Goal: Transaction & Acquisition: Purchase product/service

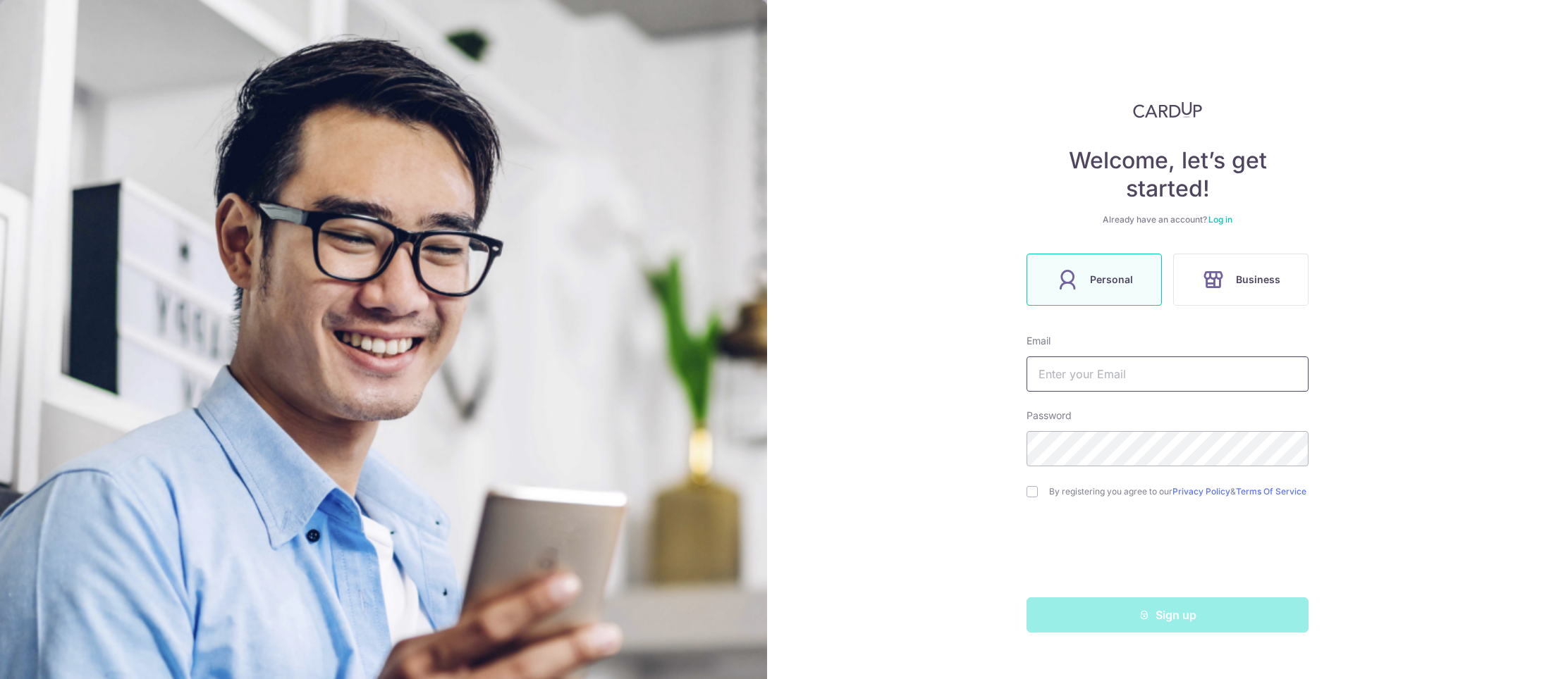
click at [1076, 380] on input "text" at bounding box center [1167, 374] width 282 height 35
type input "[EMAIL_ADDRESS][DOMAIN_NAME]"
click at [1007, 447] on div "Welcome, let’s get started! Already have an account? Log in Personal Business E…" at bounding box center [1168, 340] width 801 height 679
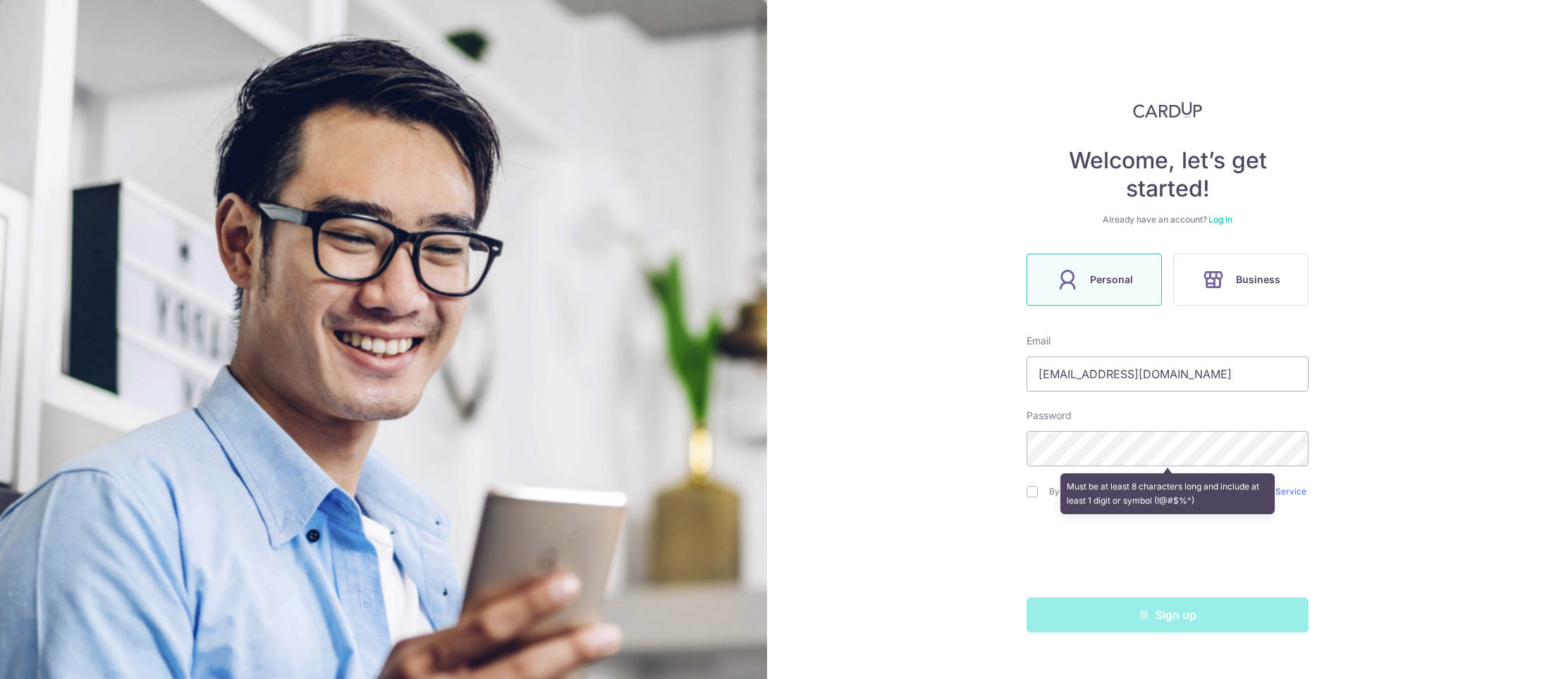
click at [1150, 497] on div "Must be at least 8 characters long and include at least 1 digit or symbol (!@#$…" at bounding box center [1167, 493] width 215 height 41
drag, startPoint x: 956, startPoint y: 466, endPoint x: 1023, endPoint y: 420, distance: 81.3
click at [960, 463] on div "Welcome, let’s get started! Already have an account? Log in Personal Business E…" at bounding box center [1168, 340] width 801 height 679
click at [1121, 378] on input "jocelynsaratan@gmail.com" at bounding box center [1167, 374] width 282 height 35
click at [1038, 499] on div "By registering you agree to our Privacy Policy & Terms Of Service" at bounding box center [1167, 492] width 282 height 17
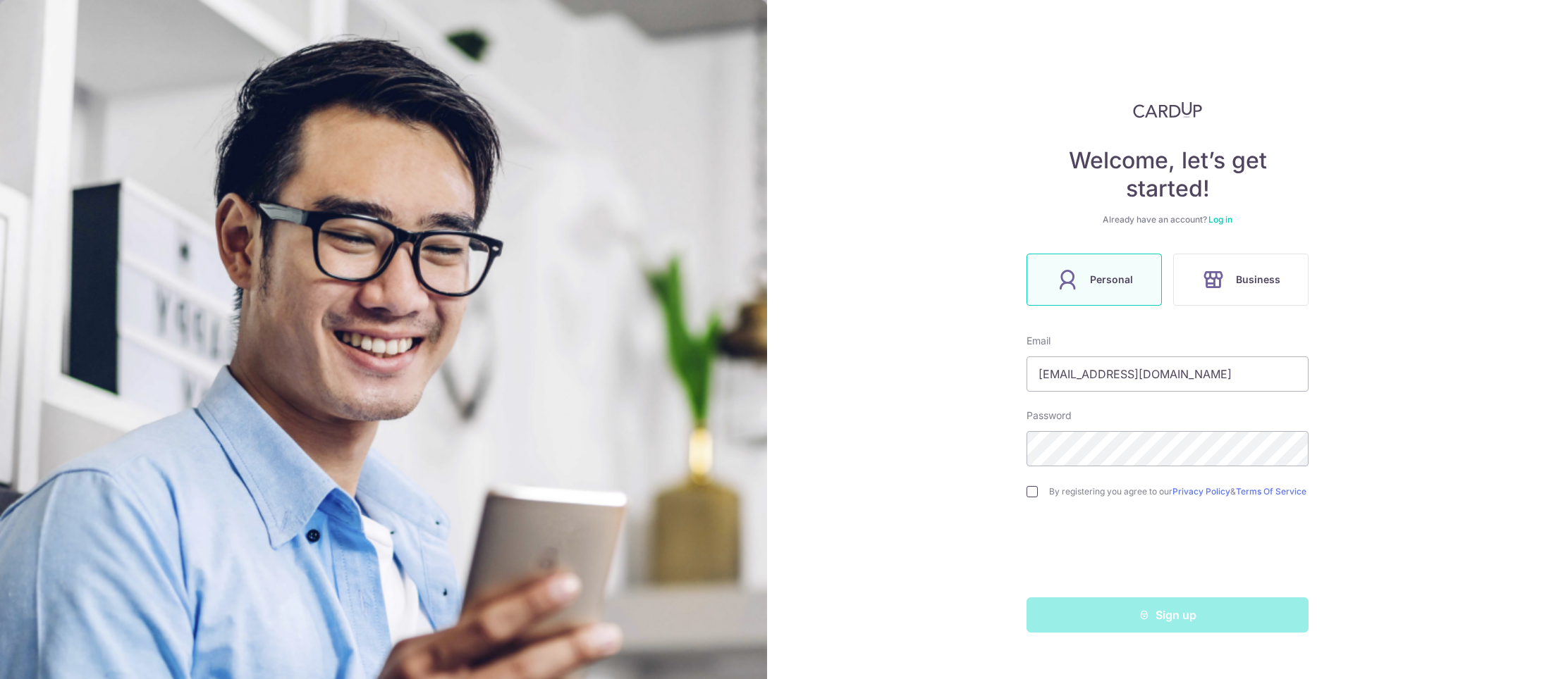
click at [1030, 494] on input "checkbox" at bounding box center [1032, 492] width 11 height 11
checkbox input "true"
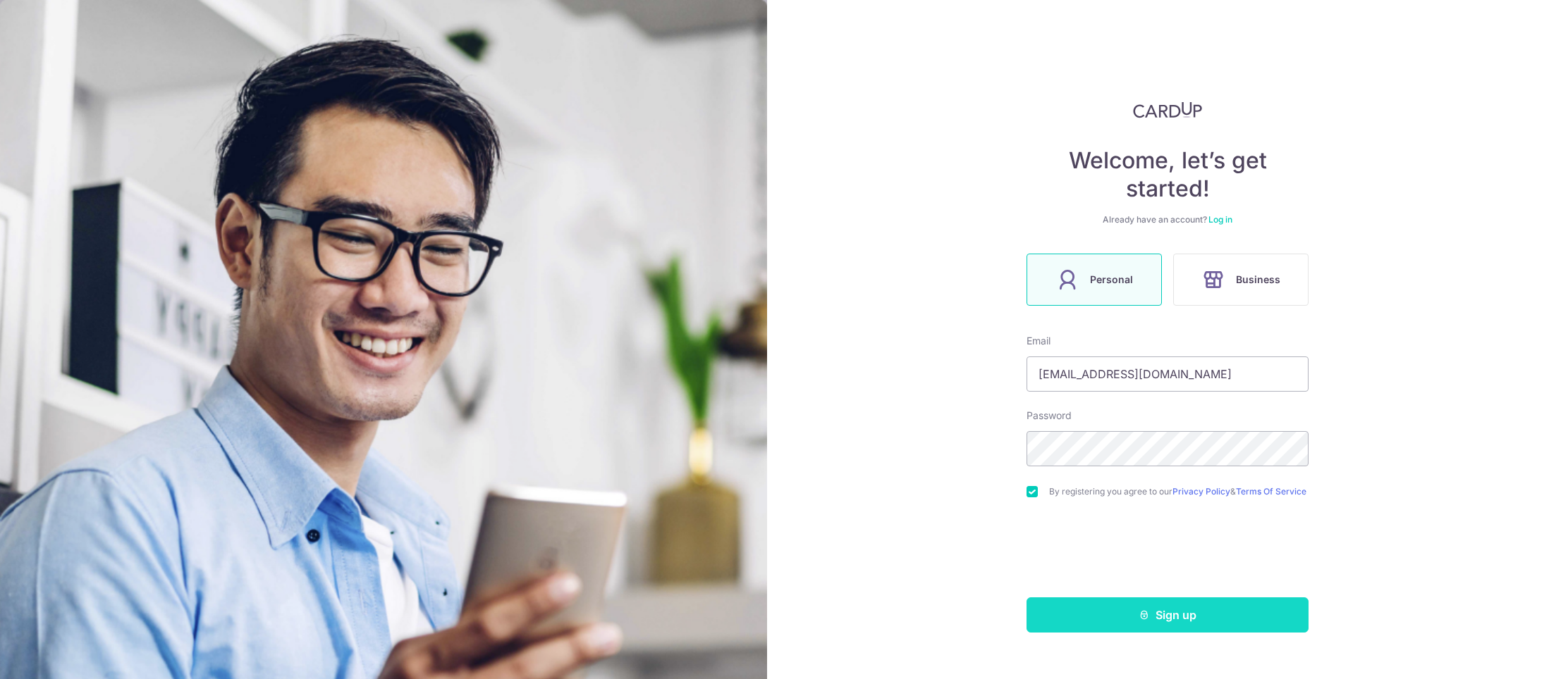
click at [1190, 623] on button "Sign up" at bounding box center [1167, 615] width 282 height 35
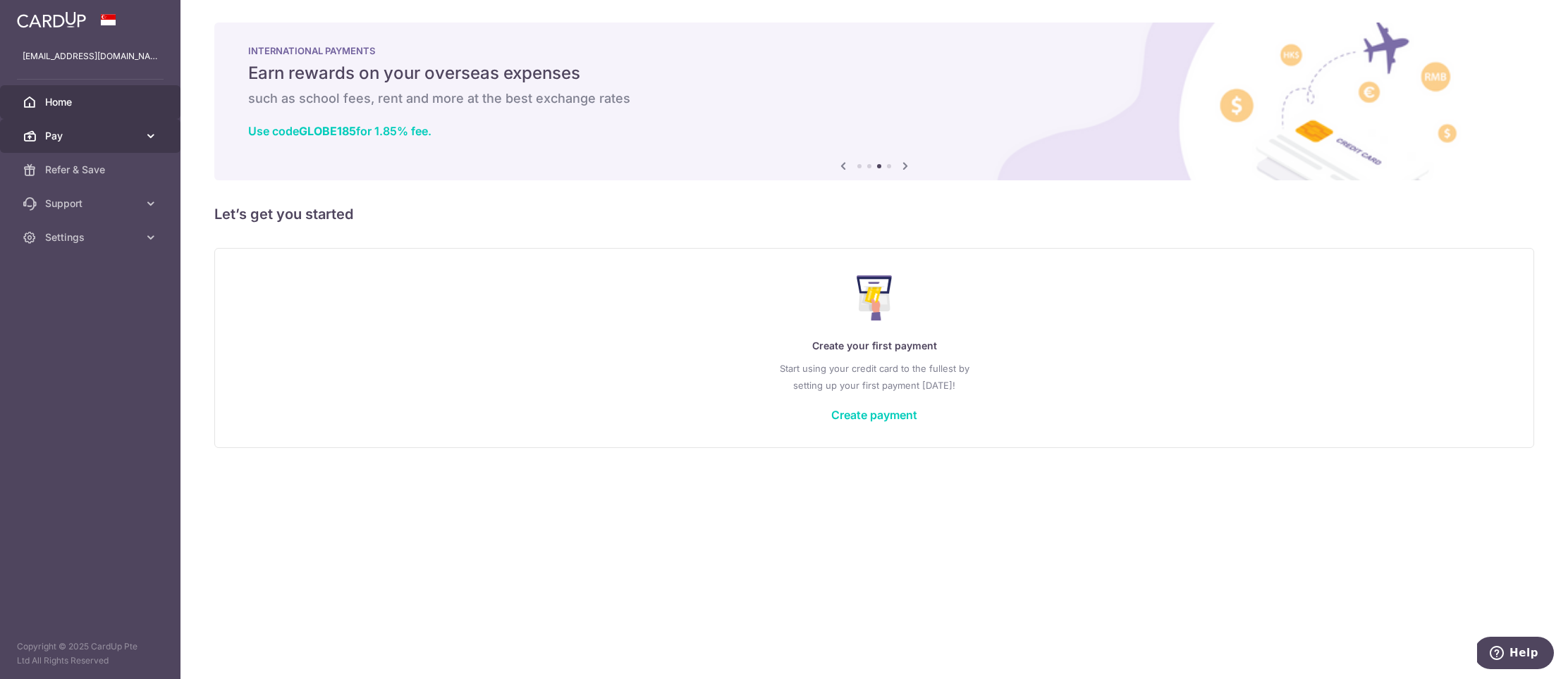
click at [125, 141] on span "Pay" at bounding box center [91, 136] width 93 height 14
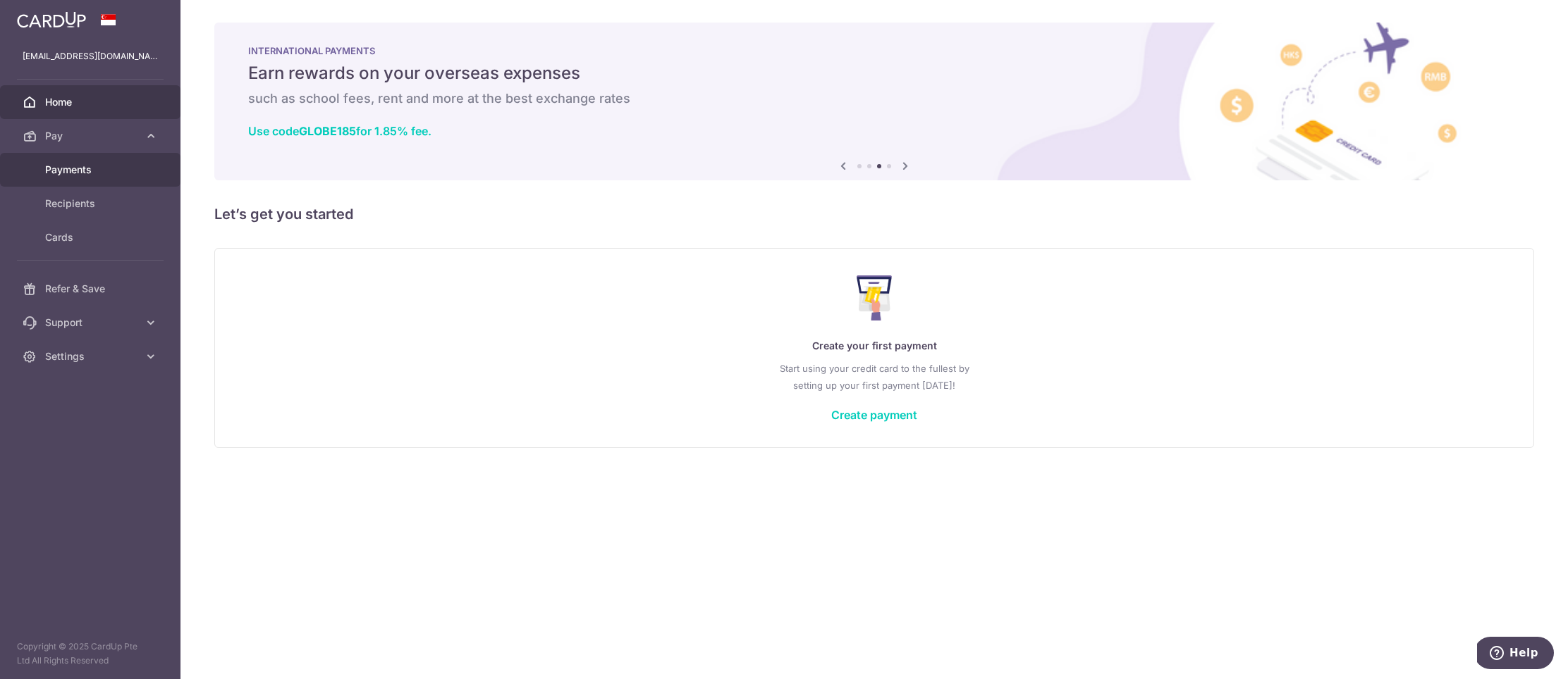
click at [82, 176] on span "Payments" at bounding box center [91, 170] width 93 height 14
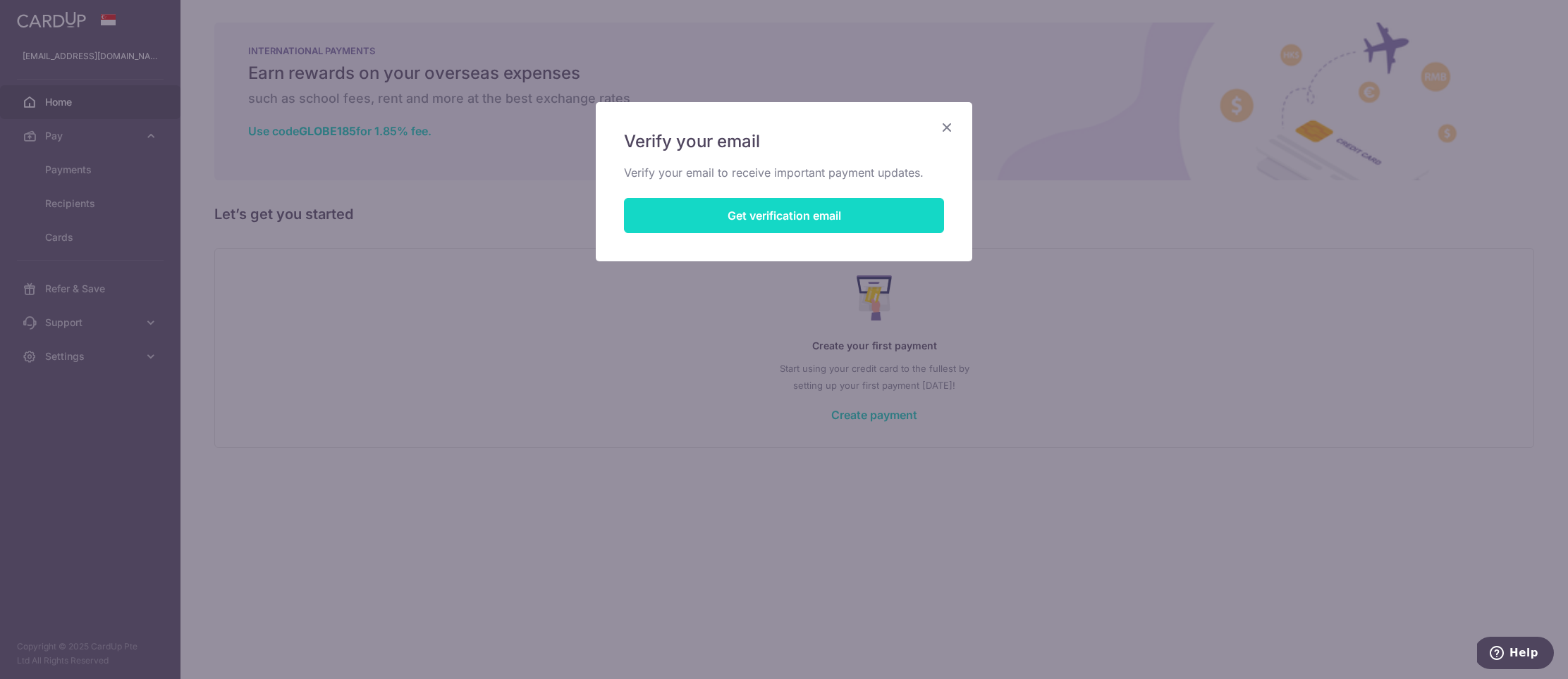
click at [720, 217] on button "Get verification email" at bounding box center [784, 215] width 320 height 35
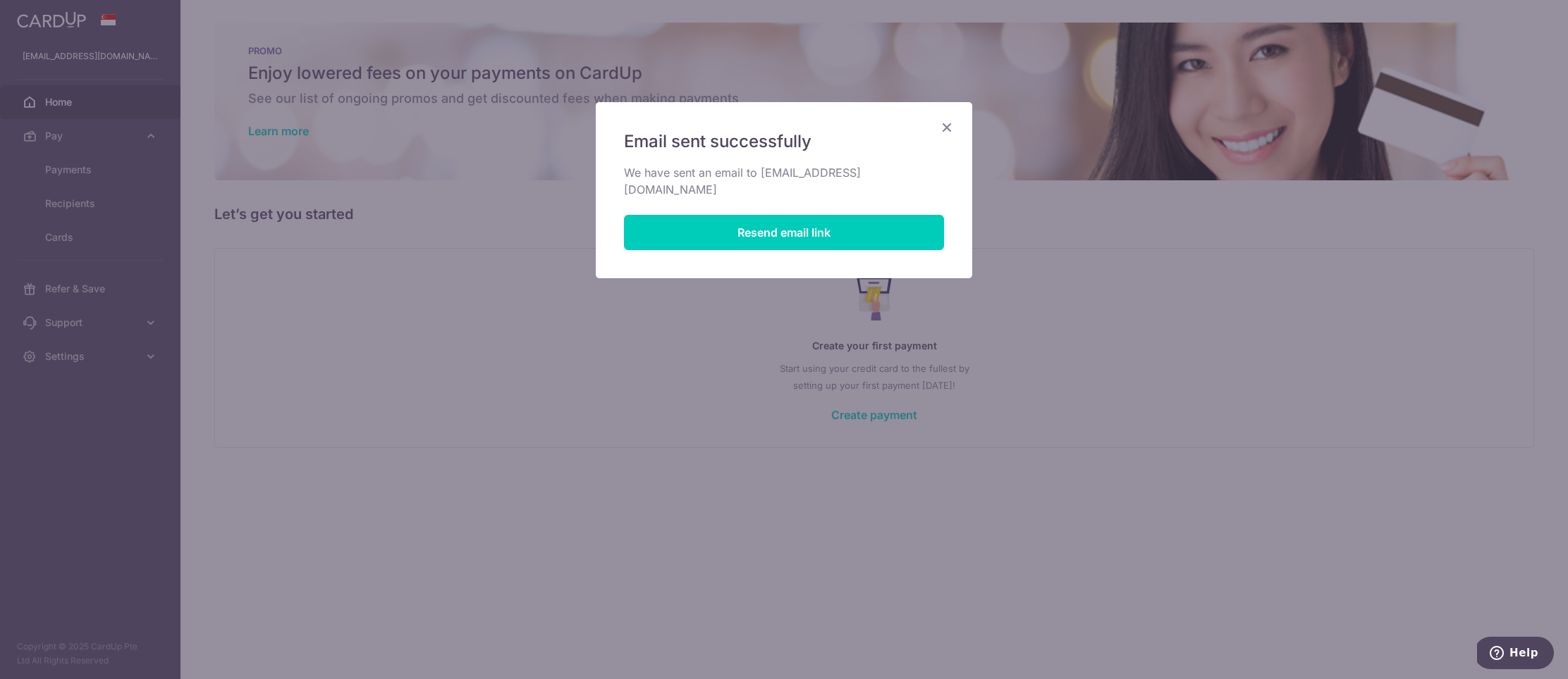
click at [946, 129] on icon "Close" at bounding box center [947, 127] width 17 height 17
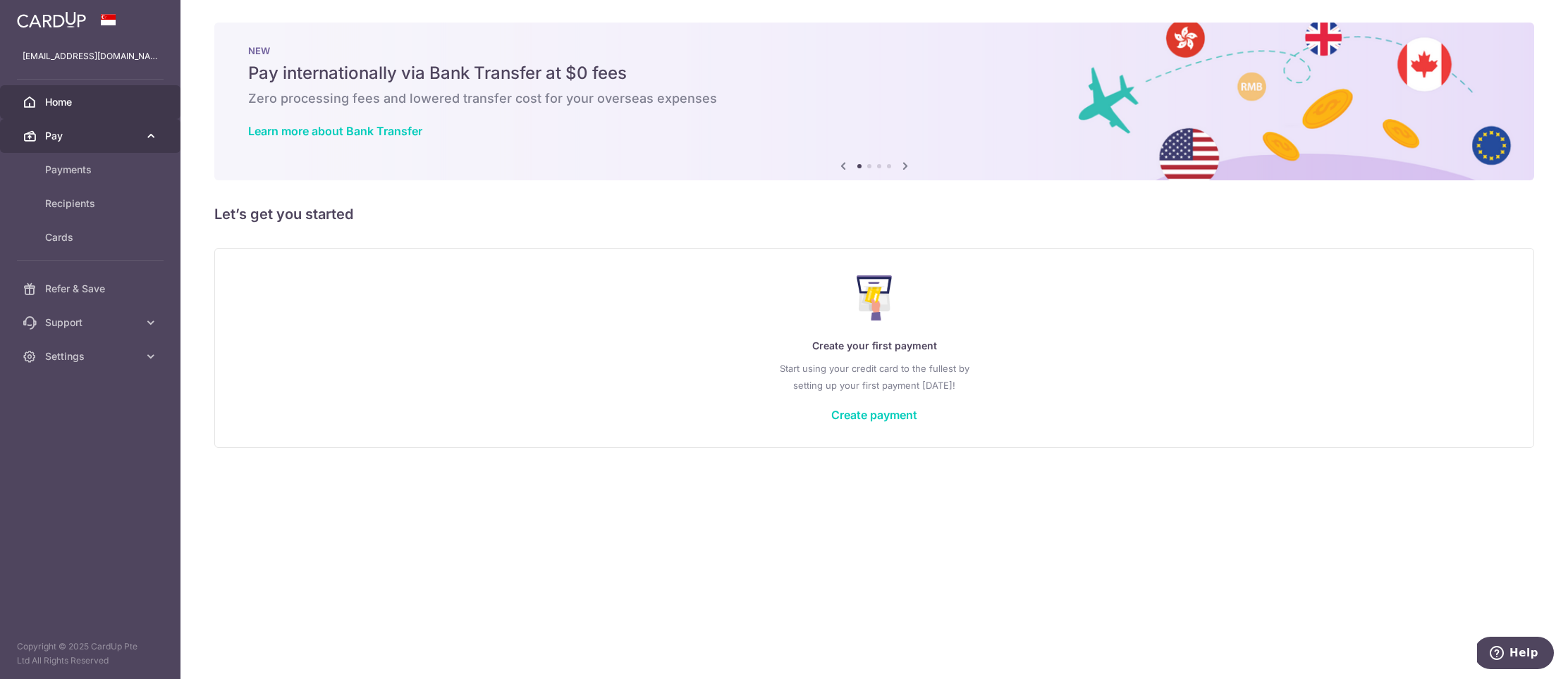
click at [101, 134] on span "Pay" at bounding box center [91, 136] width 93 height 14
click at [135, 139] on span "Pay" at bounding box center [91, 136] width 93 height 14
click at [117, 359] on span "Settings" at bounding box center [91, 357] width 93 height 14
click at [134, 329] on span "Support" at bounding box center [91, 323] width 93 height 14
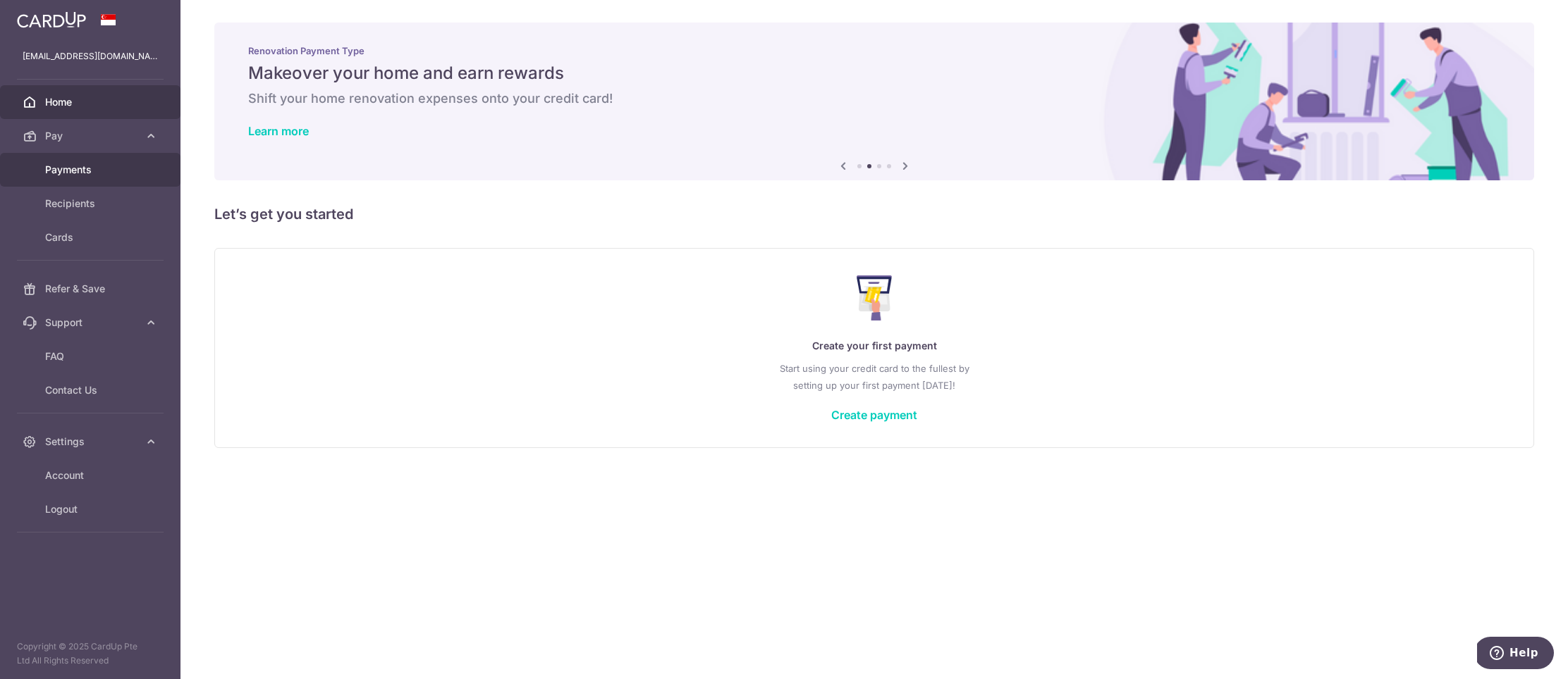
click at [82, 160] on link "Payments" at bounding box center [90, 169] width 180 height 33
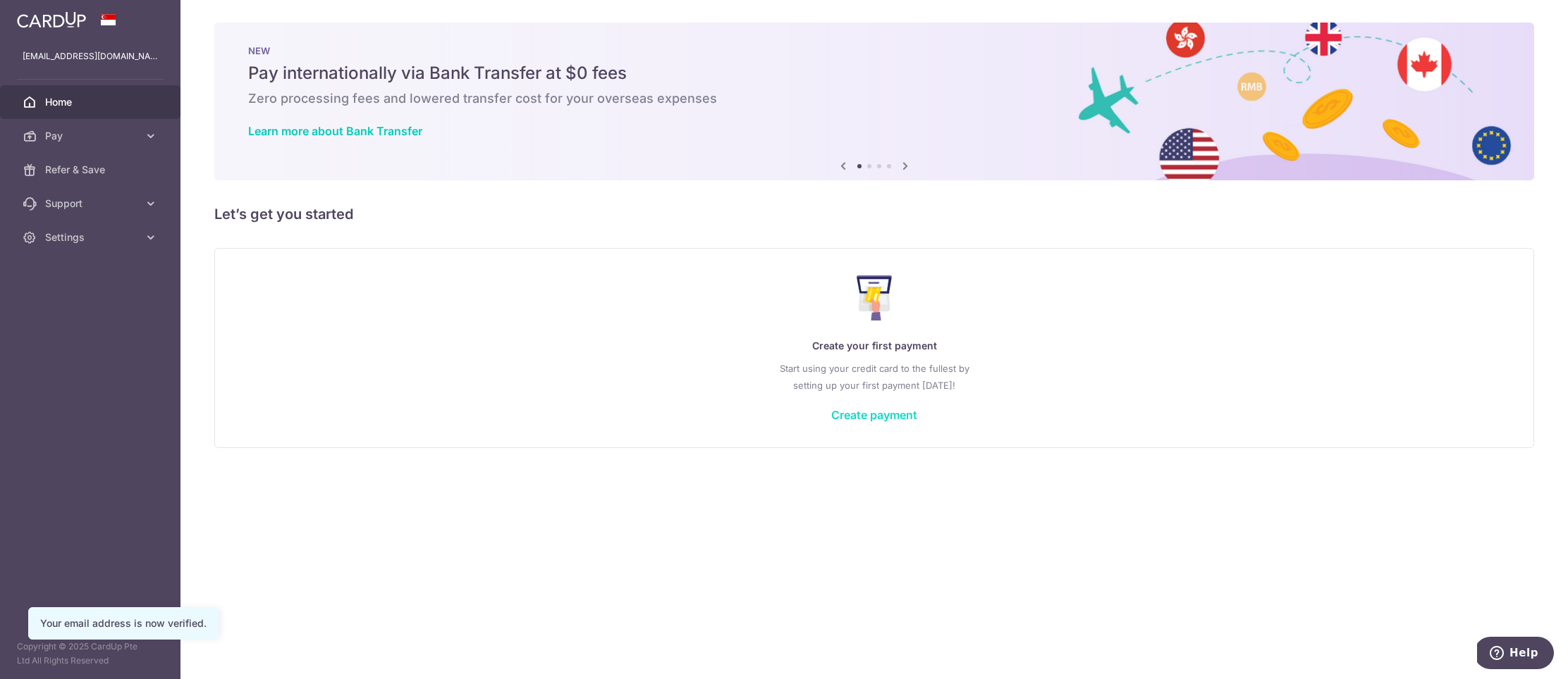
click at [893, 415] on link "Create payment" at bounding box center [874, 416] width 86 height 14
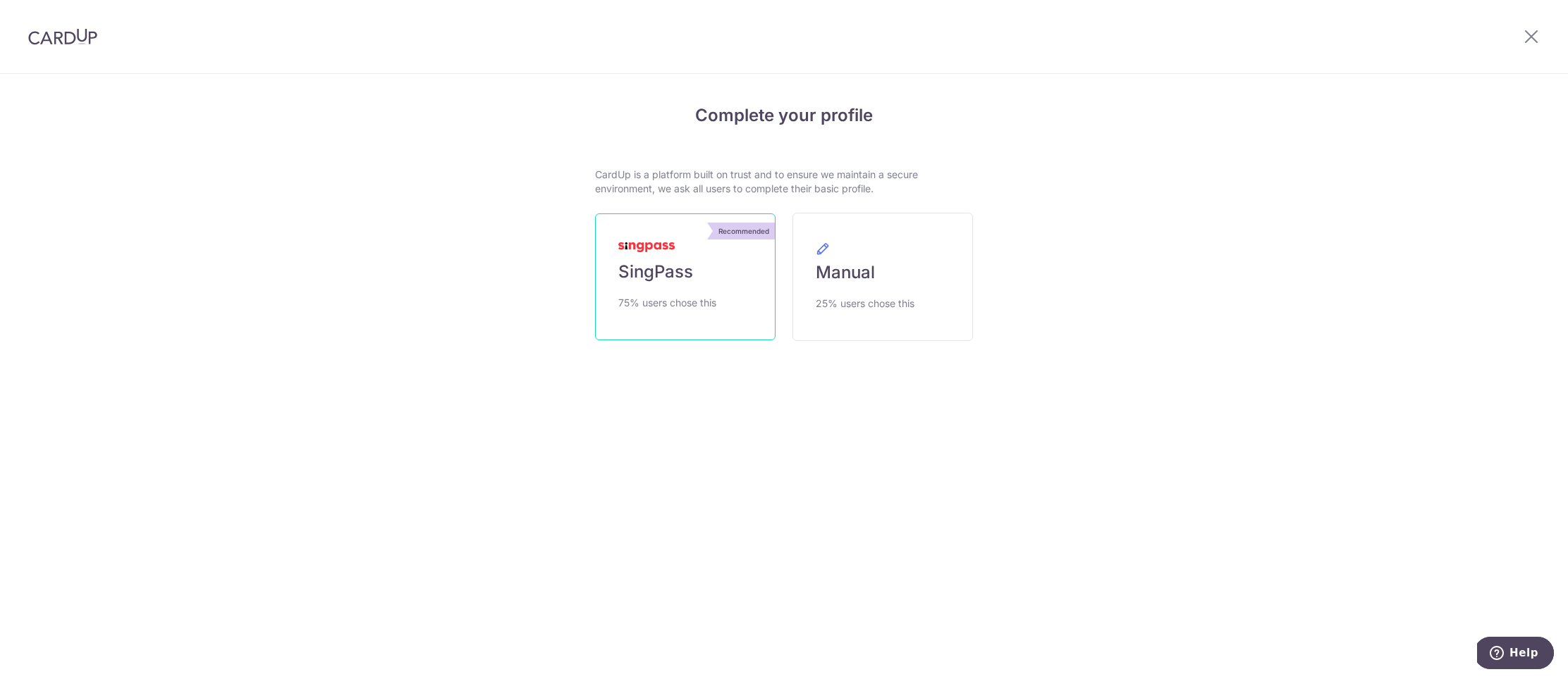
click at [659, 257] on link "Recommended SingPass 75% users chose this" at bounding box center [685, 277] width 180 height 127
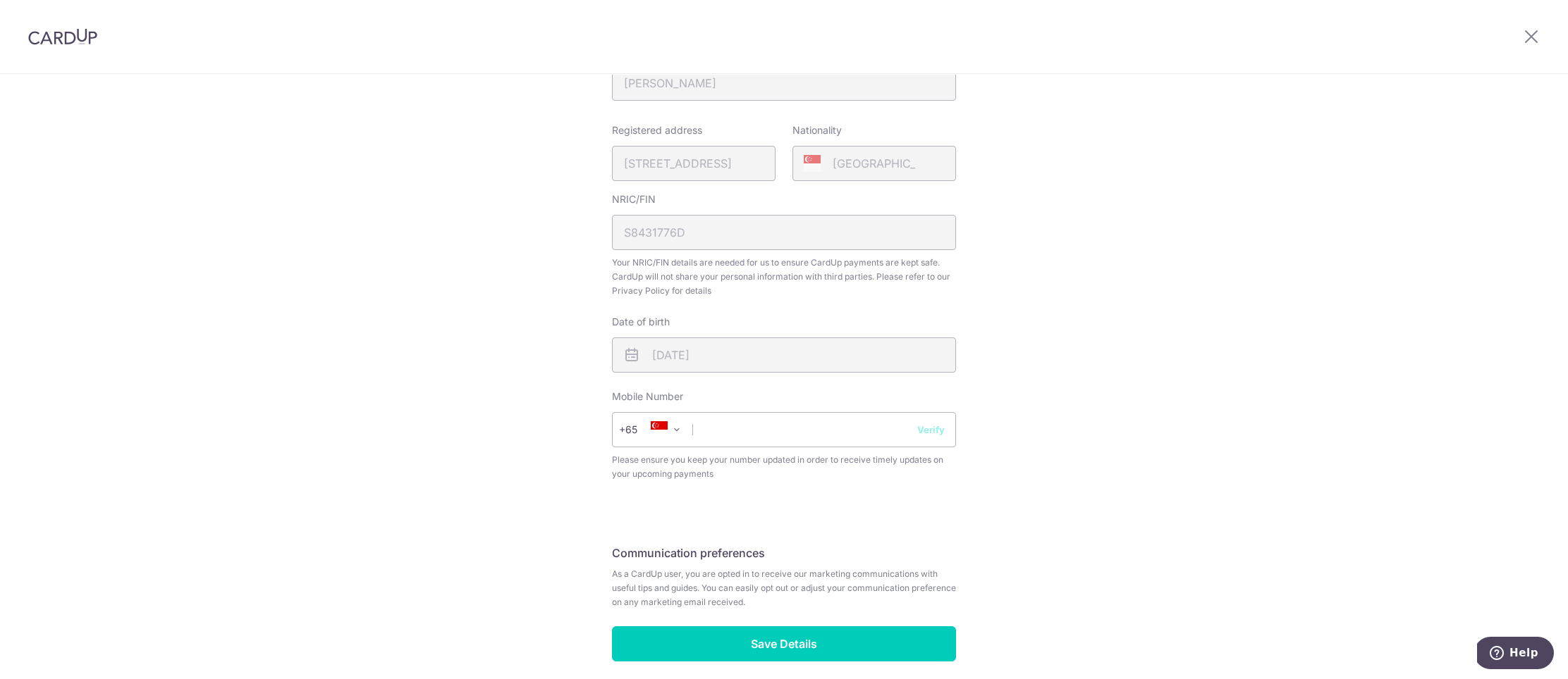
scroll to position [364, 0]
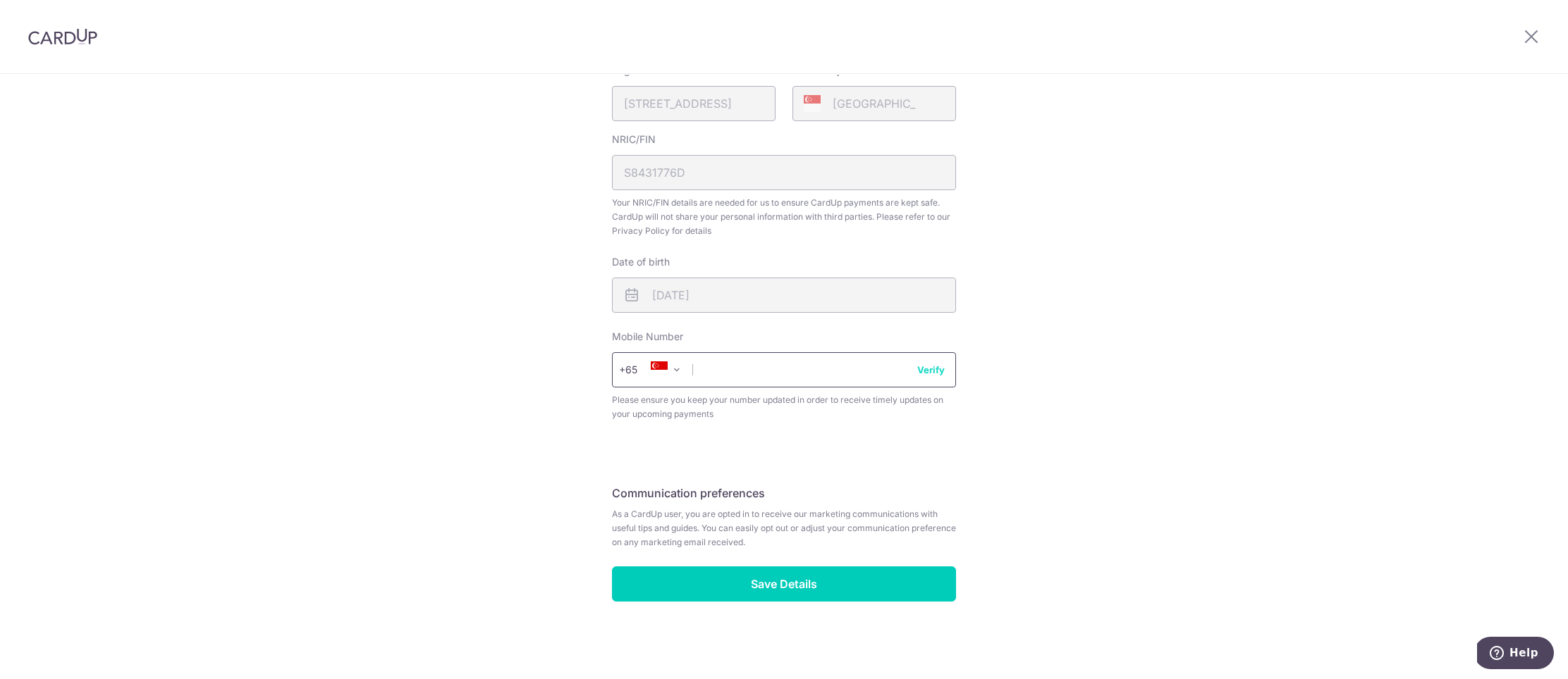
click at [738, 370] on input "text" at bounding box center [784, 369] width 344 height 35
type input "96771112"
select select "65"
click at [785, 590] on input "Save Details" at bounding box center [784, 584] width 344 height 35
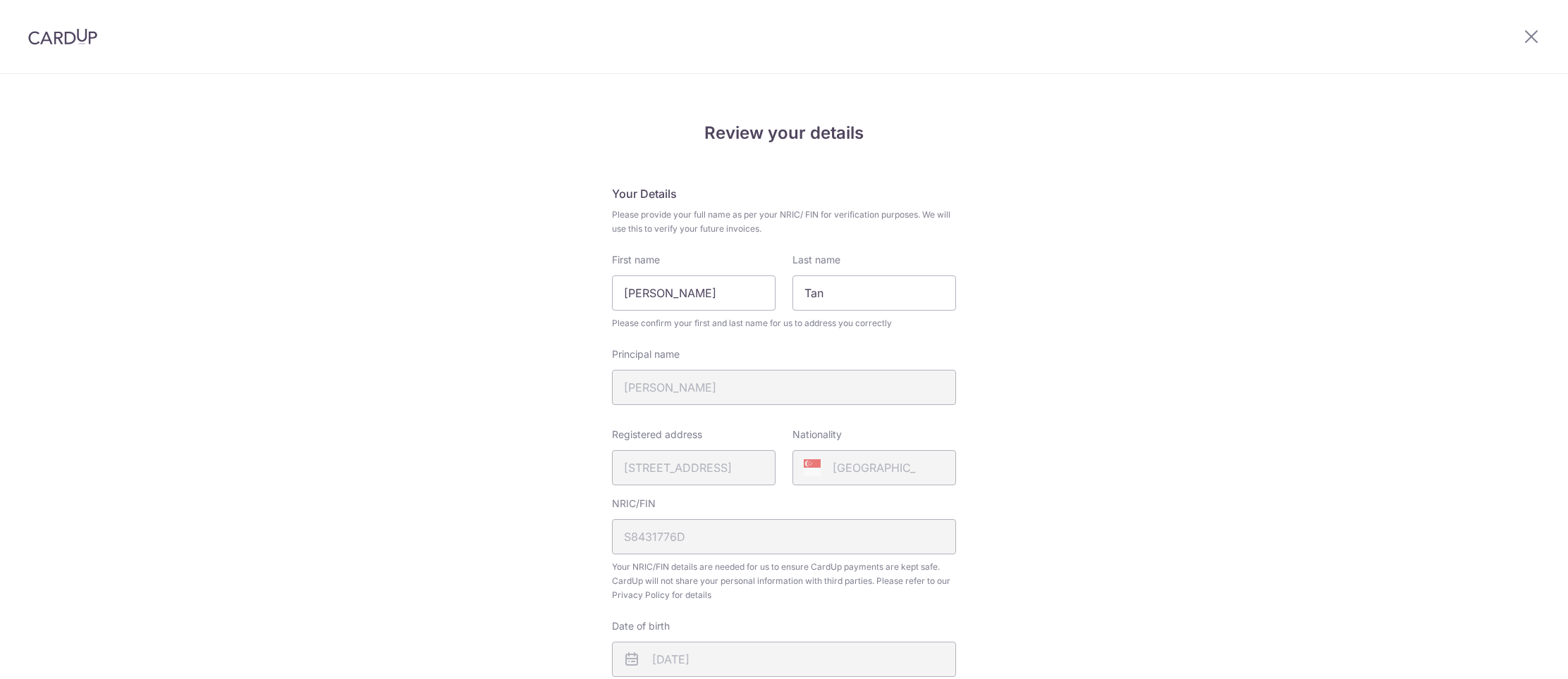
scroll to position [384, 0]
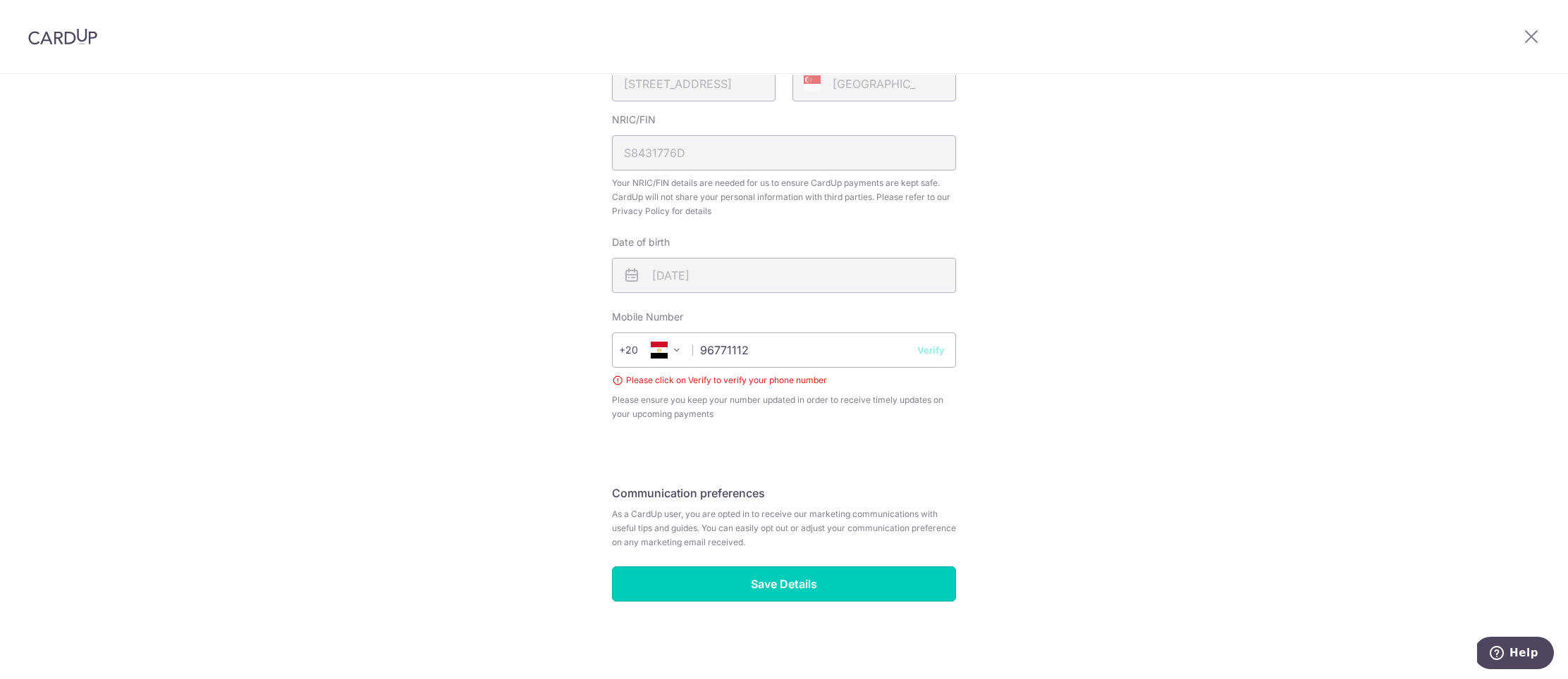
click at [785, 590] on input "Save Details" at bounding box center [784, 584] width 344 height 35
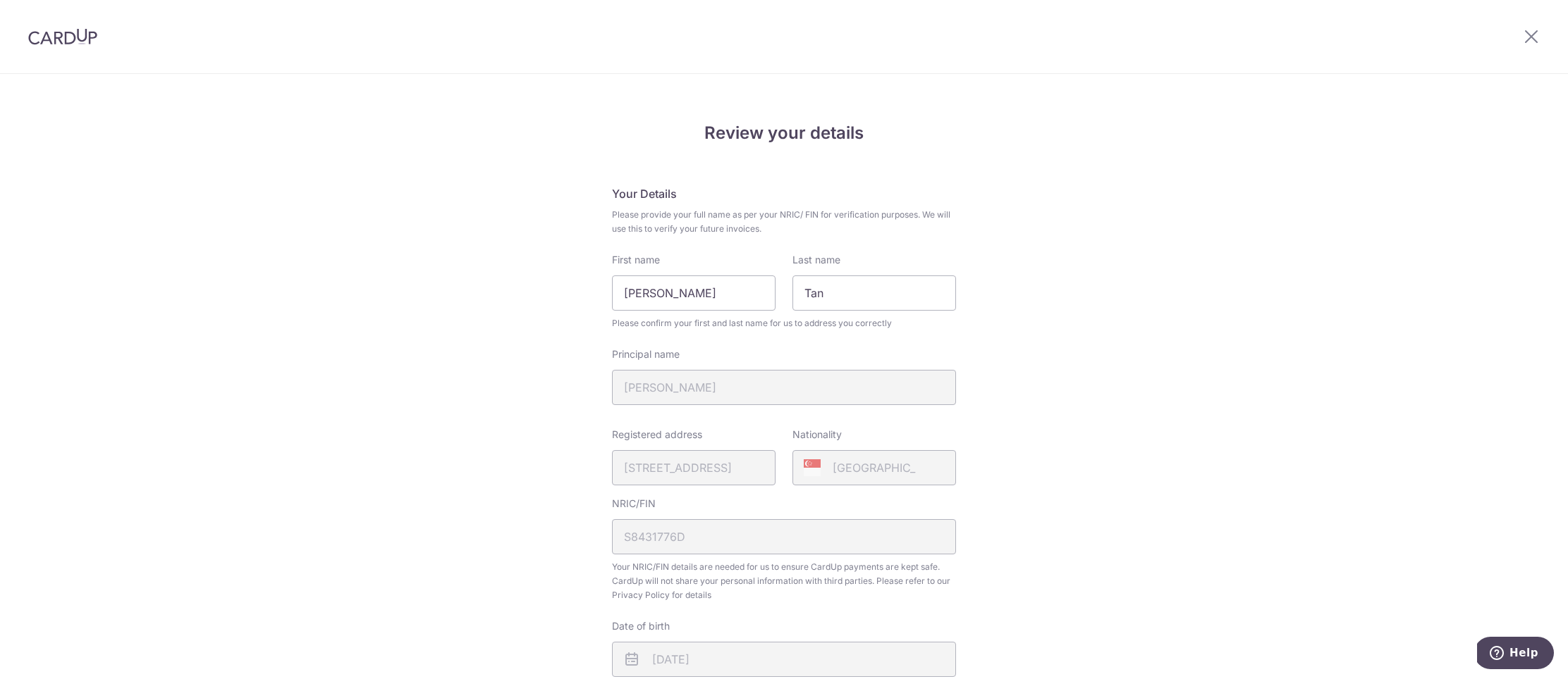
scroll to position [384, 0]
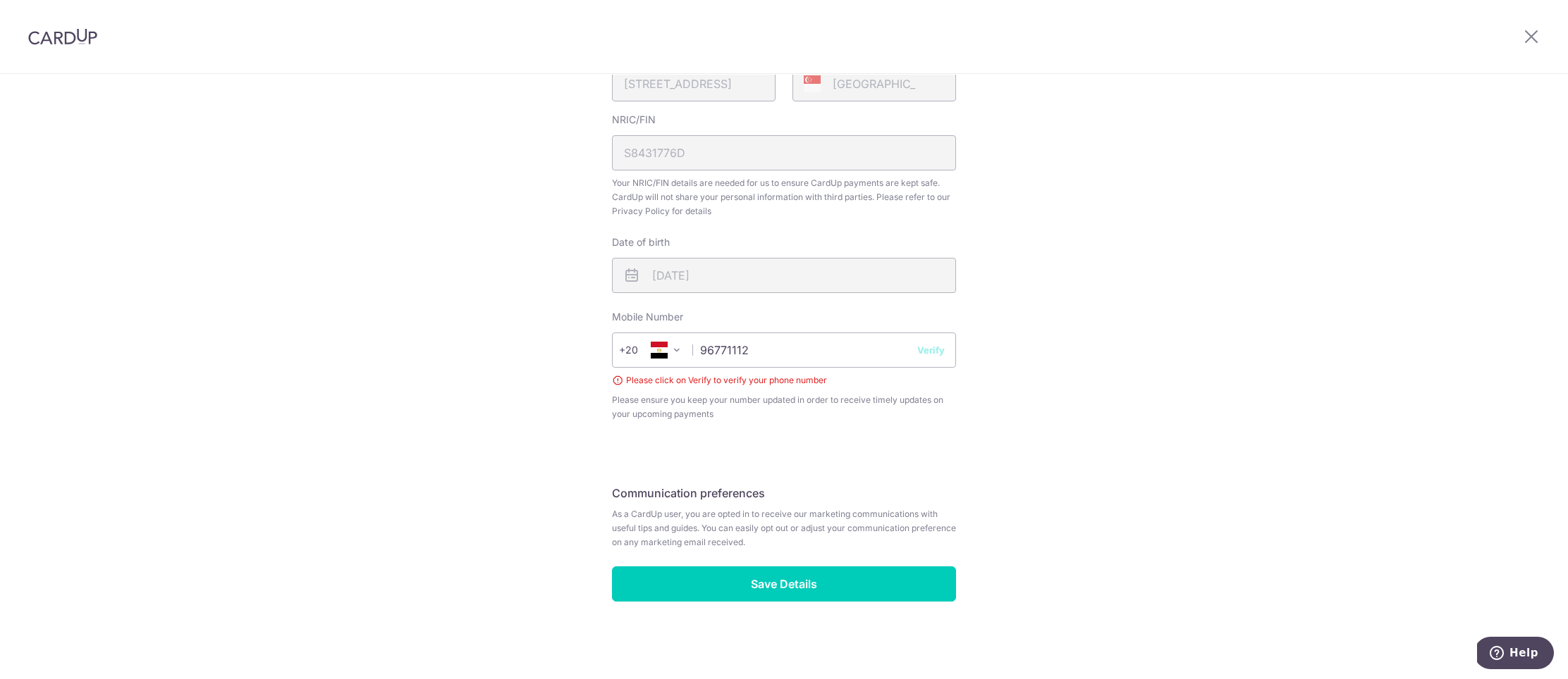
click at [934, 351] on button "Verify" at bounding box center [930, 350] width 27 height 14
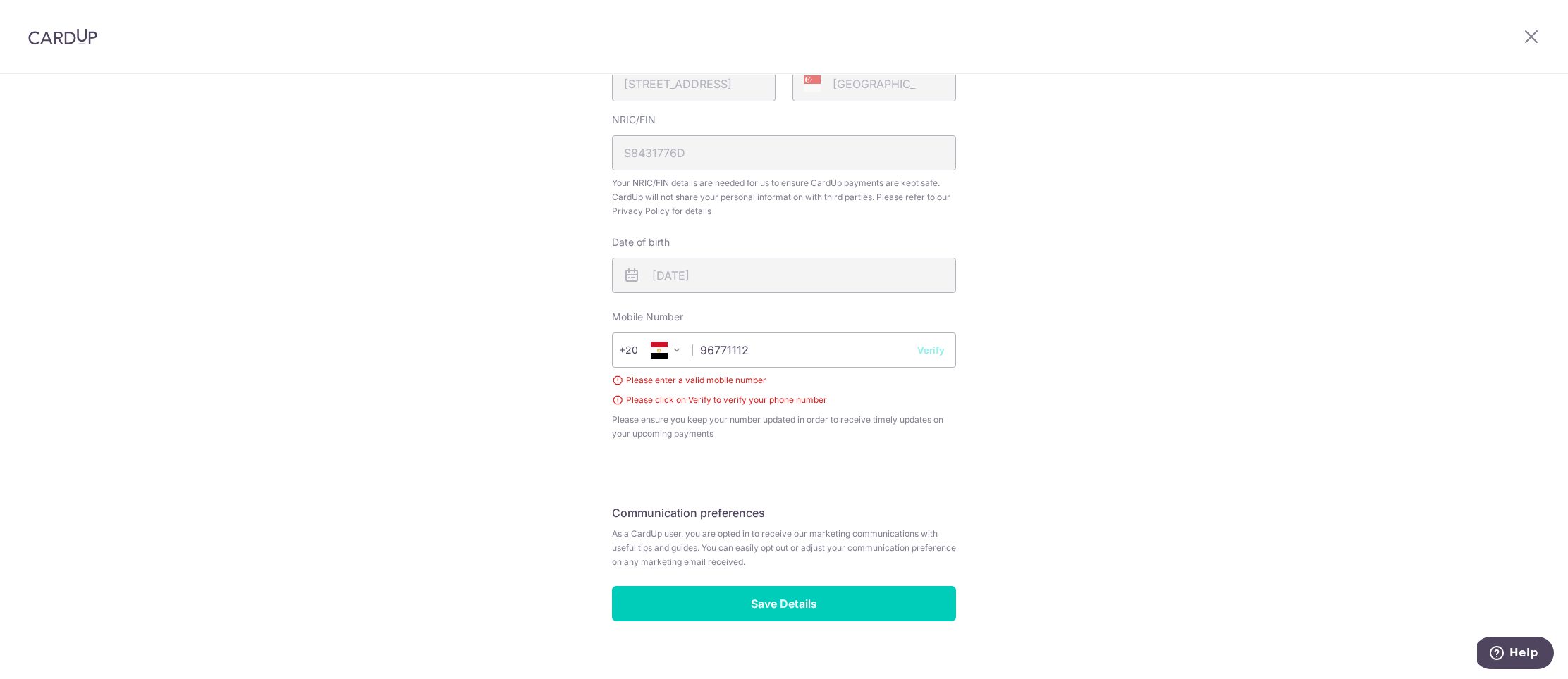
click at [638, 348] on span "+20" at bounding box center [638, 349] width 38 height 17
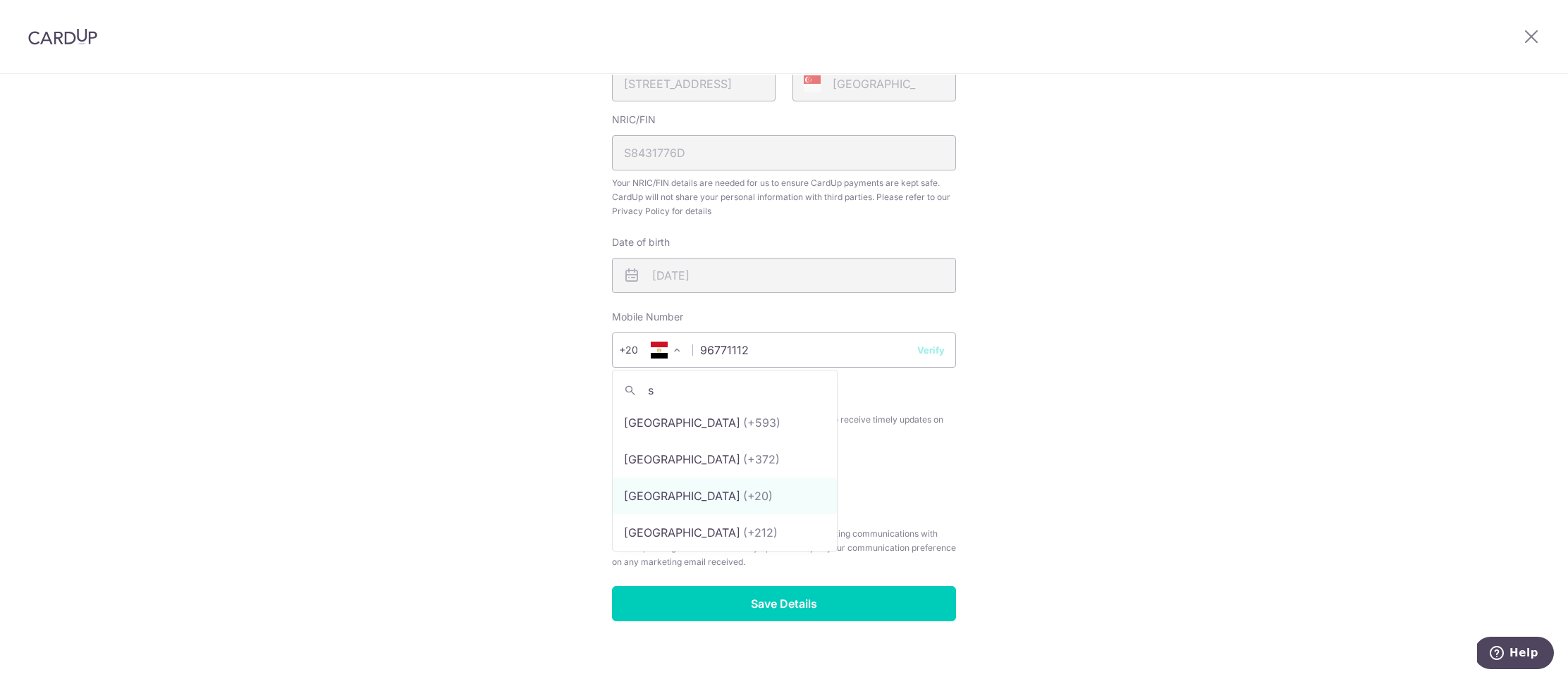
scroll to position [0, 0]
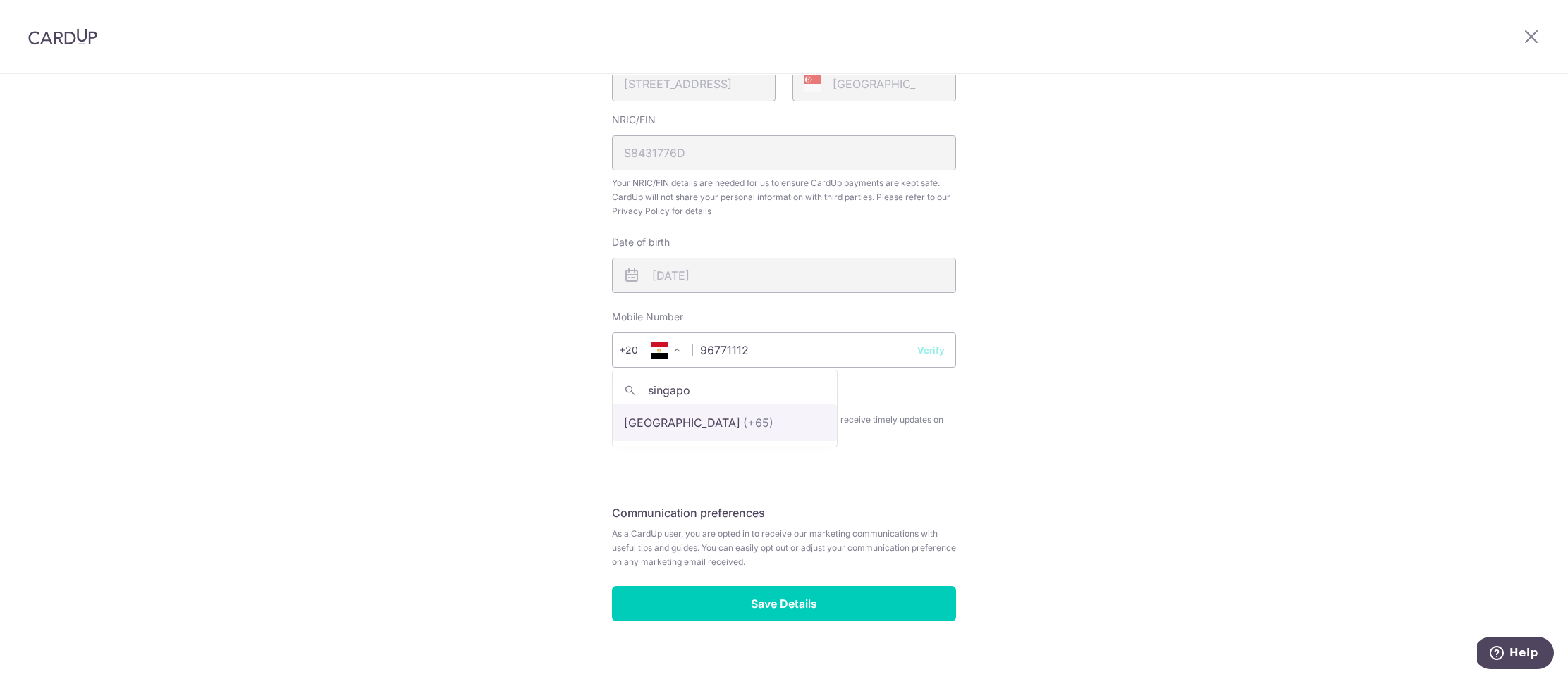
type input "singapo"
select select "199"
click at [928, 351] on button "Verify" at bounding box center [930, 350] width 27 height 14
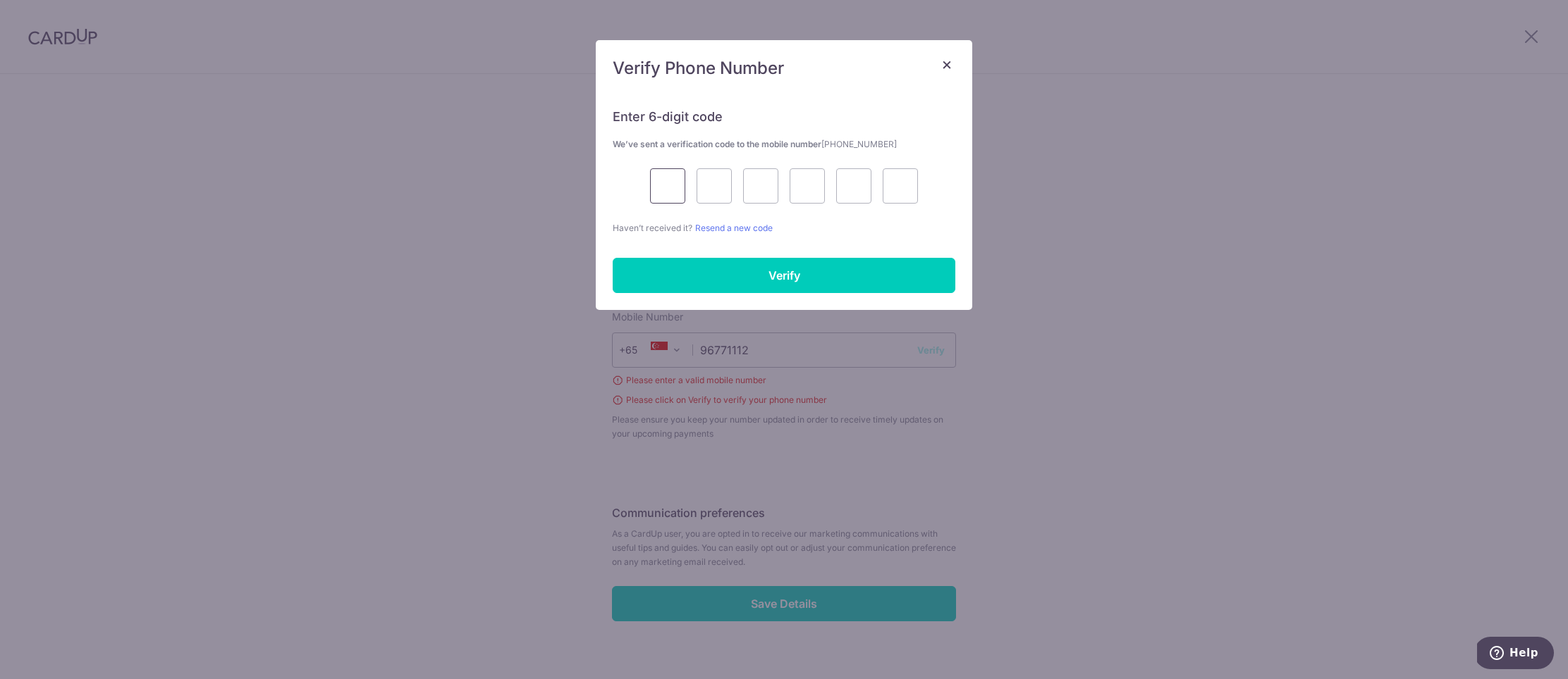
click at [670, 192] on input "text" at bounding box center [668, 186] width 35 height 35
type input "9"
type input "1"
type input "0"
type input "7"
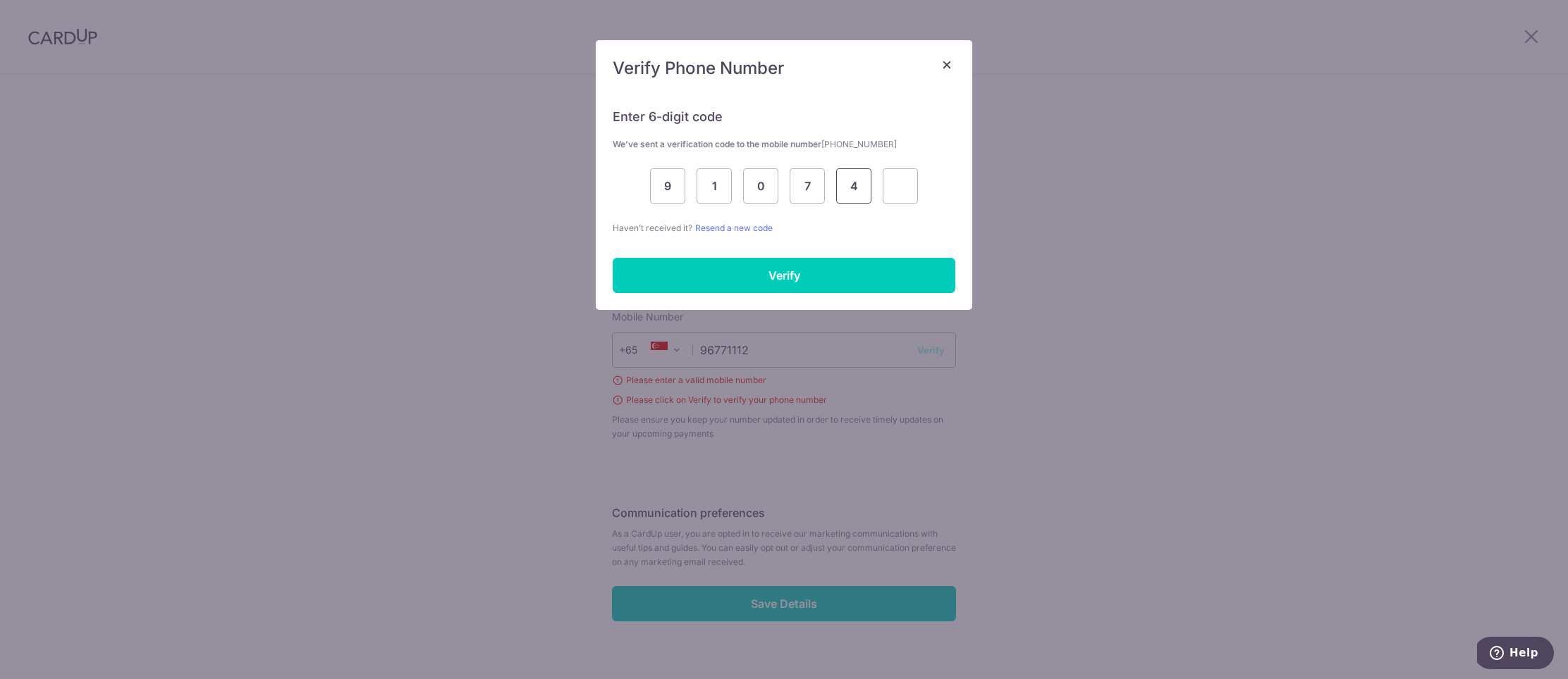
type input "4"
type input "3"
click at [805, 281] on input "Verify" at bounding box center [784, 275] width 342 height 35
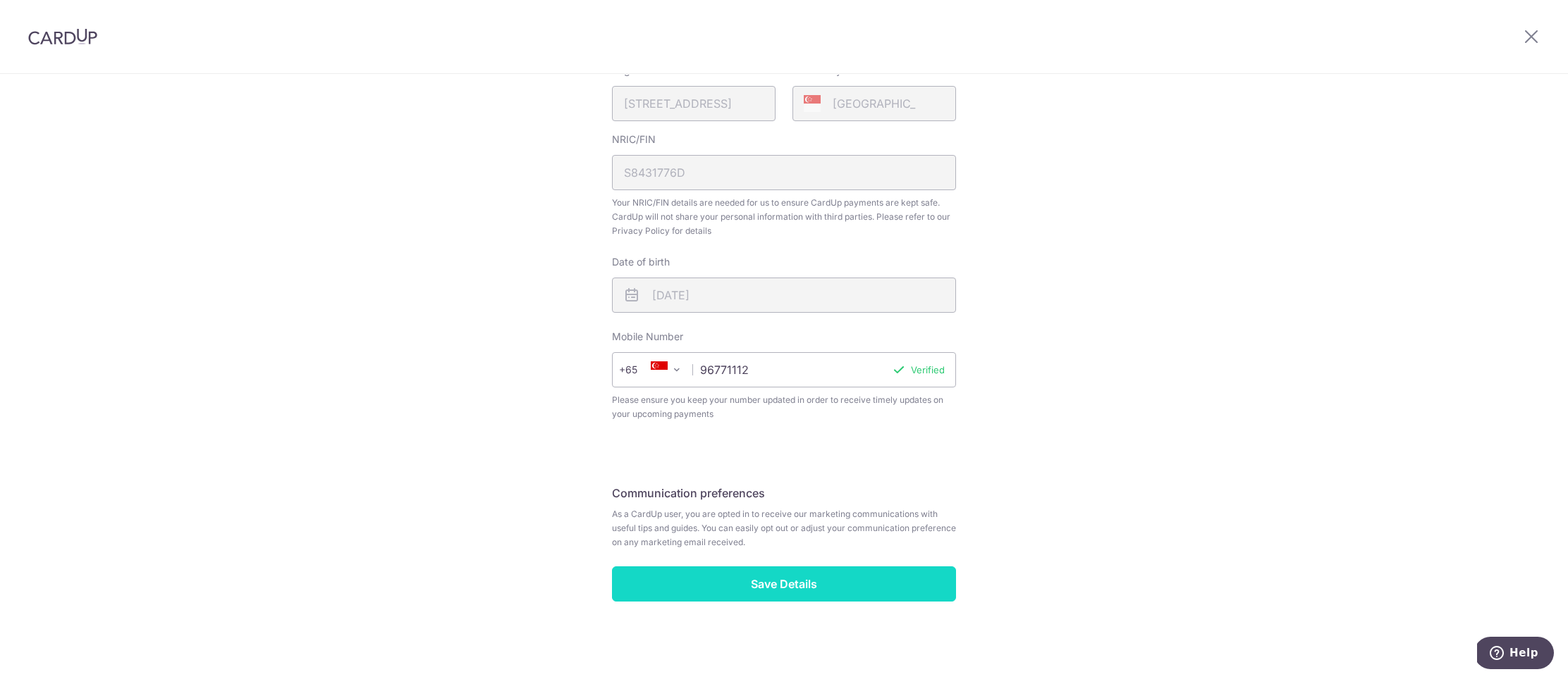
click at [725, 579] on input "Save Details" at bounding box center [784, 584] width 344 height 35
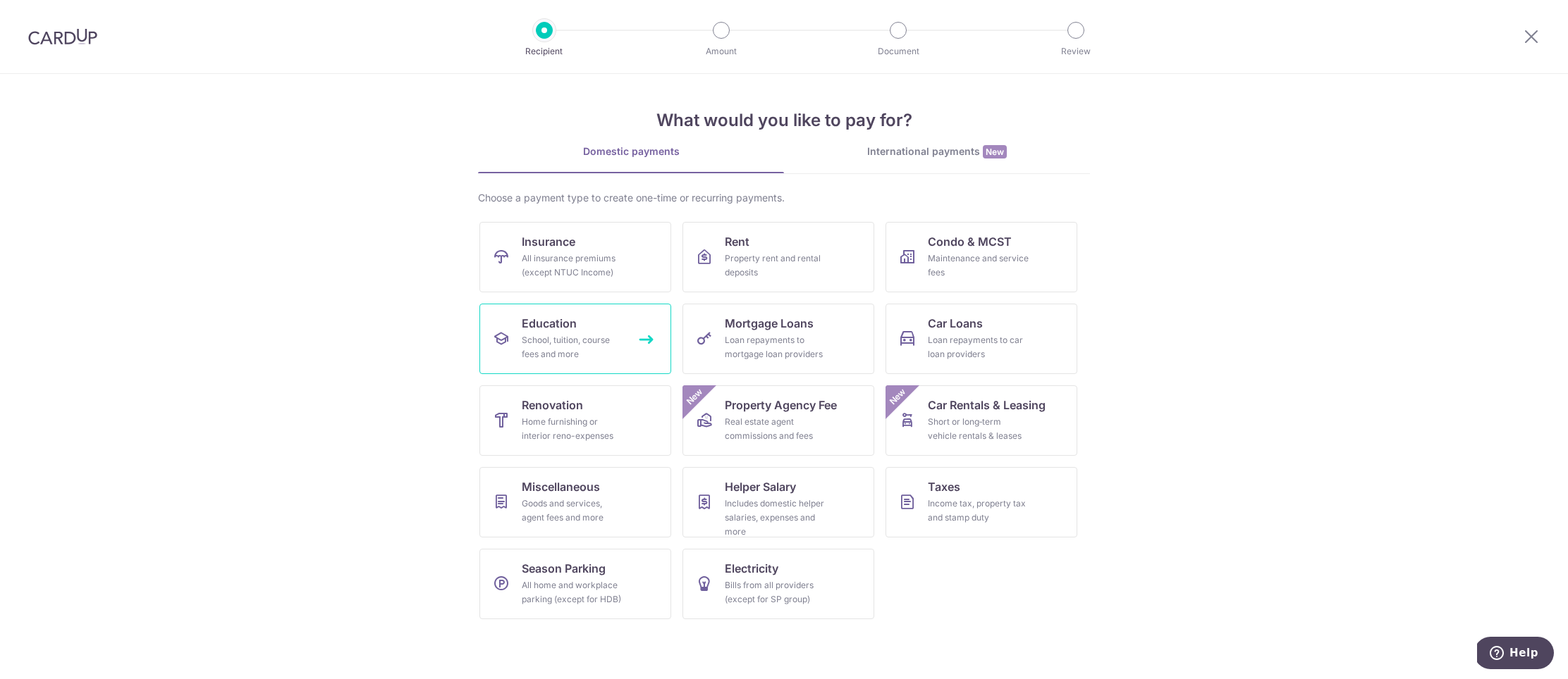
click at [545, 323] on span "Education" at bounding box center [549, 323] width 55 height 17
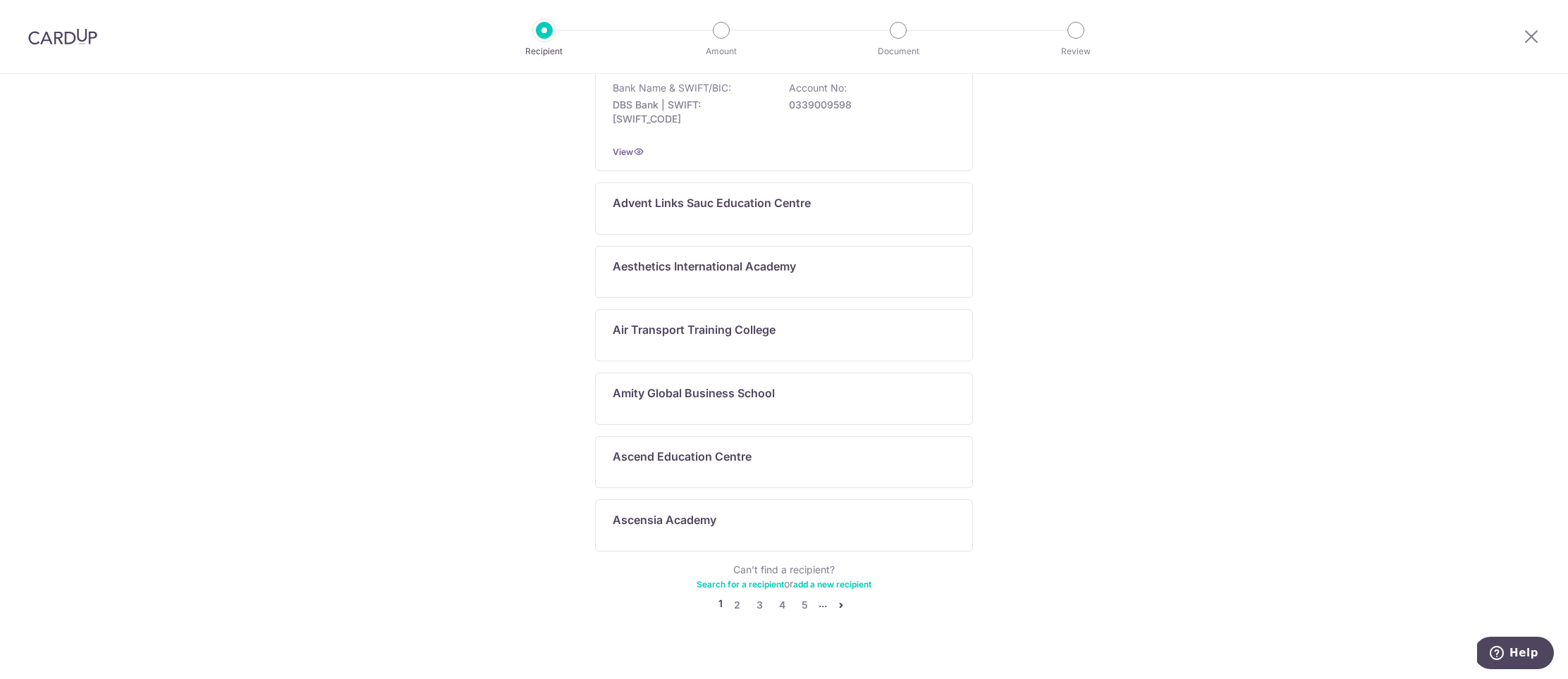
scroll to position [612, 0]
click at [735, 596] on link "2" at bounding box center [736, 604] width 17 height 17
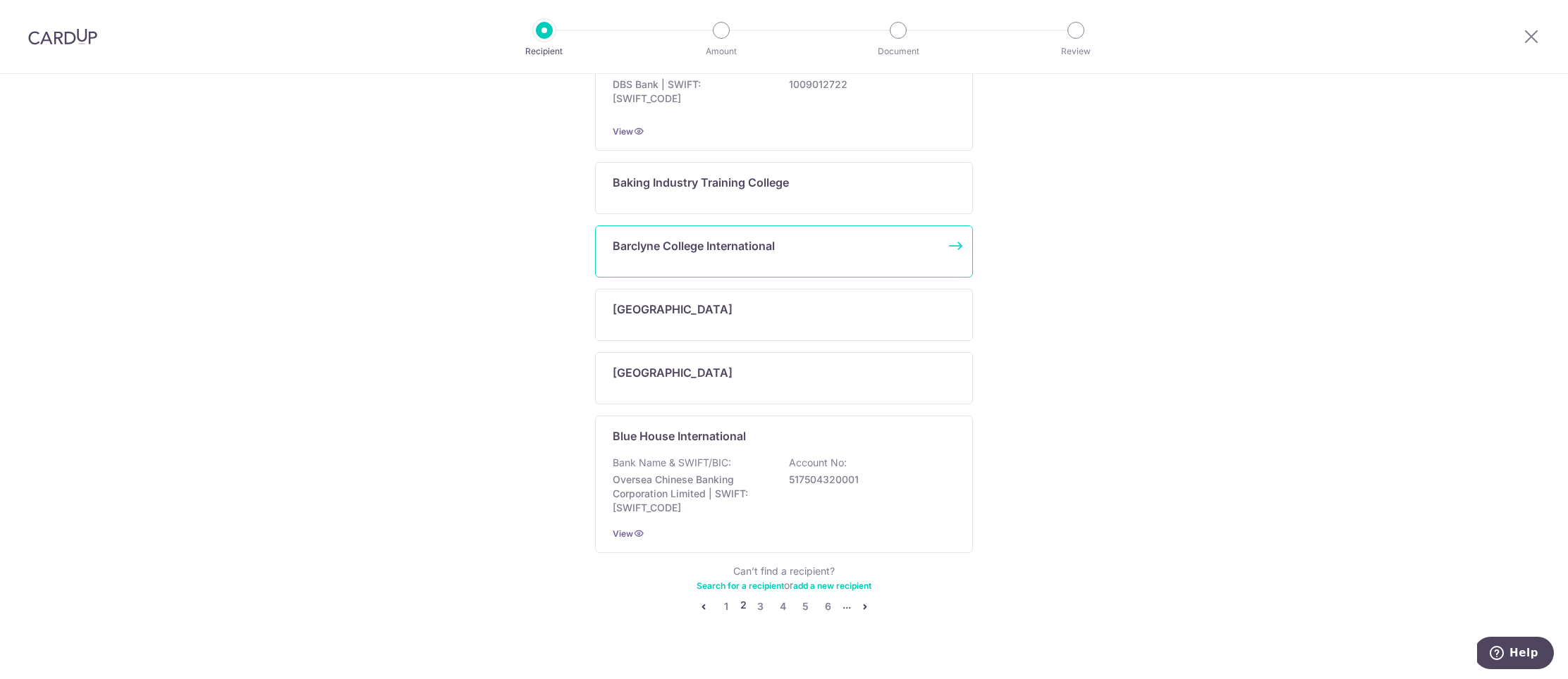
scroll to position [697, 0]
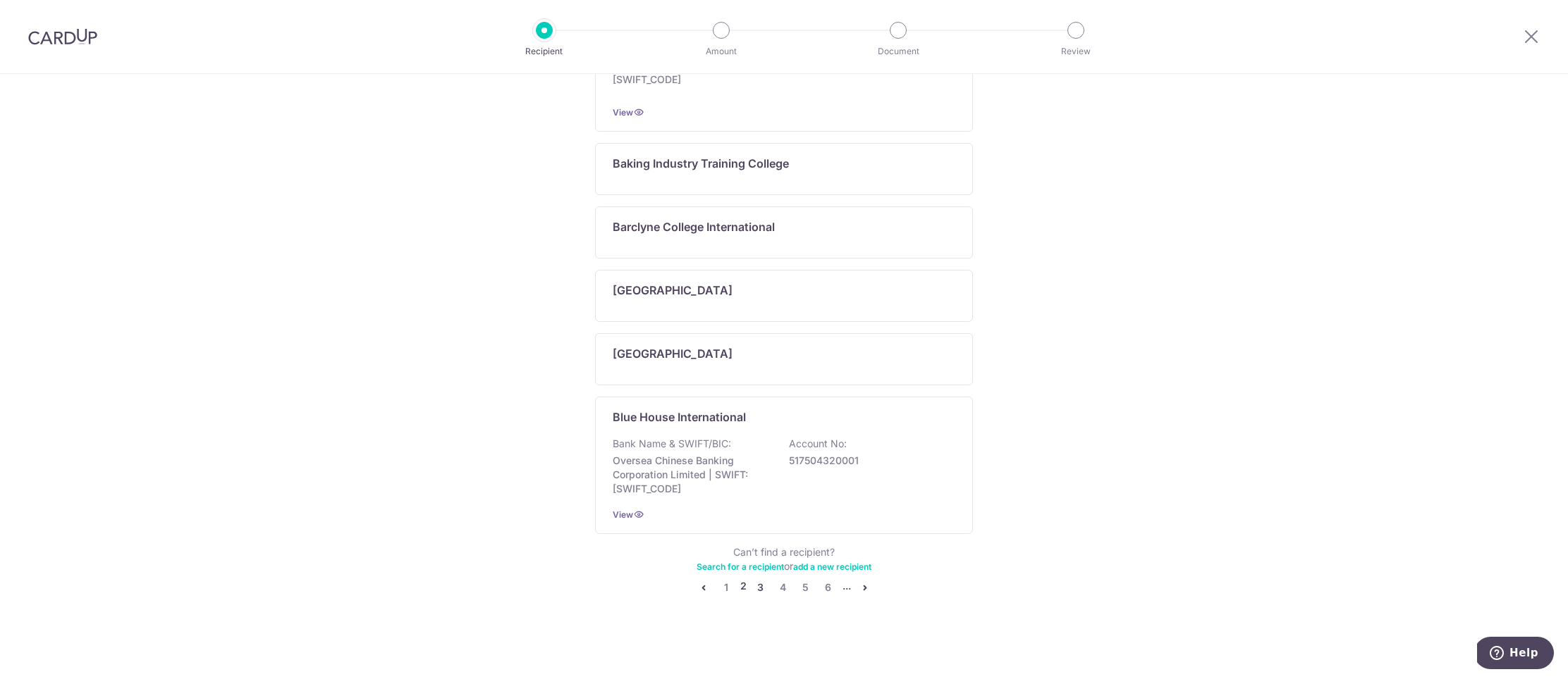
click at [757, 588] on link "3" at bounding box center [760, 588] width 17 height 17
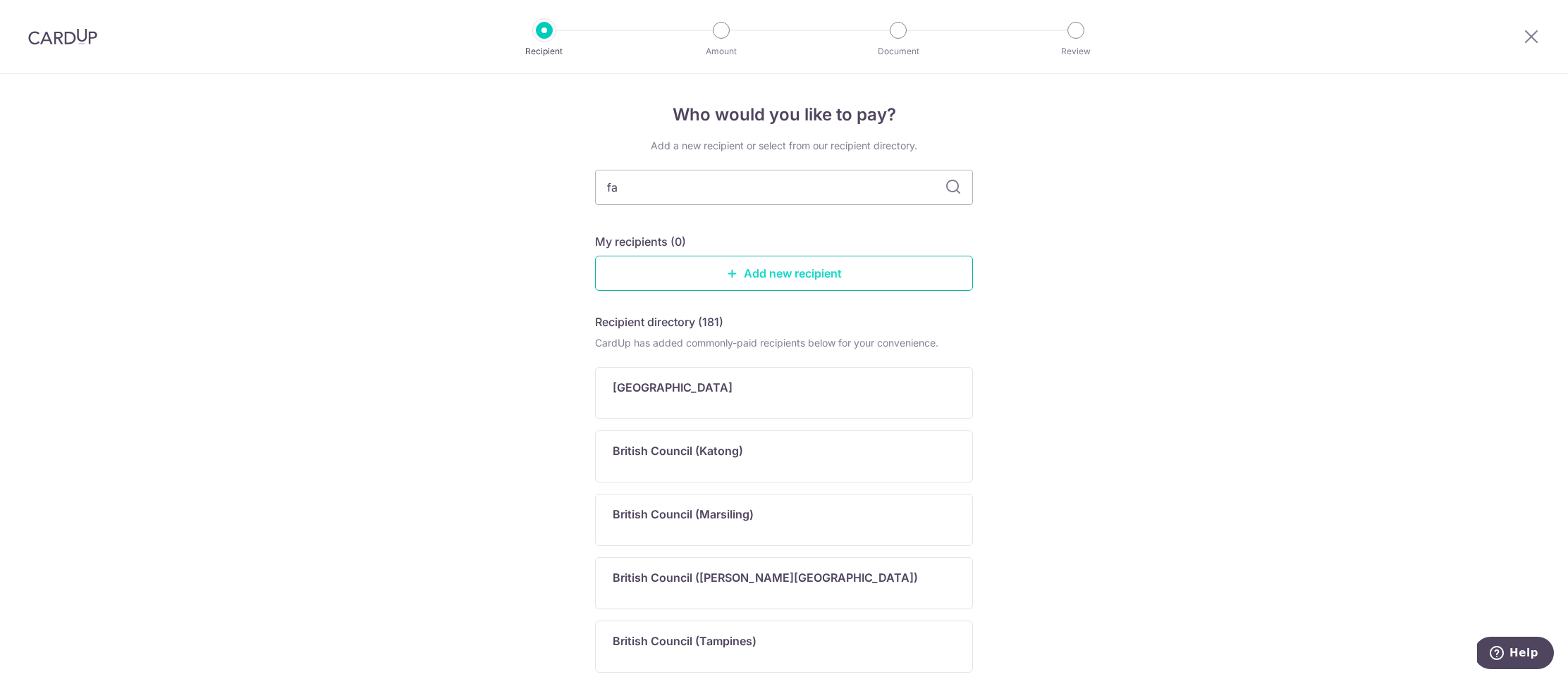
type input "fan"
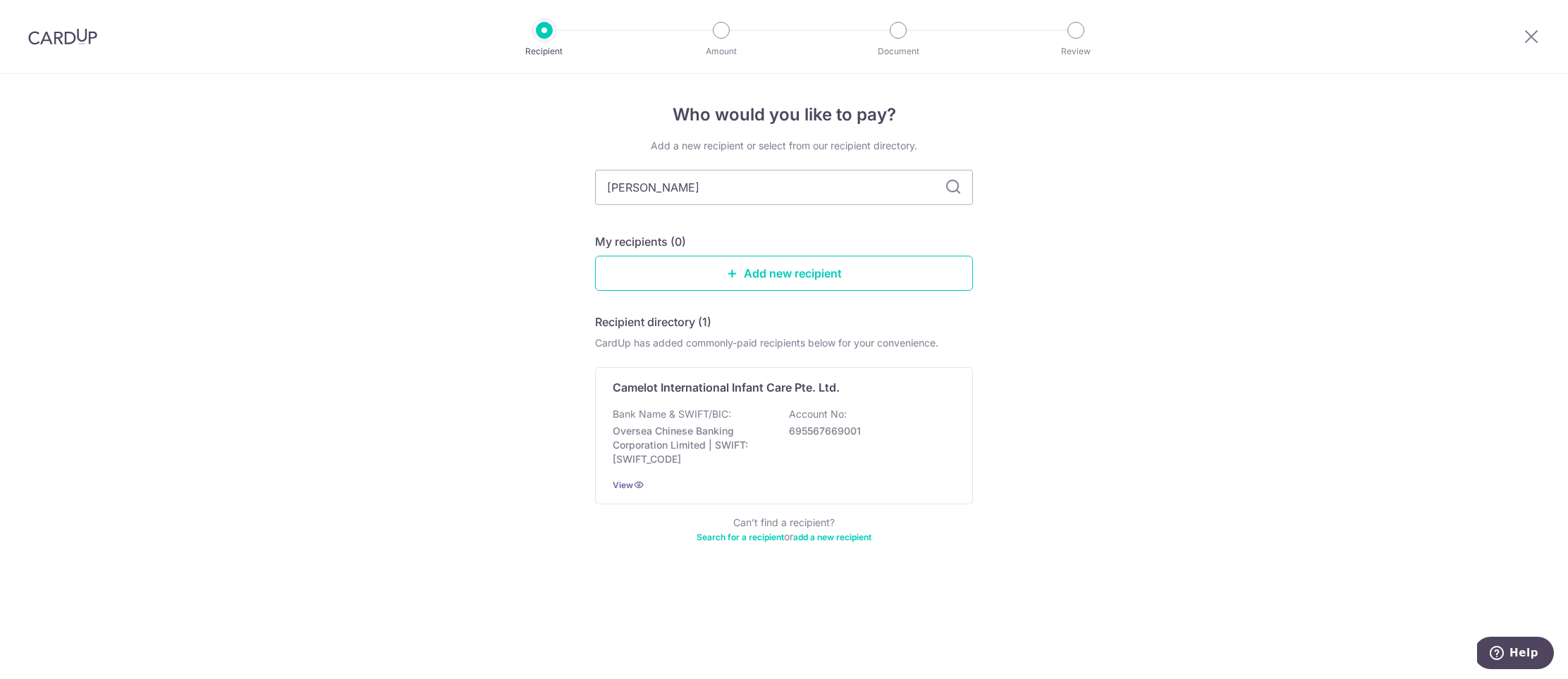
type input "[PERSON_NAME]"
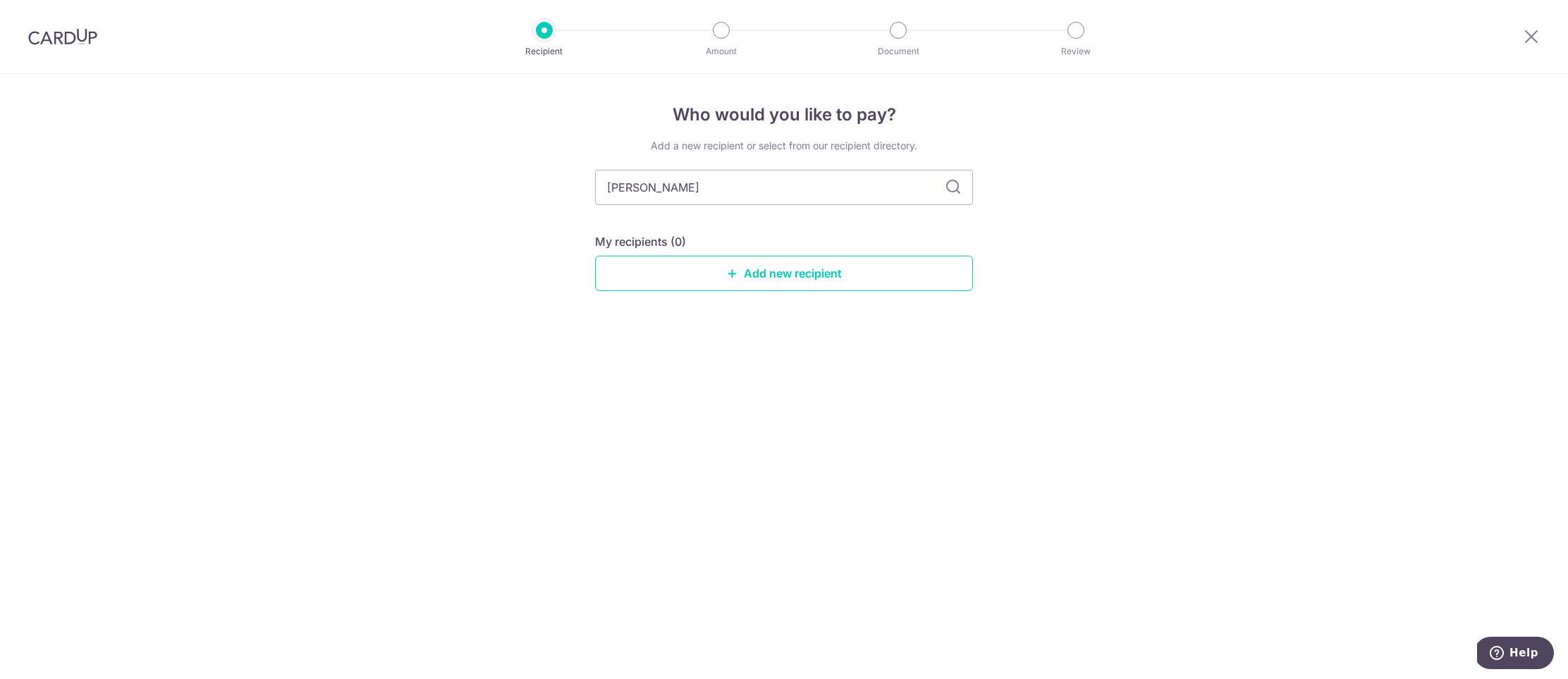
drag, startPoint x: 810, startPoint y: 190, endPoint x: 494, endPoint y: 163, distance: 317.2
click at [494, 163] on div "Who would you like to pay? Add a new recipient or select from our recipient dir…" at bounding box center [784, 377] width 1568 height 606
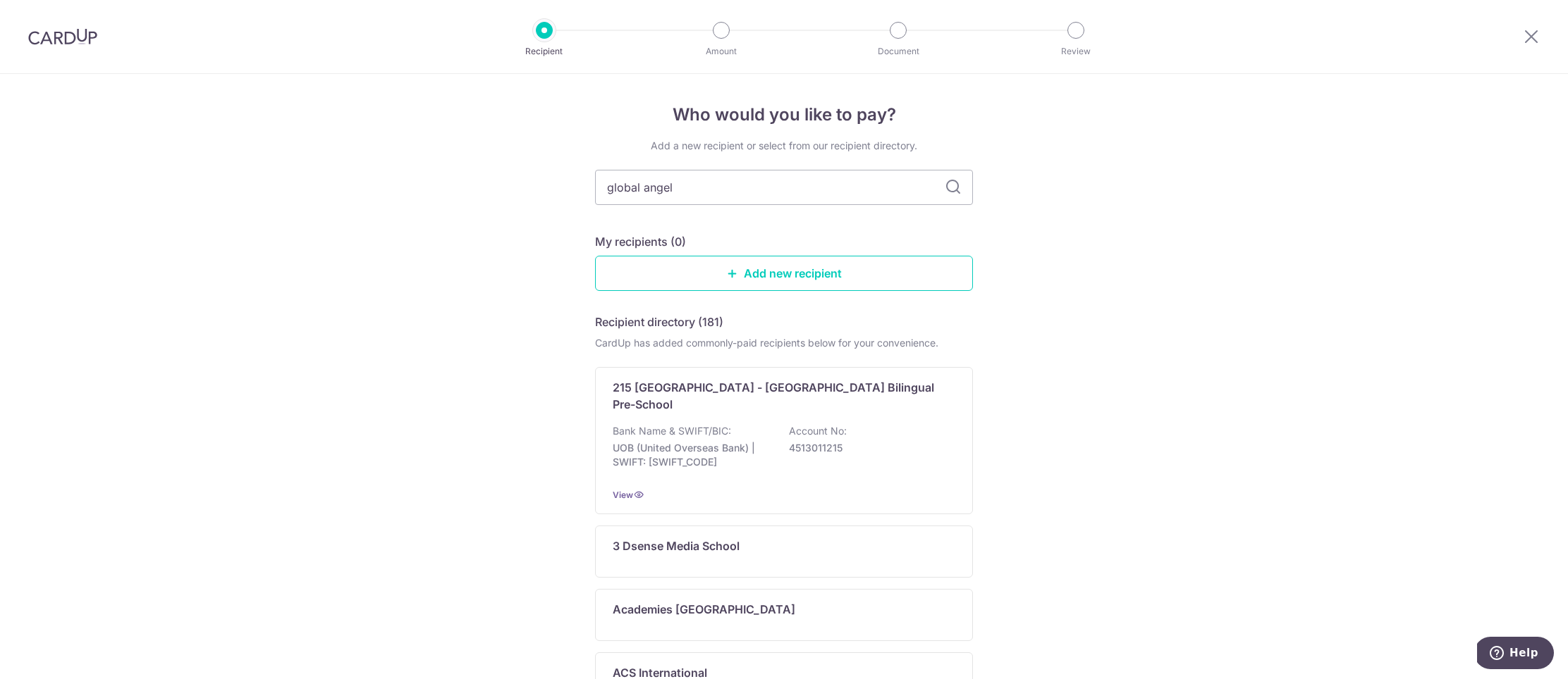
type input "global angel"
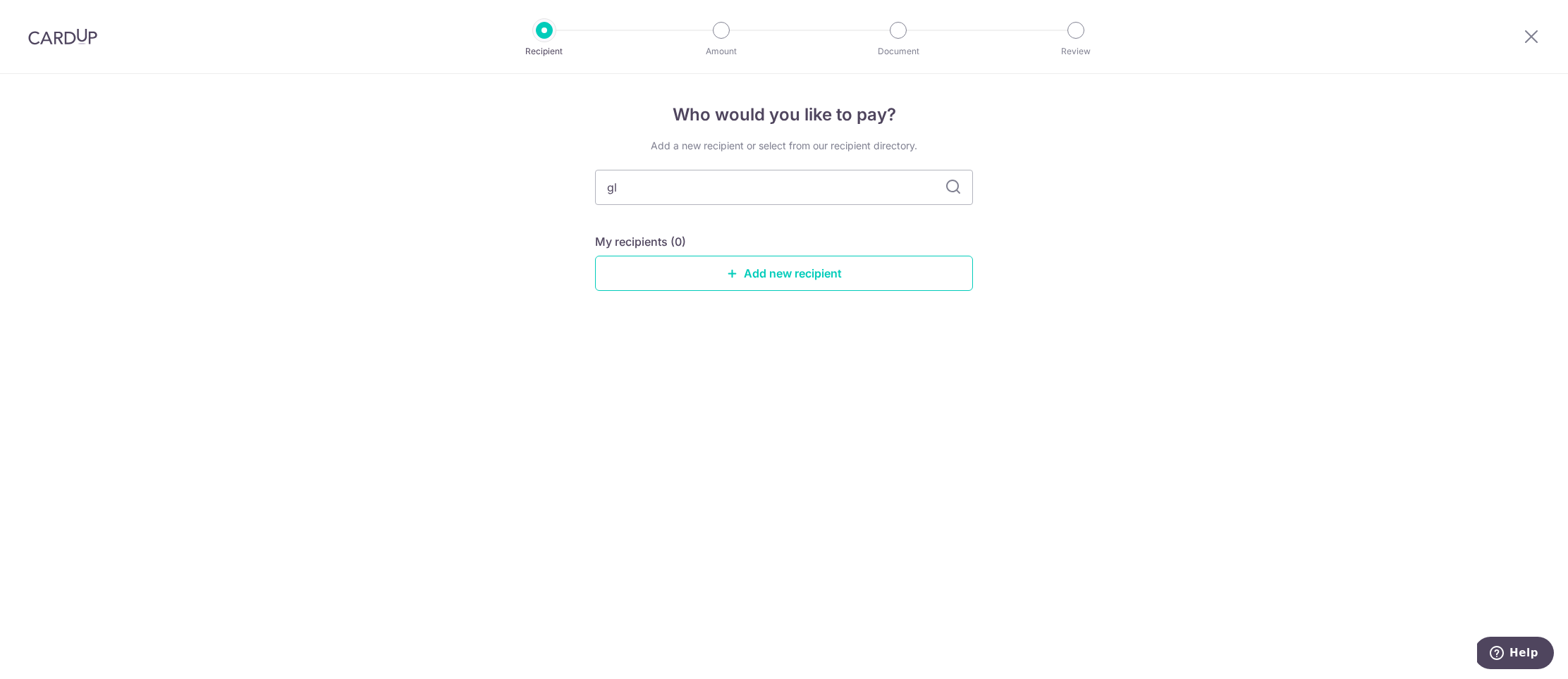
type input "g"
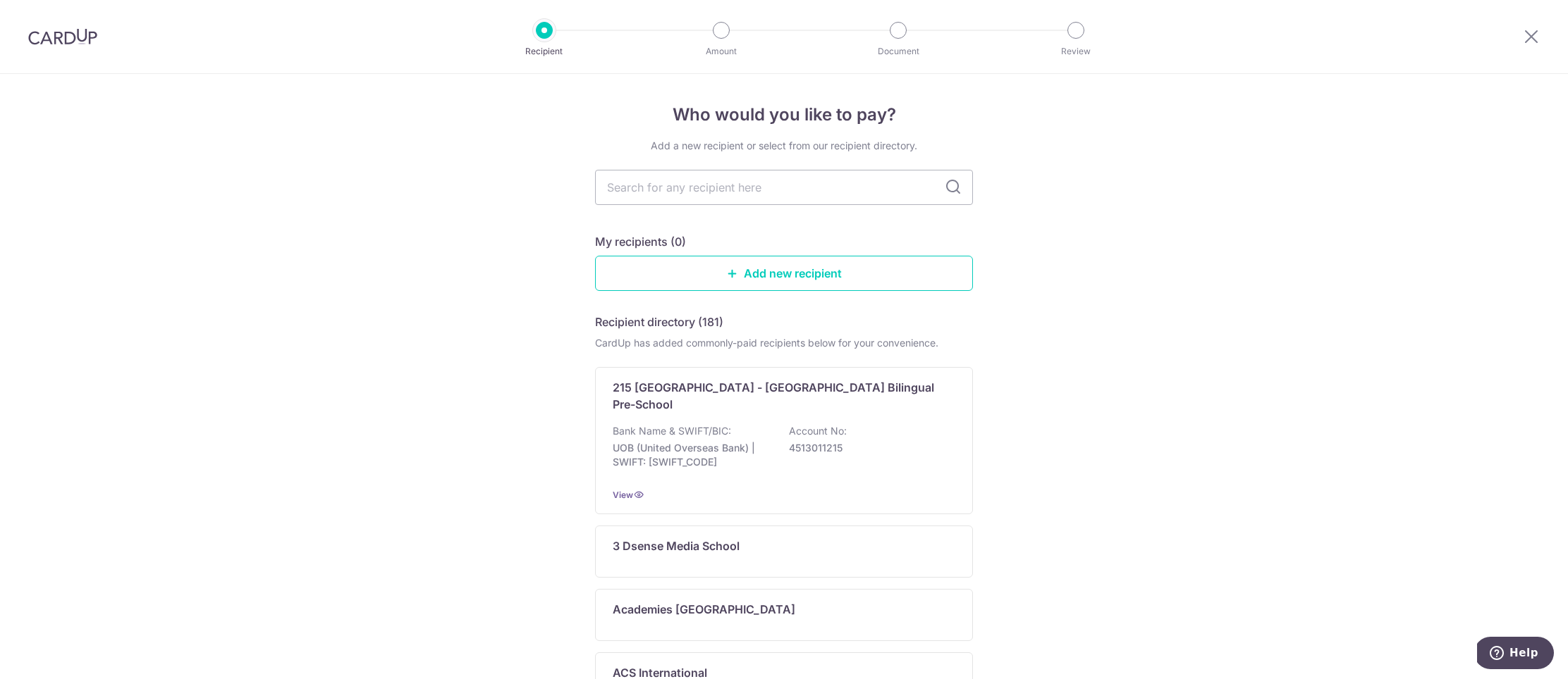
click at [699, 275] on link "Add new recipient" at bounding box center [784, 273] width 378 height 35
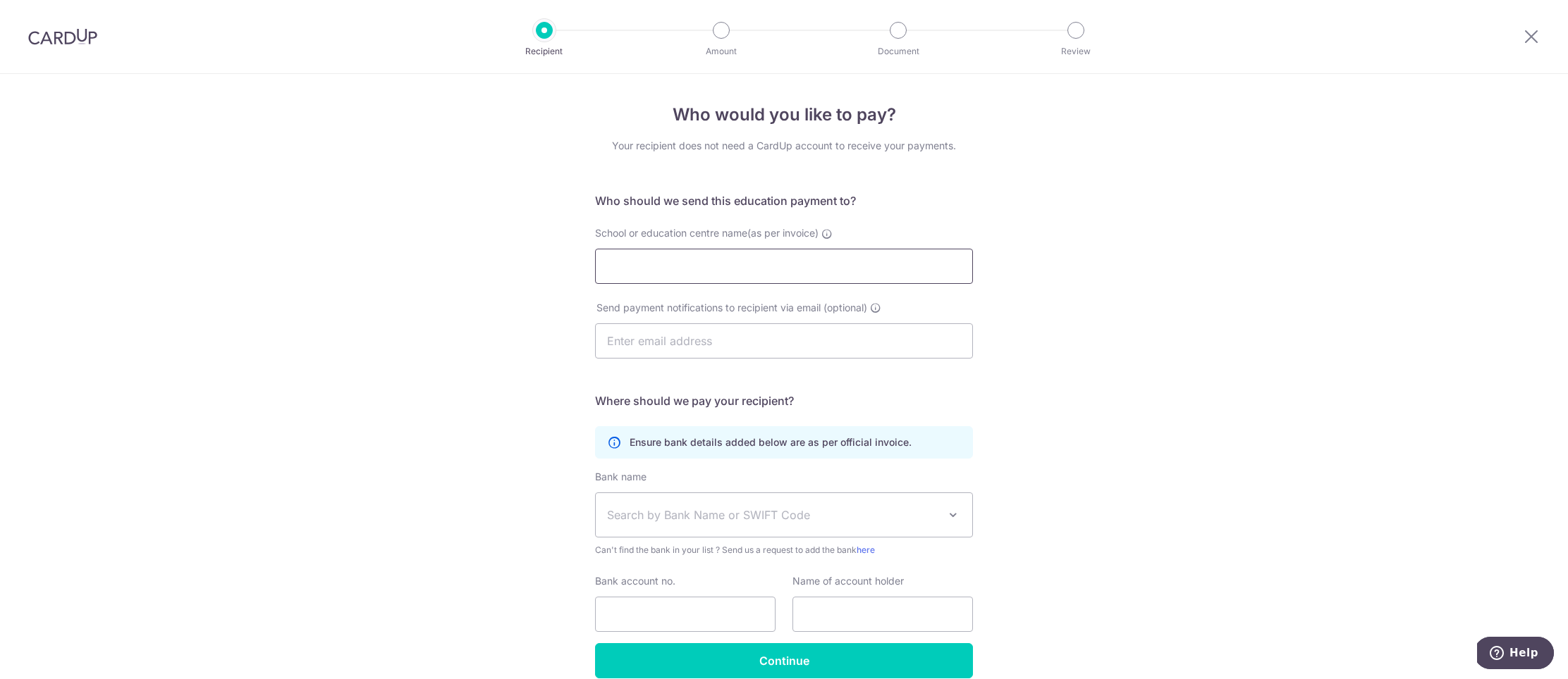
click at [699, 275] on input "School or education centre name(as per invoice)" at bounding box center [784, 266] width 378 height 35
click at [678, 272] on input "Global Angel education Cetre" at bounding box center [784, 266] width 378 height 35
click at [772, 272] on input "Global Angel Education Cetre" at bounding box center [784, 266] width 378 height 35
type input "Global Angel Education Centre Pte Ltd"
click at [657, 340] on input "text" at bounding box center [784, 340] width 378 height 35
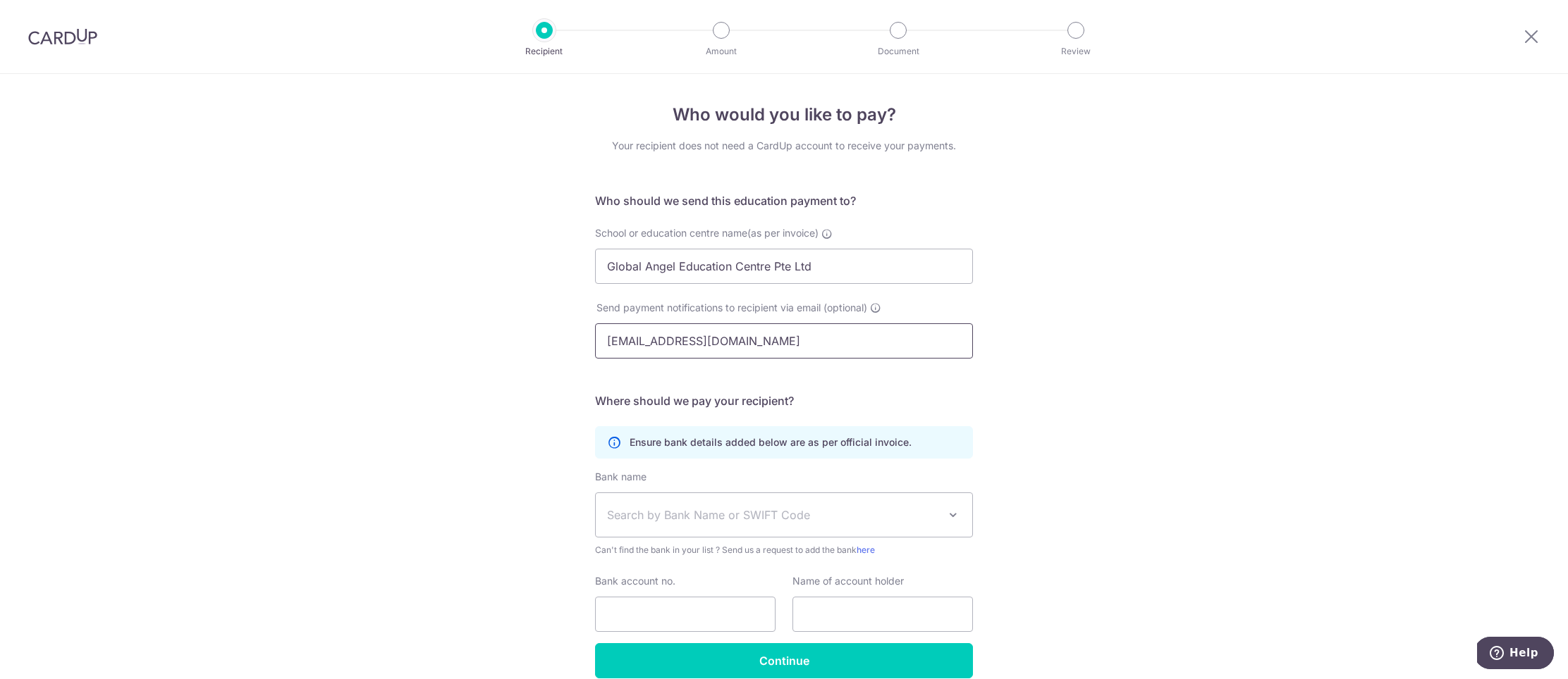
type input "shirleytang@globalangeleducation.sg"
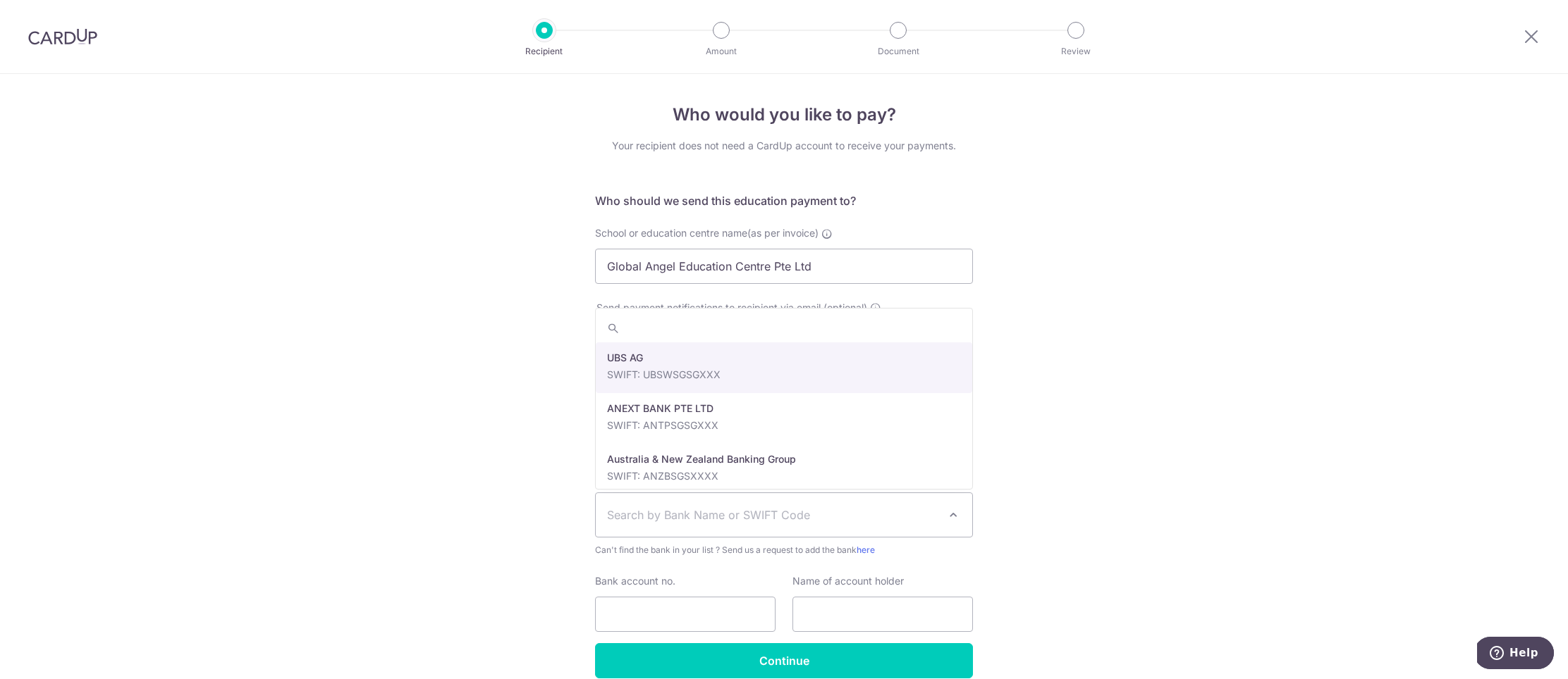
click at [688, 511] on span "Search by Bank Name or SWIFT Code" at bounding box center [773, 515] width 332 height 17
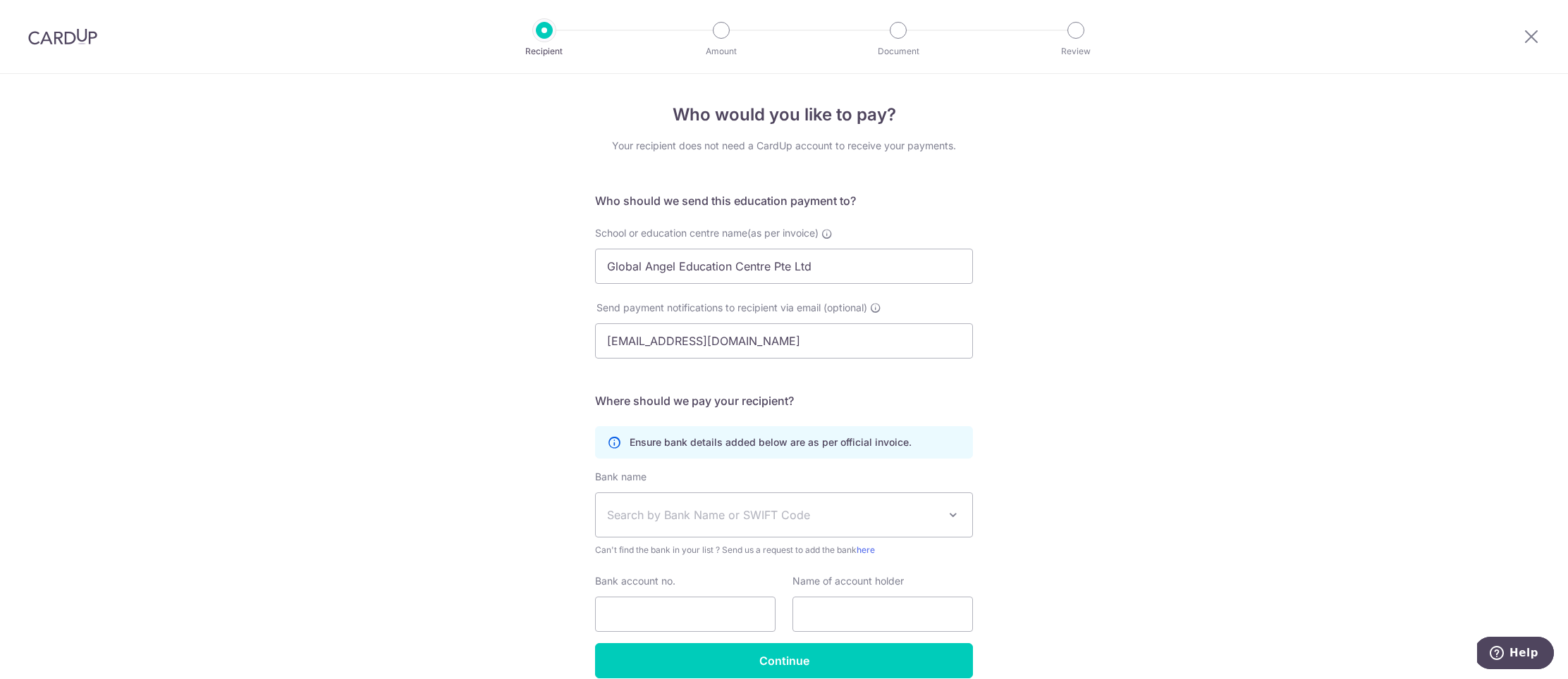
click at [535, 507] on div "Who would you like to pay? Your recipient does not need a CardUp account to rec…" at bounding box center [784, 409] width 1568 height 671
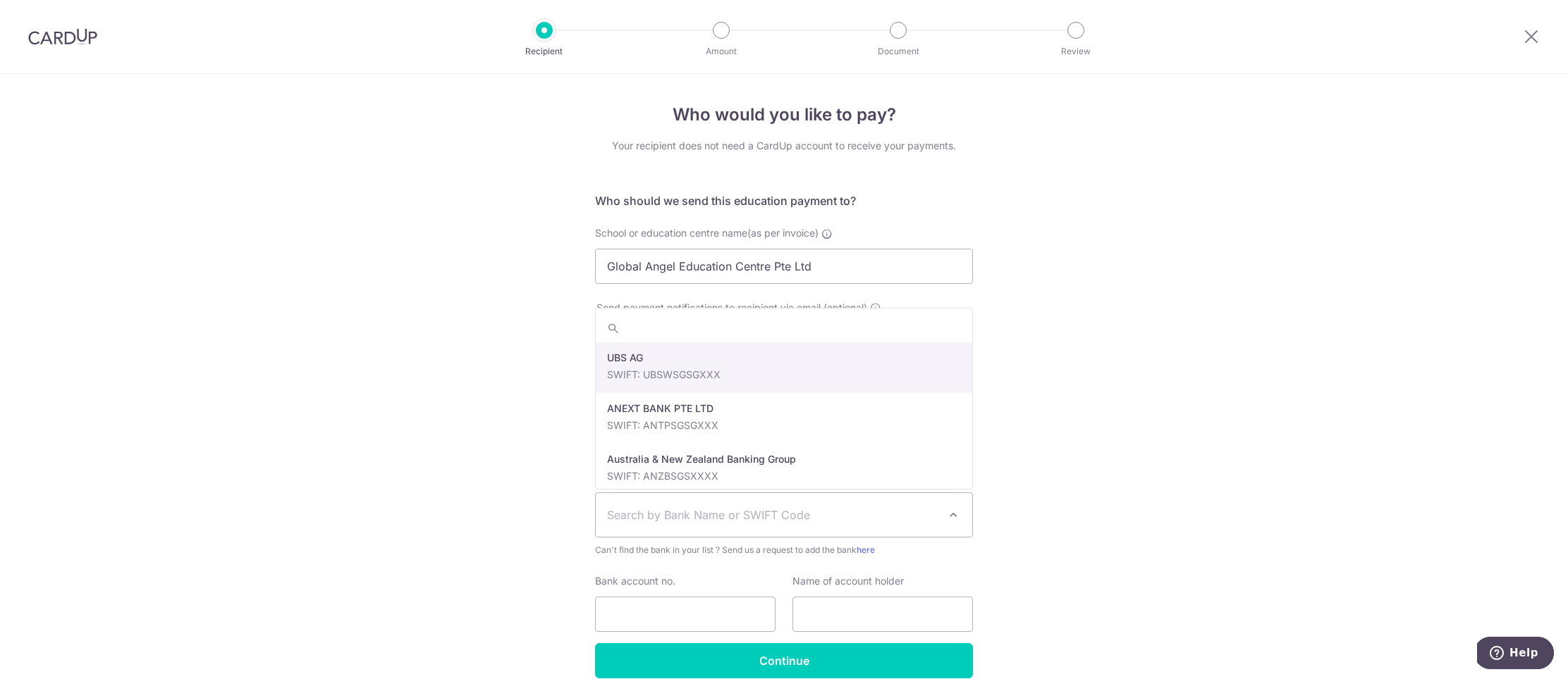
click at [667, 514] on span "Search by Bank Name or SWIFT Code" at bounding box center [773, 515] width 332 height 17
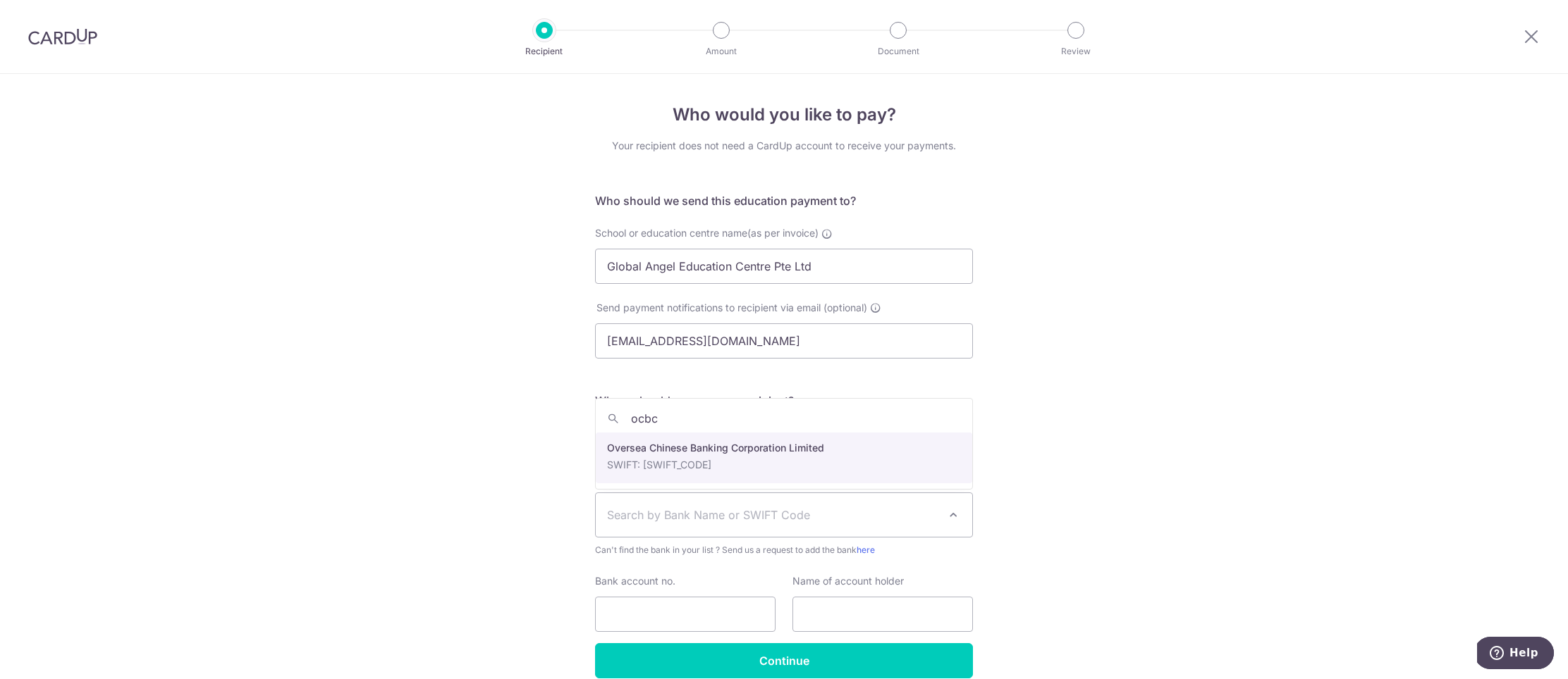
type input "ocbc"
select select "12"
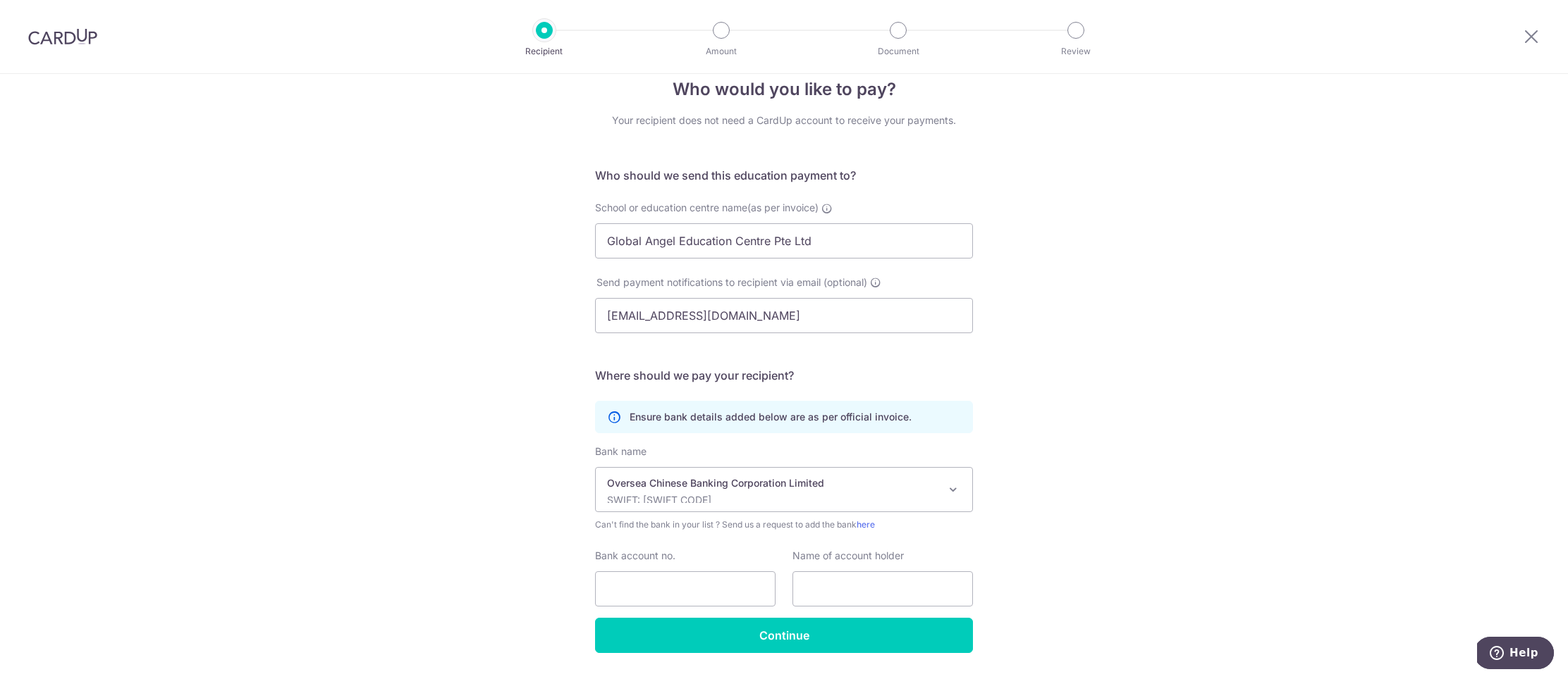
scroll to position [65, 0]
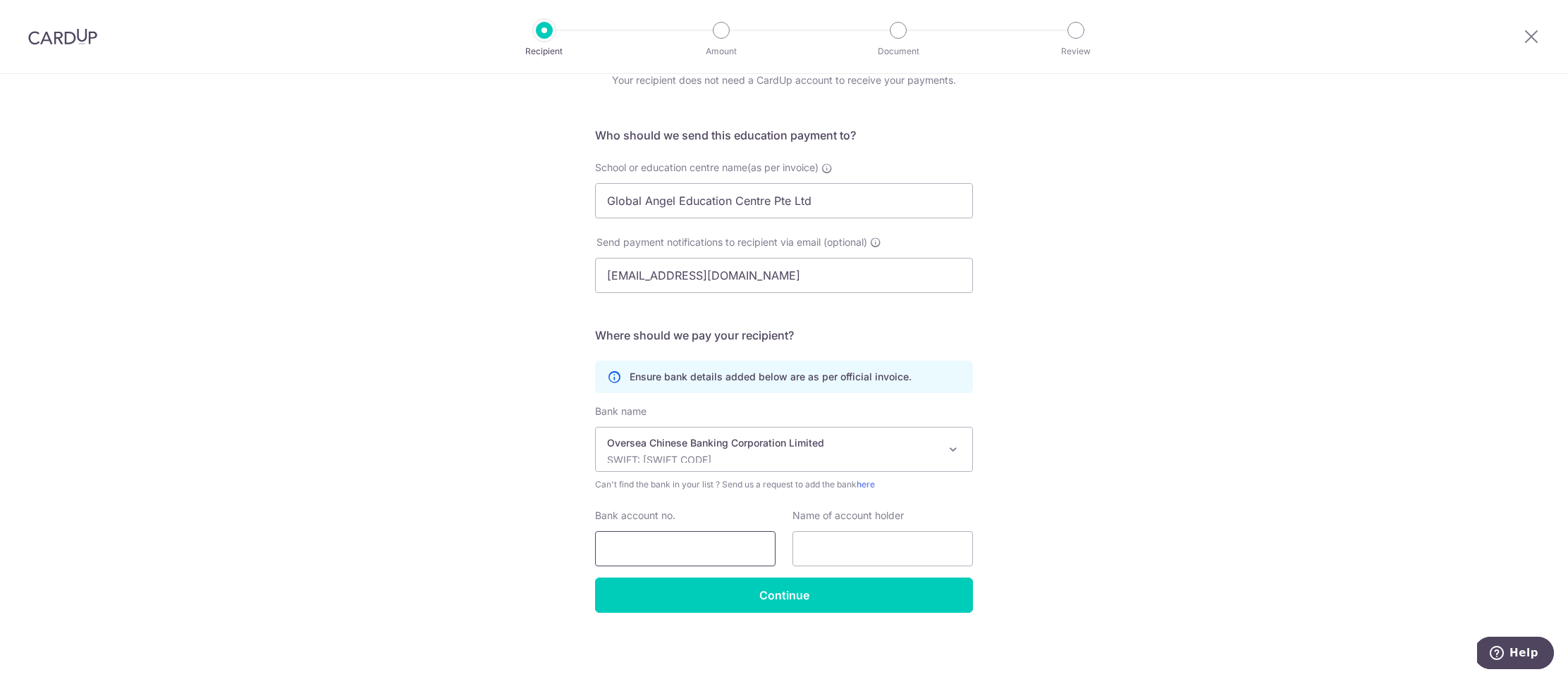
click at [685, 541] on input "Bank account no." at bounding box center [685, 549] width 180 height 35
type input "601806250001"
click at [834, 551] on input "text" at bounding box center [882, 549] width 180 height 35
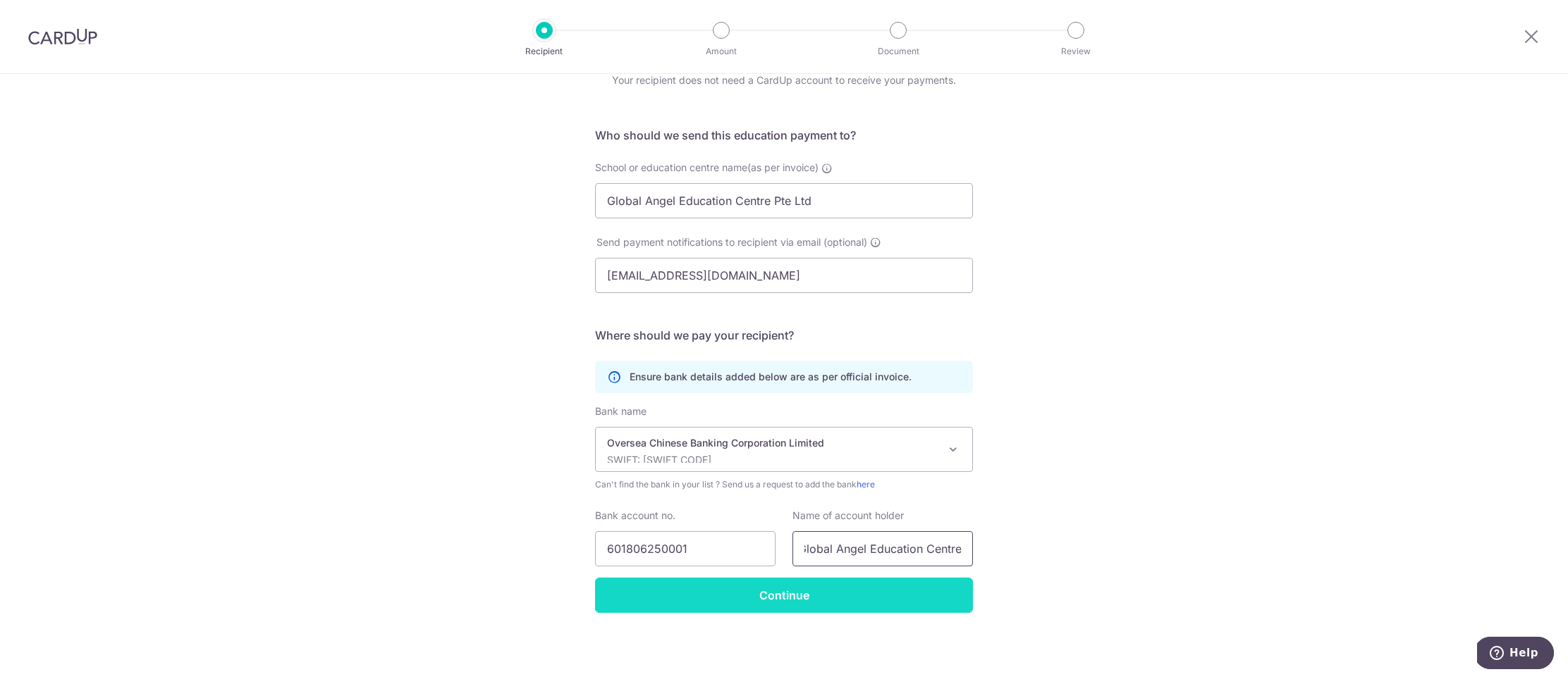
type input "Global Angel Education Centre"
click at [790, 594] on input "Continue" at bounding box center [784, 595] width 378 height 35
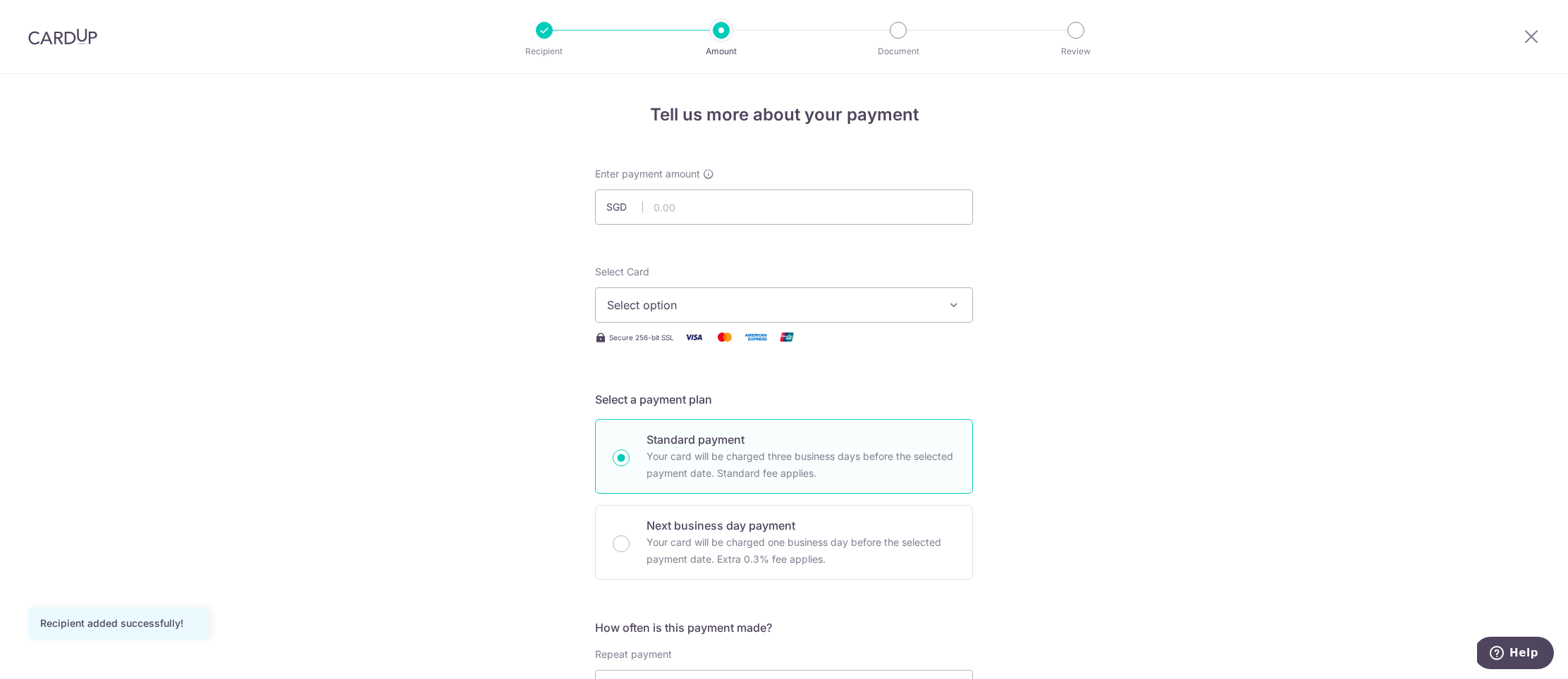
click at [662, 305] on span "Select option" at bounding box center [771, 305] width 329 height 17
click at [663, 344] on span "Add credit card" at bounding box center [796, 345] width 329 height 14
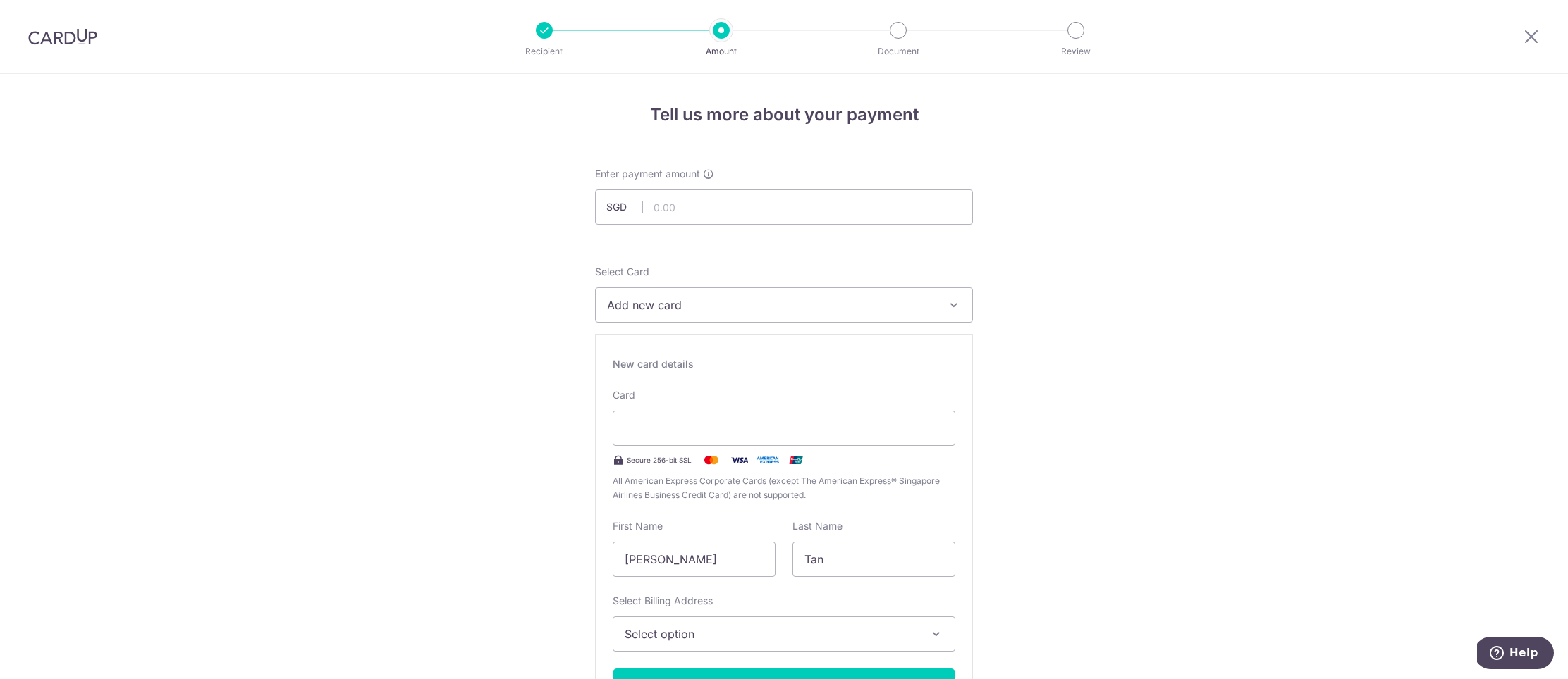
click at [699, 632] on span "Select option" at bounding box center [772, 634] width 293 height 17
drag, startPoint x: 669, startPoint y: 559, endPoint x: 596, endPoint y: 559, distance: 73.0
click at [596, 559] on div "New card details Card Secure 256-bit SSL All American Express Corporate Cards (…" at bounding box center [784, 536] width 378 height 405
type input "Jocelyn"
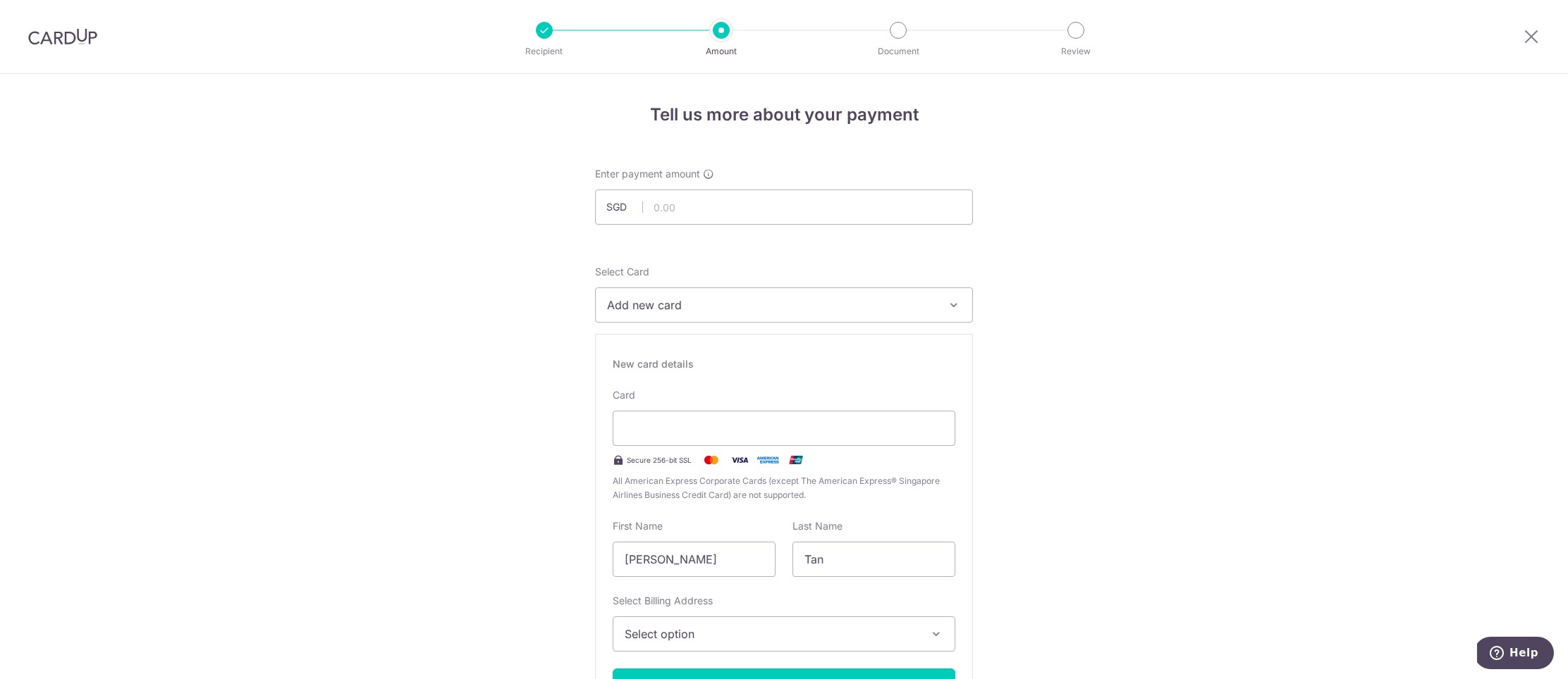
click at [943, 628] on button "Select option" at bounding box center [784, 634] width 342 height 35
click at [943, 628] on icon "button" at bounding box center [937, 635] width 14 height 14
click at [928, 624] on button "Select option" at bounding box center [784, 634] width 342 height 35
drag, startPoint x: 1390, startPoint y: 462, endPoint x: 1324, endPoint y: 367, distance: 115.7
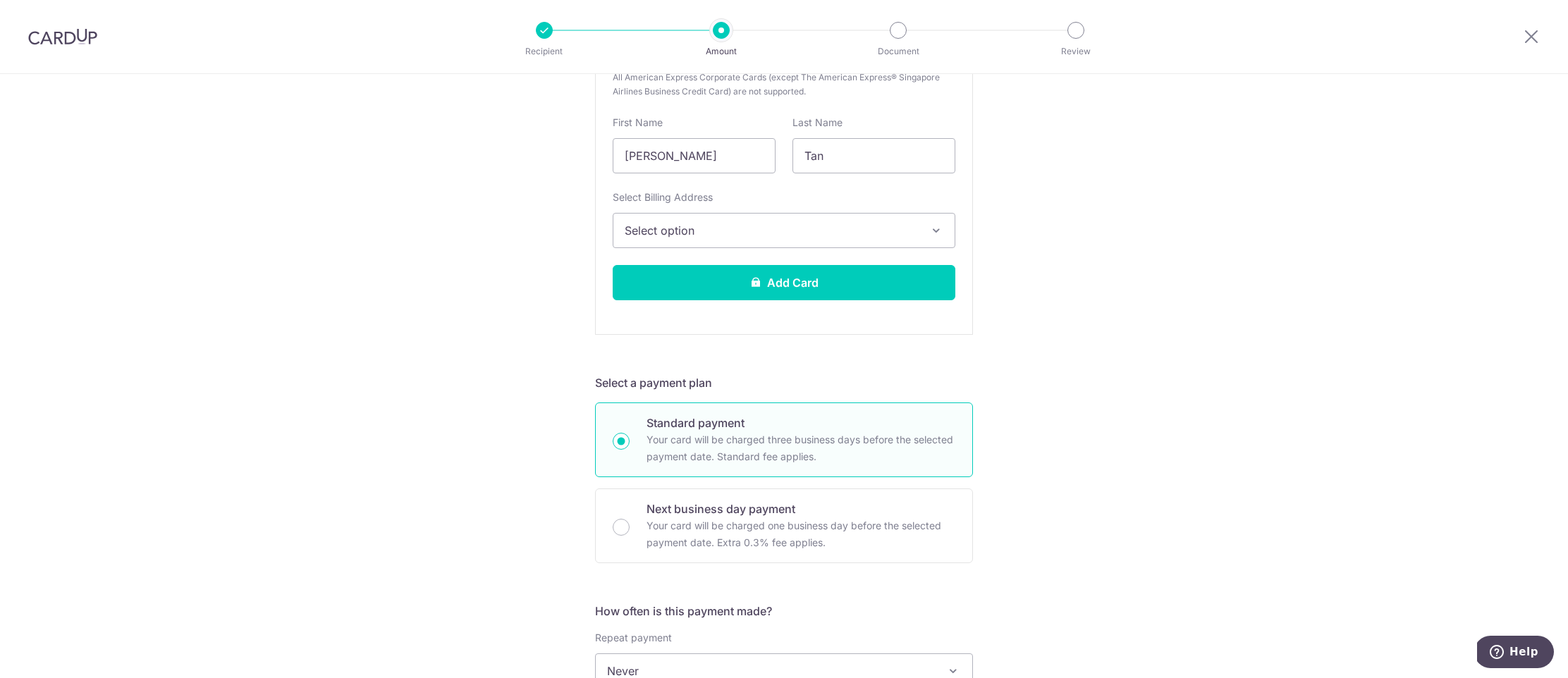
scroll to position [417, 0]
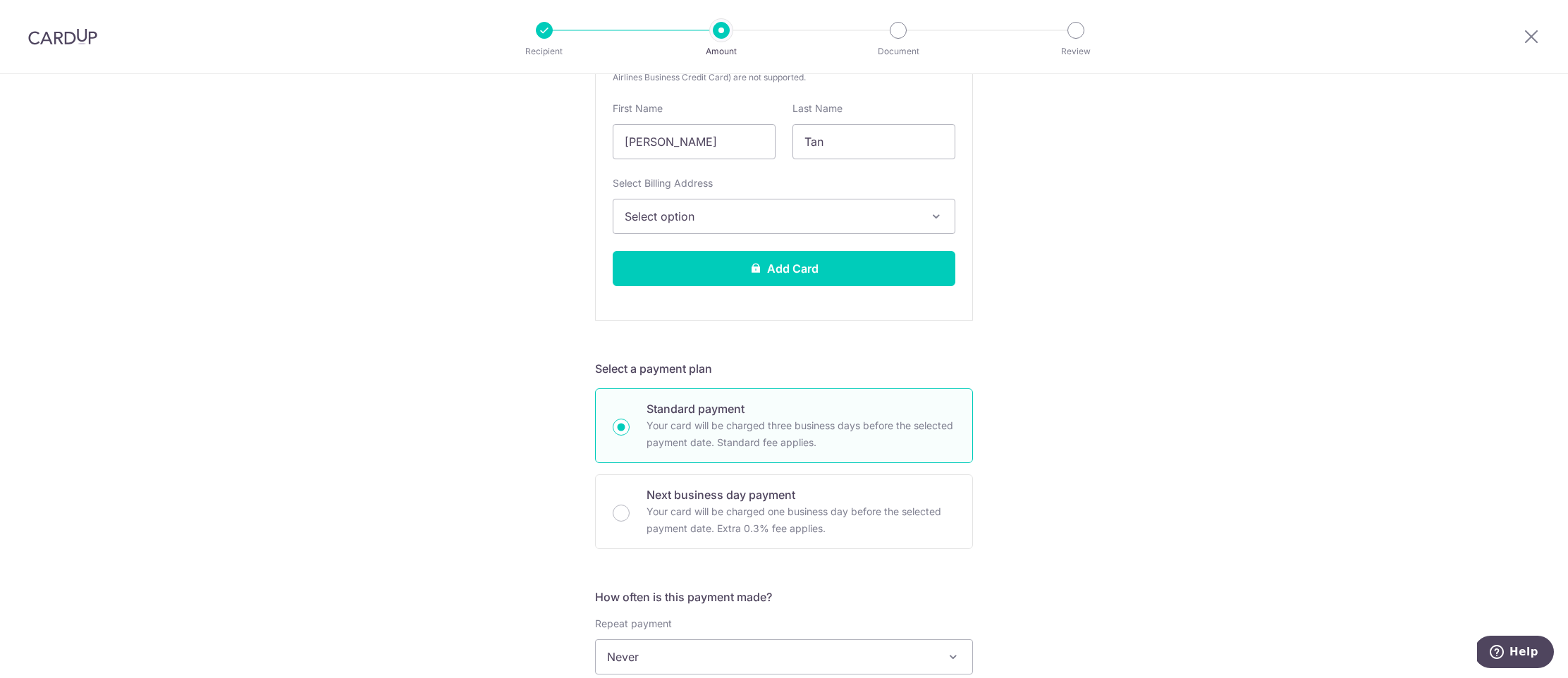
click at [755, 221] on span "Select option" at bounding box center [772, 216] width 293 height 17
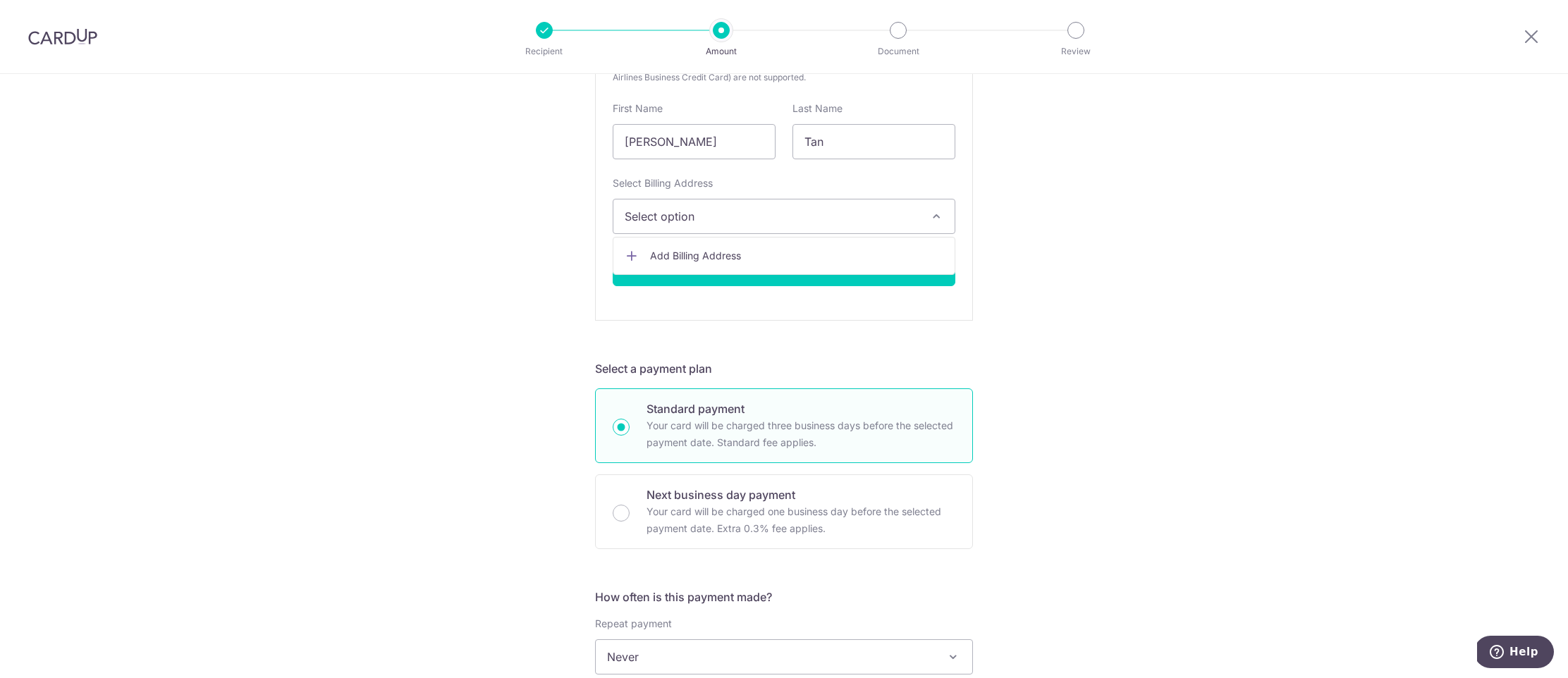
click at [739, 257] on span "Add Billing Address" at bounding box center [797, 256] width 293 height 14
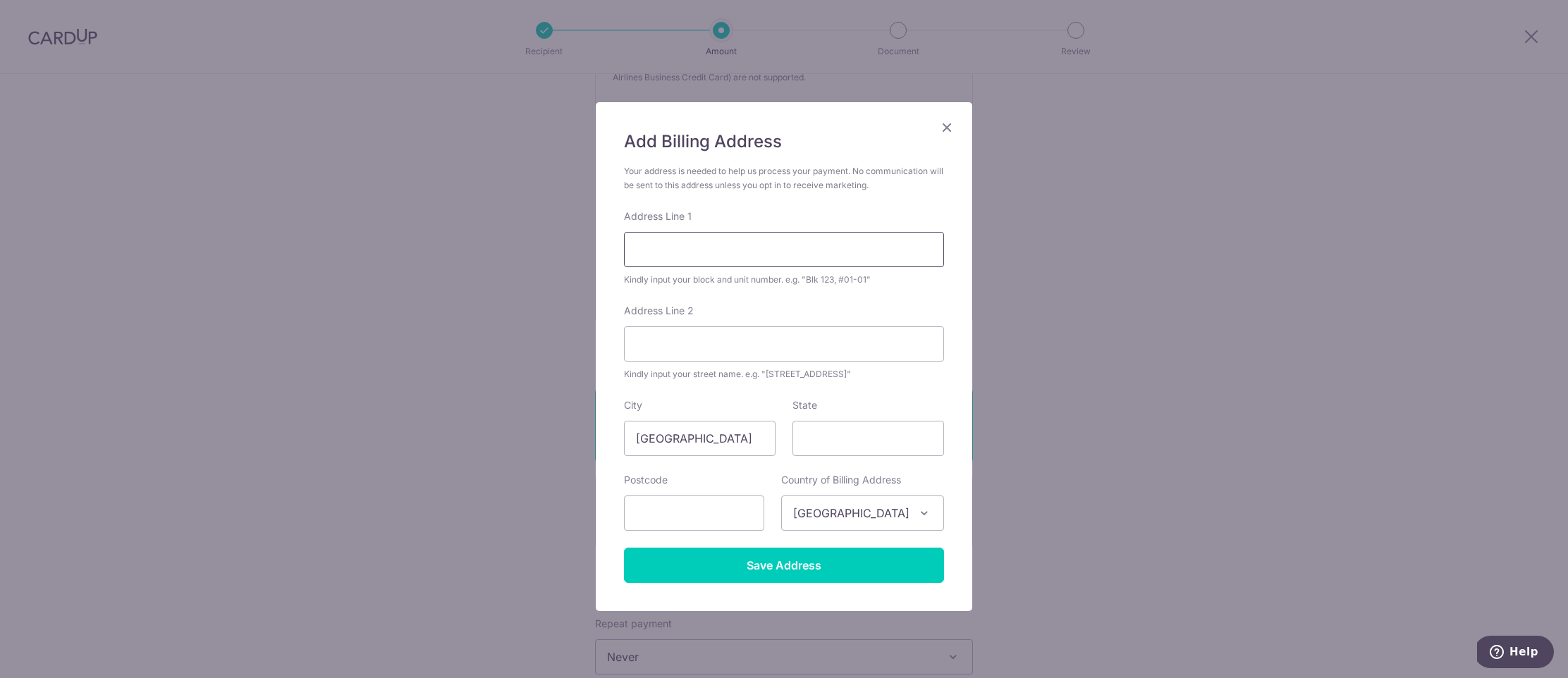
drag, startPoint x: 742, startPoint y: 254, endPoint x: 758, endPoint y: 318, distance: 66.0
click at [758, 318] on form "Your address is needed to help us process your payment. No communication will b…" at bounding box center [784, 373] width 320 height 418
type input "187A Bedok North St 4"
type input "#06-44"
type input "461187"
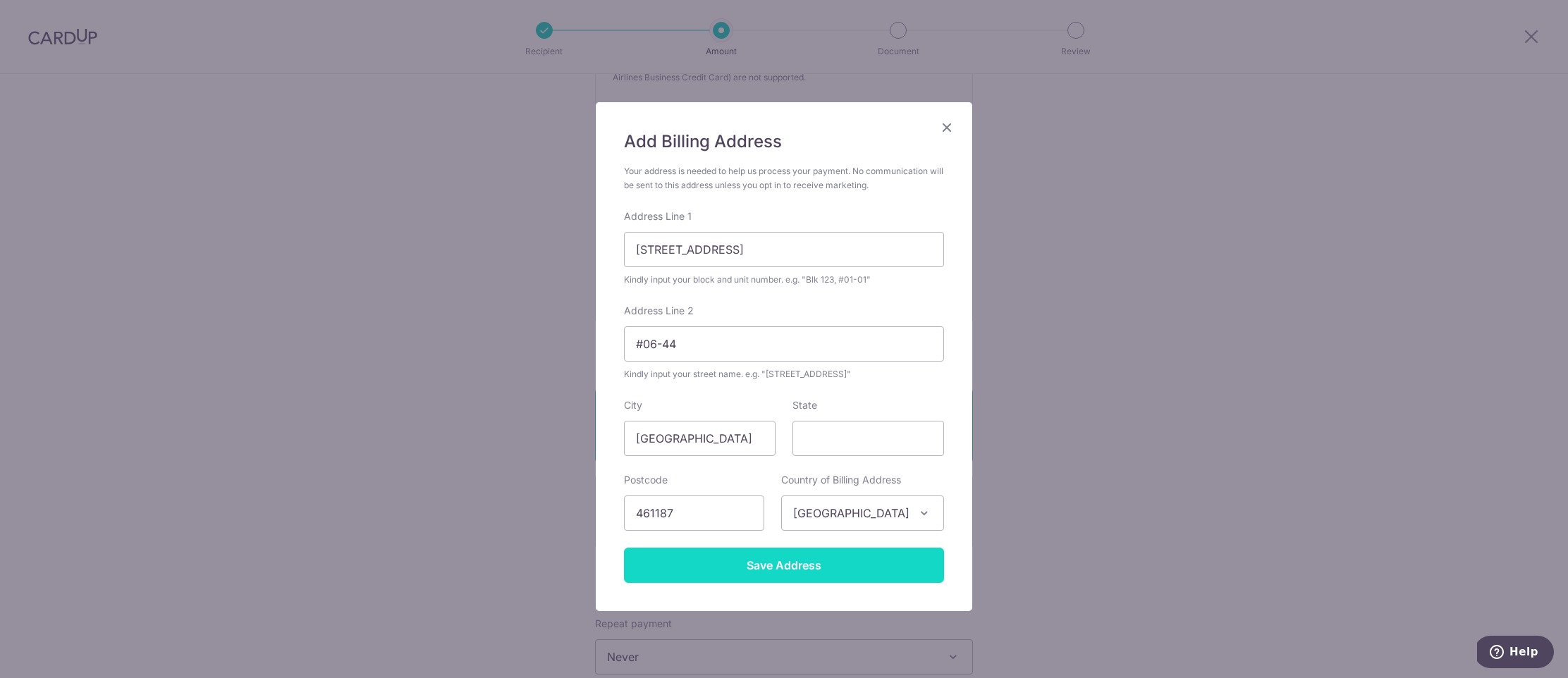
click at [857, 564] on input "Save Address" at bounding box center [784, 565] width 320 height 35
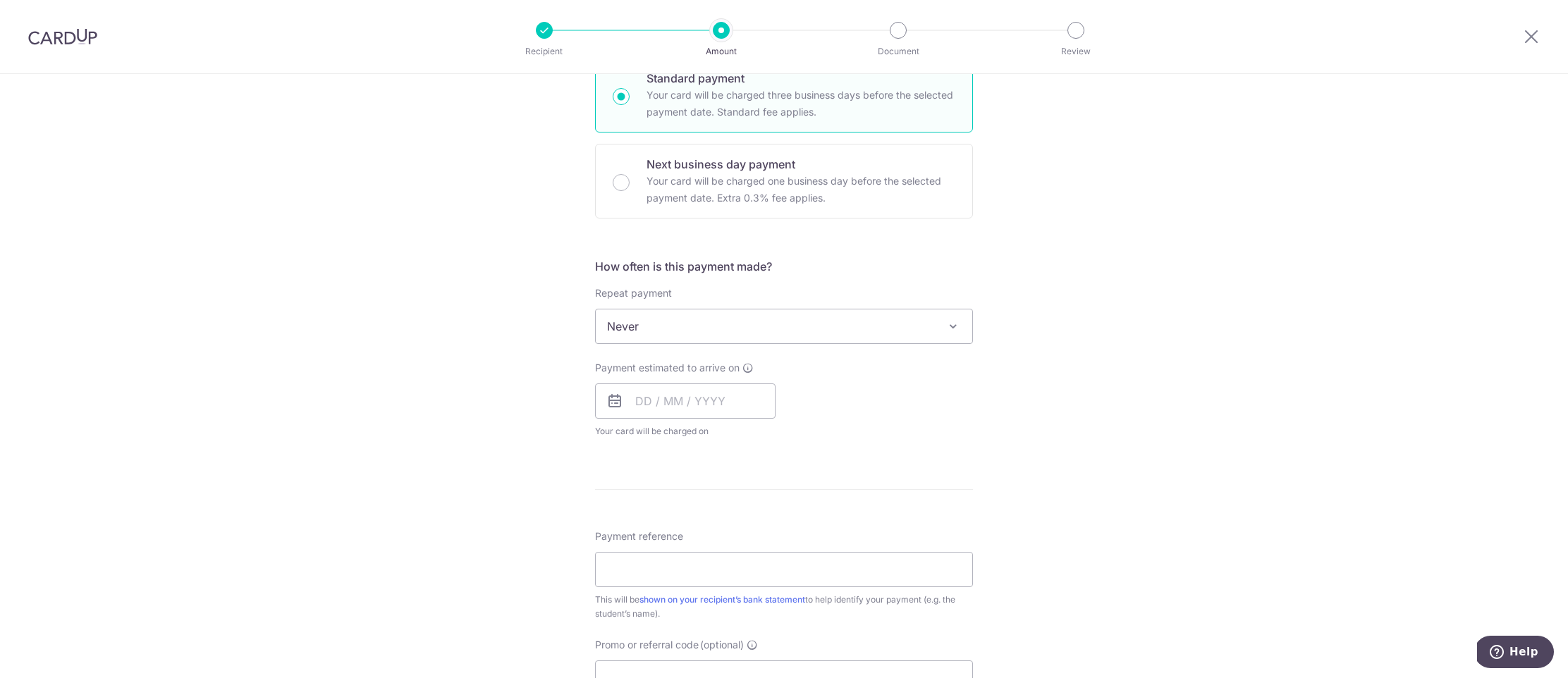
scroll to position [750, 0]
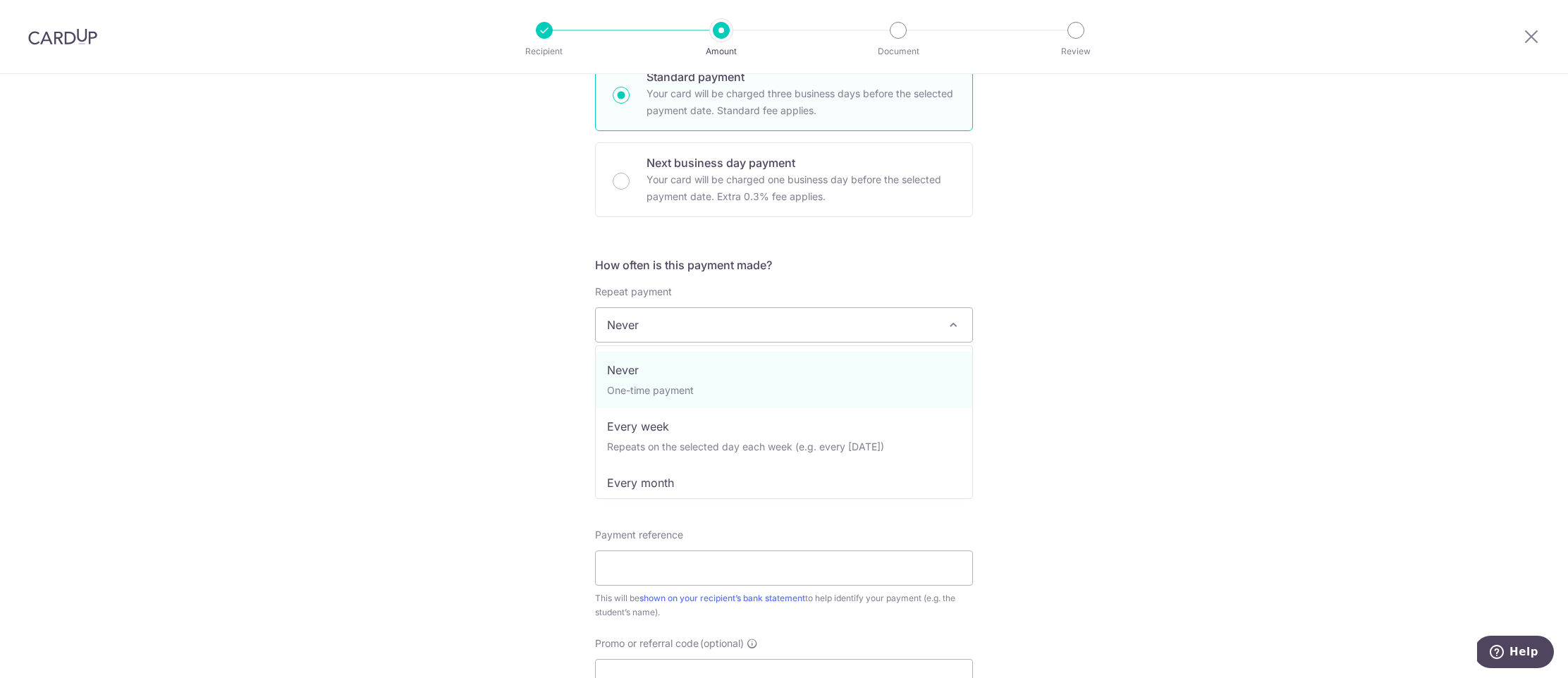
click at [721, 329] on span "Never" at bounding box center [784, 324] width 377 height 33
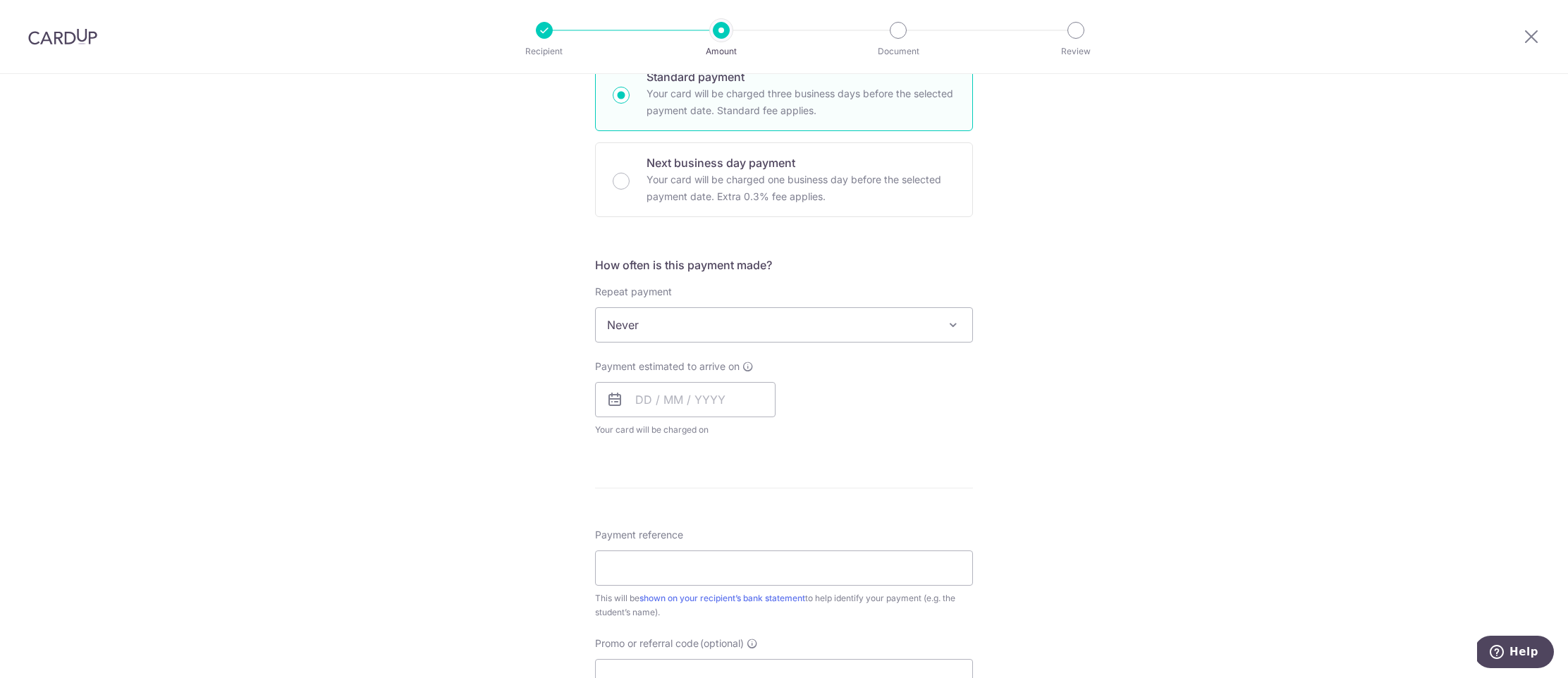
click at [521, 347] on div "Tell us more about your payment Enter payment amount SGD Recipient added succes…" at bounding box center [784, 155] width 1568 height 1661
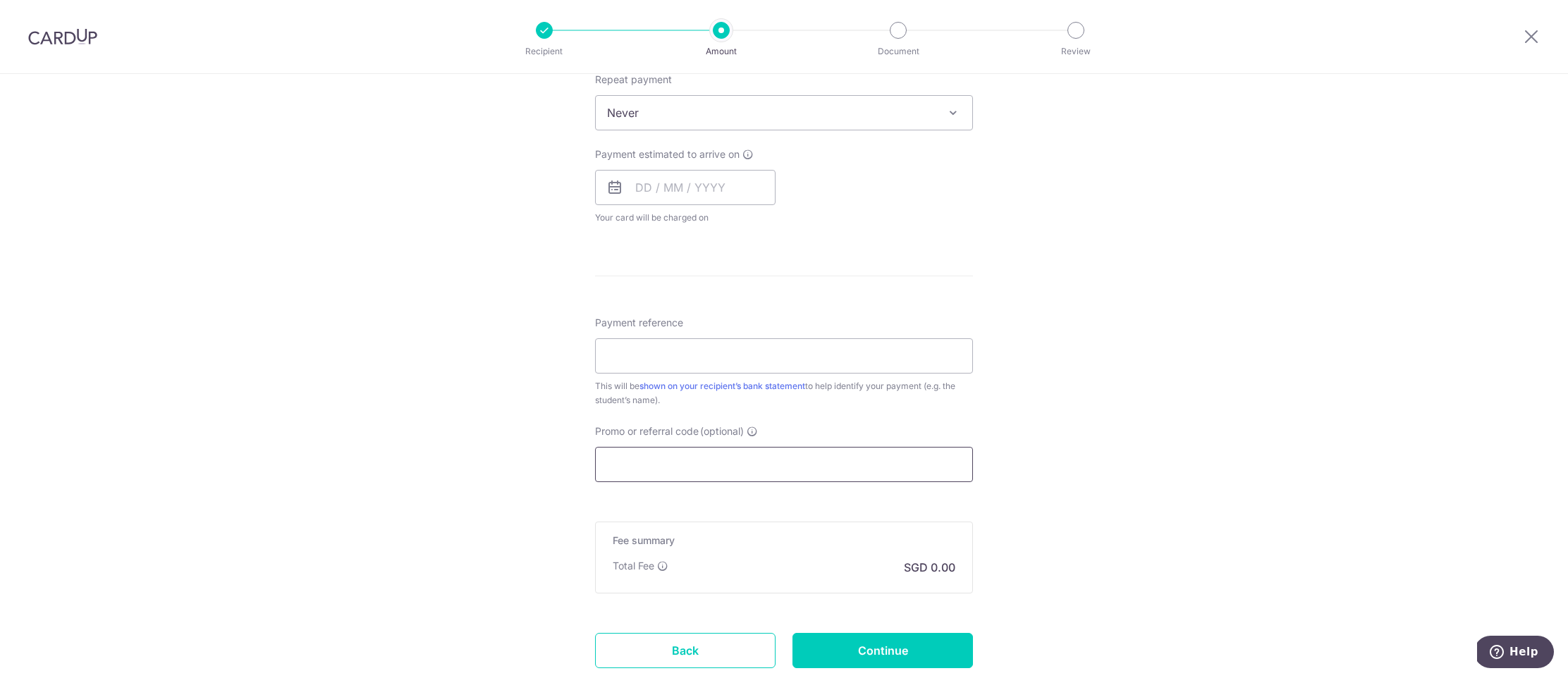
click at [653, 471] on input "Promo or referral code (optional)" at bounding box center [784, 463] width 378 height 35
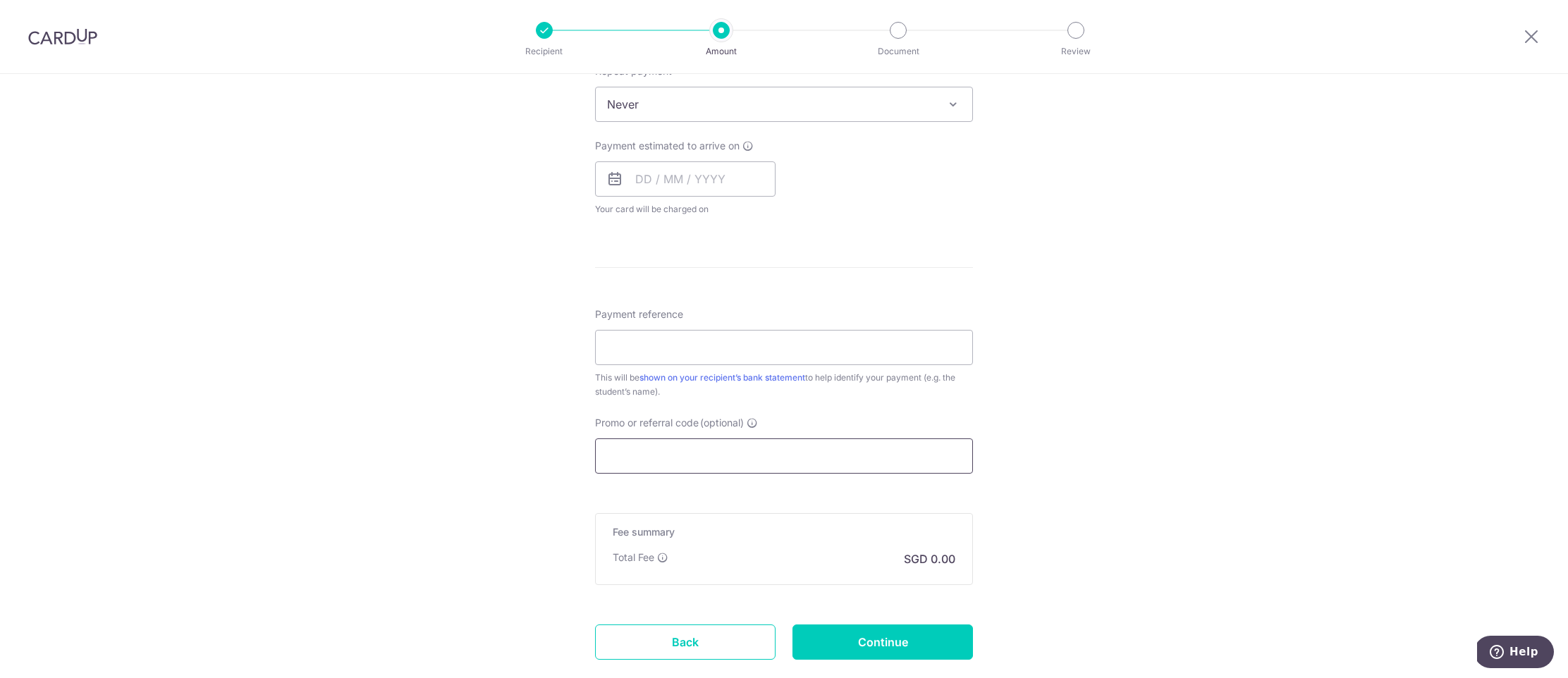
scroll to position [968, 0]
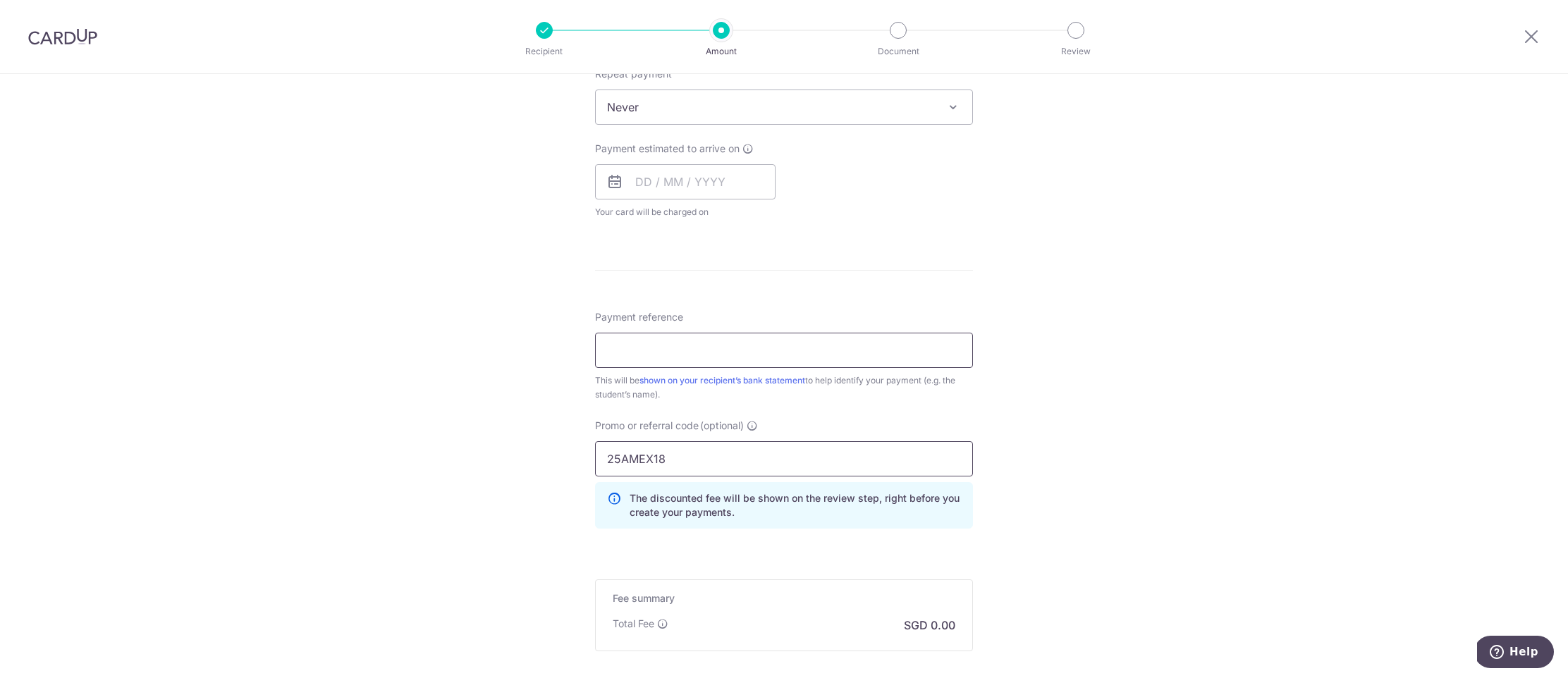
type input "25AMEX18"
click at [728, 358] on input "Payment reference" at bounding box center [784, 349] width 378 height 35
type input "Joshua Joseph Lim Xin Yong"
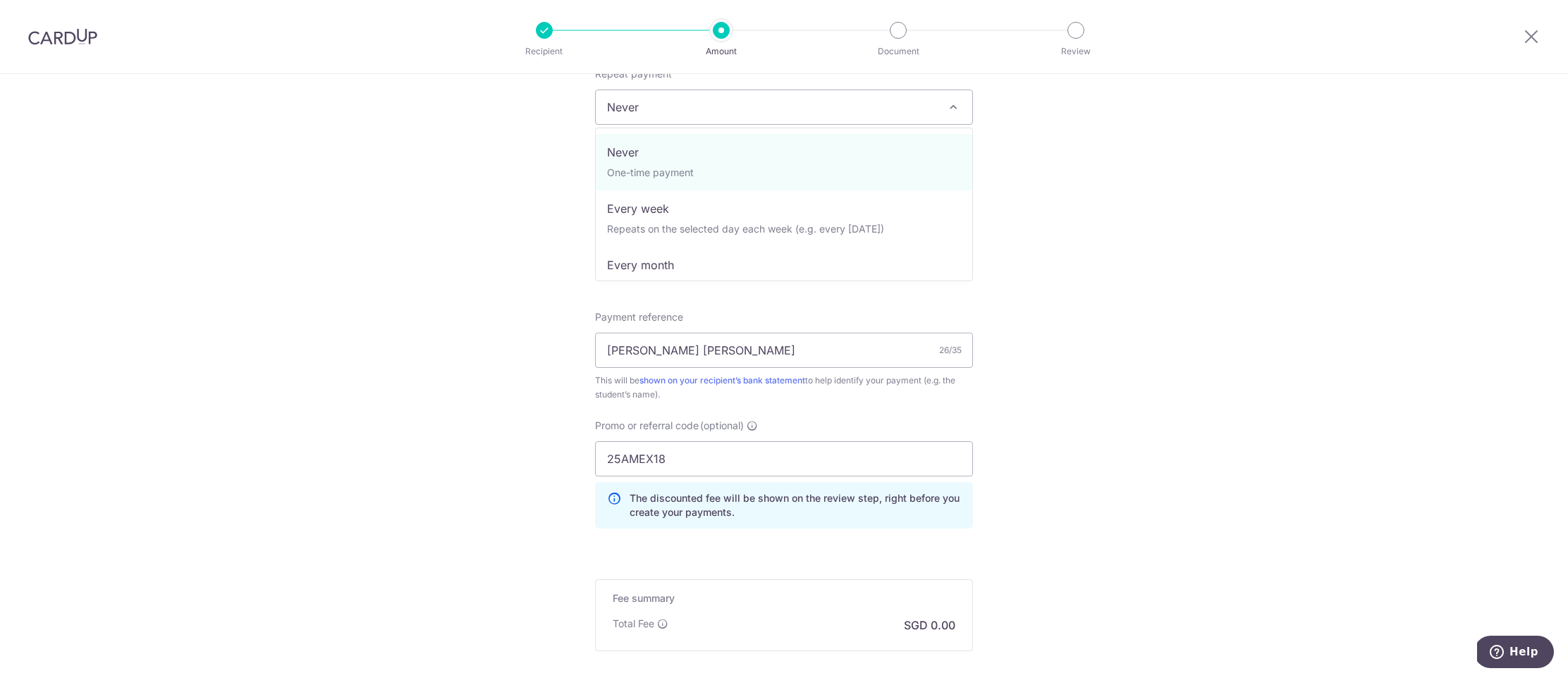
click at [666, 113] on span "Never" at bounding box center [784, 107] width 377 height 33
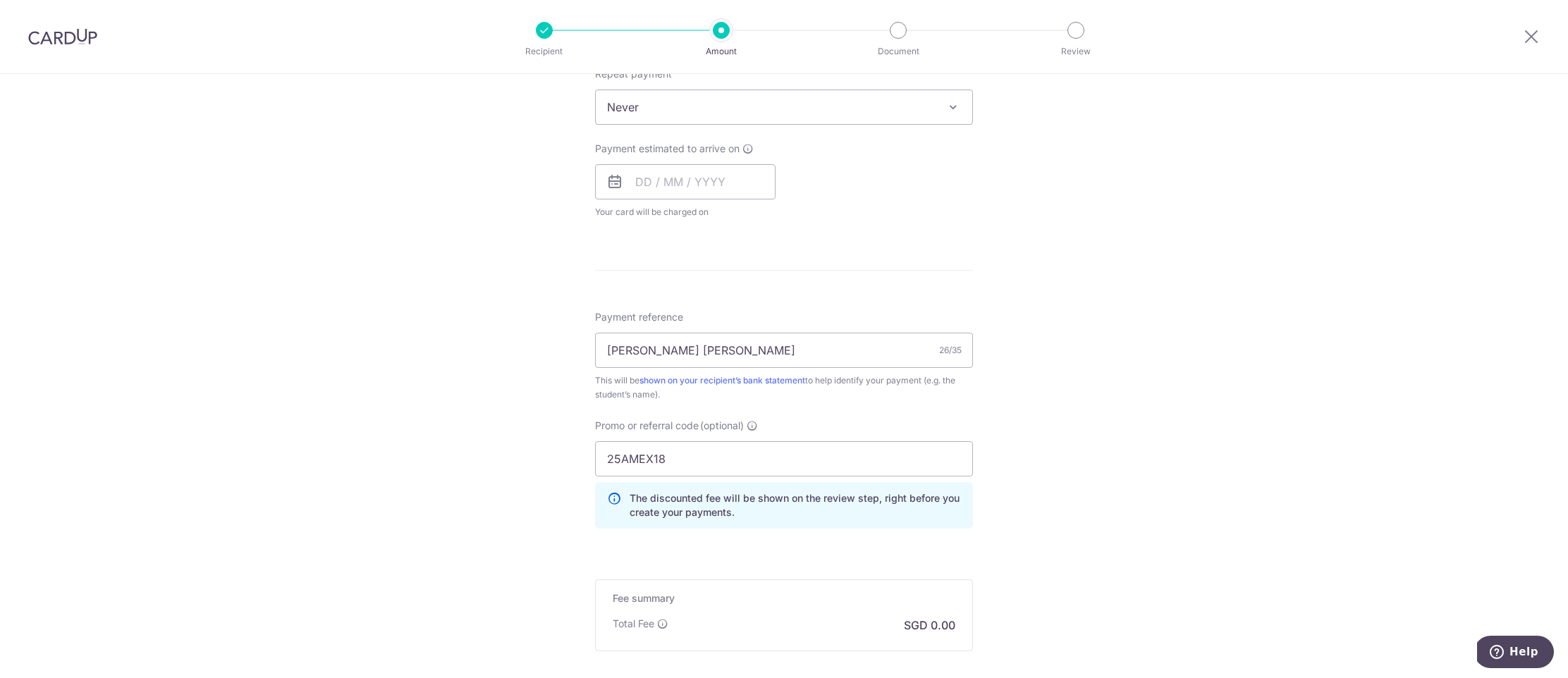
click at [643, 105] on span "Never" at bounding box center [784, 107] width 377 height 33
click at [647, 186] on input "text" at bounding box center [685, 181] width 180 height 35
click at [741, 307] on link "11" at bounding box center [736, 310] width 23 height 23
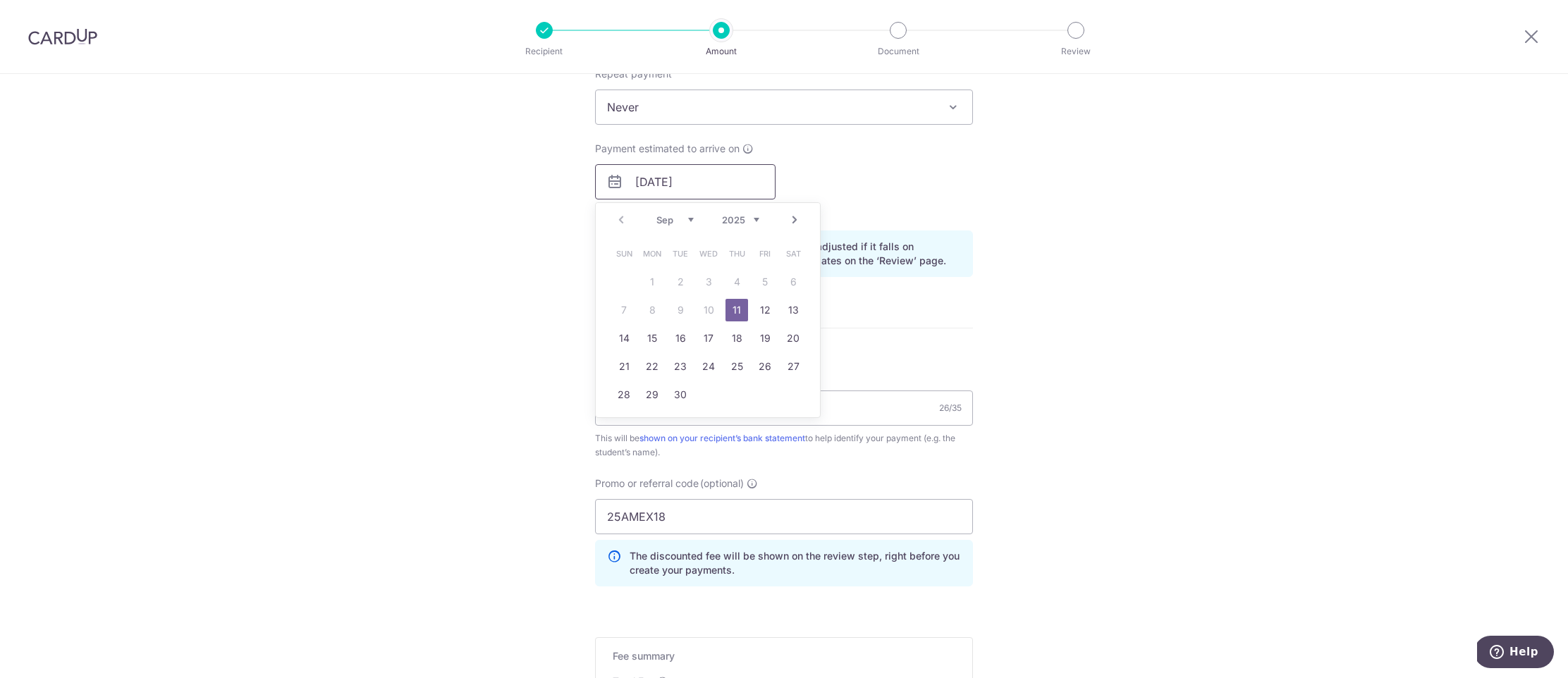
drag, startPoint x: 643, startPoint y: 180, endPoint x: 634, endPoint y: 180, distance: 9.0
click at [634, 180] on input "[DATE]" at bounding box center [685, 181] width 180 height 35
click at [892, 329] on form "Enter payment amount SGD Recipient added successfully! Select Card Add new card…" at bounding box center [784, 11] width 378 height 1623
drag, startPoint x: 648, startPoint y: 185, endPoint x: 630, endPoint y: 205, distance: 26.9
click at [618, 185] on div "07/09/2025 Prev Next Sep Oct Nov Dec 2025 2026 2027 2028 2029 2030 2031 2032 20…" at bounding box center [685, 181] width 180 height 35
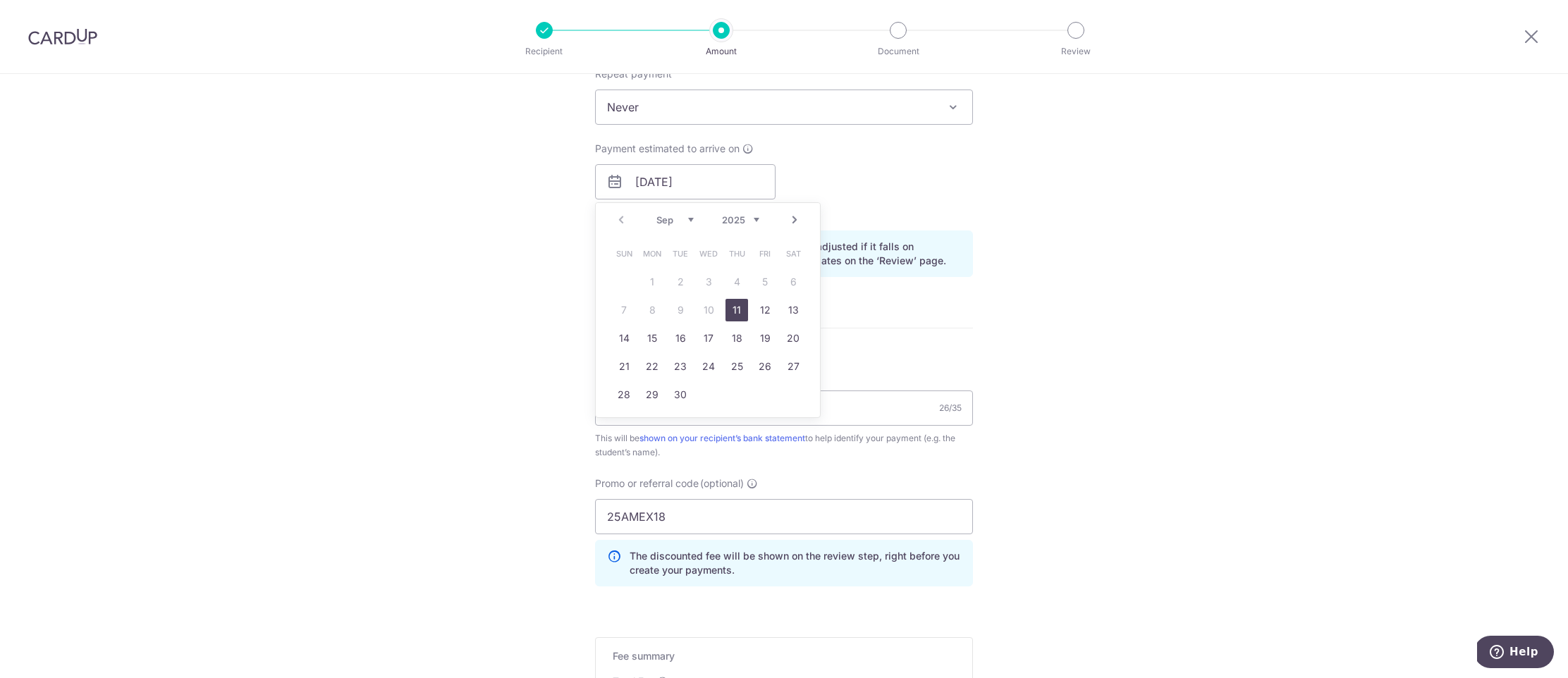
click at [739, 310] on link "11" at bounding box center [736, 310] width 23 height 23
type input "11/09/2025"
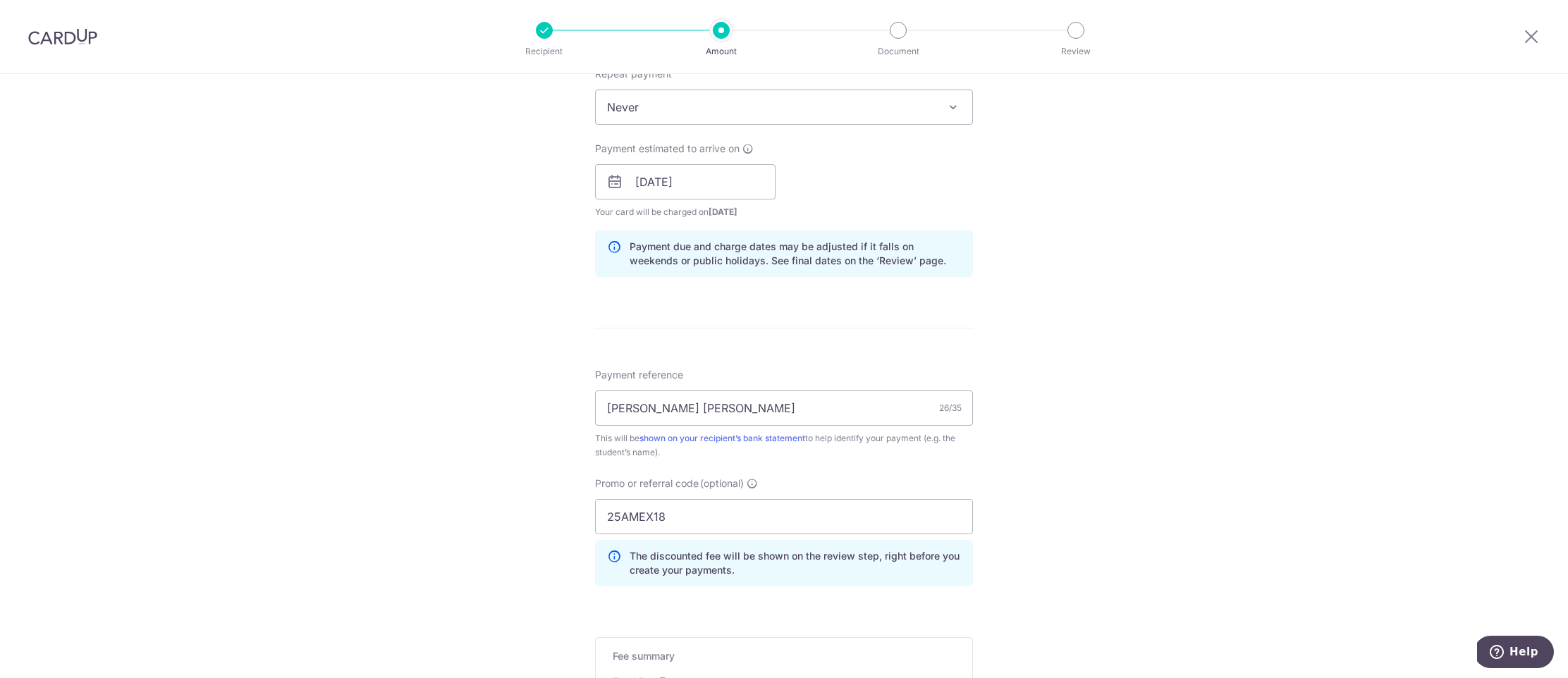
click at [930, 320] on form "Enter payment amount SGD Recipient added successfully! Select Card Add new card…" at bounding box center [784, 11] width 378 height 1623
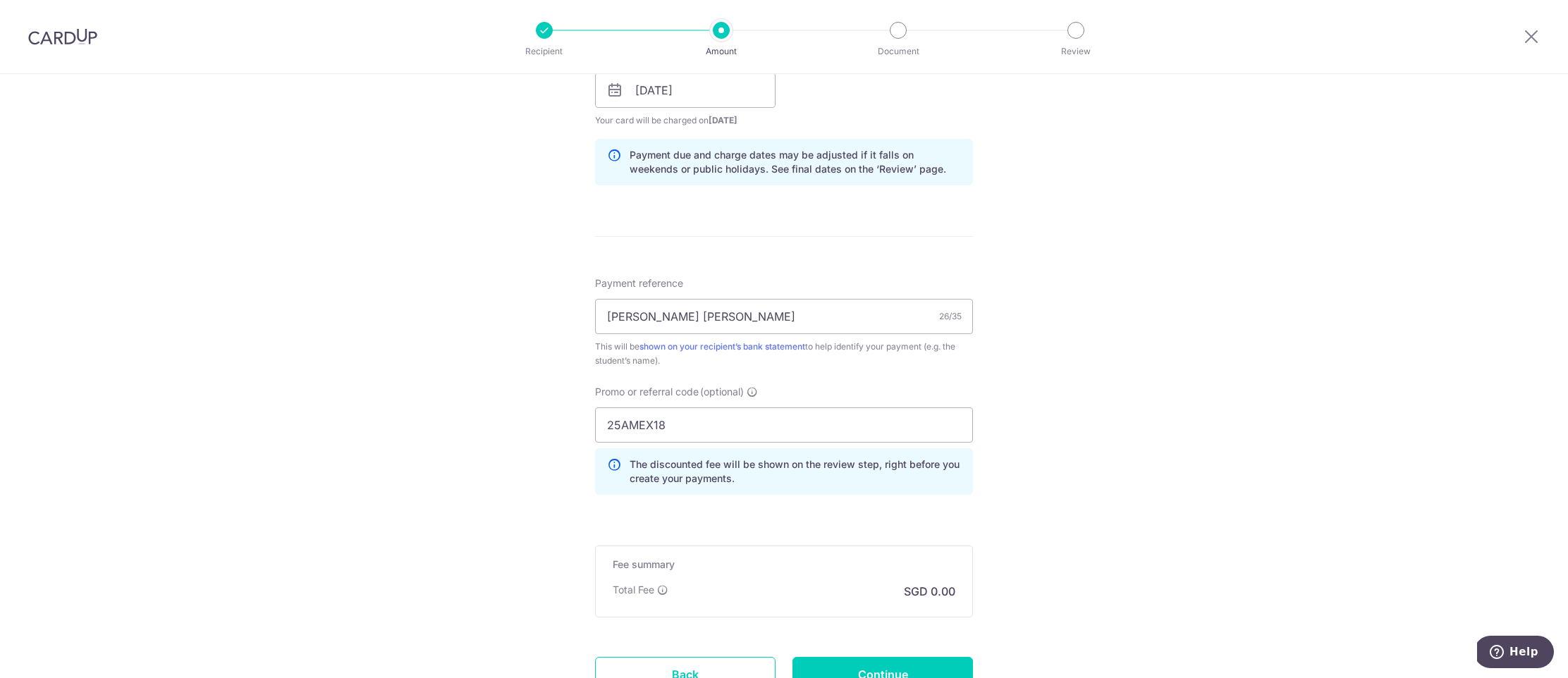
scroll to position [1179, 0]
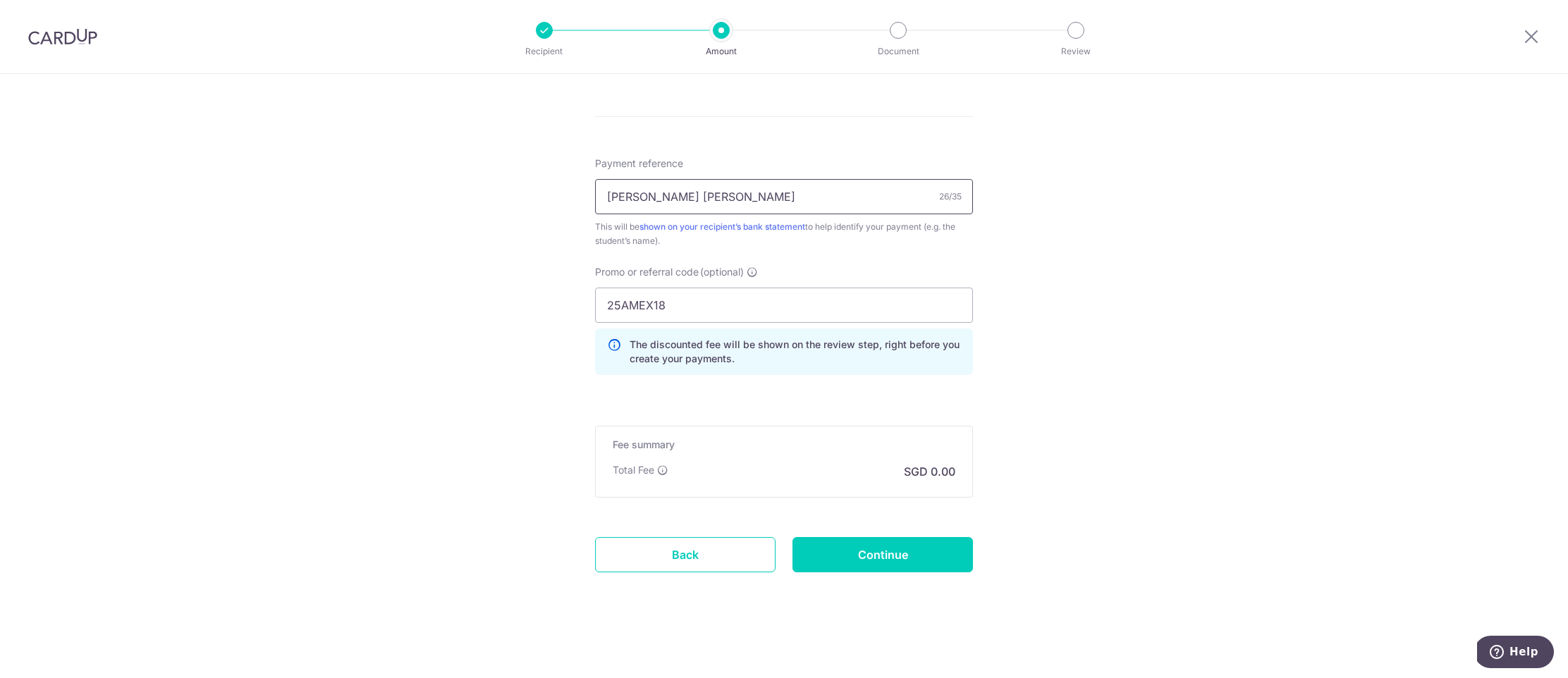
click at [832, 200] on input "Joshua Joseph Lim Xin Yong" at bounding box center [784, 196] width 378 height 35
type input "Joshua Joseph Lim Xin Yong QU-0275"
click at [748, 466] on div "Total Fee SGD 0.00" at bounding box center [784, 471] width 342 height 17
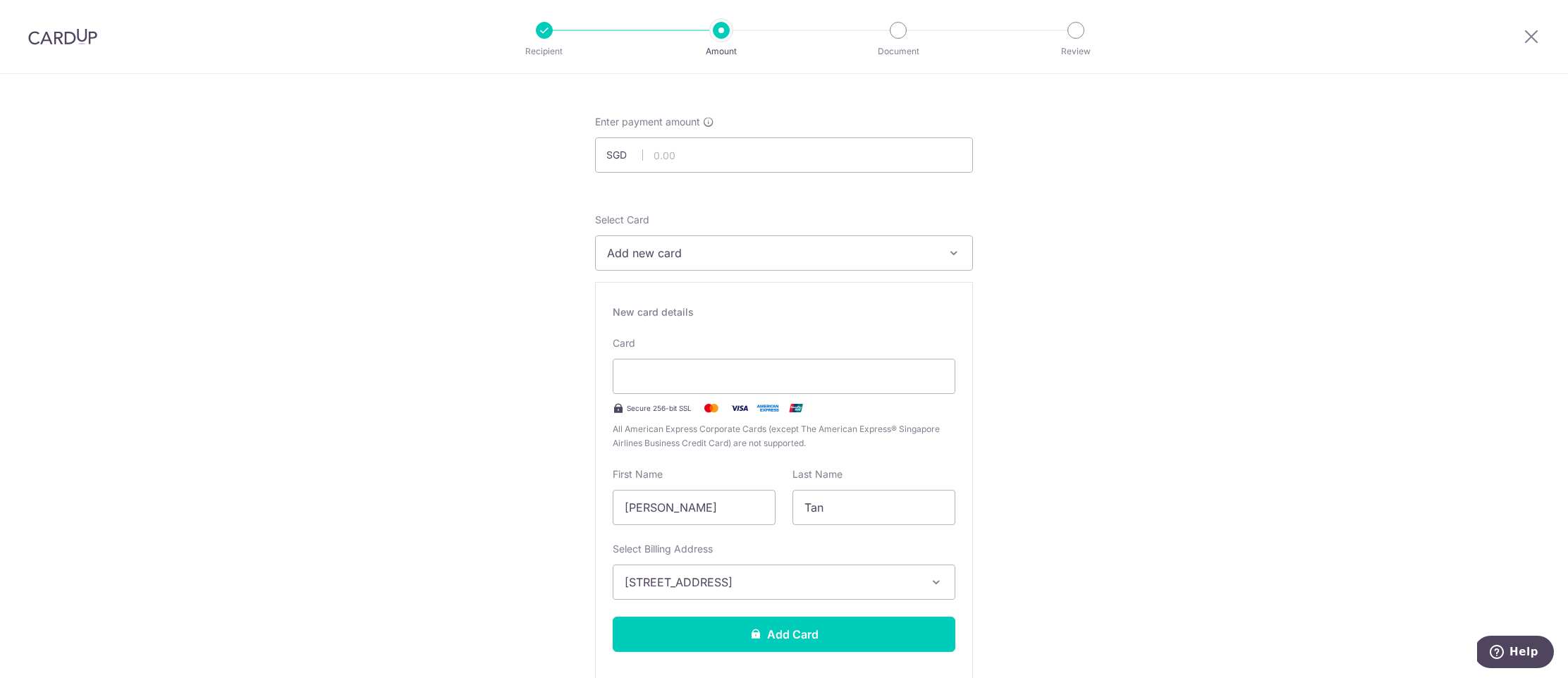
scroll to position [0, 0]
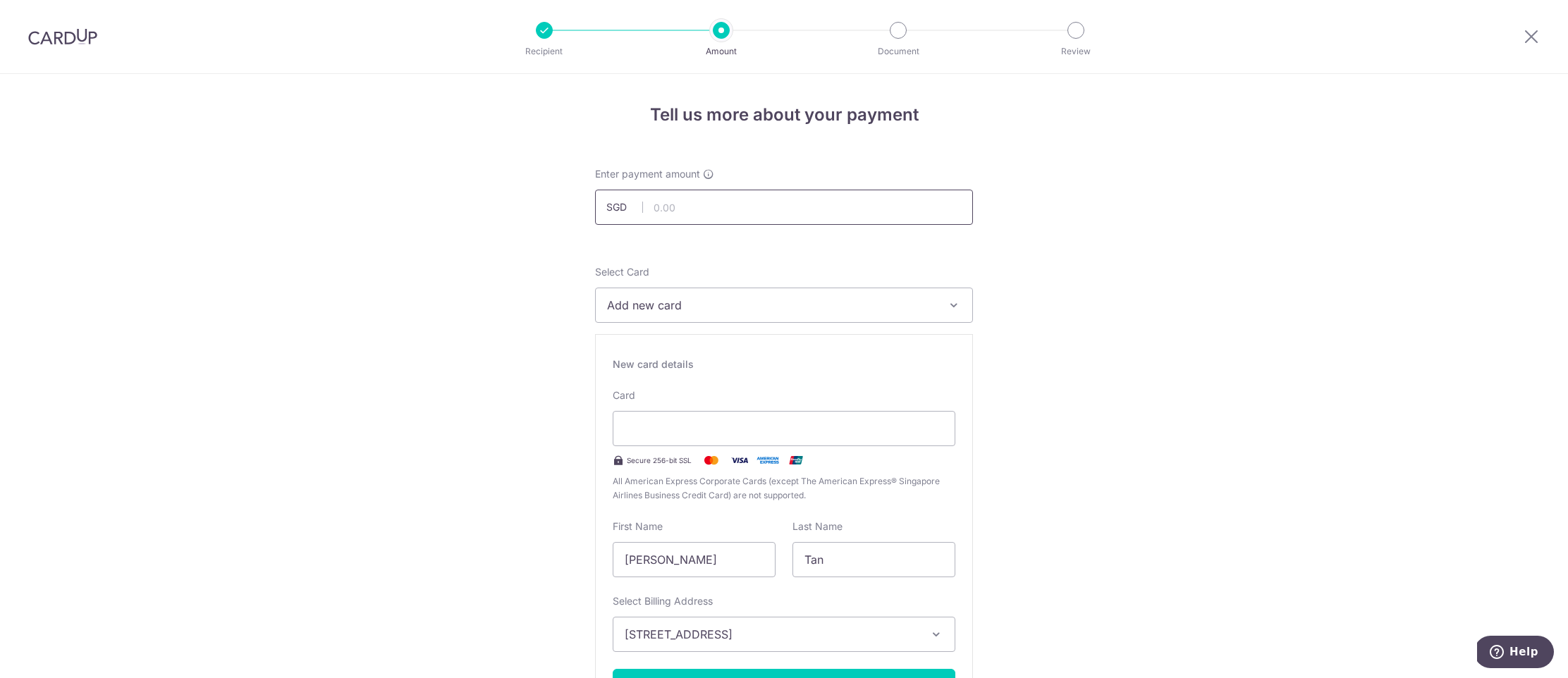
click at [695, 204] on input "text" at bounding box center [784, 206] width 378 height 35
type input "2,297.72"
drag, startPoint x: 1196, startPoint y: 294, endPoint x: 1083, endPoint y: 319, distance: 115.7
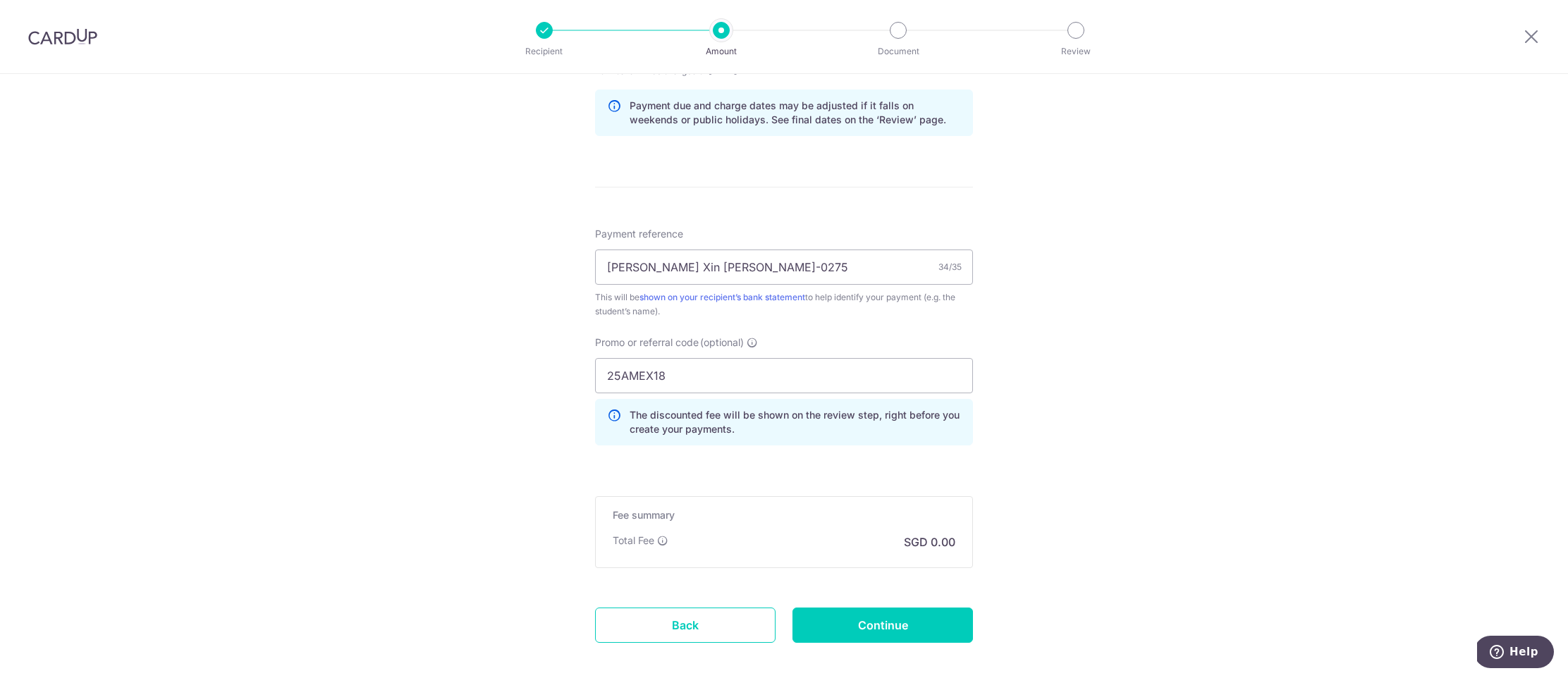
scroll to position [1179, 0]
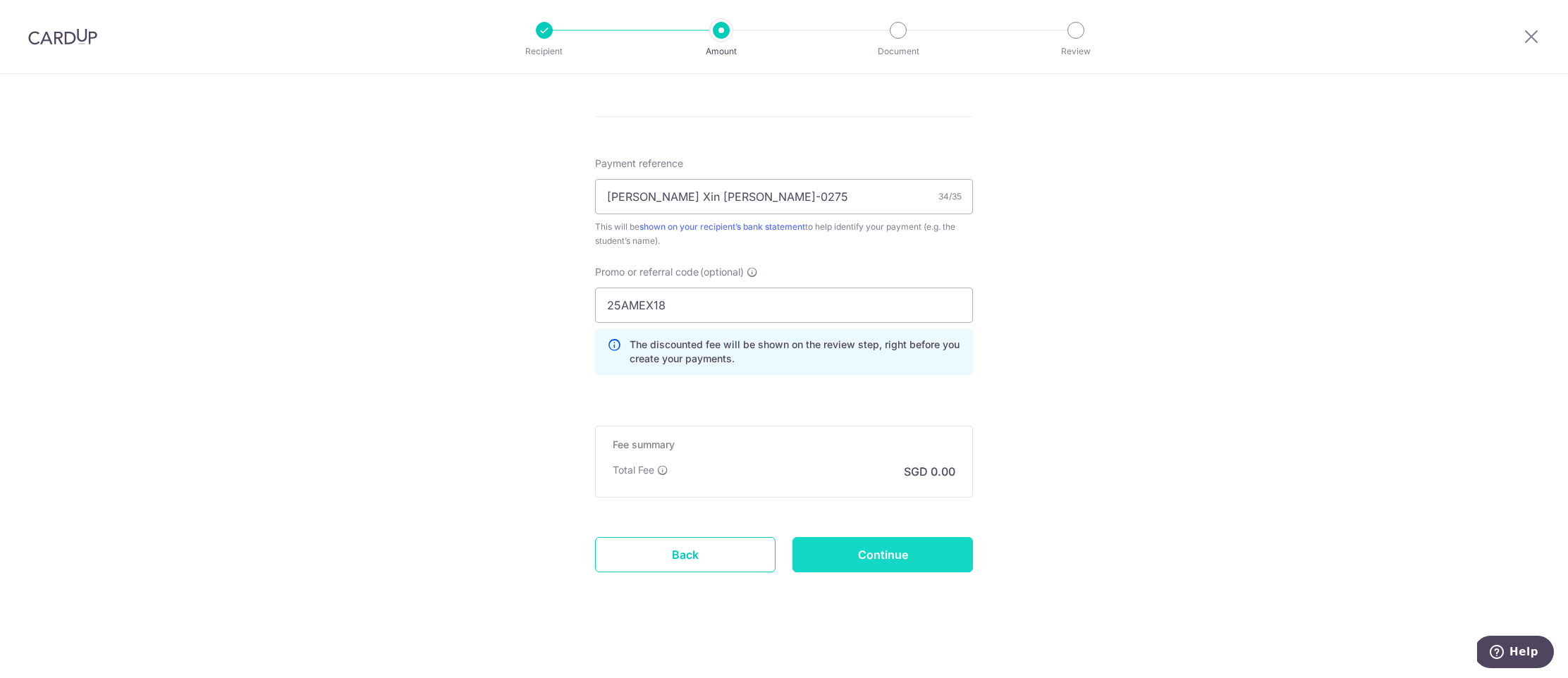
click at [903, 557] on input "Continue" at bounding box center [882, 554] width 180 height 35
type input "Create Schedule"
click at [659, 307] on input "25AMEX18" at bounding box center [784, 305] width 378 height 35
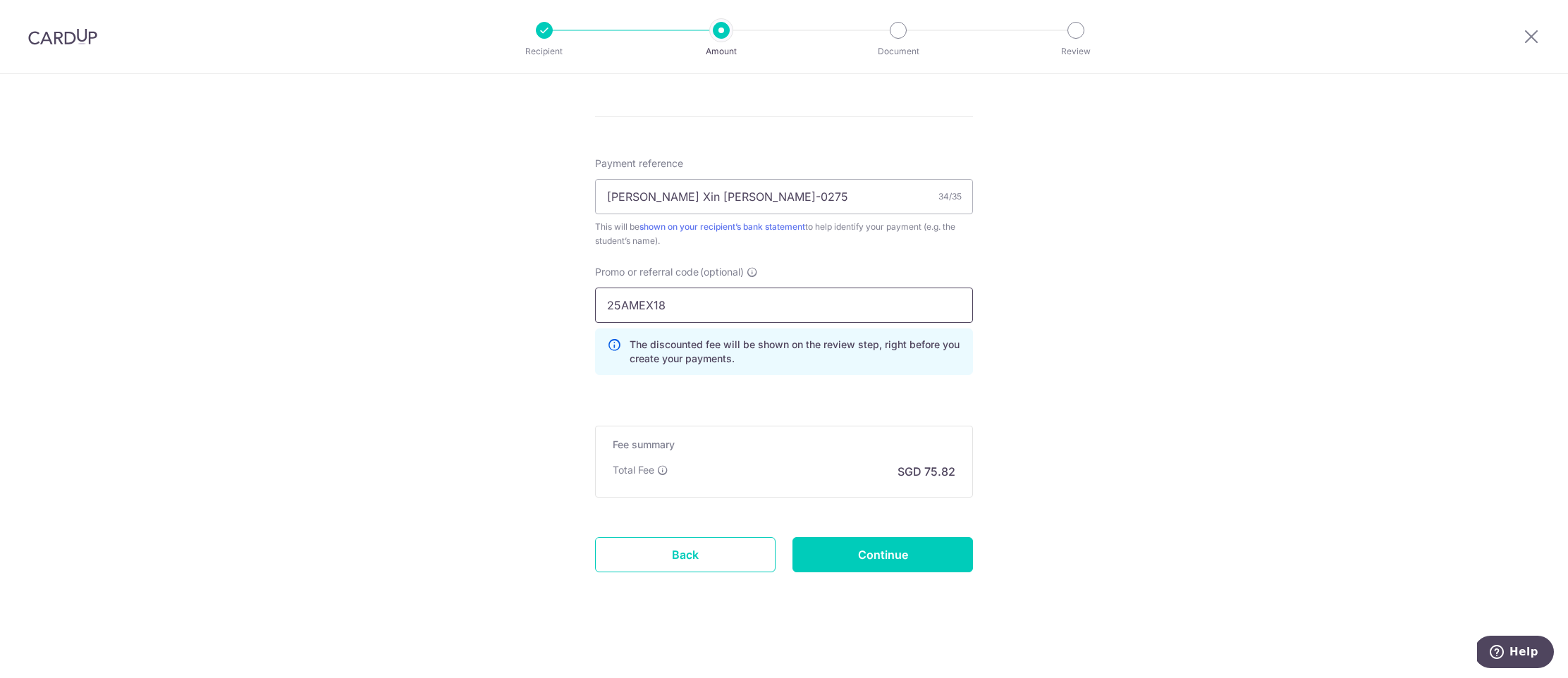
click at [659, 307] on input "25AMEX18" at bounding box center [784, 305] width 378 height 35
click at [758, 426] on div "Fee summary Base fee Extend fee Next-day fee Total Fee SGD 75.82" at bounding box center [784, 461] width 378 height 72
click at [749, 559] on link "Back" at bounding box center [685, 554] width 180 height 35
click at [806, 308] on input "Promo or referral code (optional)" at bounding box center [784, 305] width 378 height 35
paste input "25AMEX18"
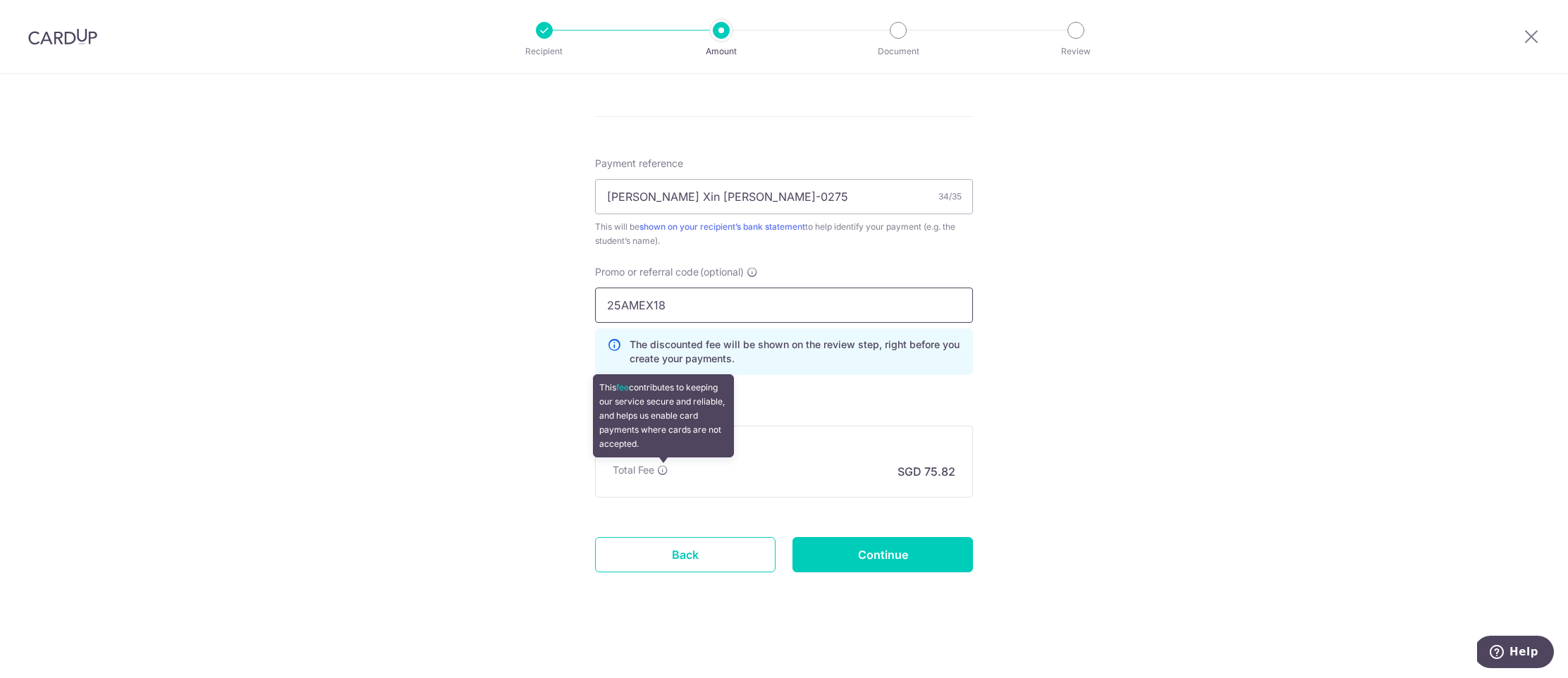
type input "25AMEX18"
click at [666, 472] on icon at bounding box center [662, 470] width 11 height 11
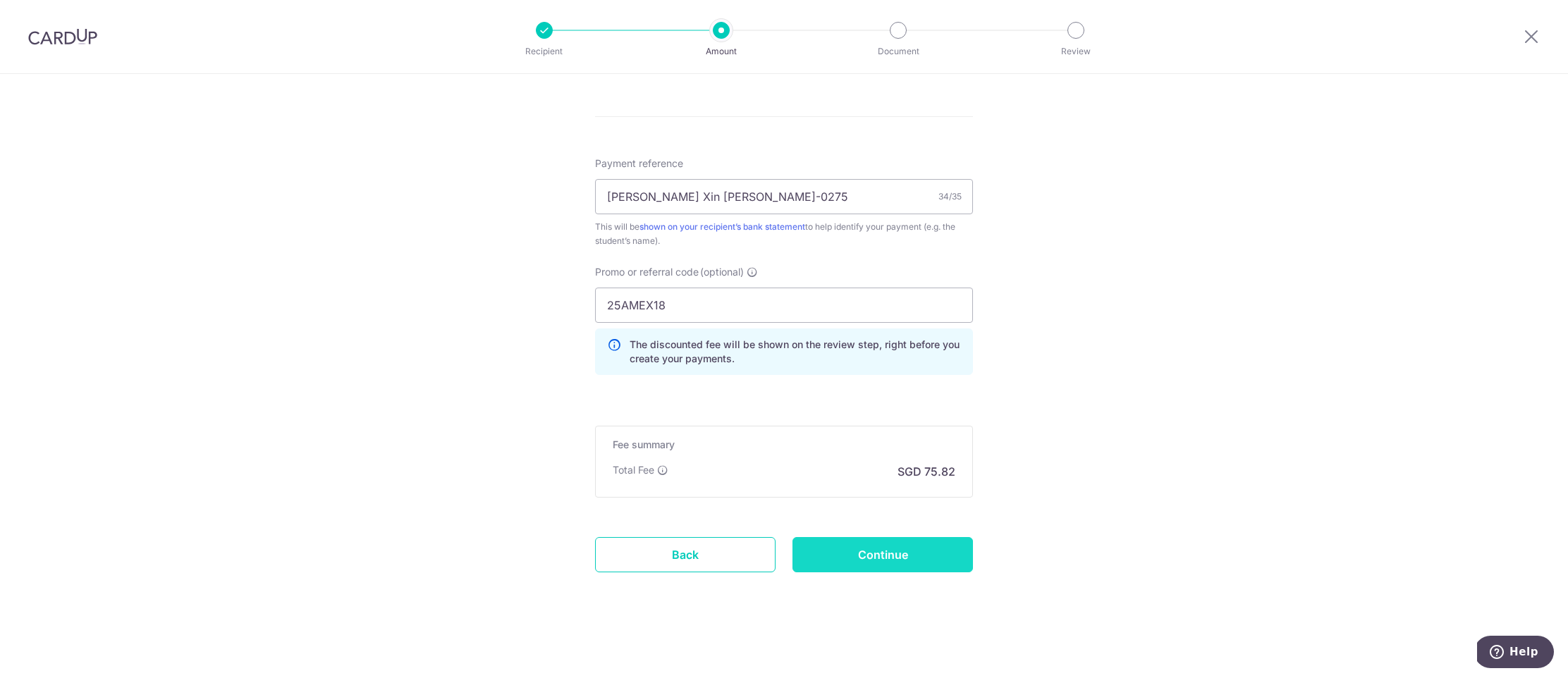
click at [899, 551] on input "Continue" at bounding box center [882, 554] width 180 height 35
type input "Create Schedule"
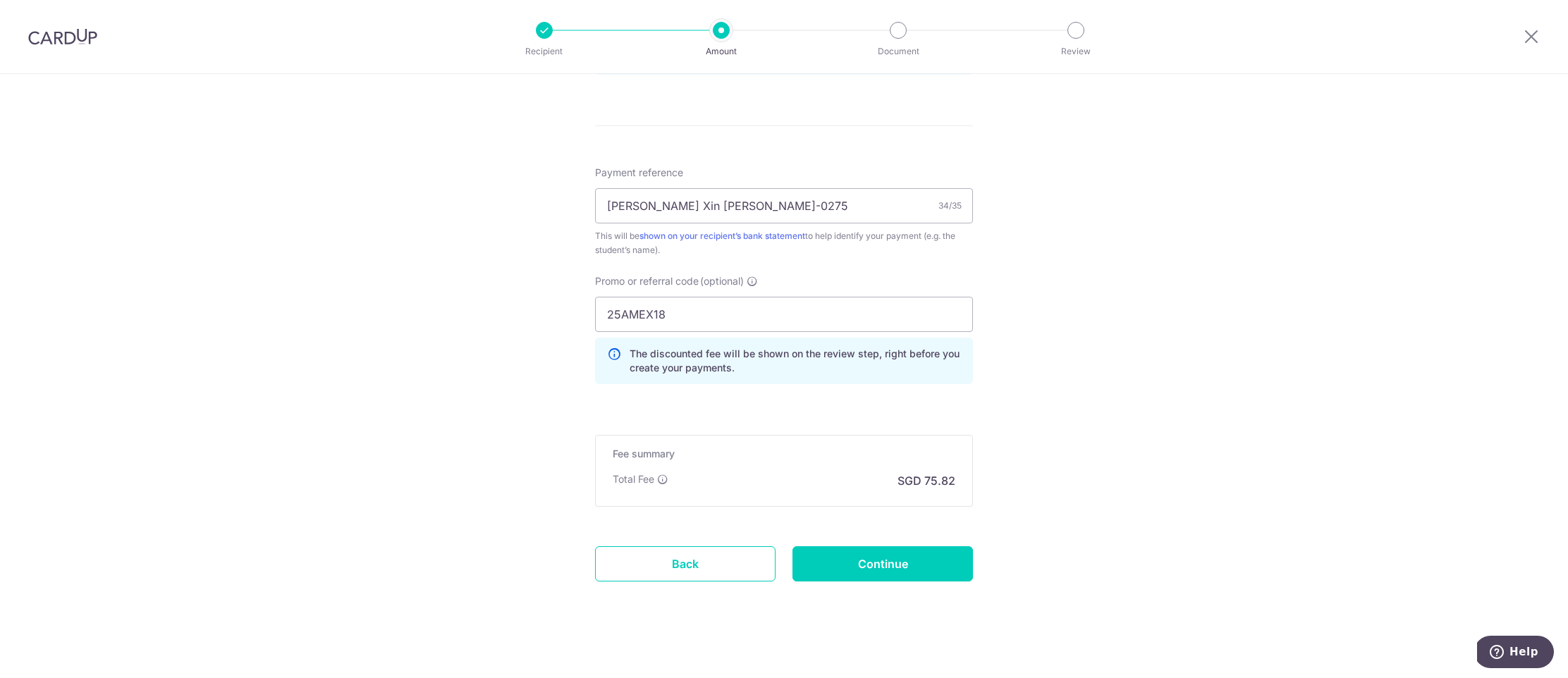
scroll to position [796, 0]
click at [890, 565] on input "Continue" at bounding box center [882, 564] width 180 height 35
type input "Create Schedule"
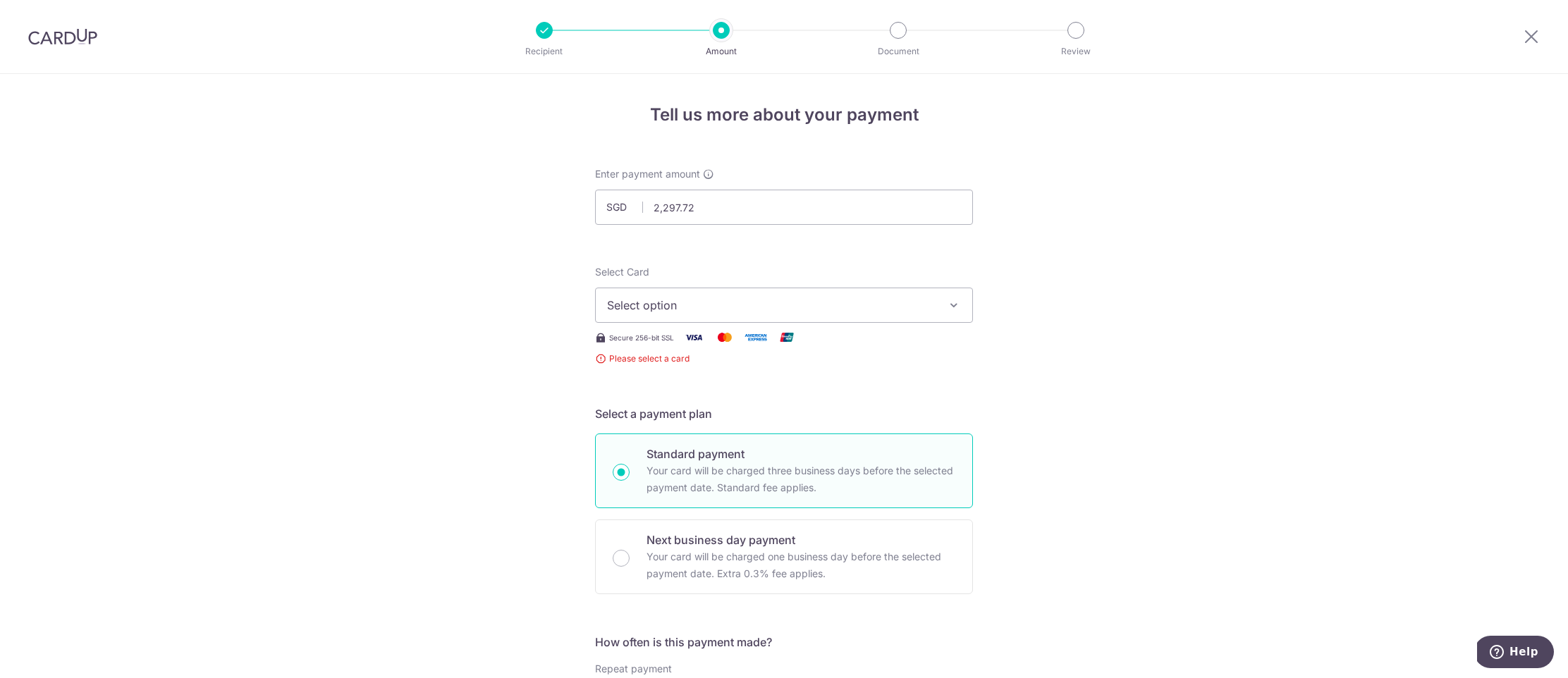
click at [704, 305] on span "Select option" at bounding box center [771, 305] width 329 height 17
drag, startPoint x: 817, startPoint y: 436, endPoint x: 780, endPoint y: 389, distance: 59.8
click at [817, 435] on div "Standard payment Your card will be charged three business days before the selec…" at bounding box center [784, 471] width 378 height 74
radio input "true"
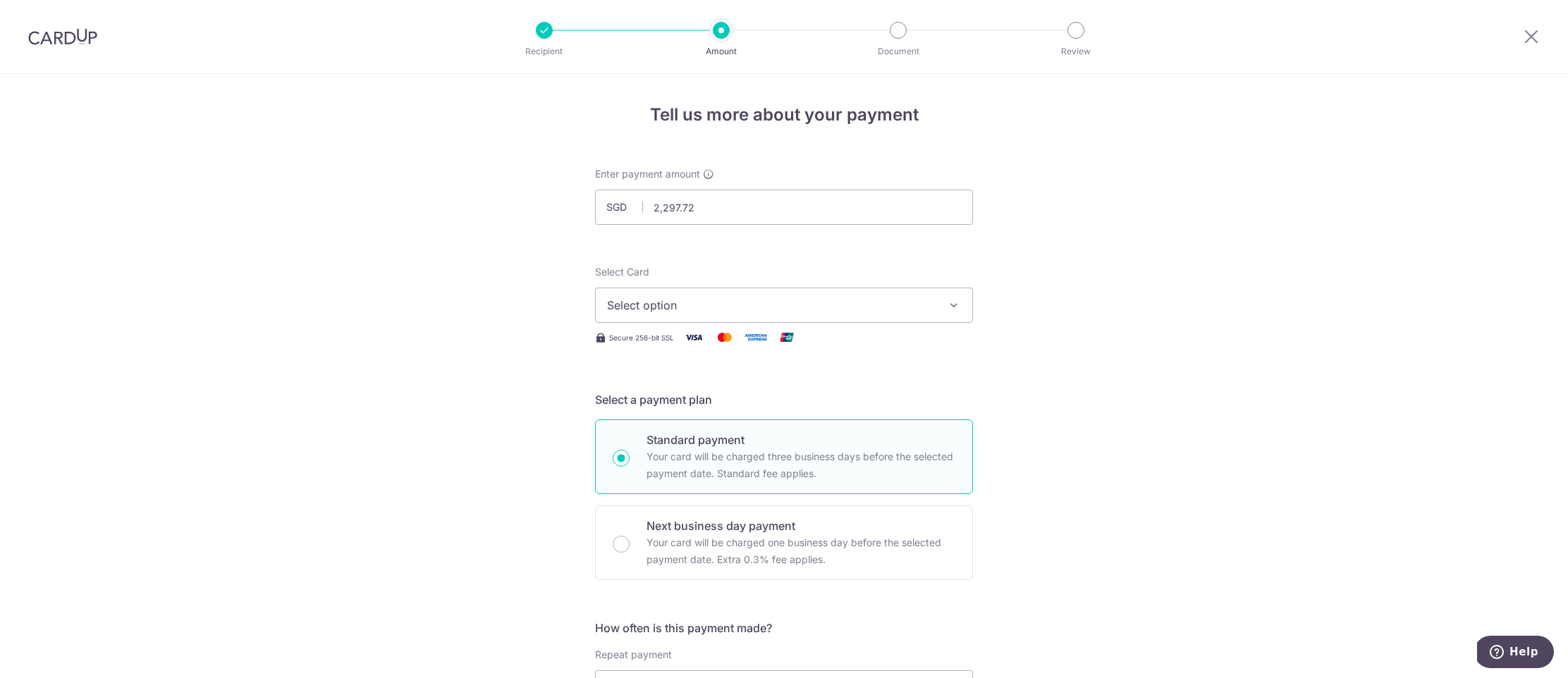
click at [688, 313] on span "Select option" at bounding box center [771, 305] width 329 height 17
click at [677, 340] on span "Add credit card" at bounding box center [796, 345] width 329 height 14
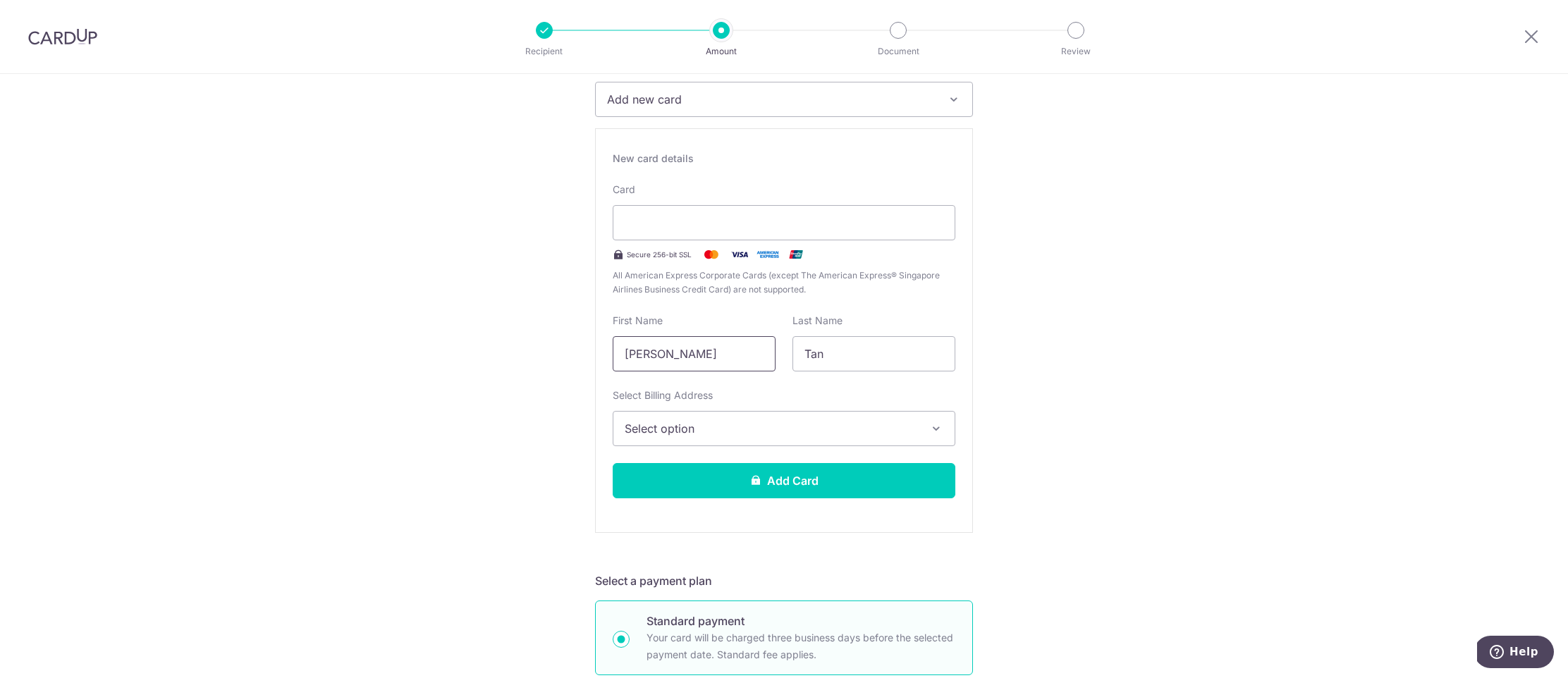
scroll to position [213, 0]
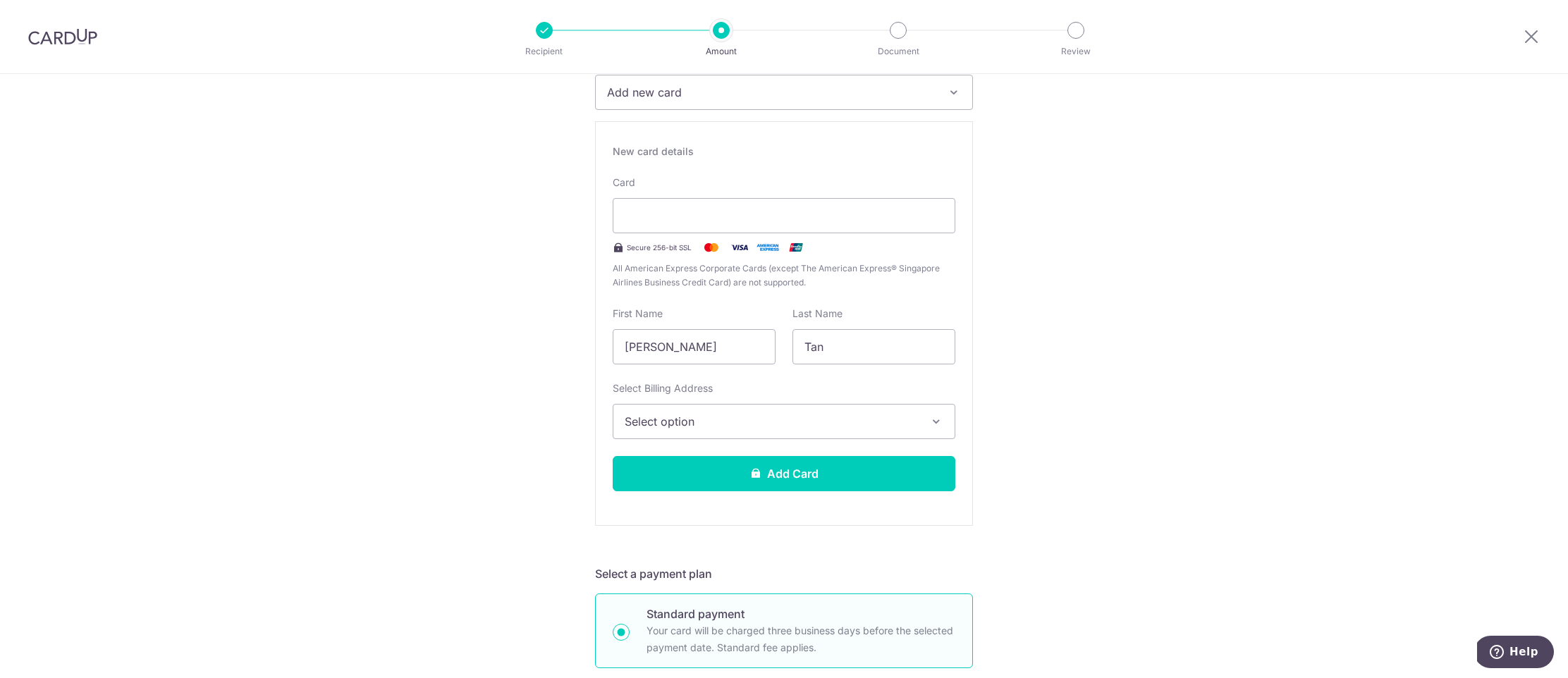
click at [736, 415] on span "Select option" at bounding box center [772, 421] width 293 height 17
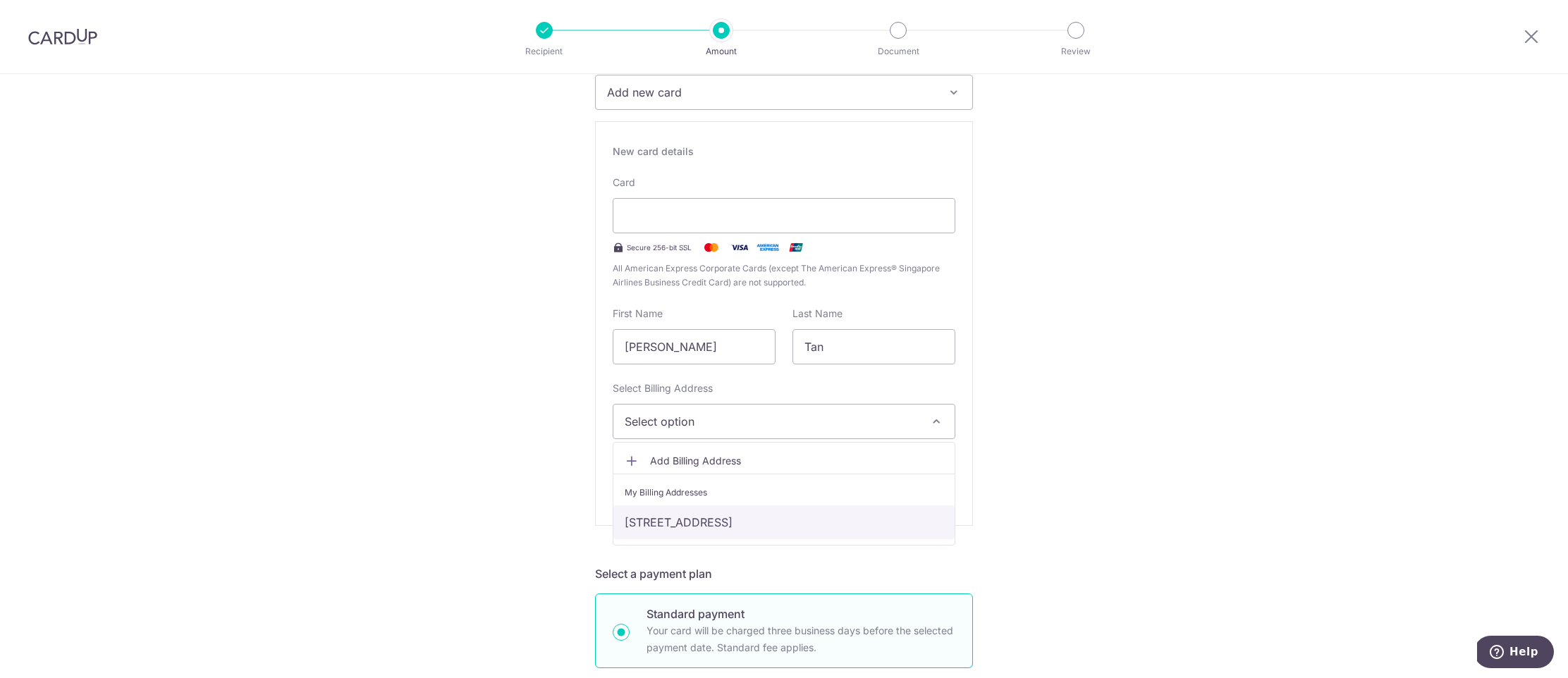
click at [774, 520] on link "187A Bedok North St 4, #06-44, Singapore, Singapore-461187" at bounding box center [784, 521] width 341 height 33
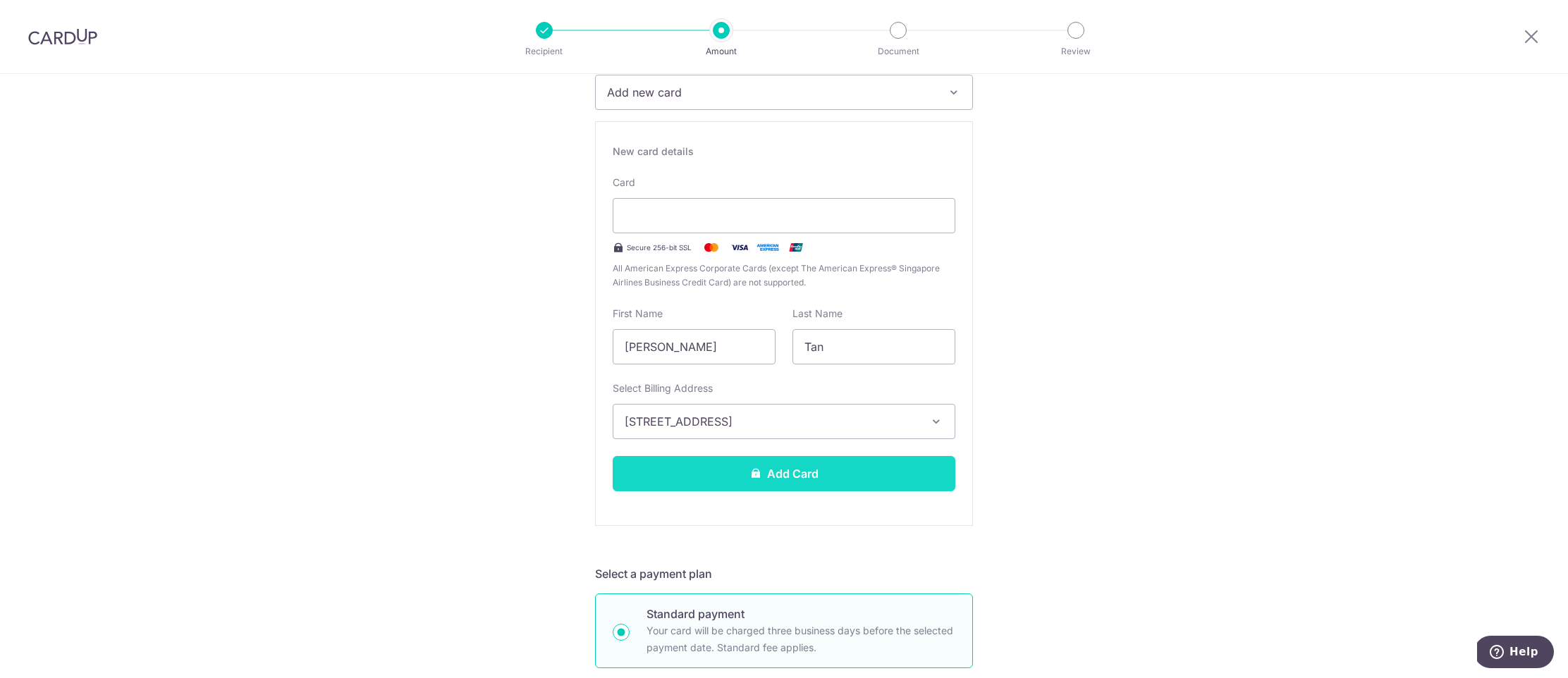
click at [715, 482] on button "Add Card" at bounding box center [784, 473] width 342 height 35
click at [814, 472] on button "Add Card" at bounding box center [784, 473] width 342 height 35
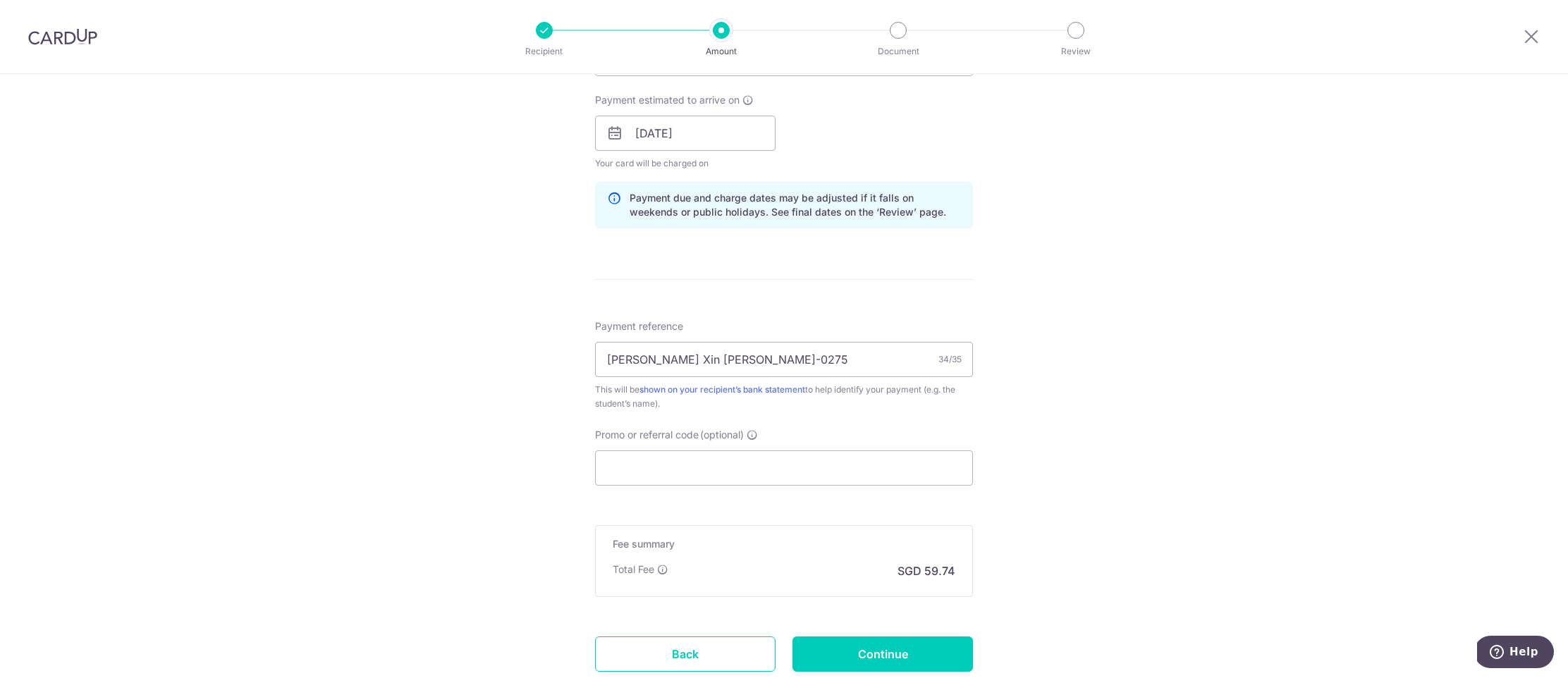
scroll to position [634, 0]
click at [726, 465] on input "Promo or referral code (optional)" at bounding box center [784, 463] width 378 height 35
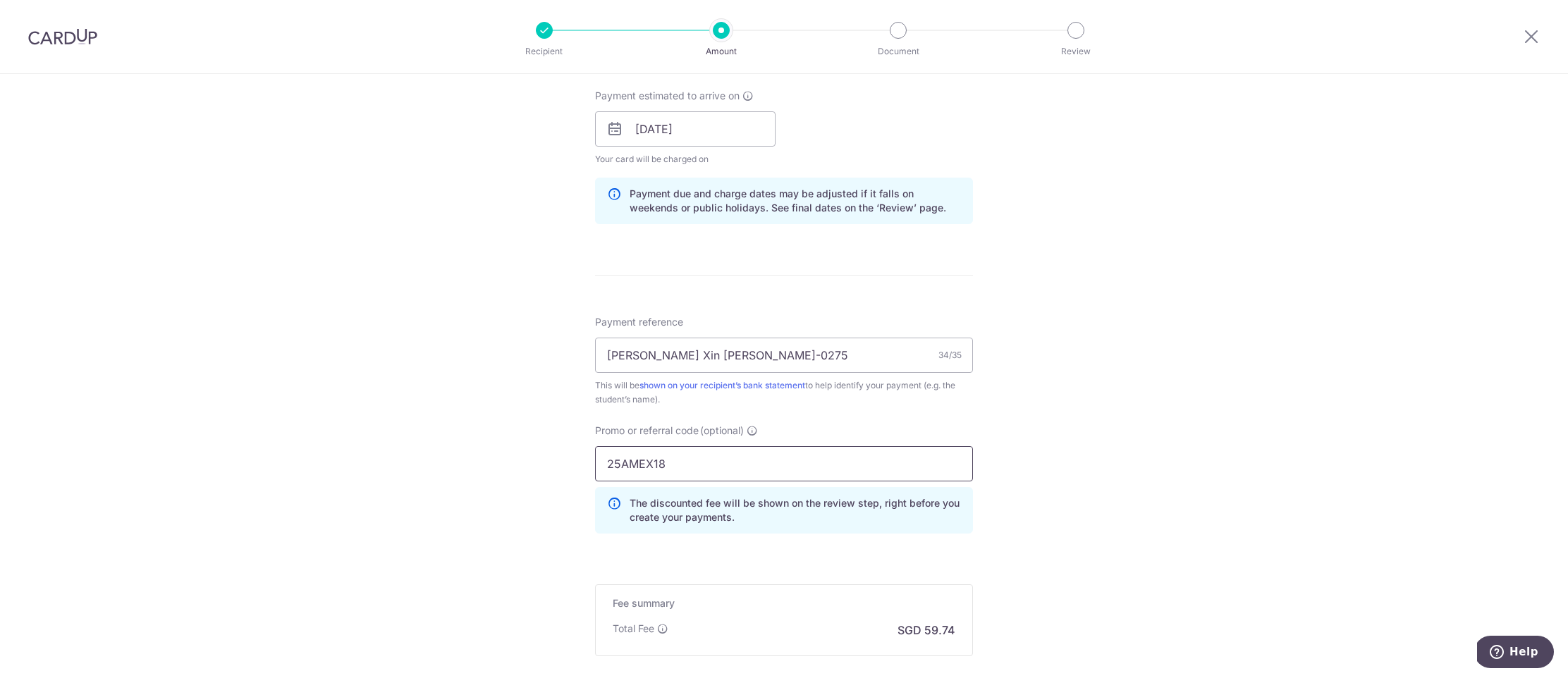
type input "25AMEX18"
click at [775, 551] on form "Enter payment amount SGD 2,297.72 2297.72 Card added successfully Select Card *…" at bounding box center [784, 152] width 378 height 1237
click at [687, 354] on input "Joshua Joseph Lim Xin Yong QU-0275" at bounding box center [784, 355] width 378 height 35
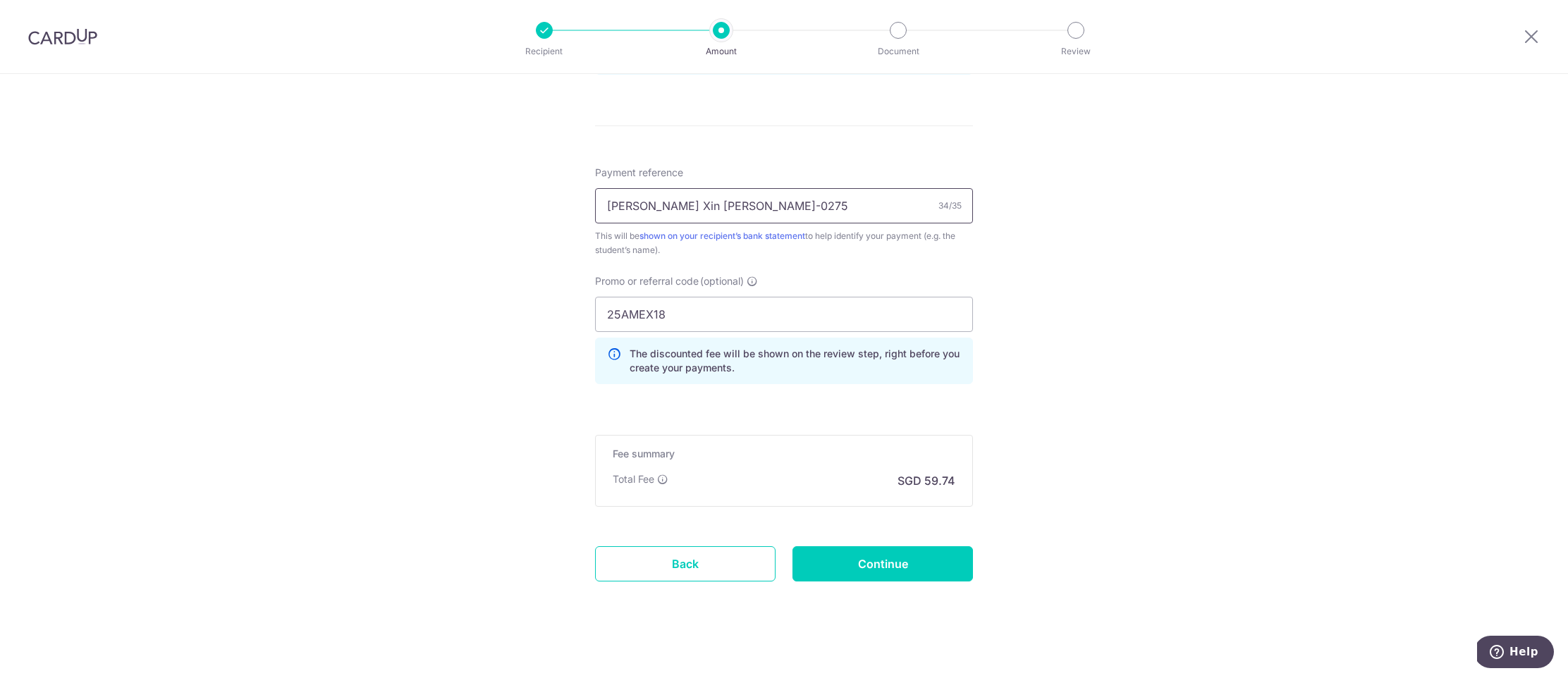
scroll to position [792, 0]
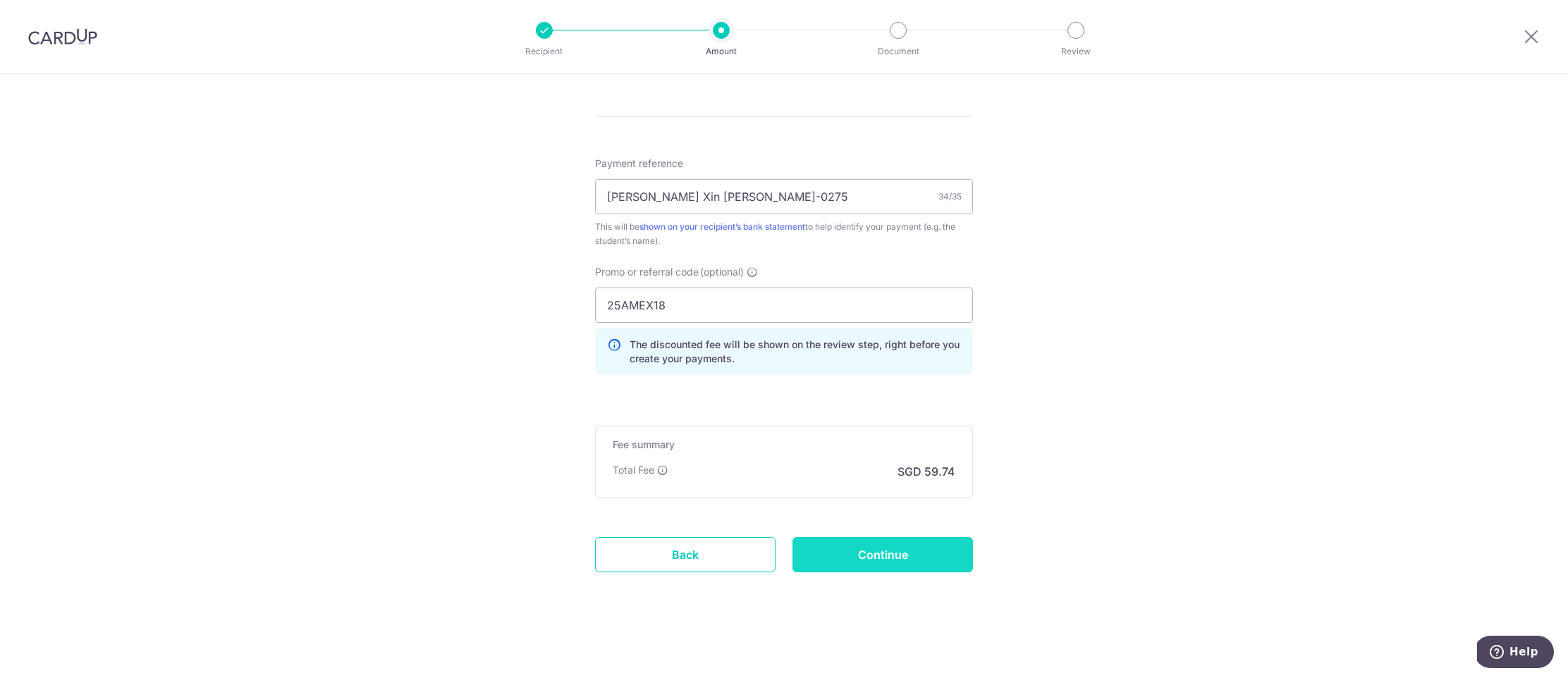
click at [901, 556] on input "Continue" at bounding box center [882, 554] width 180 height 35
type input "Create Schedule"
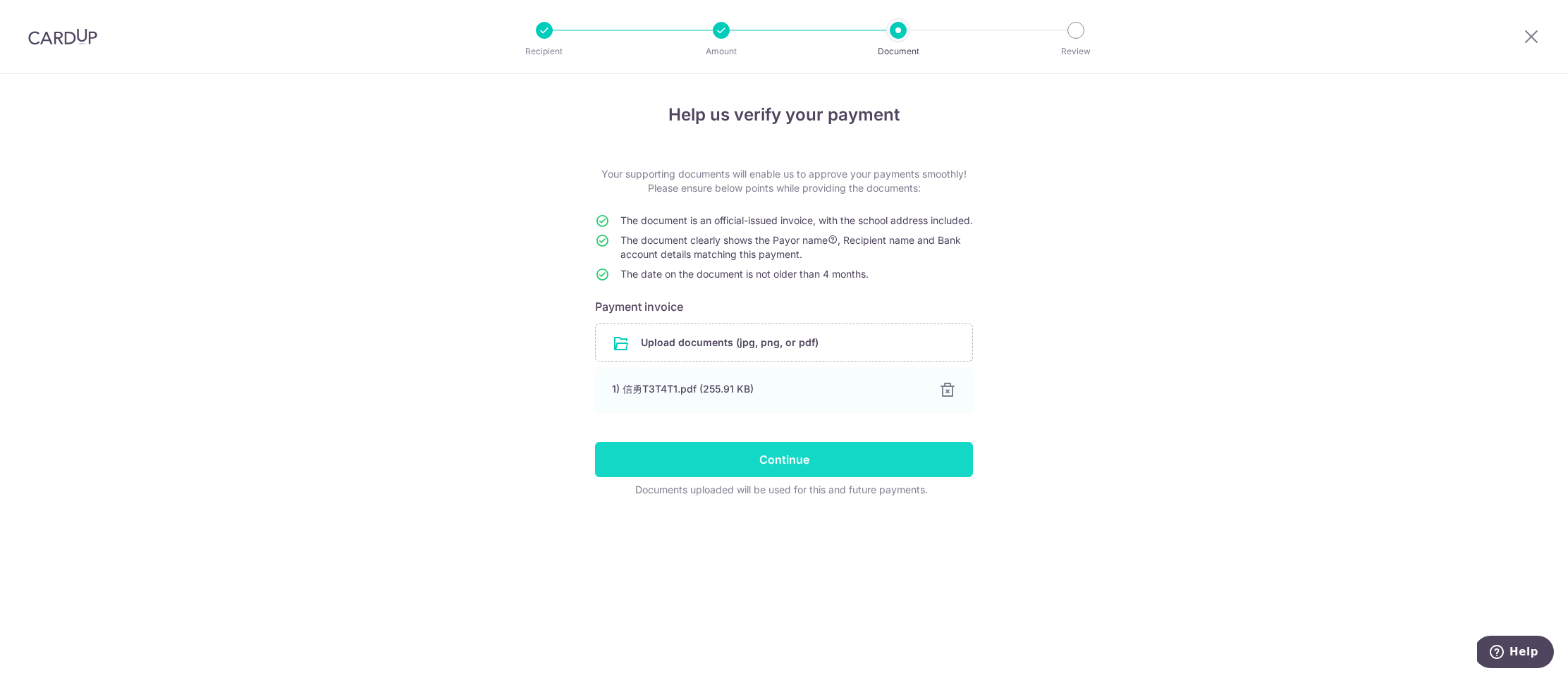
click at [851, 471] on input "Continue" at bounding box center [784, 459] width 378 height 35
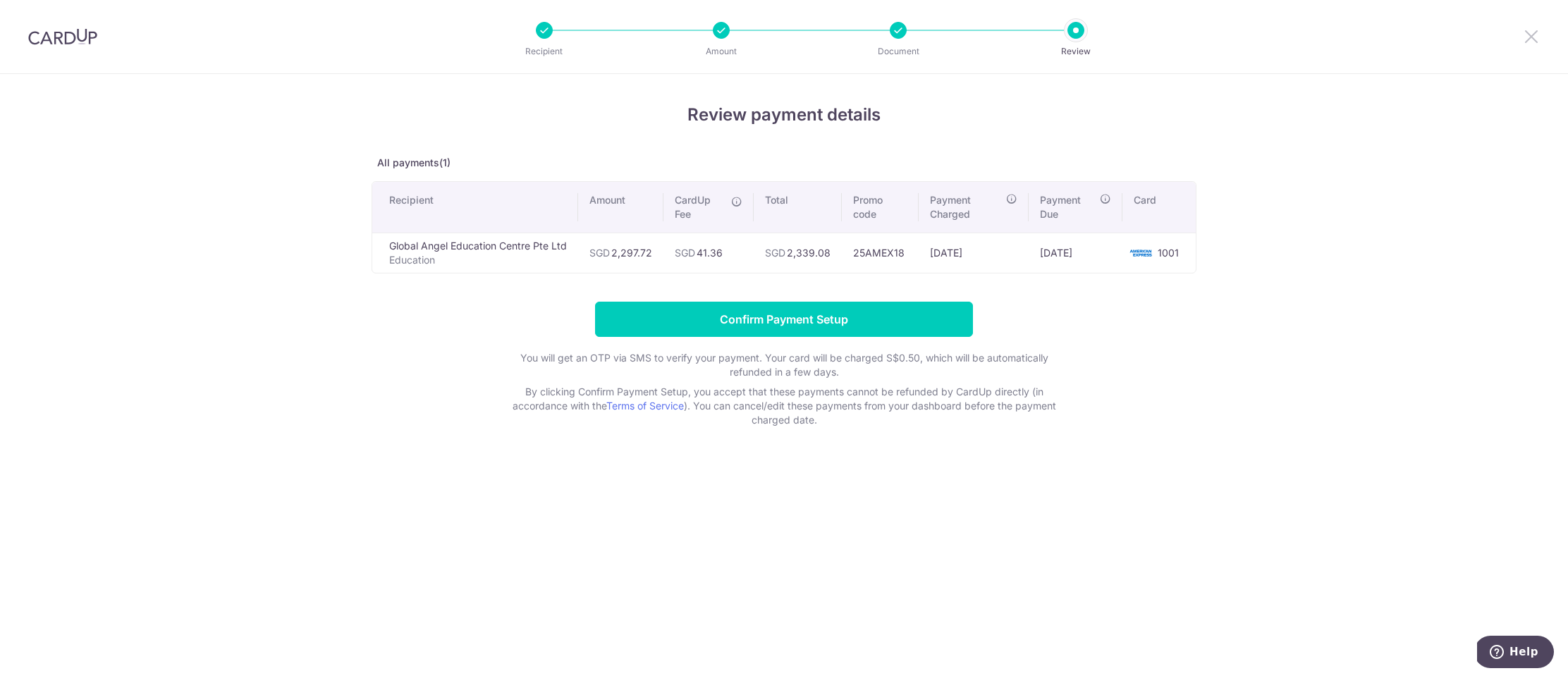
click at [1529, 34] on icon at bounding box center [1531, 35] width 17 height 17
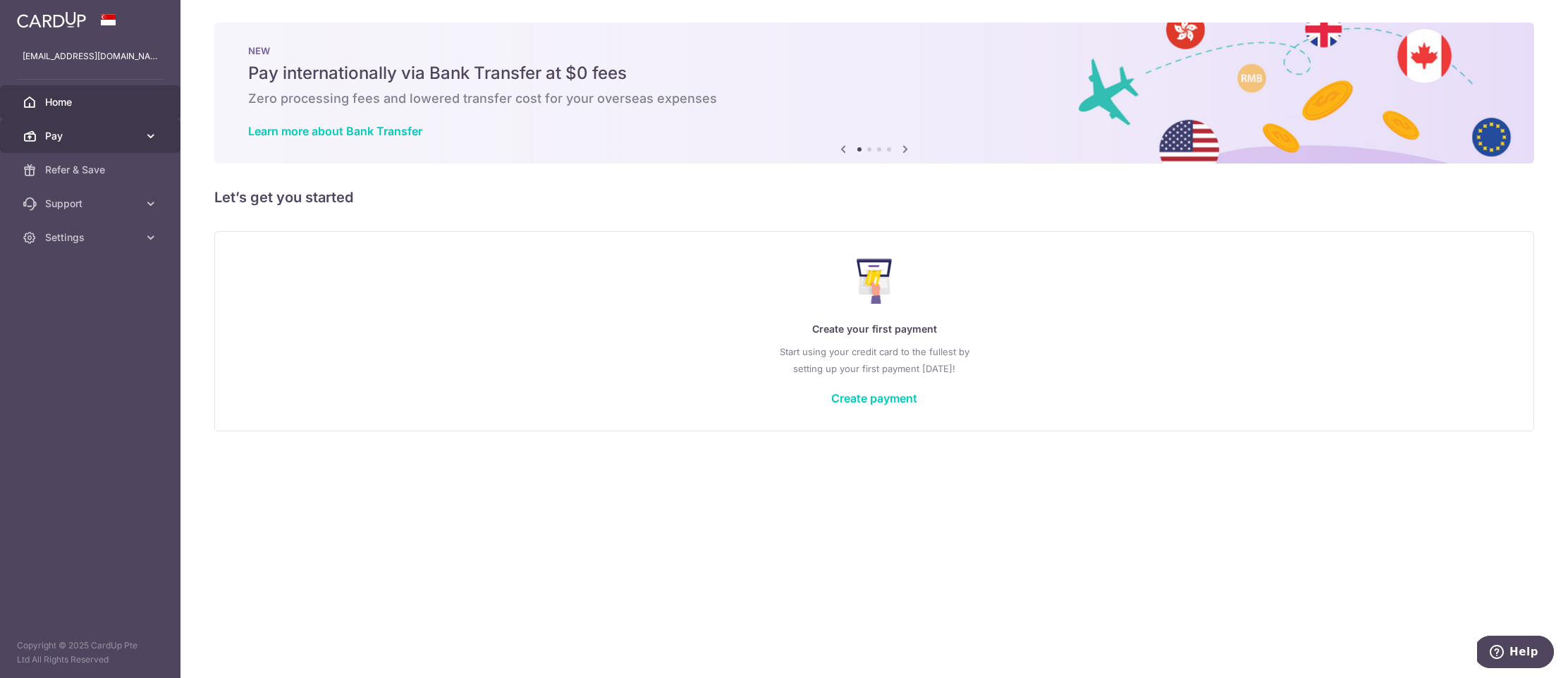
click at [145, 136] on icon at bounding box center [151, 136] width 14 height 14
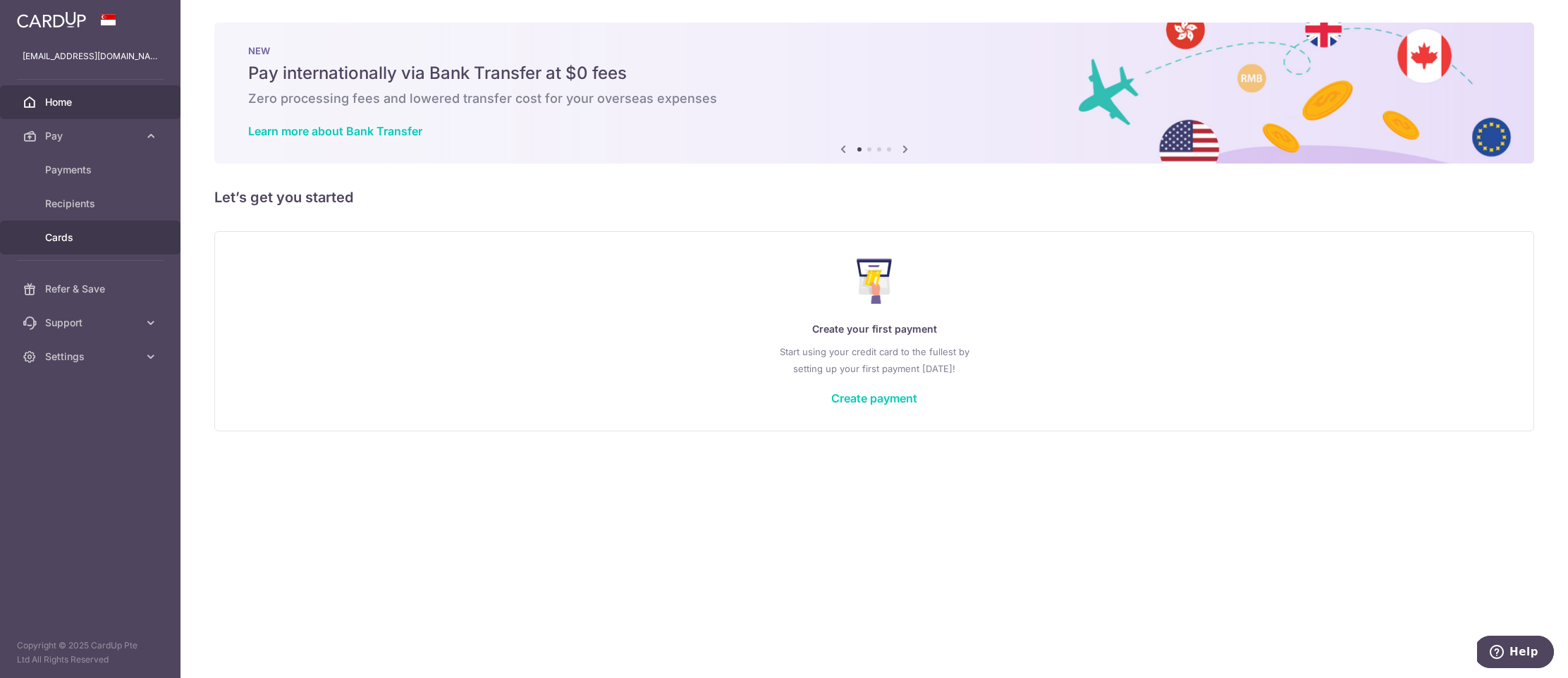
click at [78, 234] on span "Cards" at bounding box center [91, 237] width 93 height 14
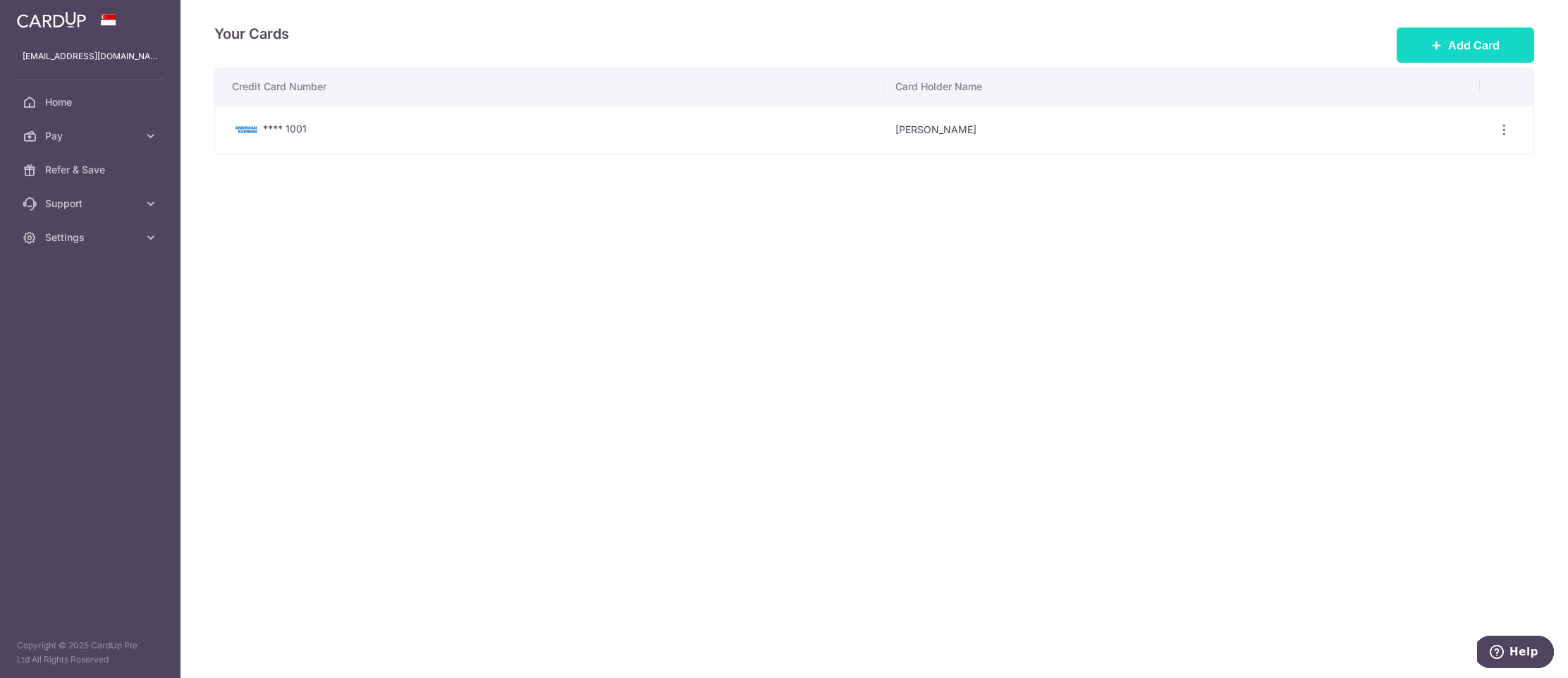
click at [1432, 40] on icon at bounding box center [1437, 45] width 11 height 11
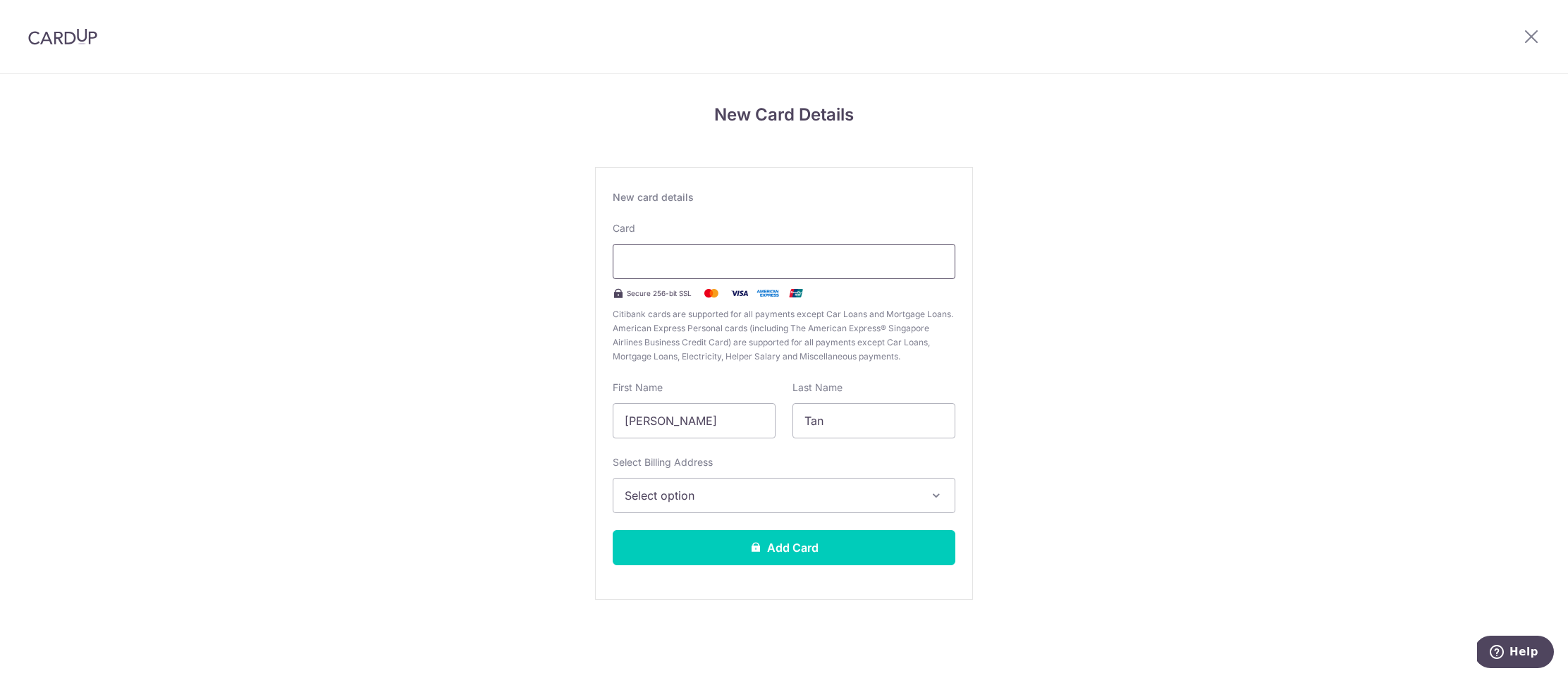
click at [669, 253] on iframe at bounding box center [784, 261] width 319 height 17
click at [666, 421] on input "[PERSON_NAME]" at bounding box center [694, 420] width 163 height 35
drag, startPoint x: 643, startPoint y: 421, endPoint x: 655, endPoint y: 421, distance: 12.0
click at [638, 415] on input "[PERSON_NAME]" at bounding box center [694, 420] width 163 height 35
click at [655, 421] on input "[PERSON_NAME]" at bounding box center [694, 420] width 163 height 35
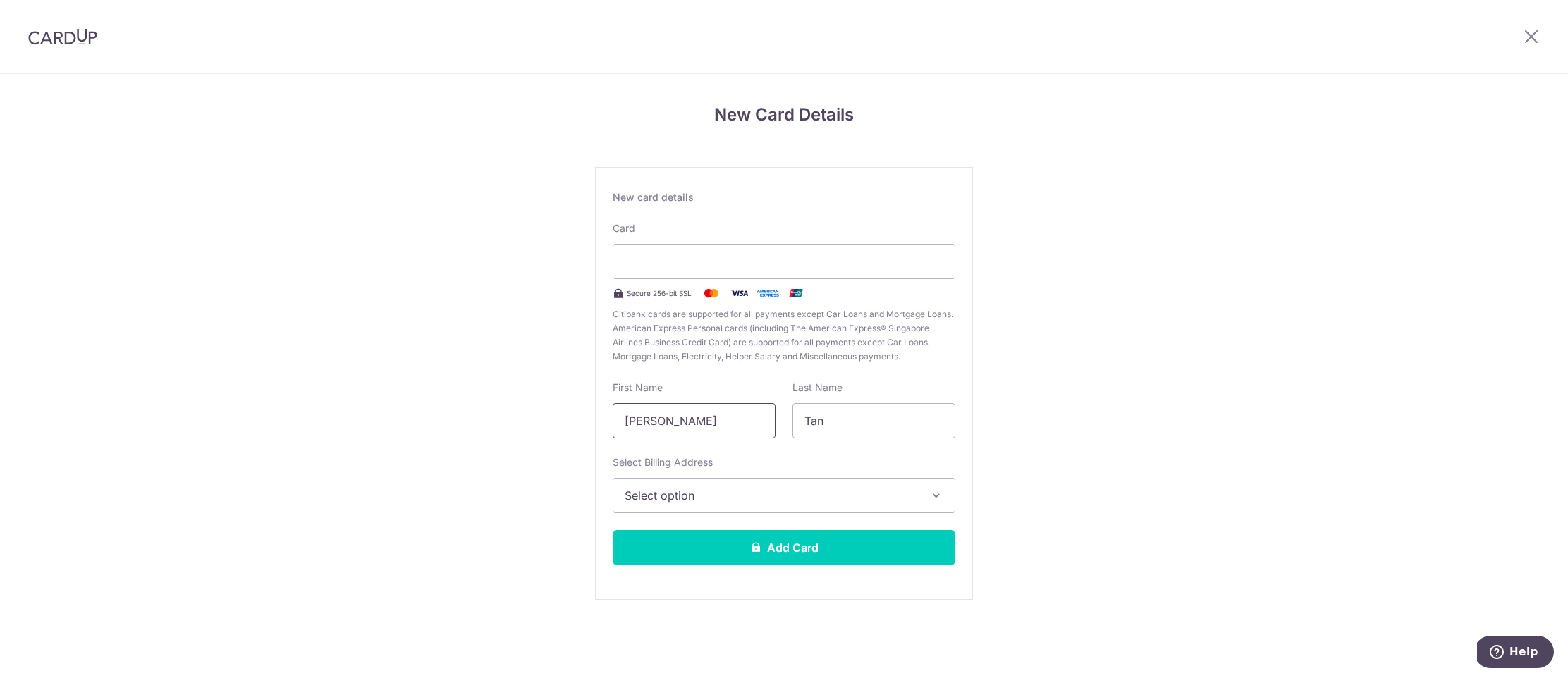
click at [671, 421] on input "[PERSON_NAME]" at bounding box center [694, 420] width 163 height 35
drag, startPoint x: 667, startPoint y: 421, endPoint x: 619, endPoint y: 421, distance: 48.0
click at [619, 421] on input "[PERSON_NAME]" at bounding box center [694, 420] width 163 height 35
type input "[PERSON_NAME]"
click at [830, 505] on button "Select option" at bounding box center [784, 495] width 342 height 35
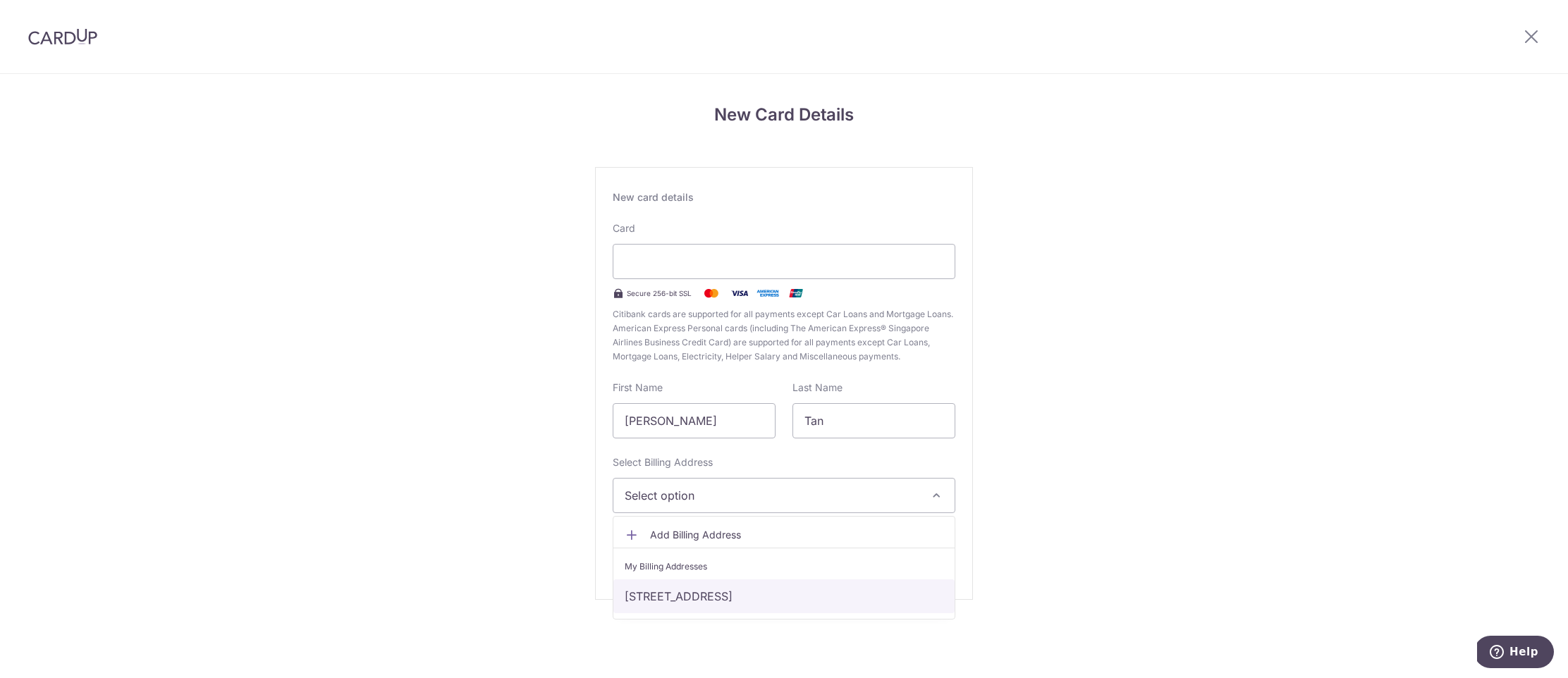
click at [845, 579] on link "[STREET_ADDRESS]" at bounding box center [784, 596] width 341 height 33
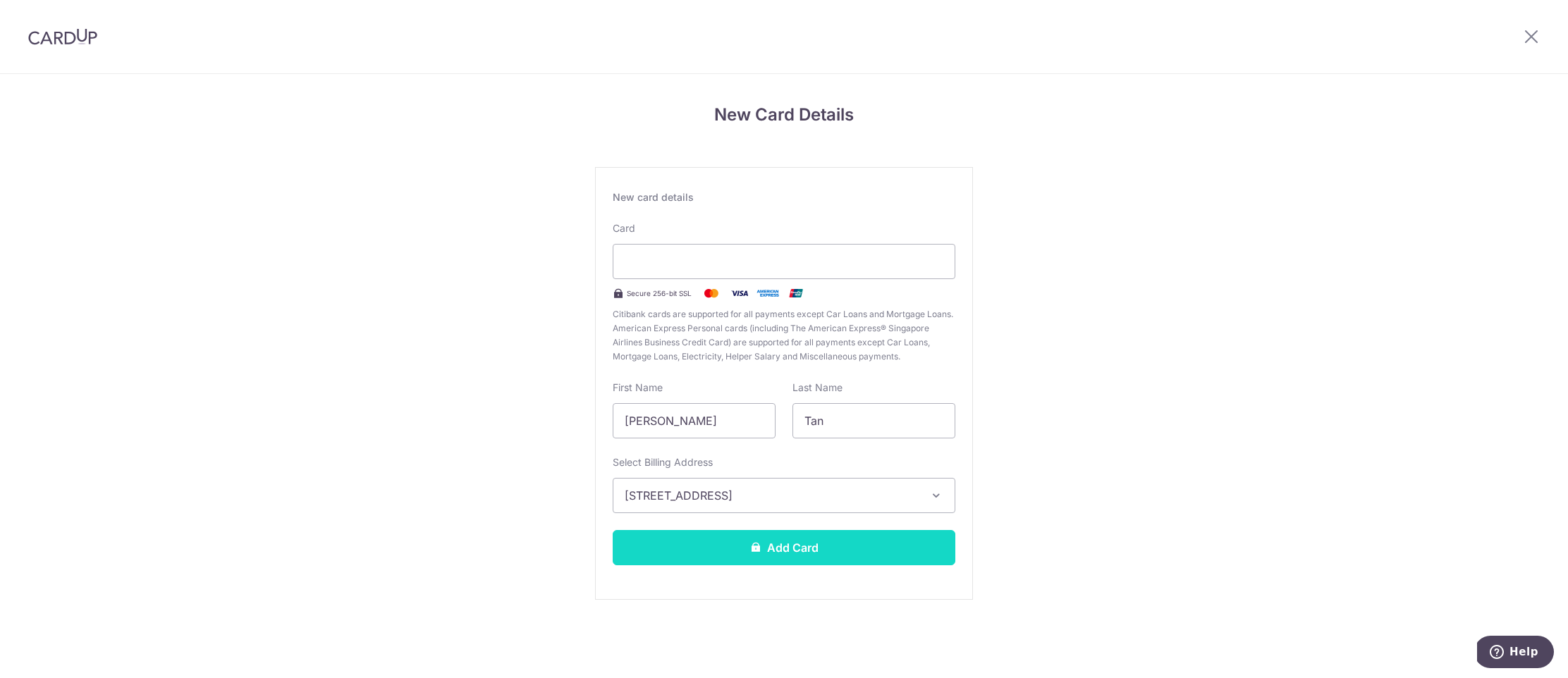
click at [841, 540] on button "Add Card" at bounding box center [784, 547] width 342 height 35
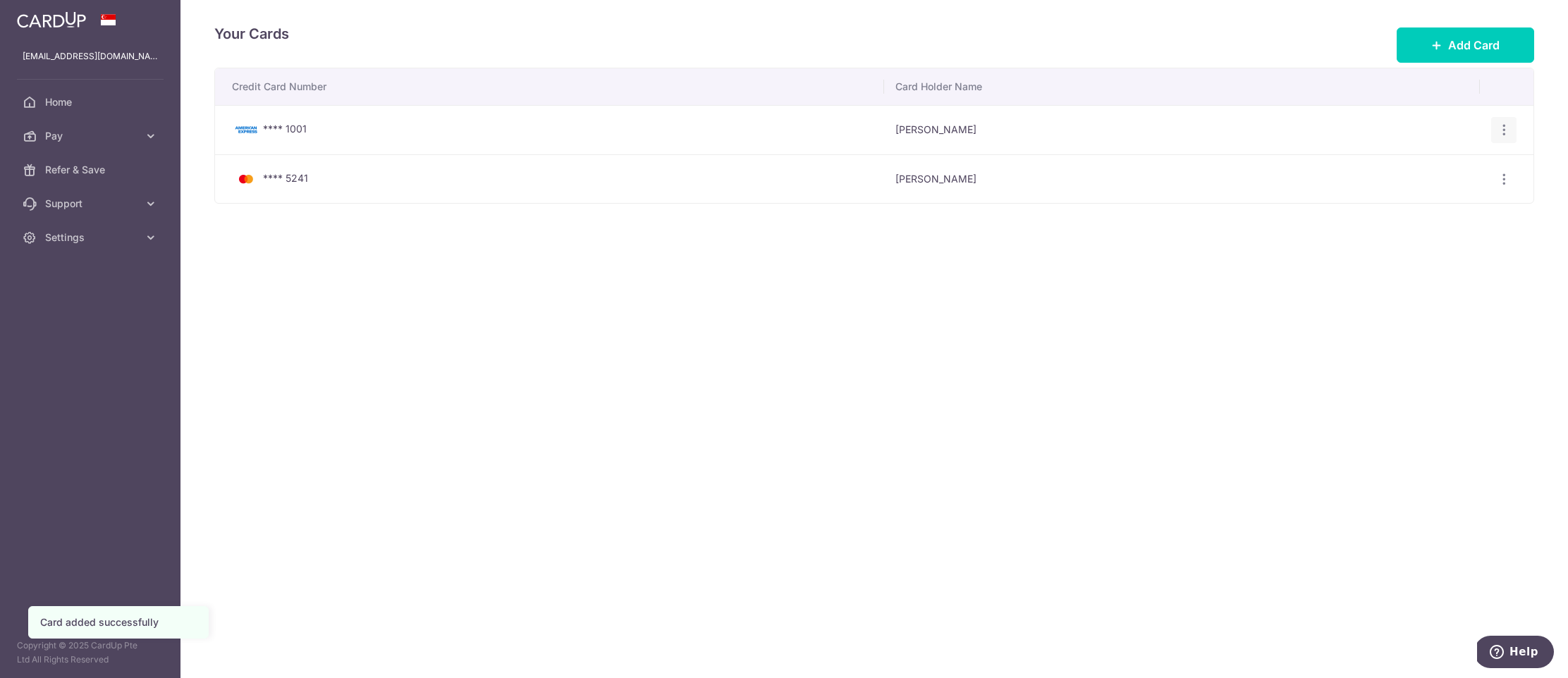
click at [1507, 128] on icon "button" at bounding box center [1504, 129] width 14 height 14
click at [1460, 165] on span "View/Edit" at bounding box center [1457, 168] width 96 height 17
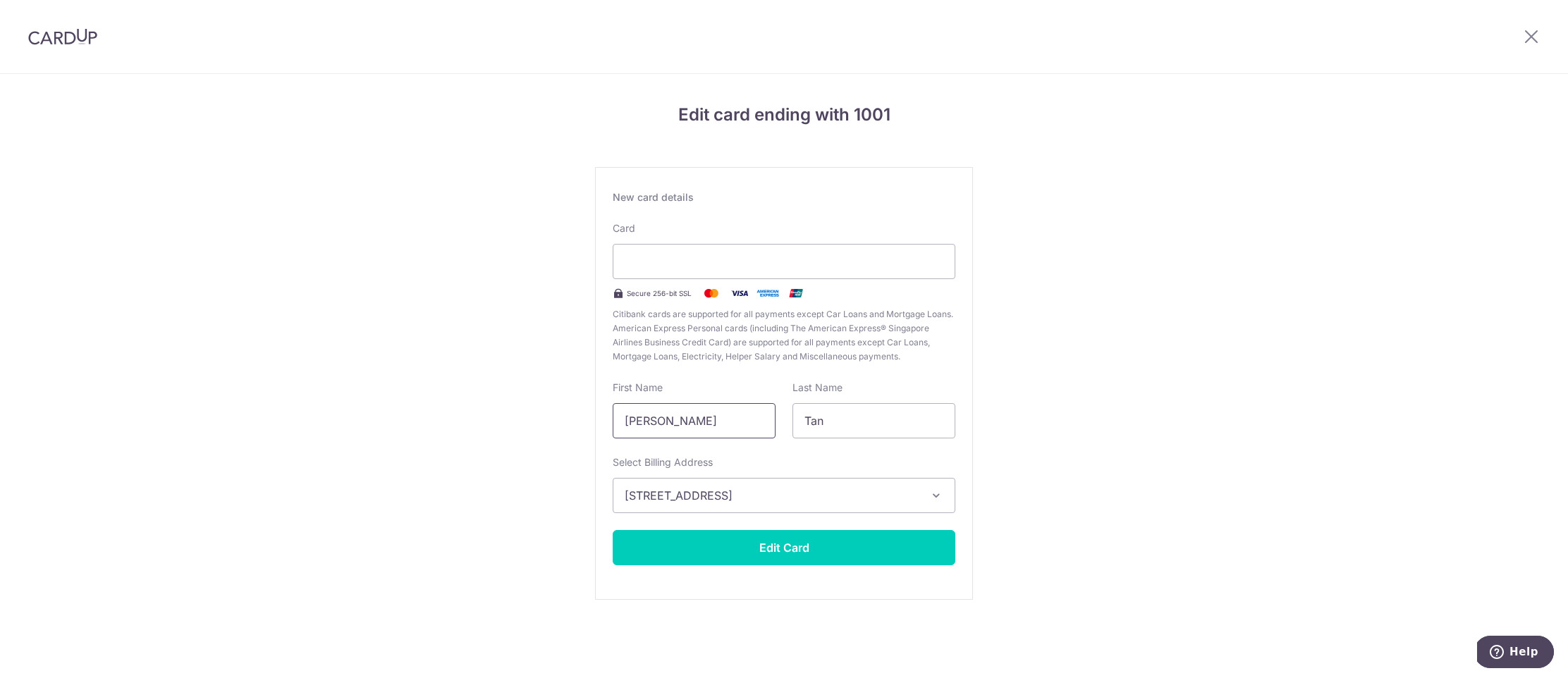
click at [669, 425] on input "[PERSON_NAME]" at bounding box center [694, 420] width 163 height 35
drag, startPoint x: 669, startPoint y: 422, endPoint x: 597, endPoint y: 420, distance: 72.0
click at [597, 420] on div "New card details Card Secure 256-bit SSL Citibank cards are supported for all p…" at bounding box center [784, 383] width 378 height 433
type input "Jocelyn"
click at [767, 554] on button "Edit Card" at bounding box center [784, 547] width 342 height 35
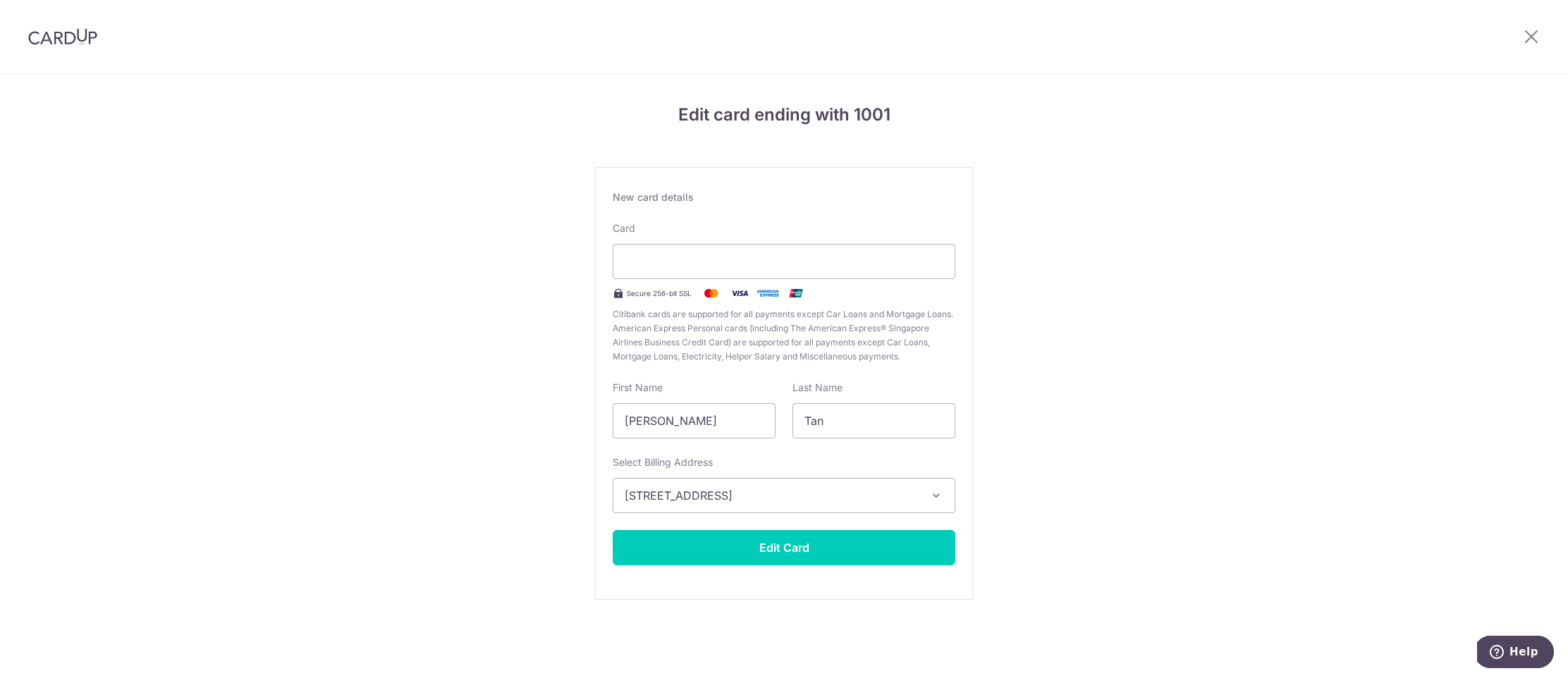
drag, startPoint x: 1073, startPoint y: 478, endPoint x: 996, endPoint y: 532, distance: 94.0
click at [1073, 478] on div "Edit card ending with 1001 New card details Please enter valid card details. Ca…" at bounding box center [784, 370] width 1568 height 592
click at [916, 539] on button "Edit Card" at bounding box center [784, 547] width 342 height 35
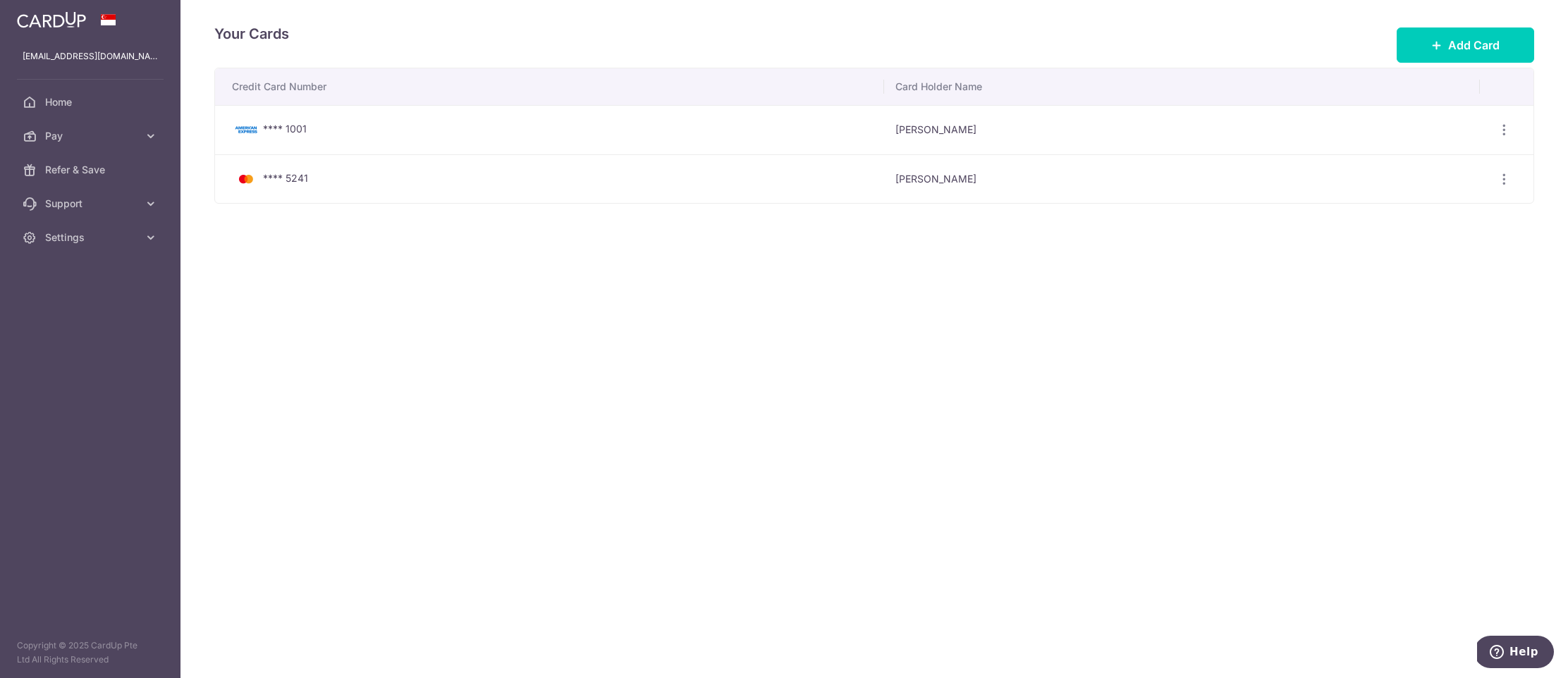
click at [936, 326] on div "Your Cards Add Card Credit Card Number Card Holder Name **** 1001 [PERSON_NAME]…" at bounding box center [874, 339] width 1388 height 678
click at [150, 136] on icon at bounding box center [151, 136] width 14 height 14
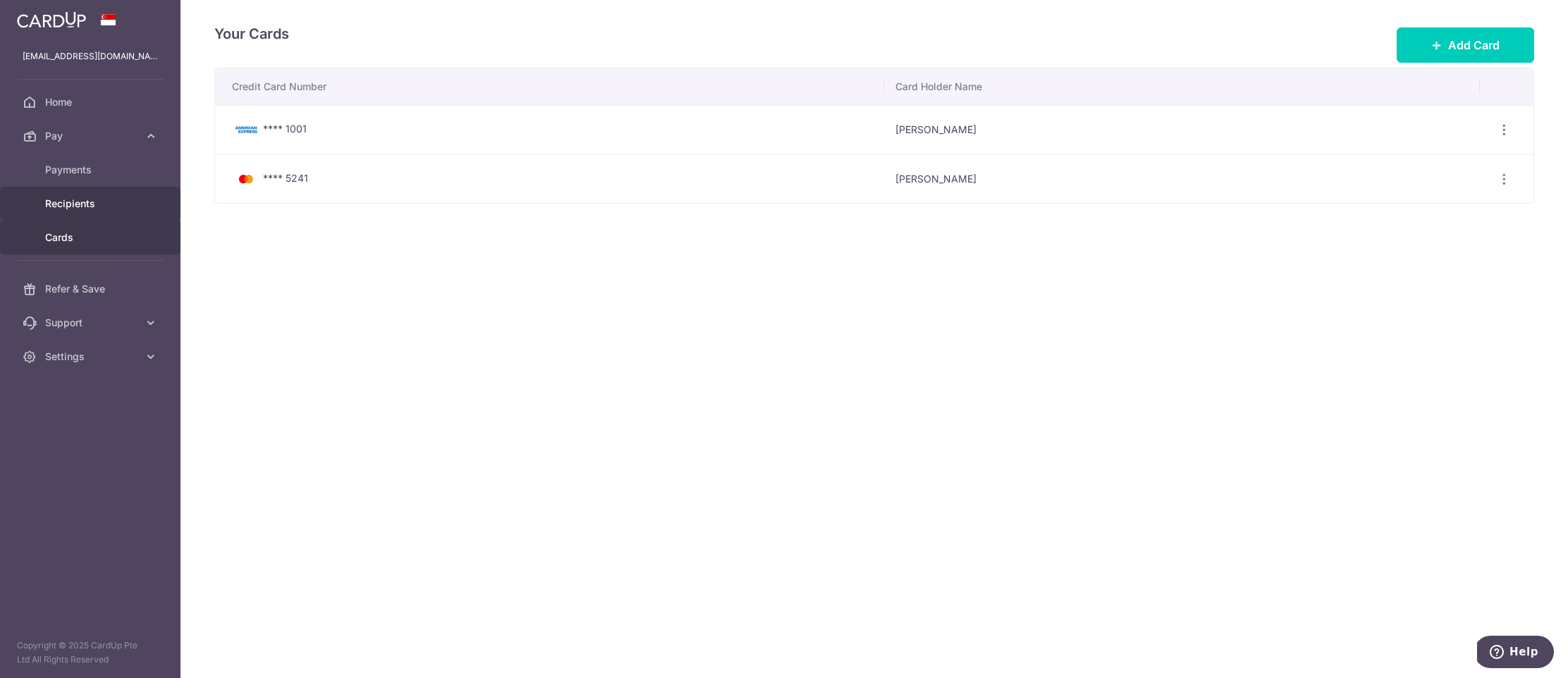
click at [134, 205] on span "Recipients" at bounding box center [91, 204] width 93 height 14
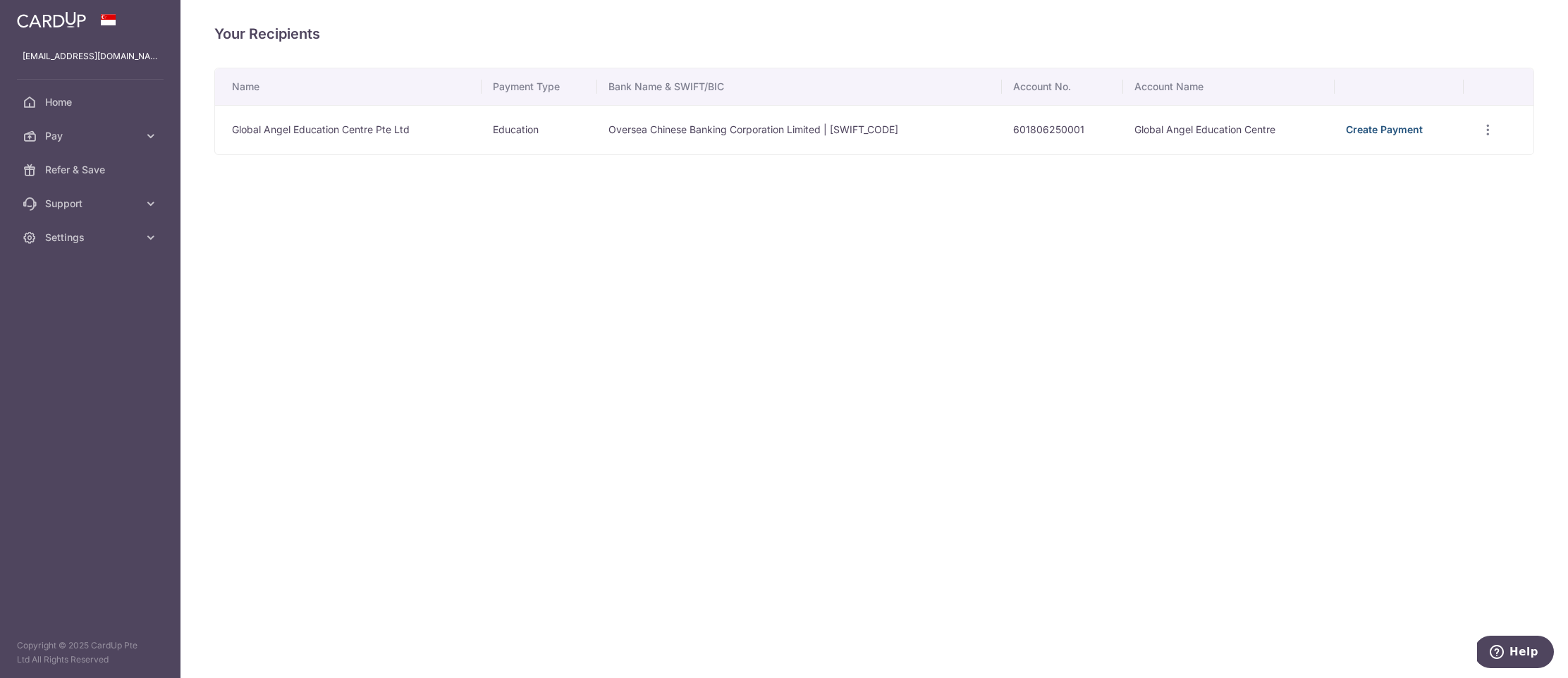
click at [1364, 129] on link "Create Payment" at bounding box center [1384, 129] width 77 height 12
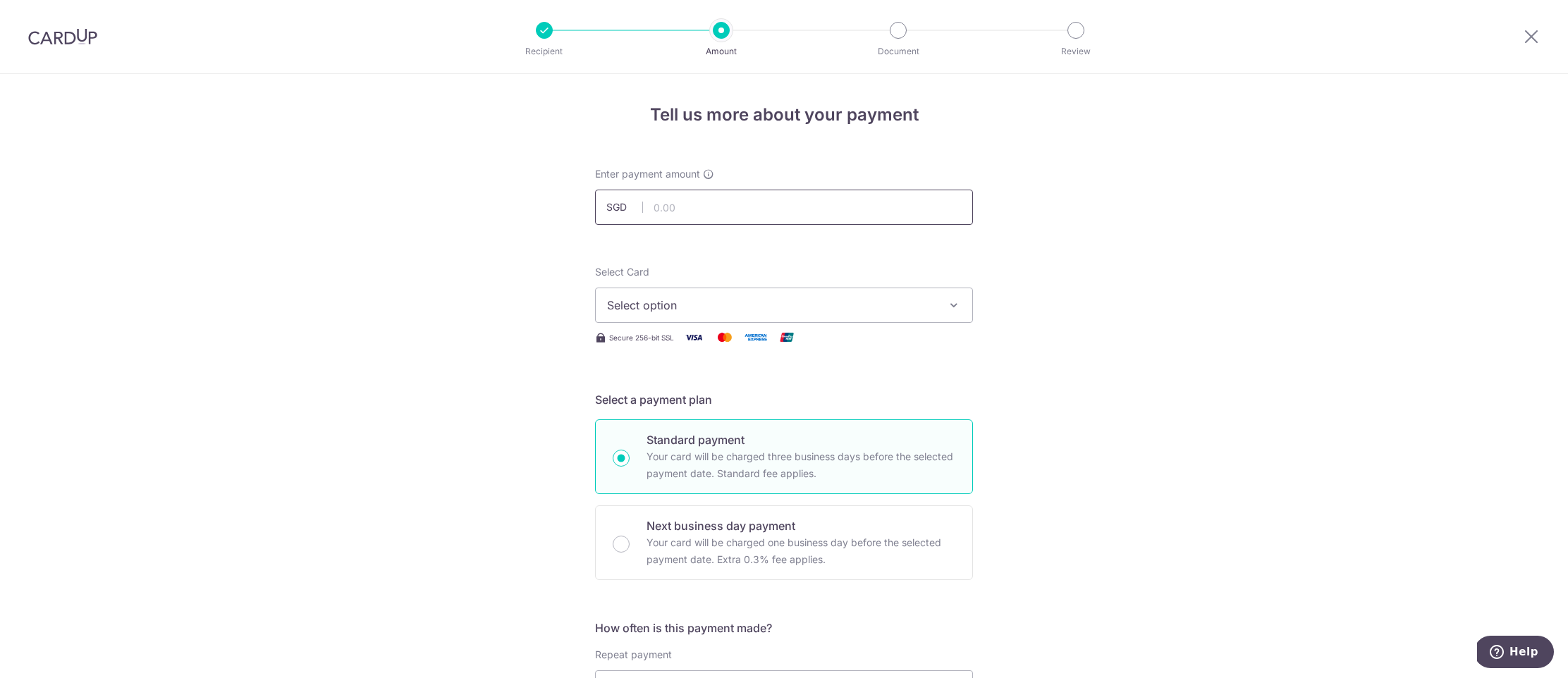
click at [708, 209] on input "text" at bounding box center [784, 206] width 378 height 35
type input "2,297.72"
drag, startPoint x: 701, startPoint y: 291, endPoint x: 701, endPoint y: 301, distance: 10.0
click at [701, 296] on button "Select option" at bounding box center [784, 305] width 378 height 35
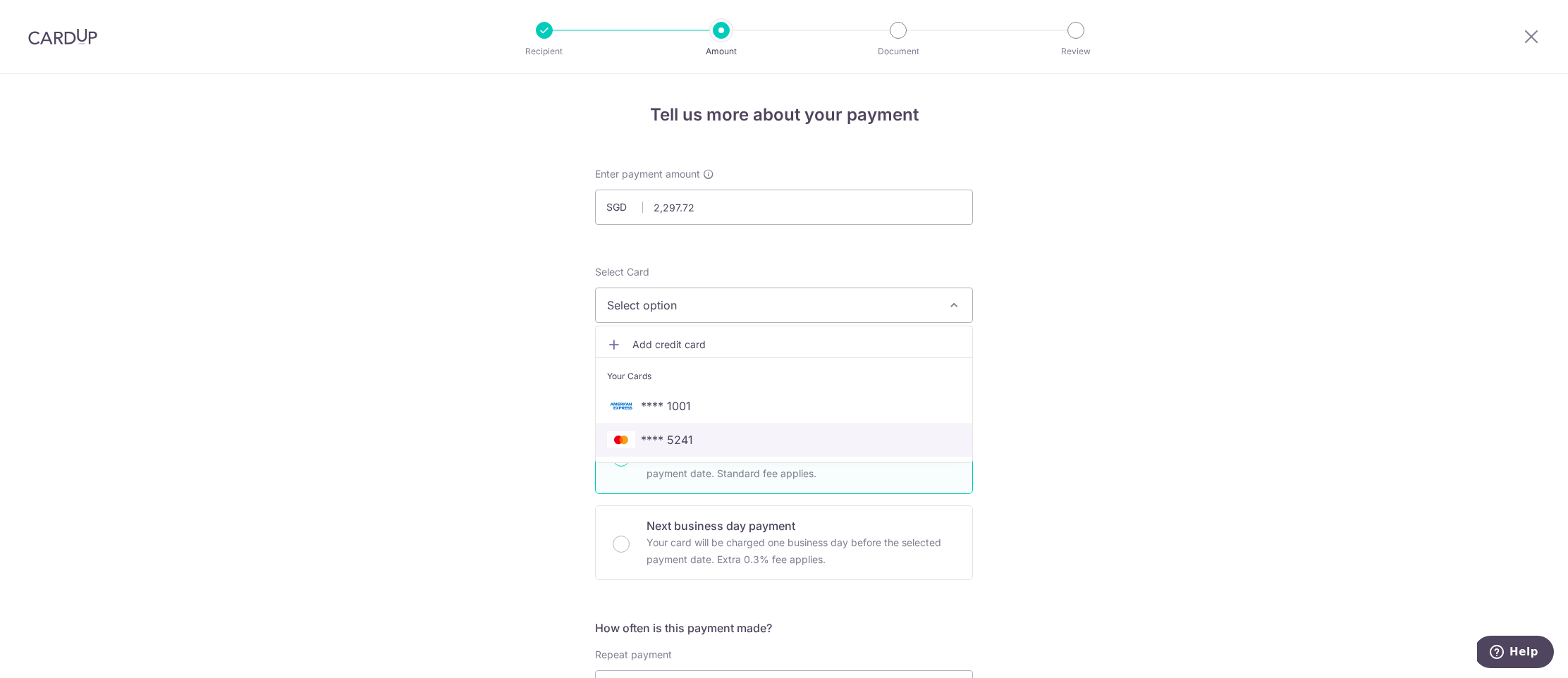
drag, startPoint x: 749, startPoint y: 444, endPoint x: 687, endPoint y: 434, distance: 62.8
click at [749, 444] on span "**** 5241" at bounding box center [784, 439] width 354 height 17
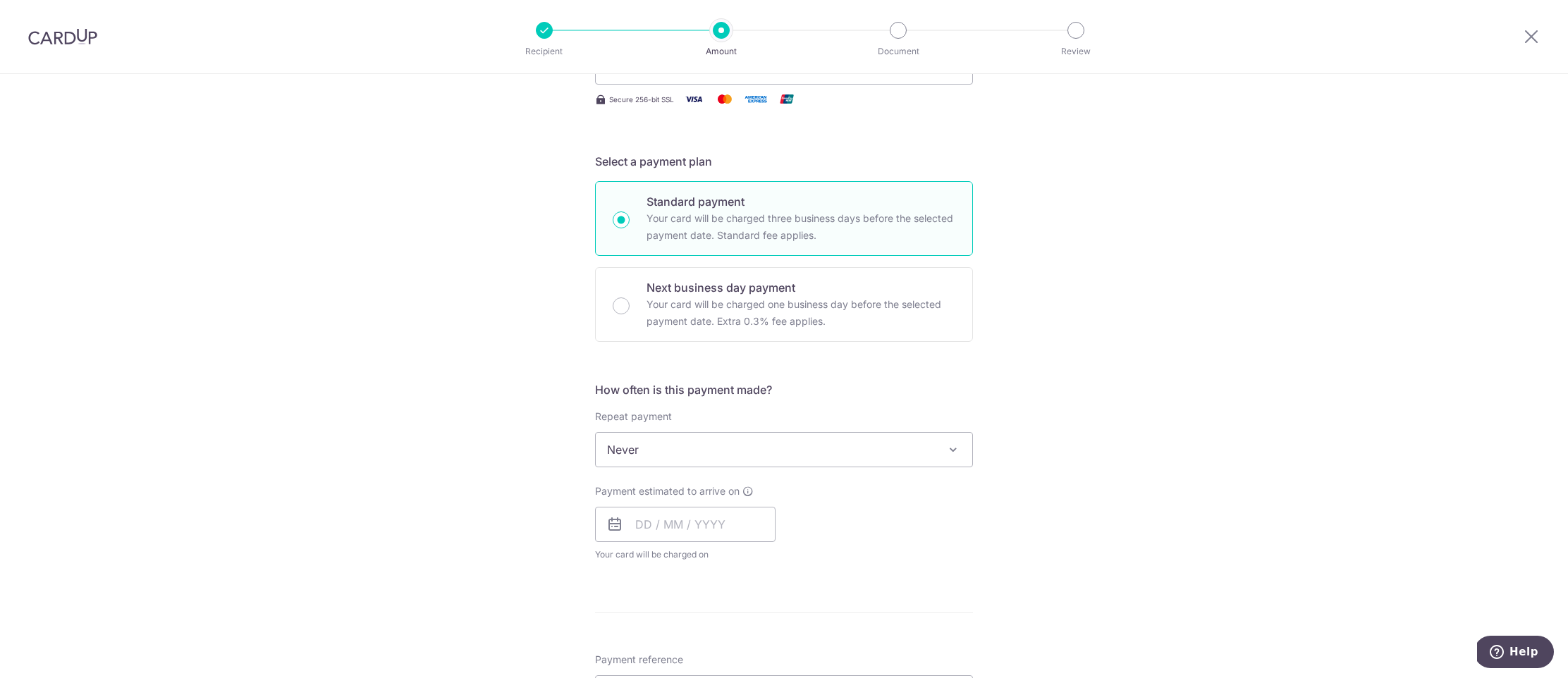
scroll to position [243, 0]
click at [648, 516] on input "text" at bounding box center [685, 520] width 180 height 35
click at [497, 552] on div "Tell us more about your payment Enter payment amount SGD 2,297.72 2297.72 Selec…" at bounding box center [784, 469] width 1568 height 1275
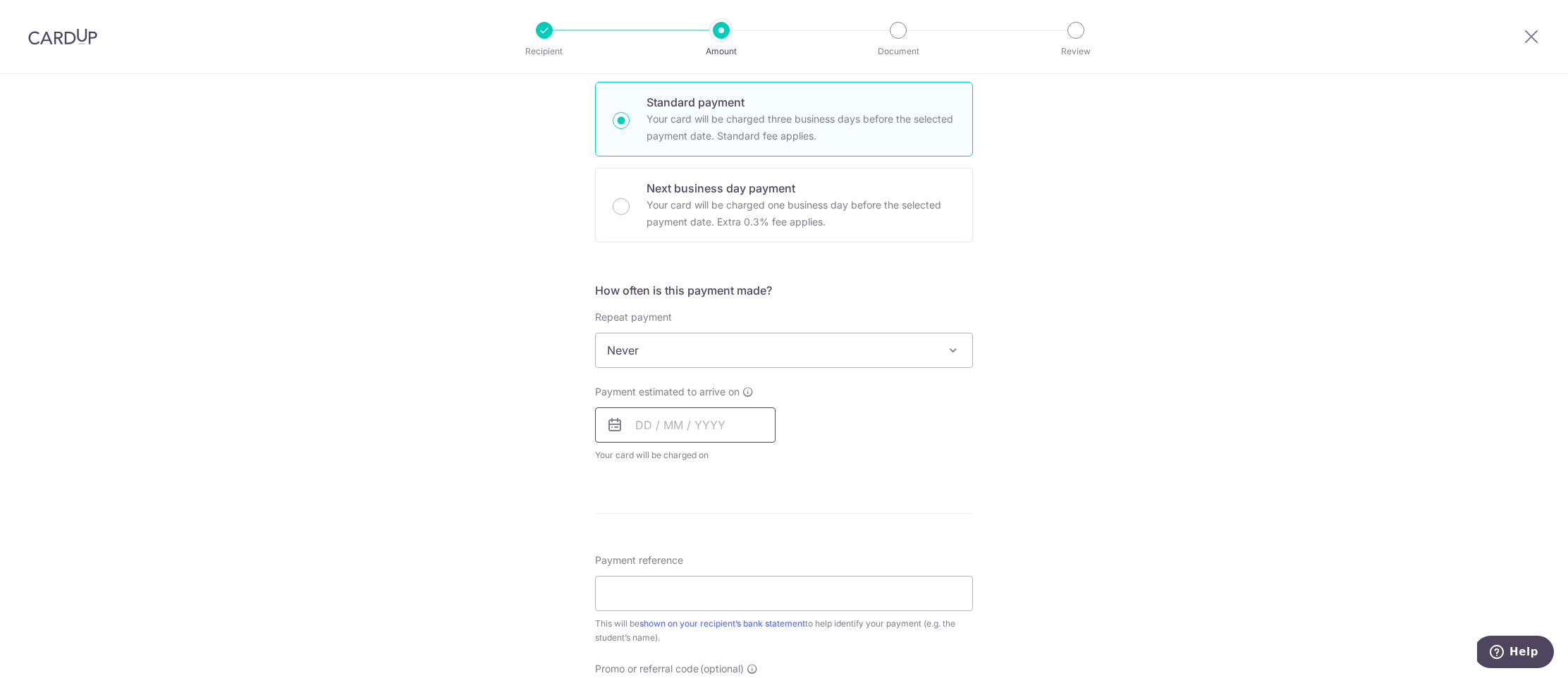
scroll to position [339, 0]
click at [705, 424] on input "text" at bounding box center [685, 422] width 180 height 35
drag, startPoint x: 738, startPoint y: 545, endPoint x: 476, endPoint y: 533, distance: 262.3
click at [738, 545] on link "11" at bounding box center [736, 550] width 23 height 23
type input "11/09/2025"
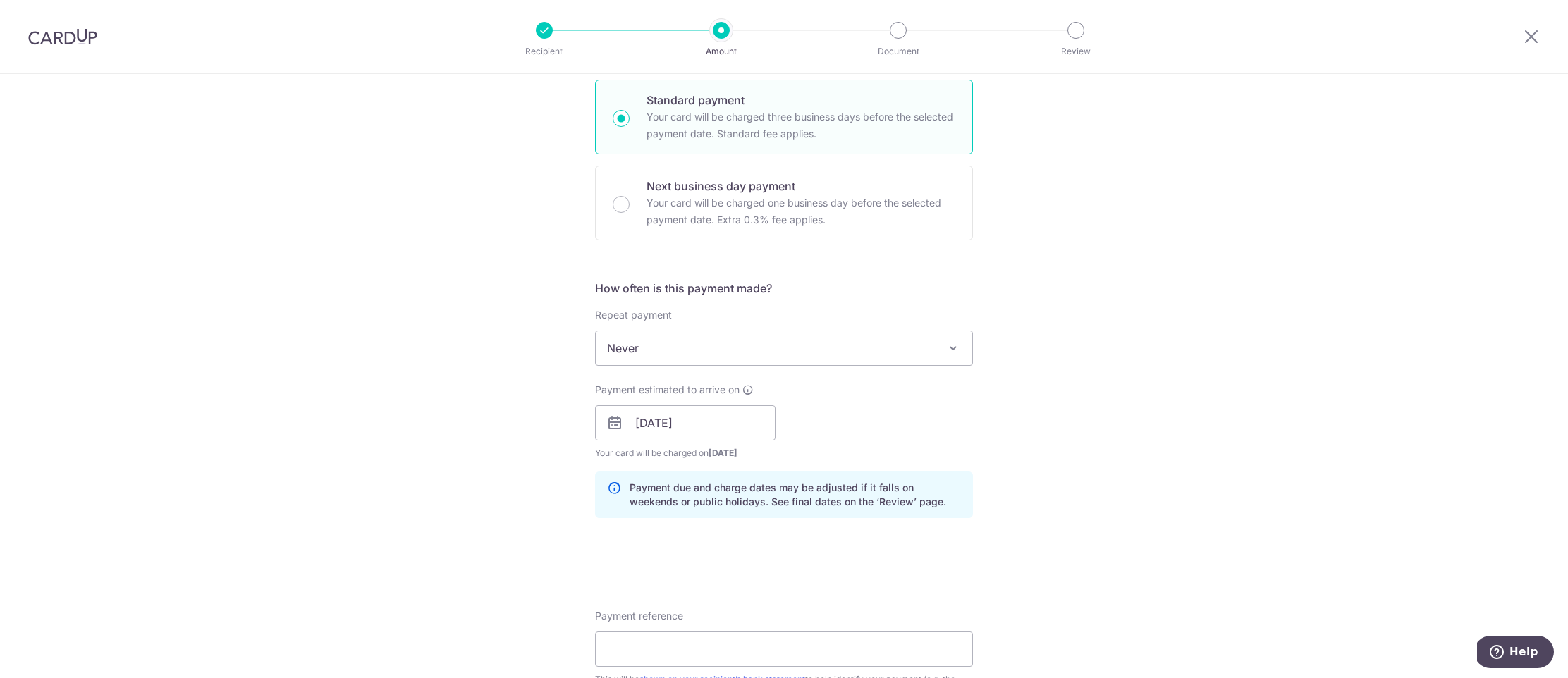
click at [476, 533] on div "Tell us more about your payment Enter payment amount SGD 2,297.72 2297.72 Selec…" at bounding box center [784, 401] width 1568 height 1332
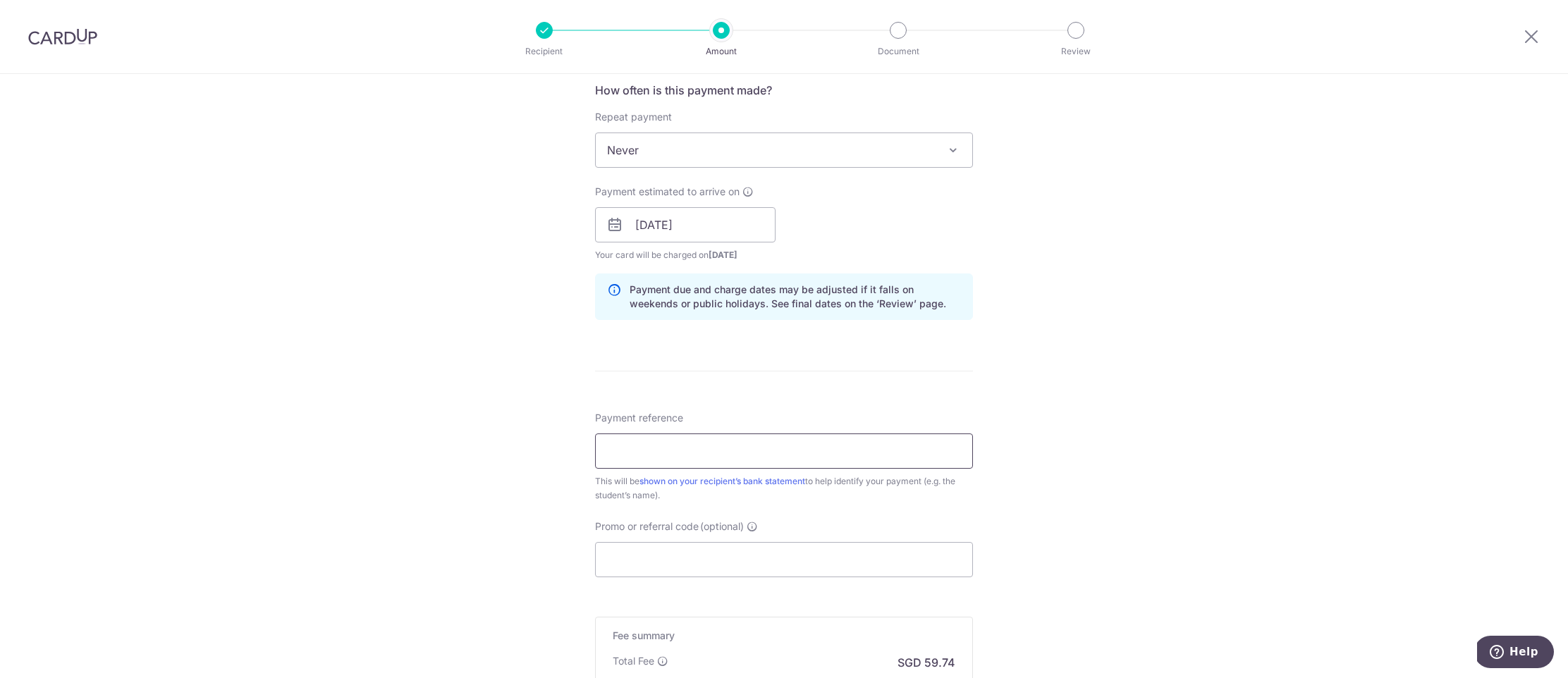
scroll to position [539, 0]
click at [659, 445] on input "Payment reference" at bounding box center [784, 449] width 378 height 35
type input "Joshua Joseph Lim Xin Yong QU-0275"
click at [659, 564] on input "Promo or referral code (optional)" at bounding box center [784, 558] width 378 height 35
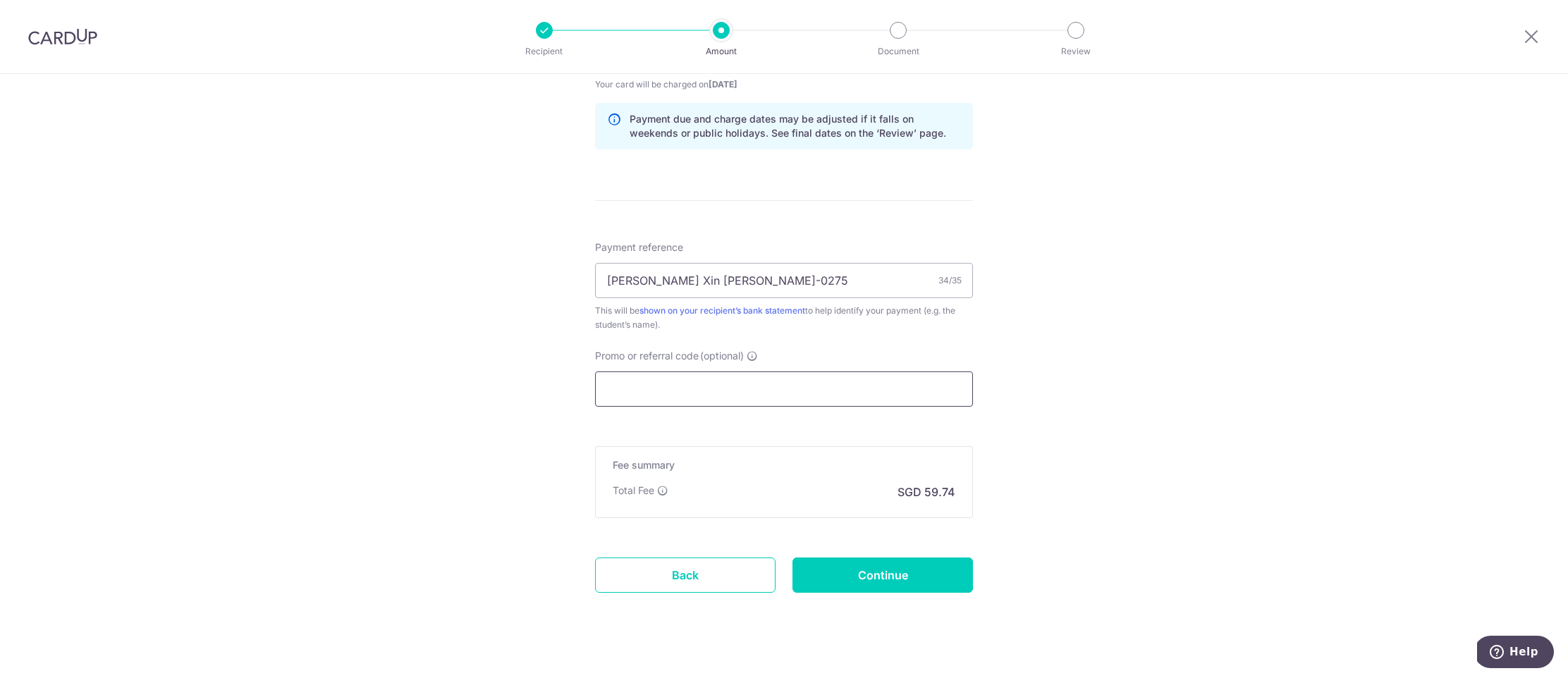
scroll to position [710, 0]
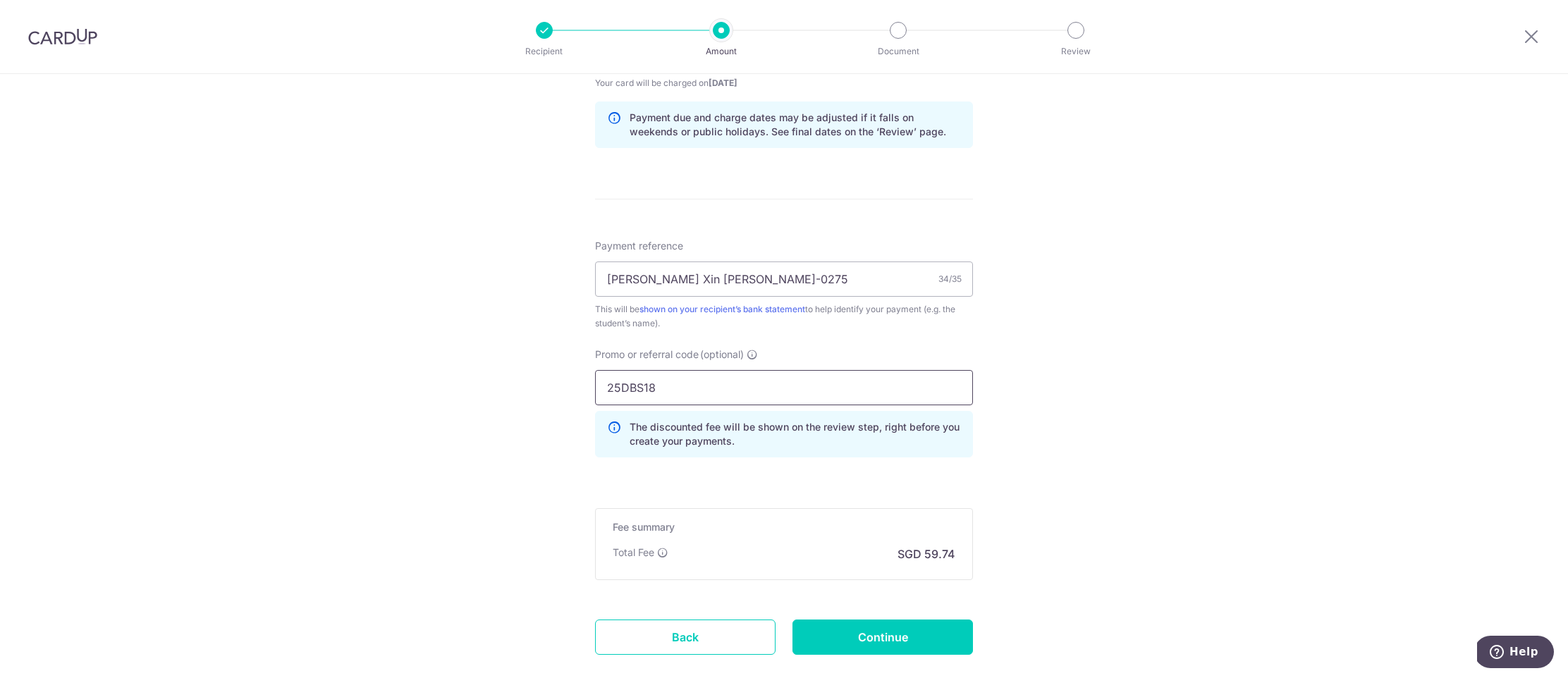
type input "25DBS18"
click at [758, 475] on form "Enter payment amount SGD 2,297.72 2297.72 Select Card **** 5241 Add credit card…" at bounding box center [784, 76] width 378 height 1237
click at [839, 621] on input "Continue" at bounding box center [882, 636] width 180 height 35
type input "Create Schedule"
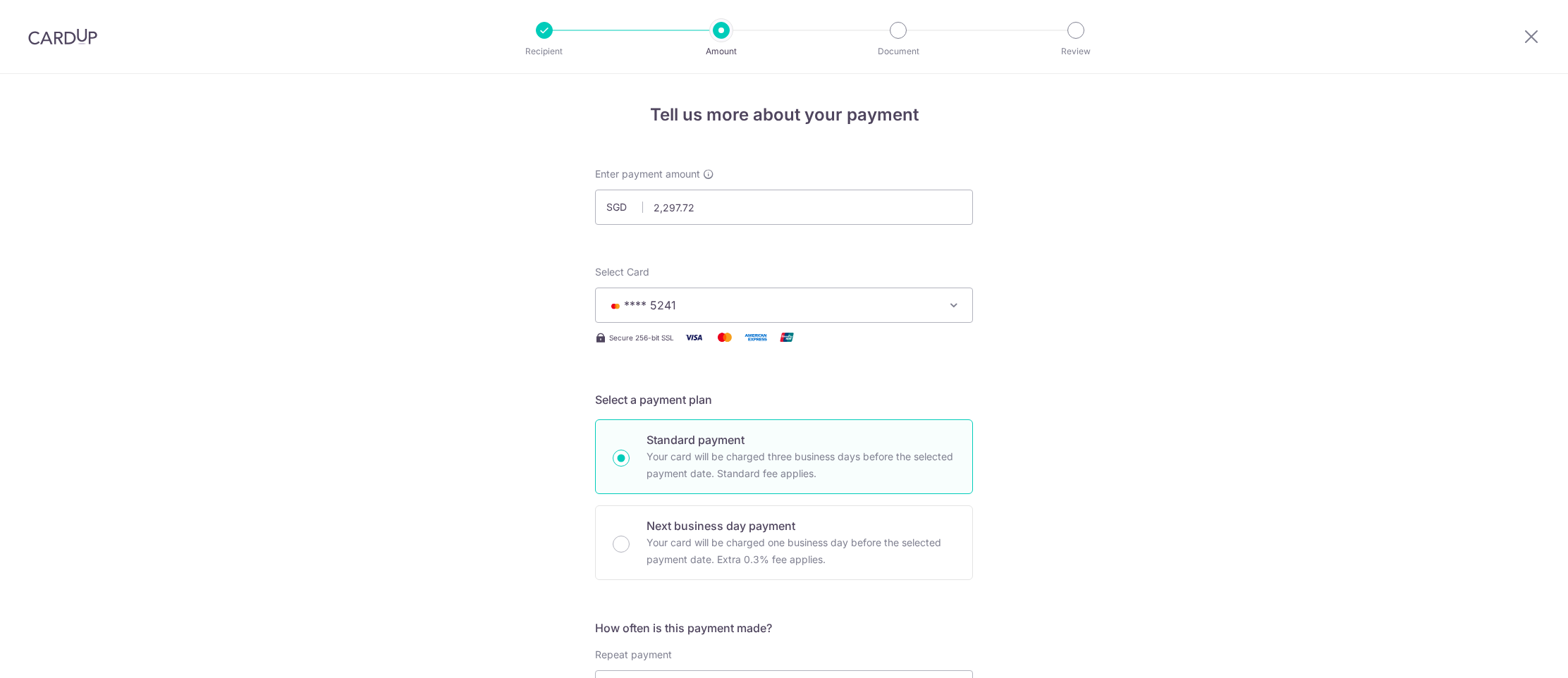
scroll to position [812, 0]
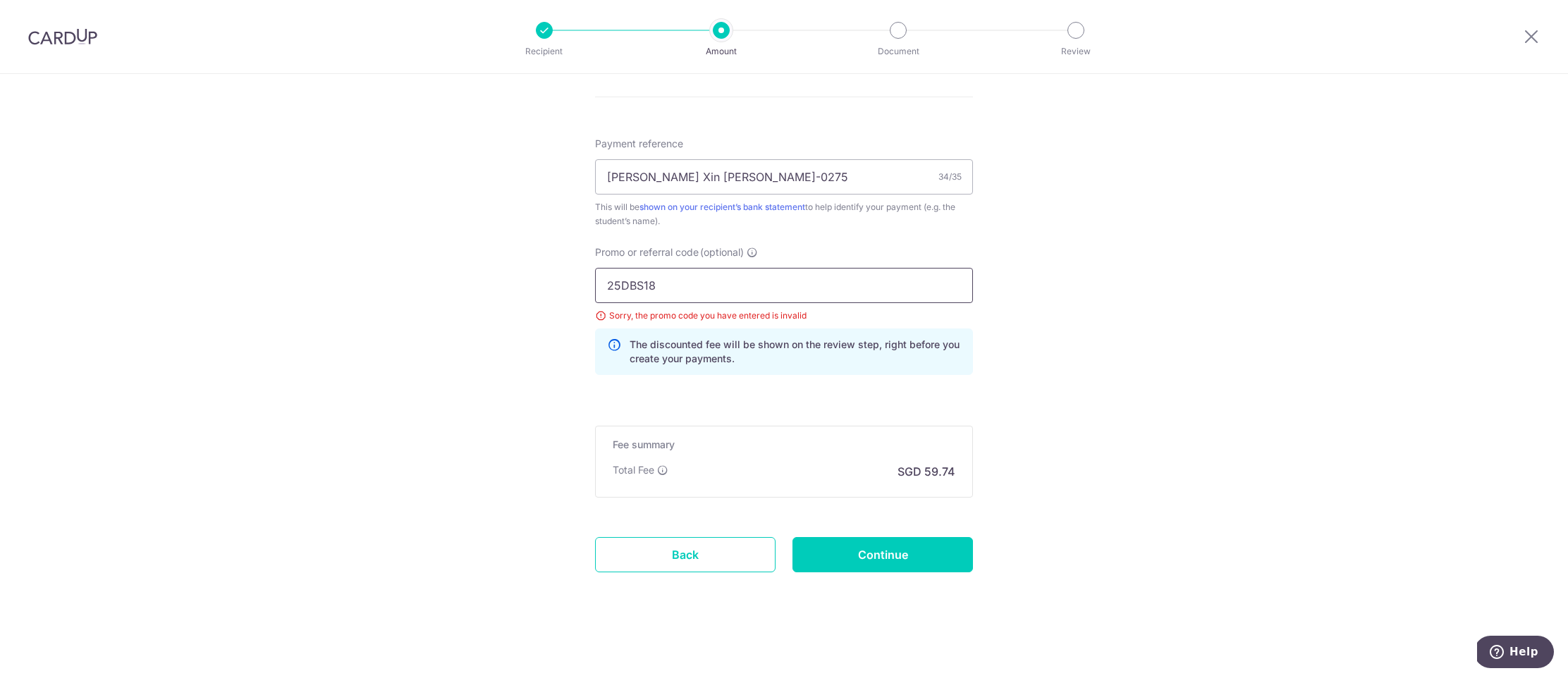
drag, startPoint x: 636, startPoint y: 284, endPoint x: 630, endPoint y: 290, distance: 8.5
click at [636, 284] on input "25DBS18" at bounding box center [784, 285] width 378 height 35
click at [631, 286] on input "25DBS18" at bounding box center [784, 285] width 378 height 35
click at [640, 285] on input "25DBS18" at bounding box center [784, 285] width 378 height 35
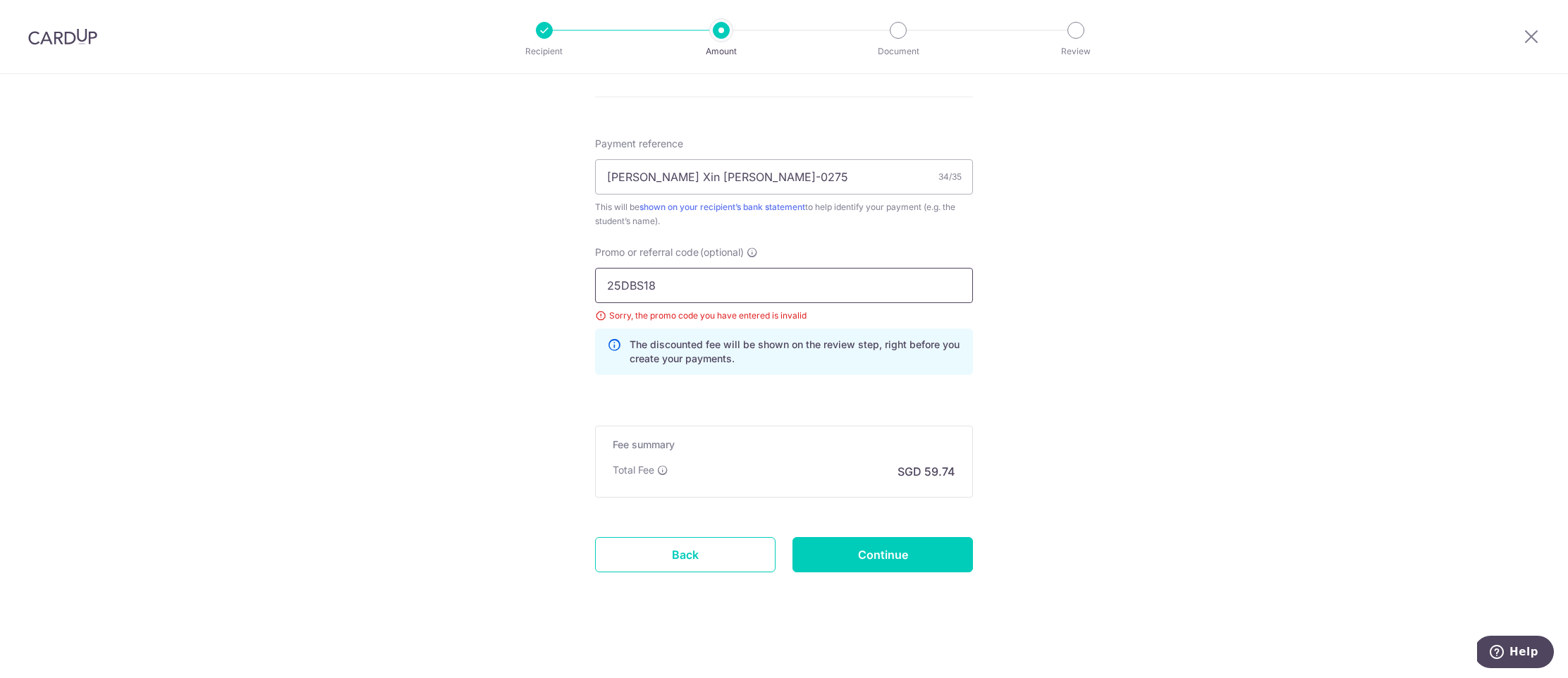
drag, startPoint x: 641, startPoint y: 285, endPoint x: 620, endPoint y: 287, distance: 21.1
click at [620, 287] on input "25DBS18" at bounding box center [784, 285] width 378 height 35
type input "25POSB18"
drag, startPoint x: 853, startPoint y: 398, endPoint x: 851, endPoint y: 415, distance: 17.1
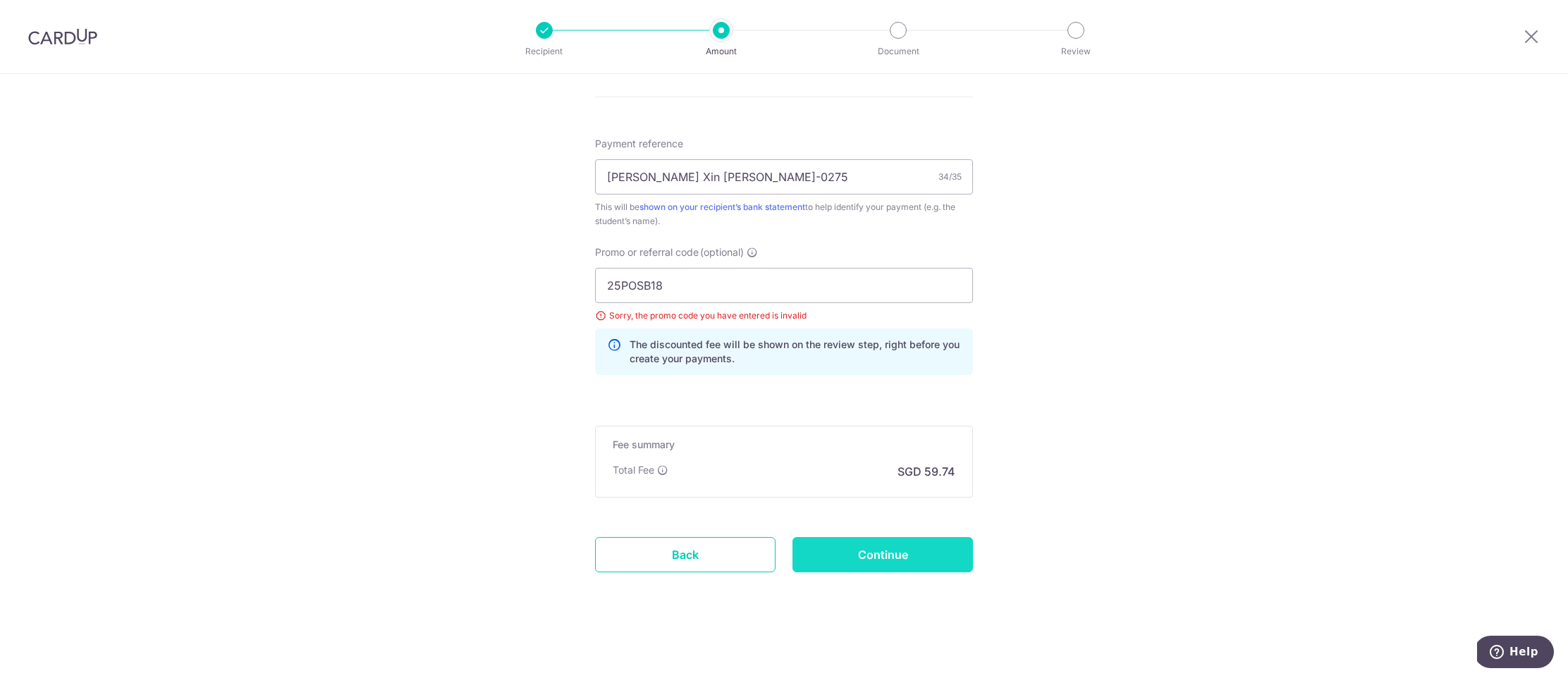
click at [860, 564] on input "Continue" at bounding box center [882, 554] width 180 height 35
type input "Update Schedule"
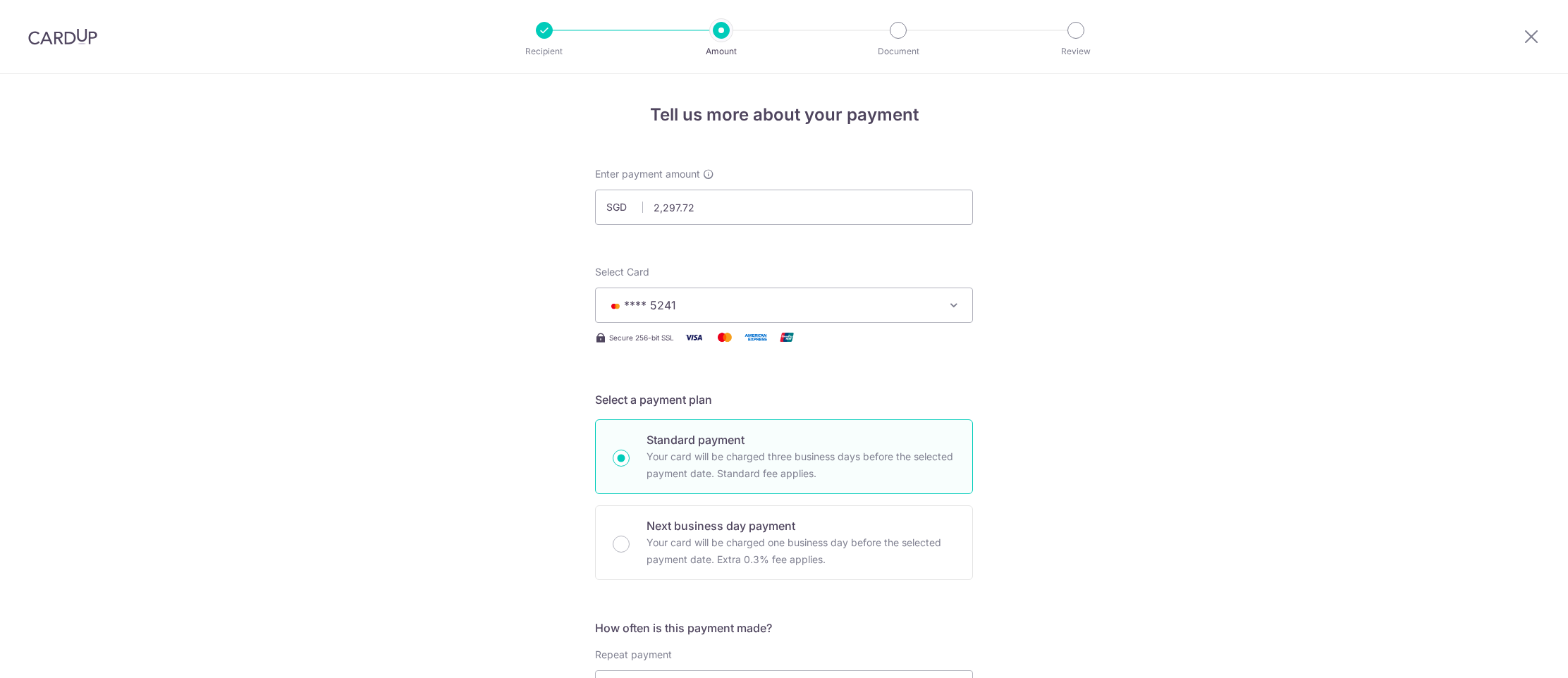
scroll to position [812, 0]
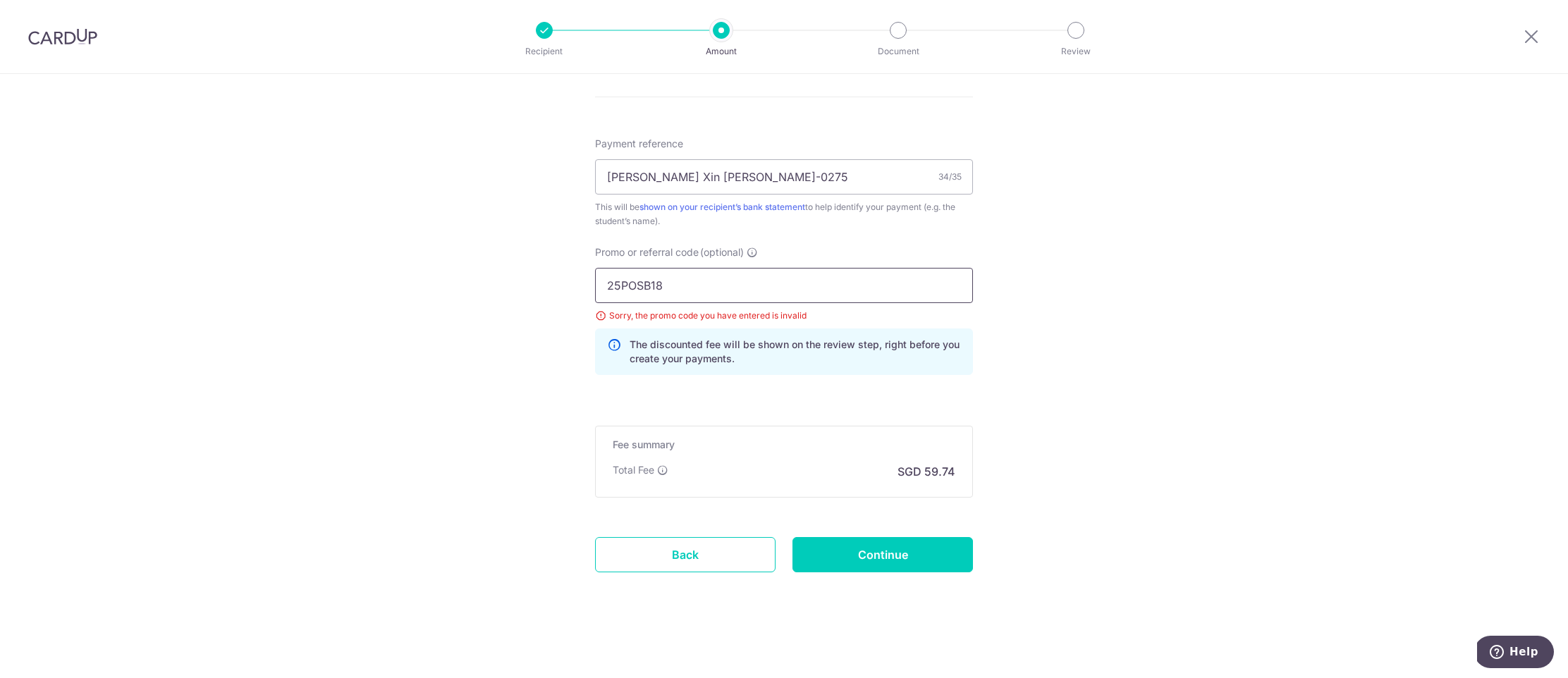
click at [640, 282] on input "25POSB18" at bounding box center [784, 285] width 378 height 35
paste input "SETTHISFY"
type input "SETTHISFY"
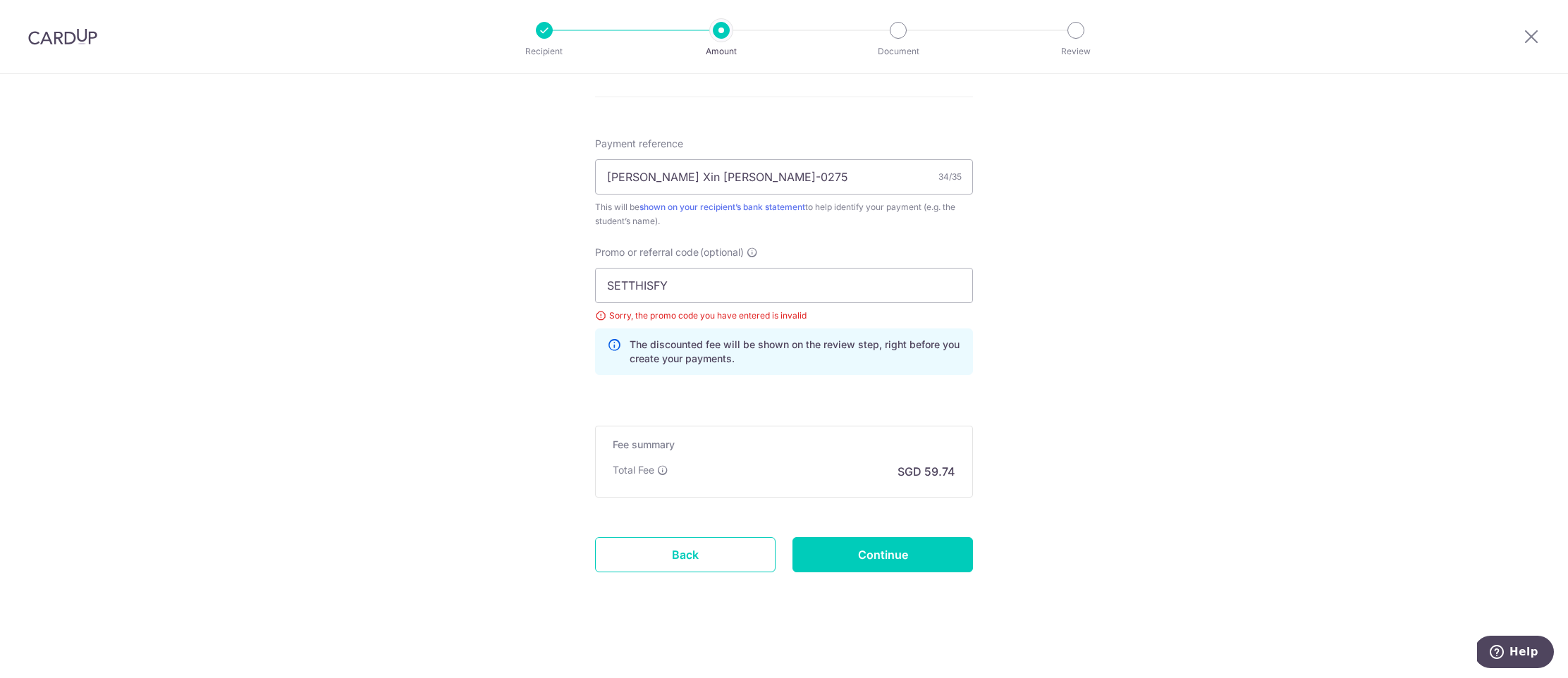
drag, startPoint x: 837, startPoint y: 419, endPoint x: 870, endPoint y: 485, distance: 73.8
click at [890, 562] on input "Continue" at bounding box center [882, 554] width 180 height 35
type input "Update Schedule"
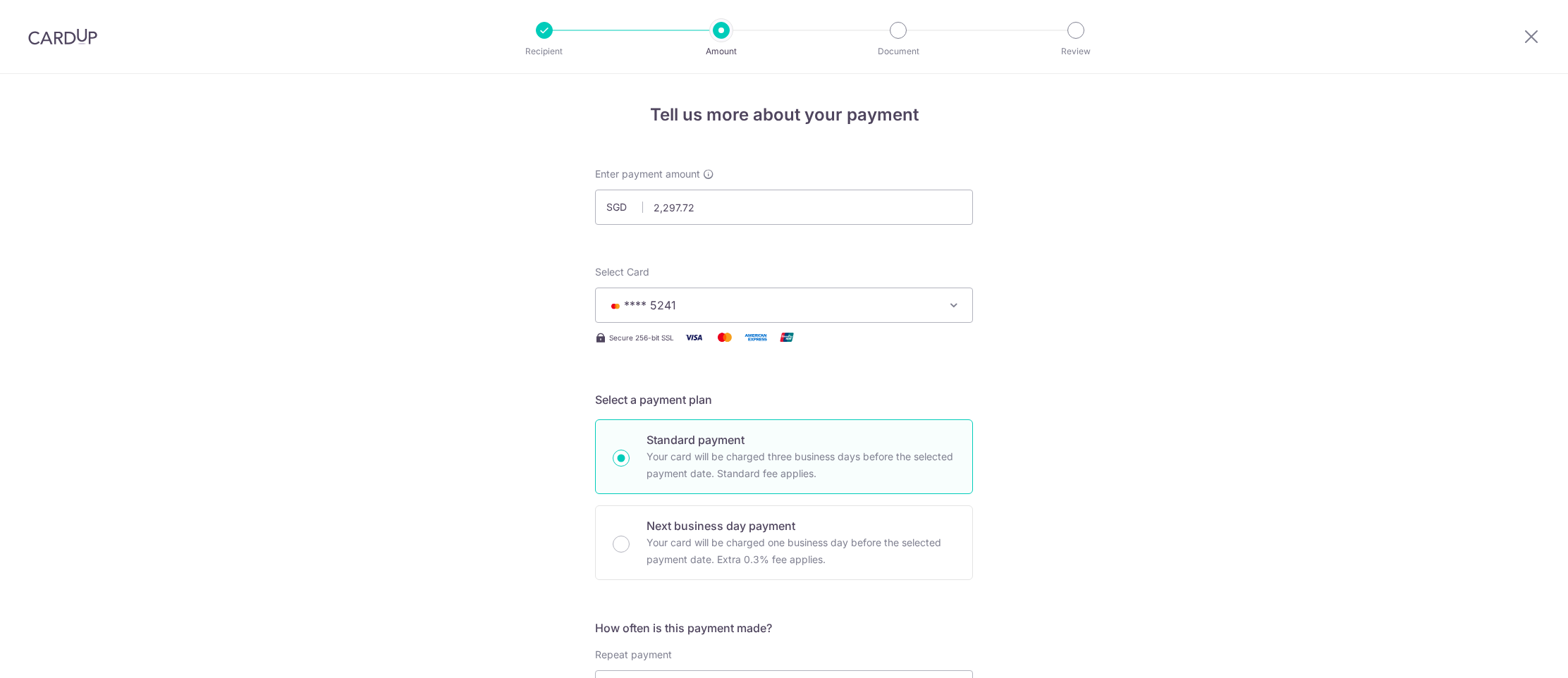
scroll to position [812, 0]
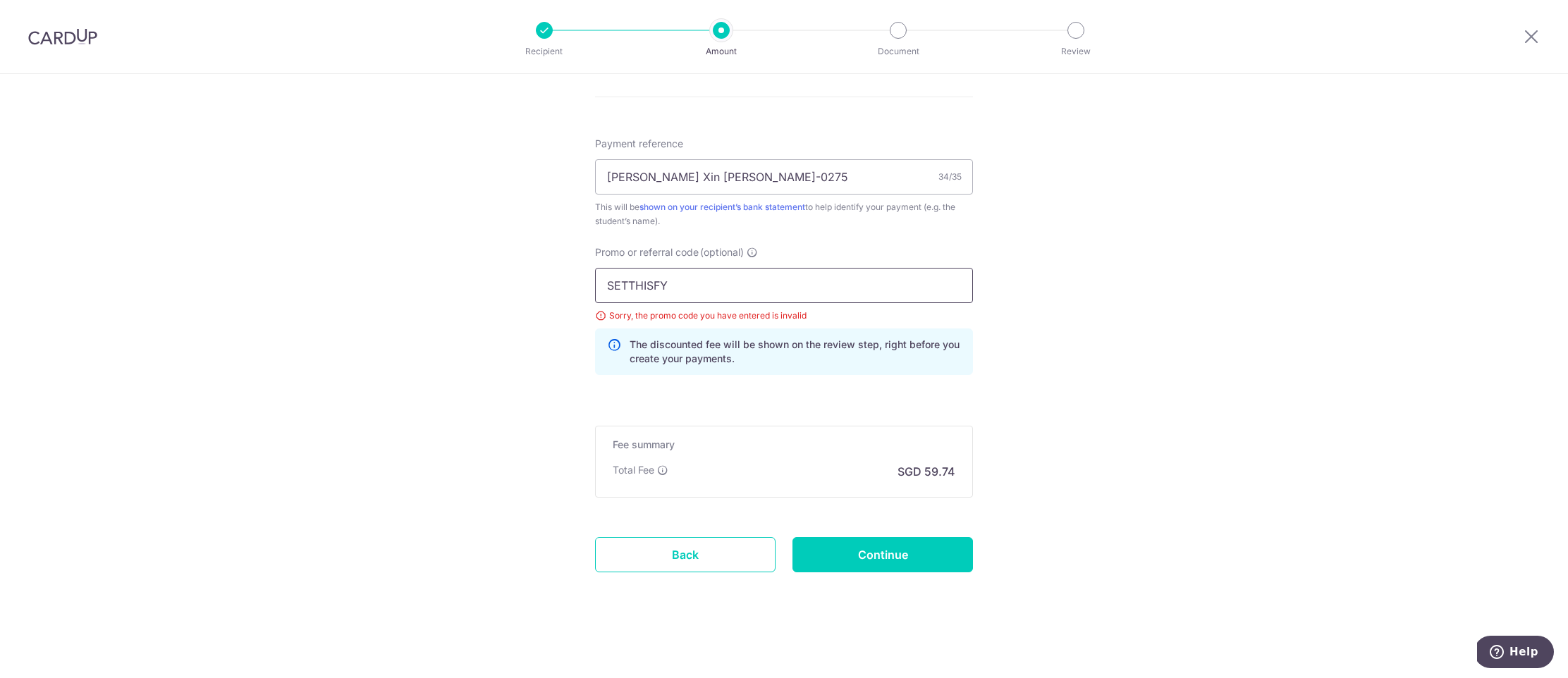
click at [634, 290] on input "SETTHISFY" at bounding box center [784, 285] width 378 height 35
click at [1531, 41] on icon at bounding box center [1531, 35] width 17 height 17
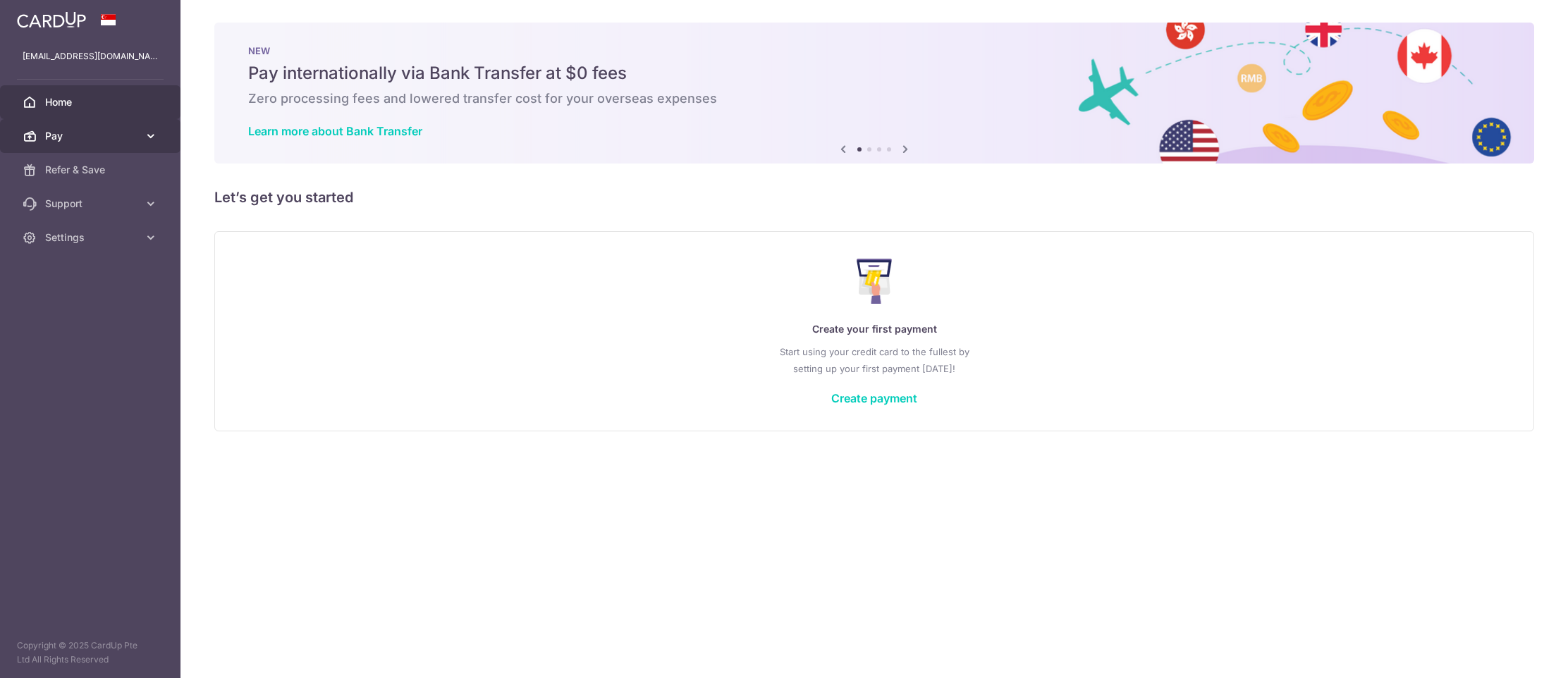
click at [55, 141] on span "Pay" at bounding box center [91, 136] width 93 height 14
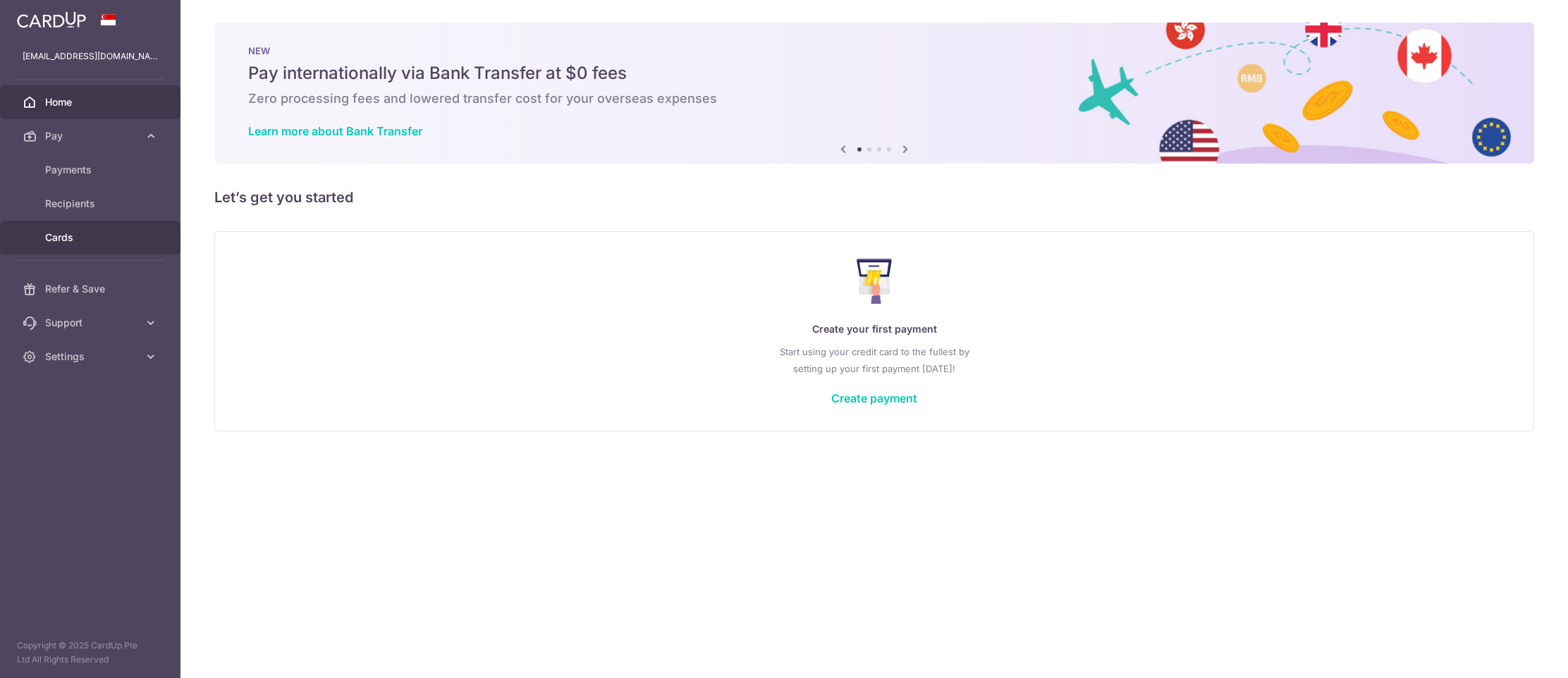
click at [91, 238] on span "Cards" at bounding box center [91, 237] width 93 height 14
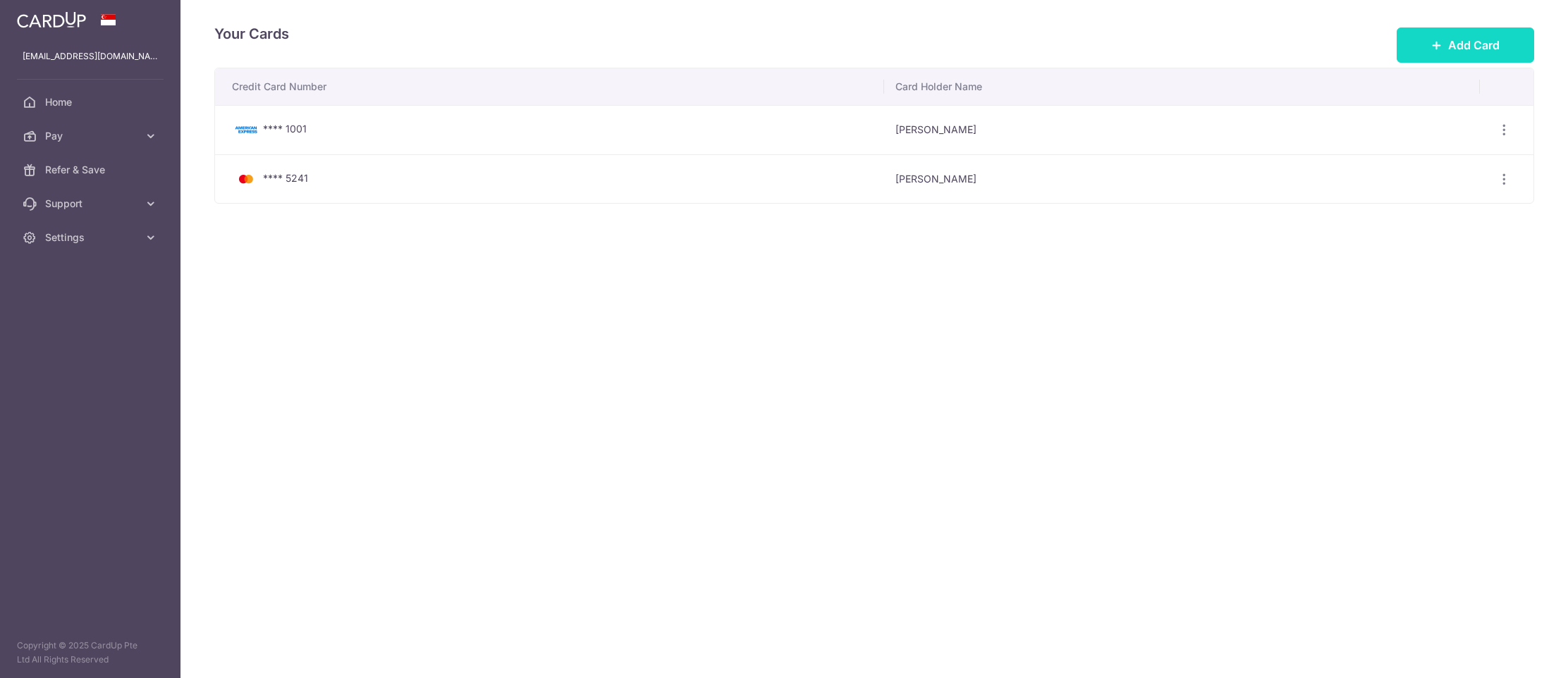
click at [1436, 43] on icon at bounding box center [1437, 45] width 11 height 11
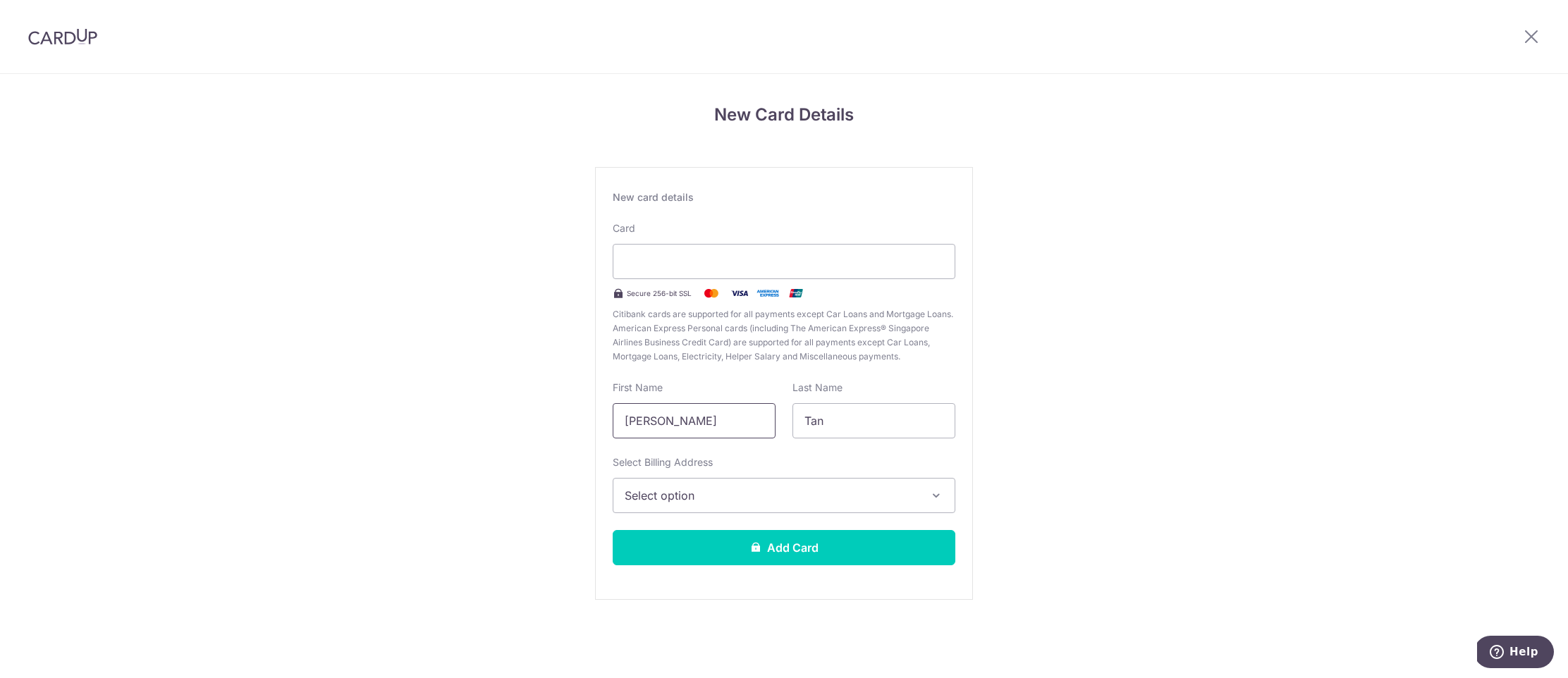
click at [695, 425] on input "[PERSON_NAME]" at bounding box center [694, 420] width 163 height 35
drag, startPoint x: 669, startPoint y: 424, endPoint x: 587, endPoint y: 415, distance: 82.5
click at [586, 415] on div "New Card Details New card details Card Secure 256-bit SSL Citibank cards are su…" at bounding box center [784, 370] width 1568 height 592
type input "[PERSON_NAME]"
click at [672, 492] on span "Select option" at bounding box center [772, 495] width 293 height 17
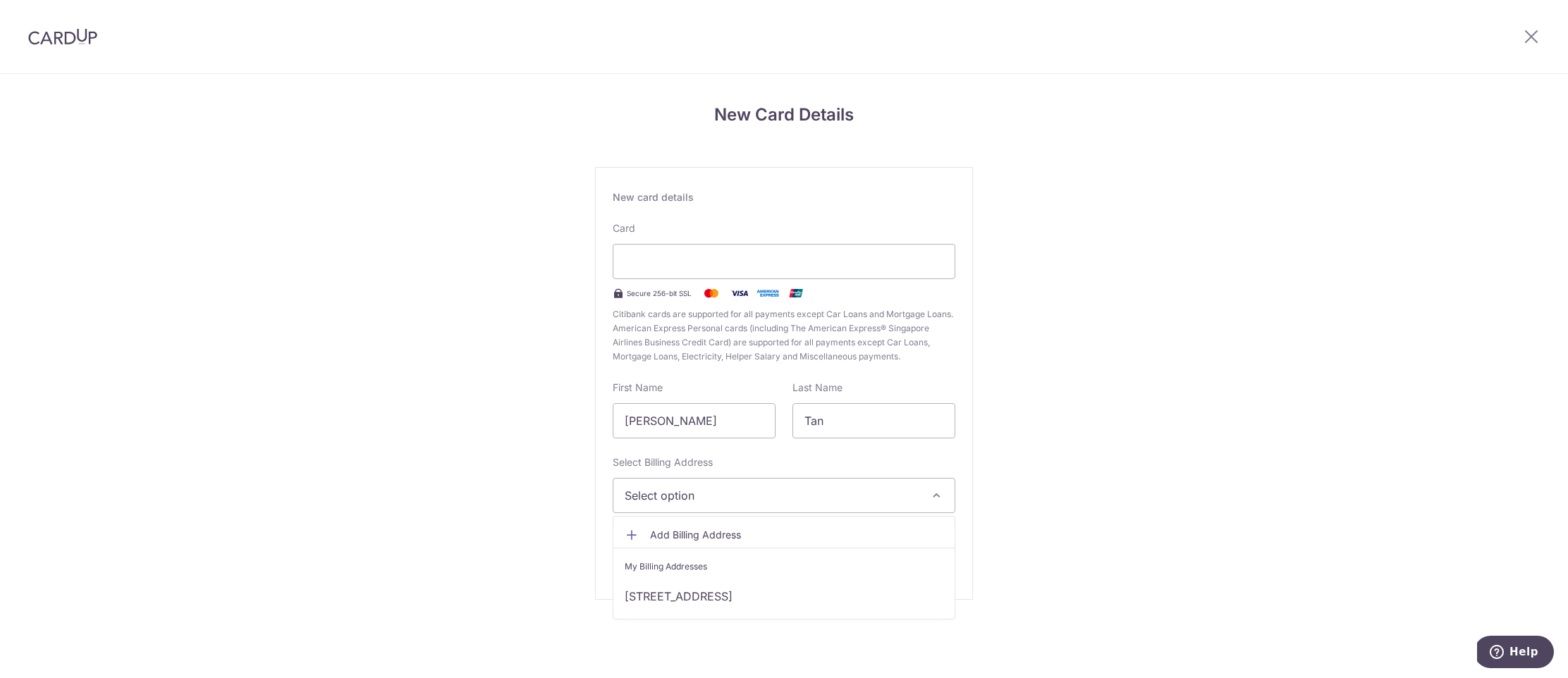
drag, startPoint x: 723, startPoint y: 577, endPoint x: 717, endPoint y: 585, distance: 10.0
click at [723, 577] on li "My Billing Addresses" at bounding box center [784, 563] width 341 height 32
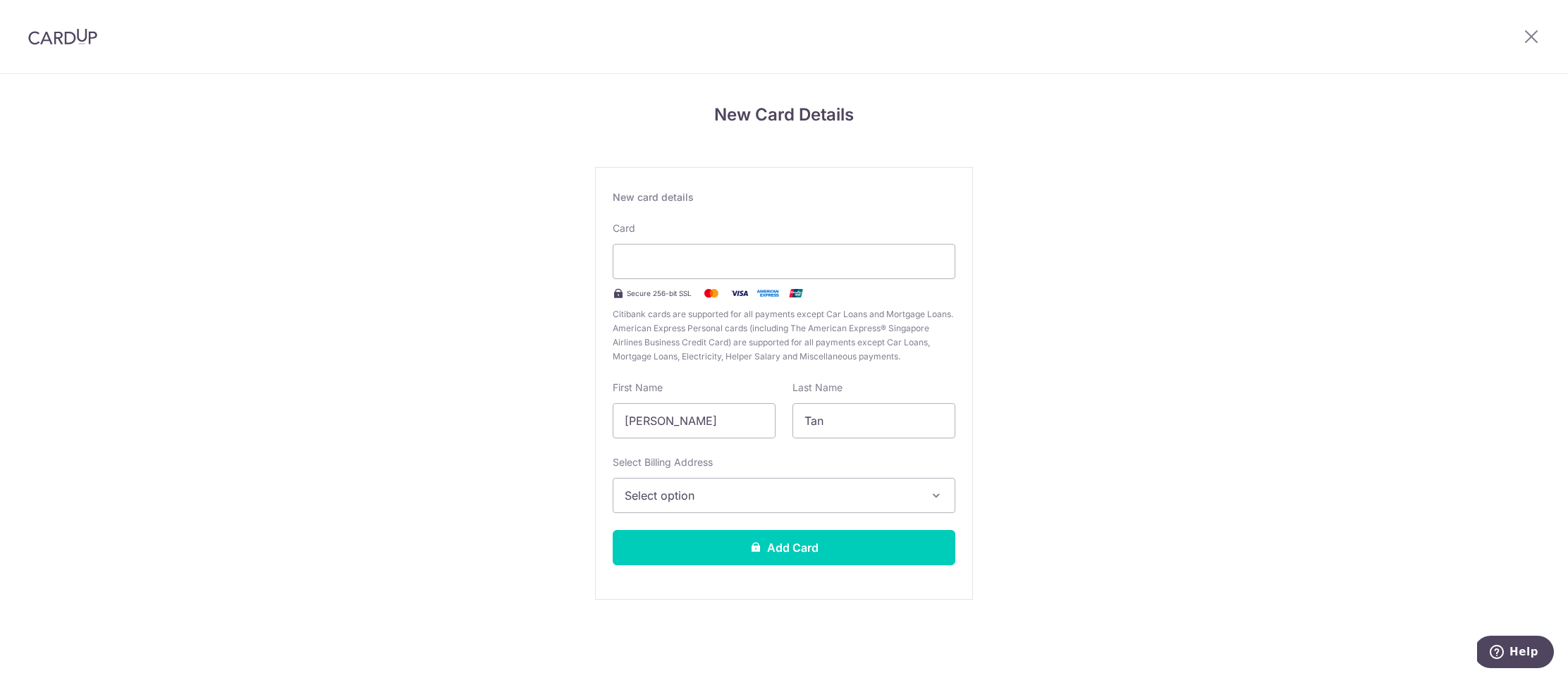
click at [739, 496] on span "Select option" at bounding box center [772, 495] width 293 height 17
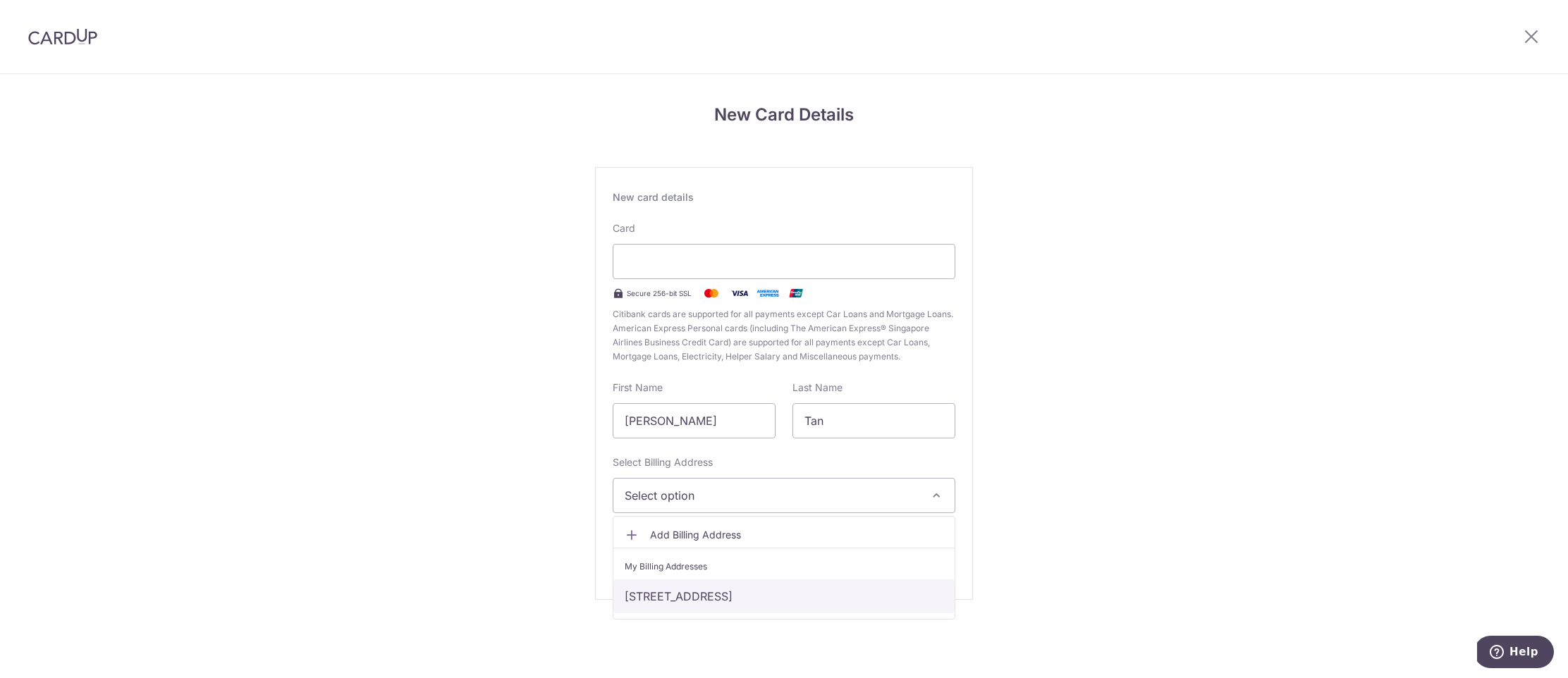
click at [750, 596] on link "[STREET_ADDRESS]" at bounding box center [784, 596] width 341 height 33
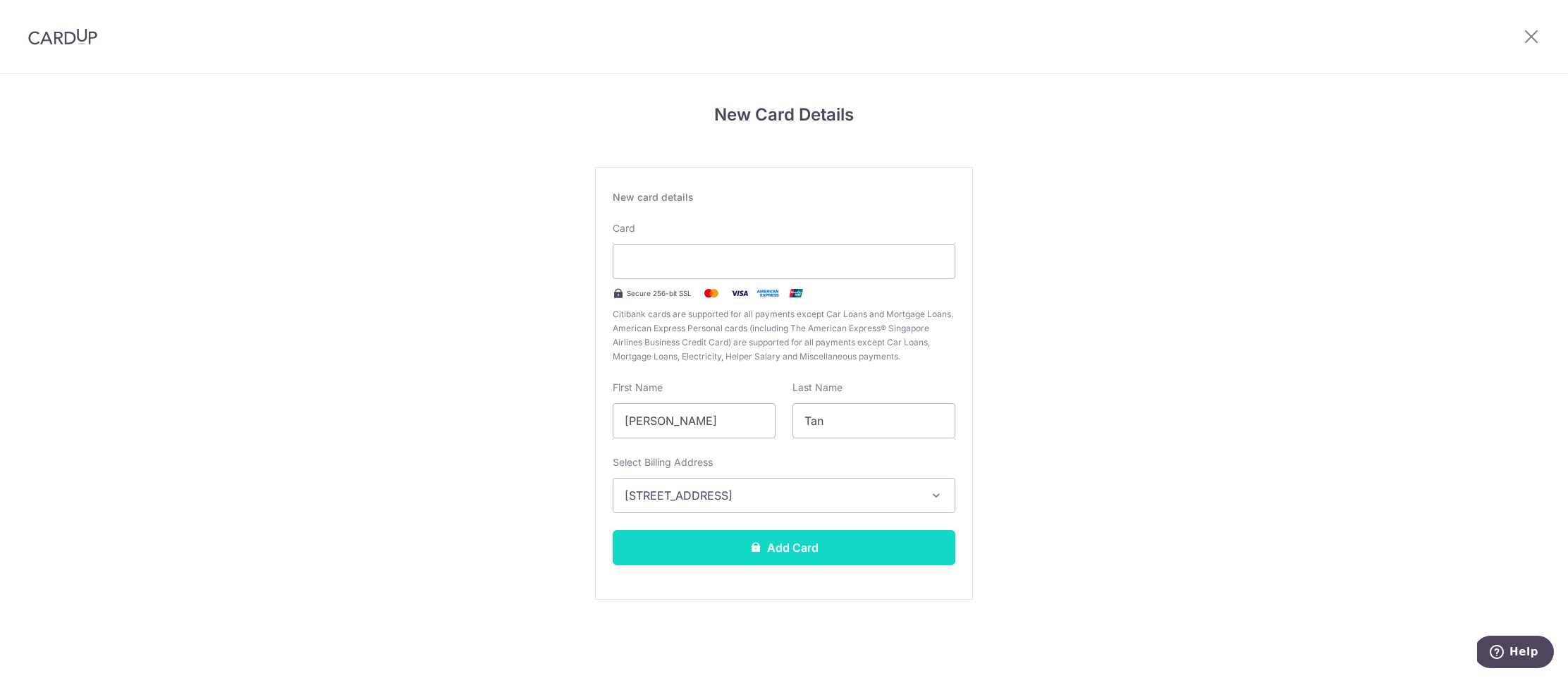
click at [756, 545] on icon at bounding box center [755, 547] width 11 height 11
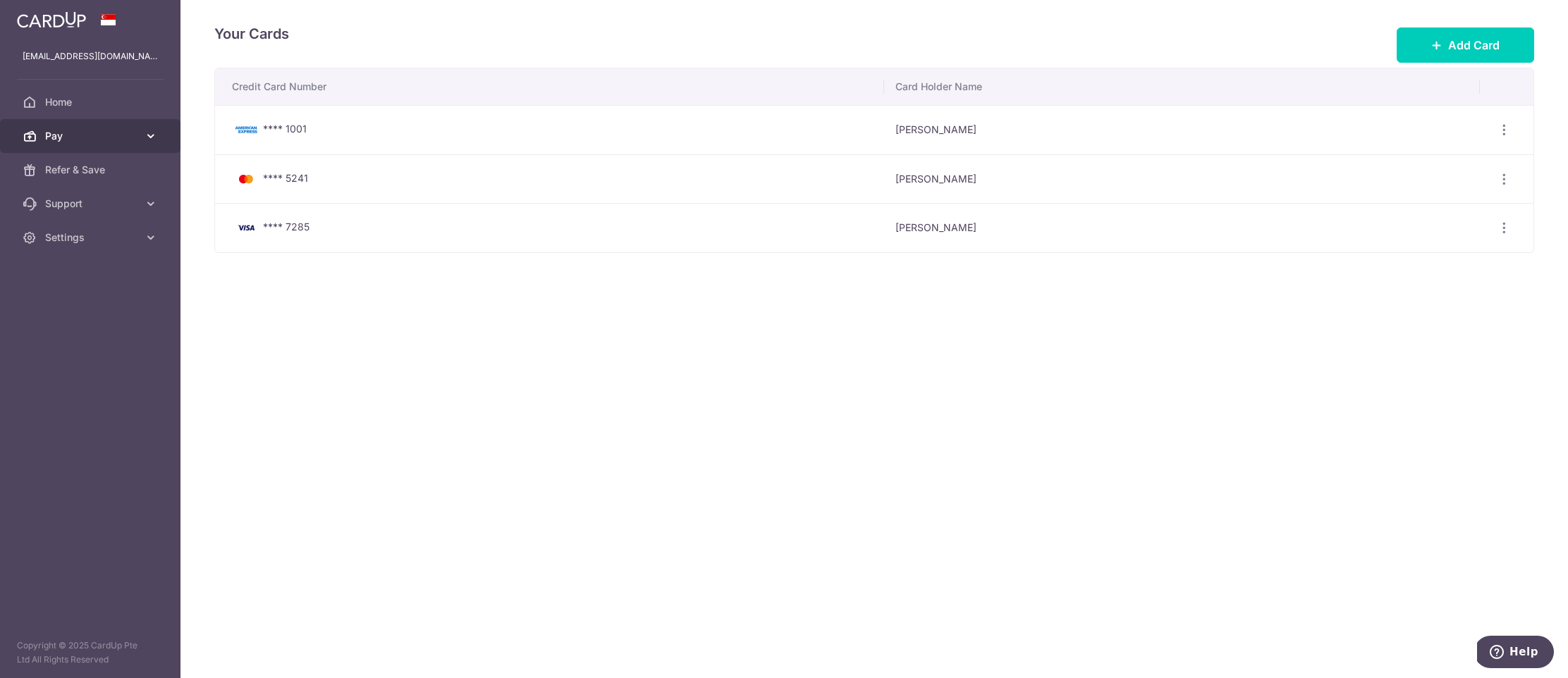
click at [96, 139] on span "Pay" at bounding box center [91, 136] width 93 height 14
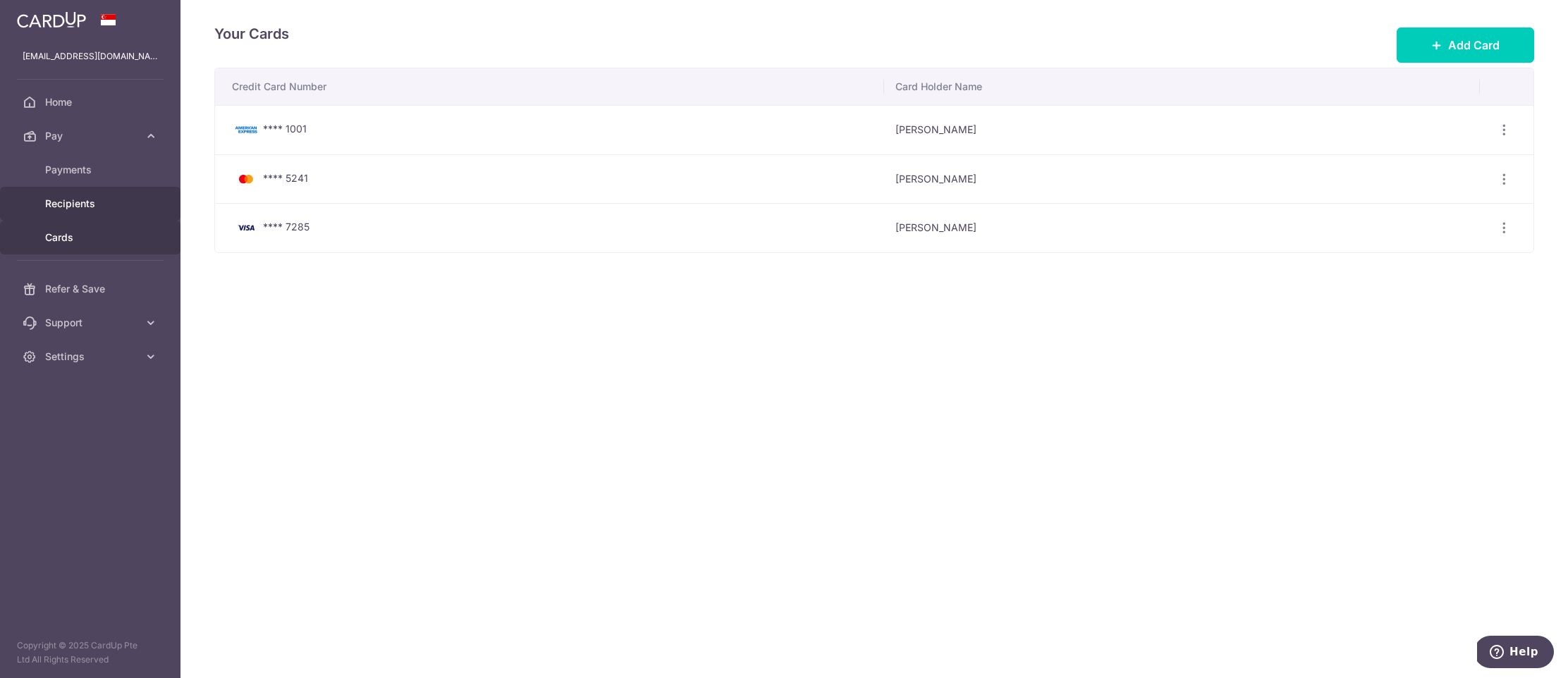
click at [92, 206] on span "Recipients" at bounding box center [91, 204] width 93 height 14
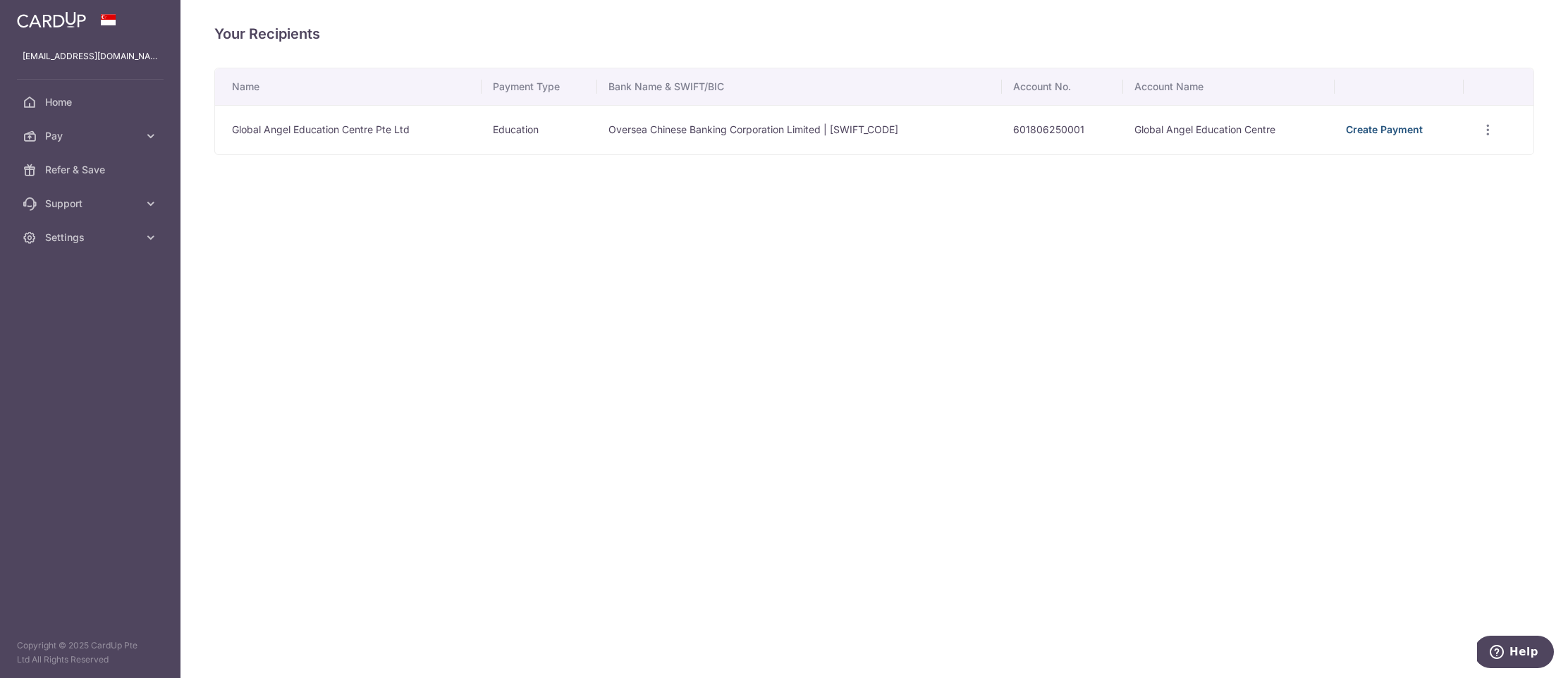
click at [1399, 127] on link "Create Payment" at bounding box center [1384, 129] width 77 height 12
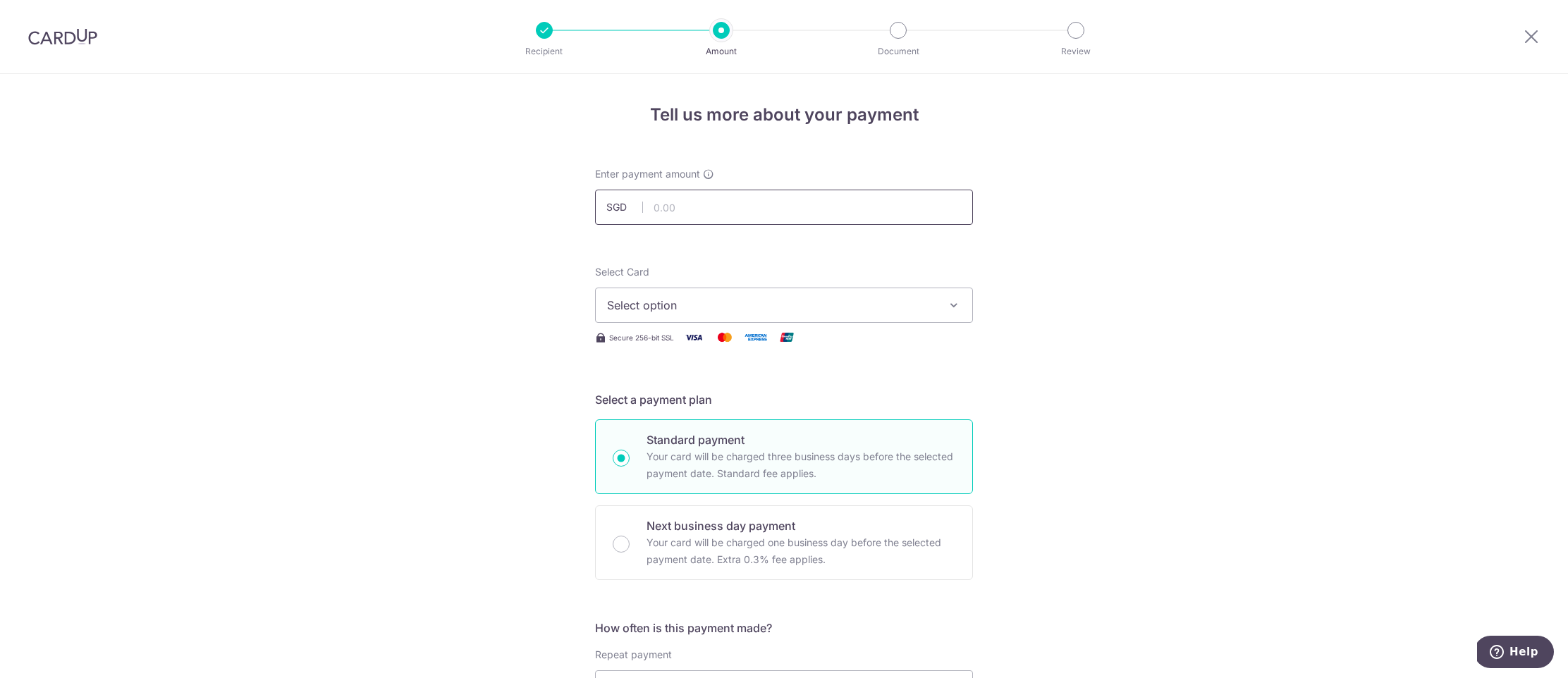
click at [701, 200] on input "text" at bounding box center [784, 206] width 378 height 35
type input "2,297.72"
click at [677, 297] on span "Select option" at bounding box center [771, 305] width 329 height 17
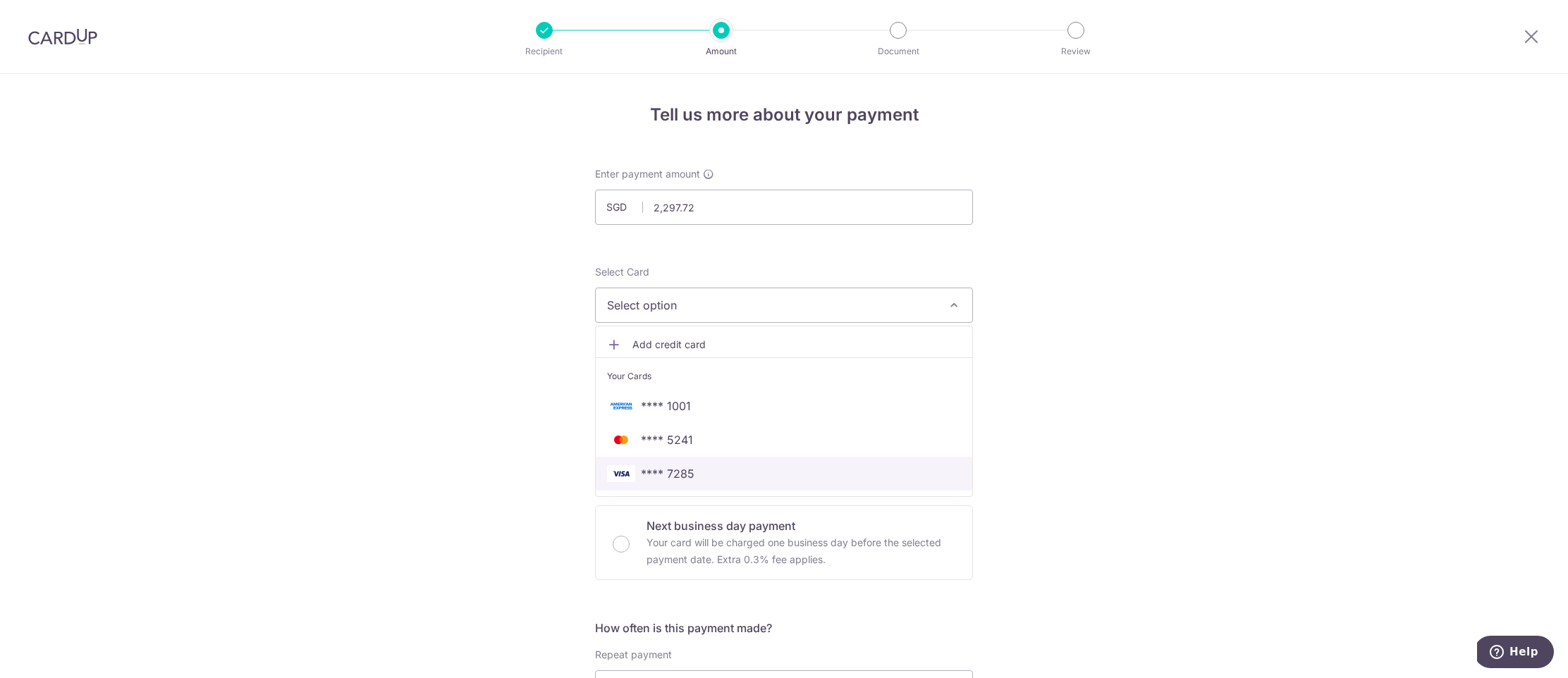
click at [708, 472] on span "**** 7285" at bounding box center [784, 473] width 354 height 17
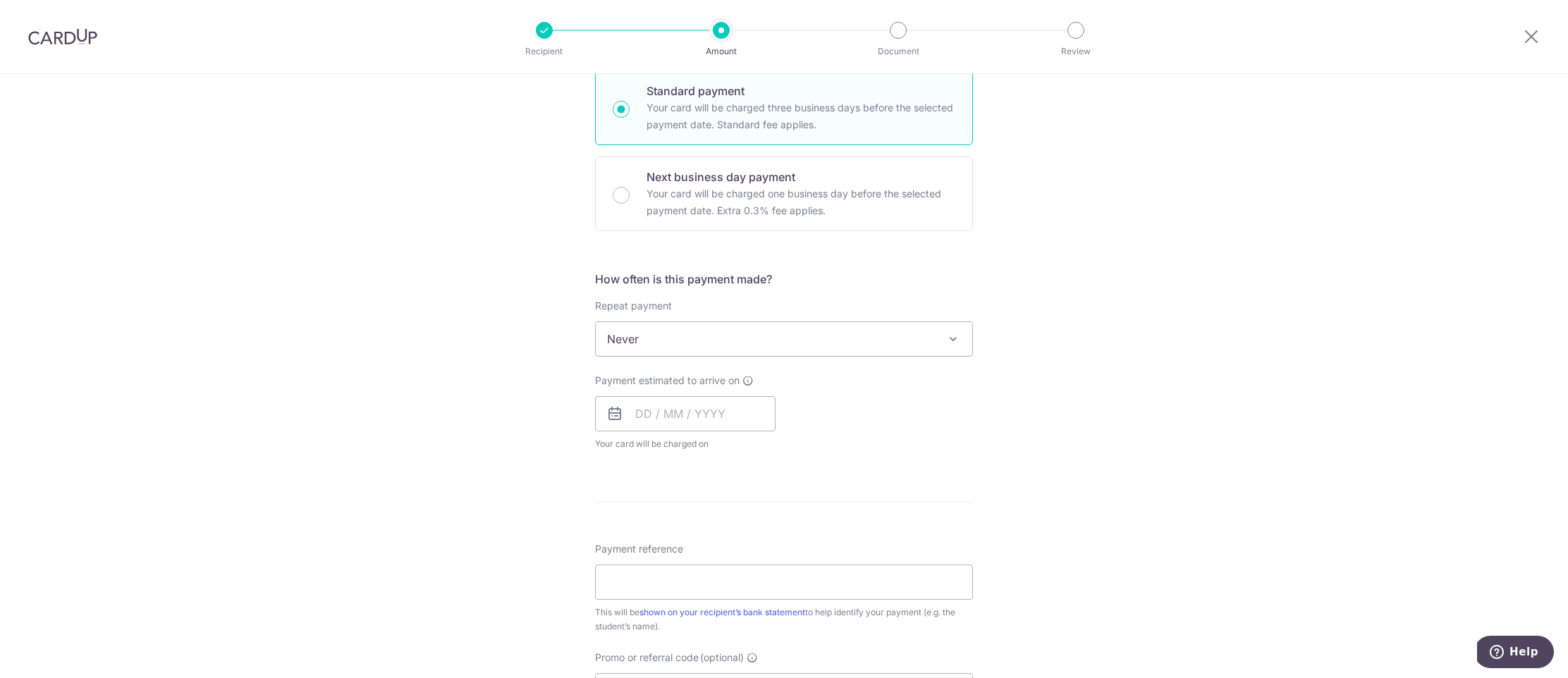
scroll to position [353, 0]
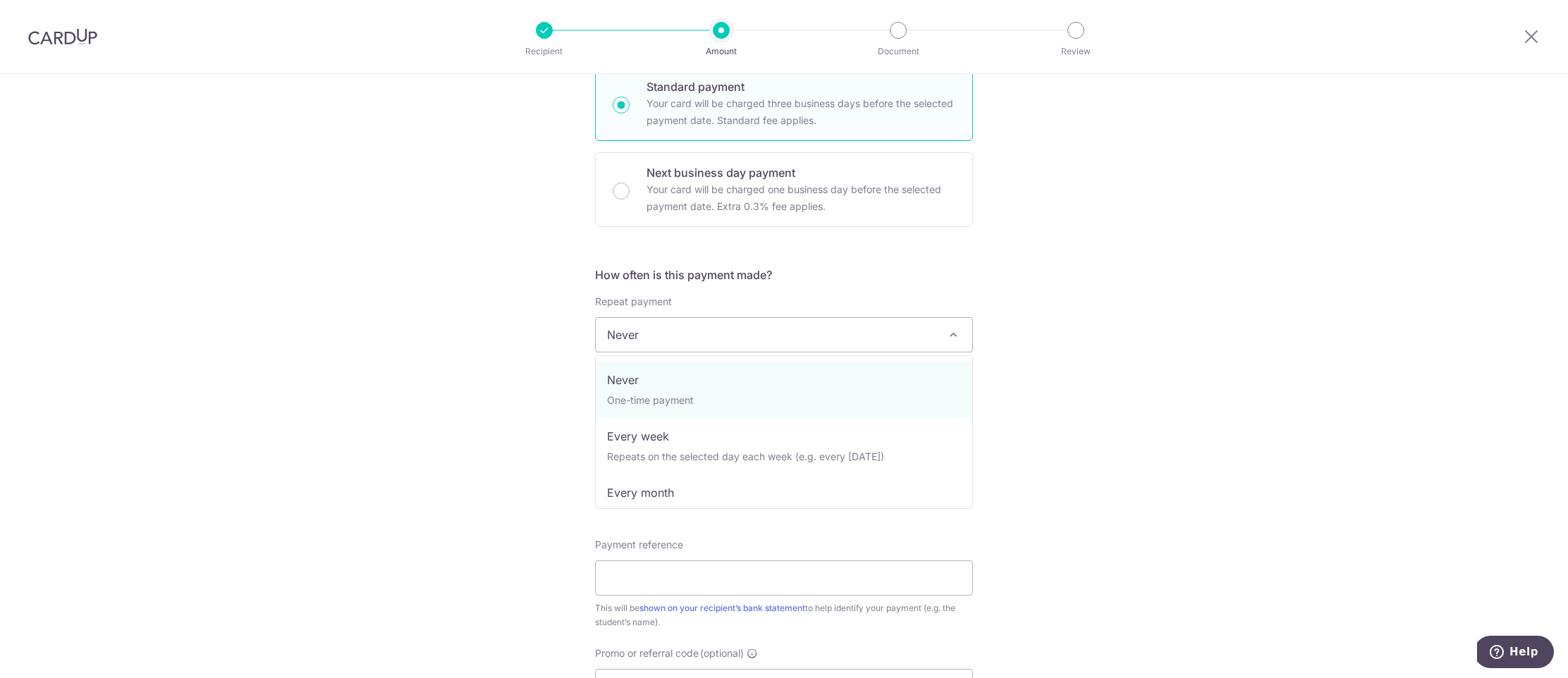
click at [676, 339] on span "Never" at bounding box center [784, 334] width 377 height 33
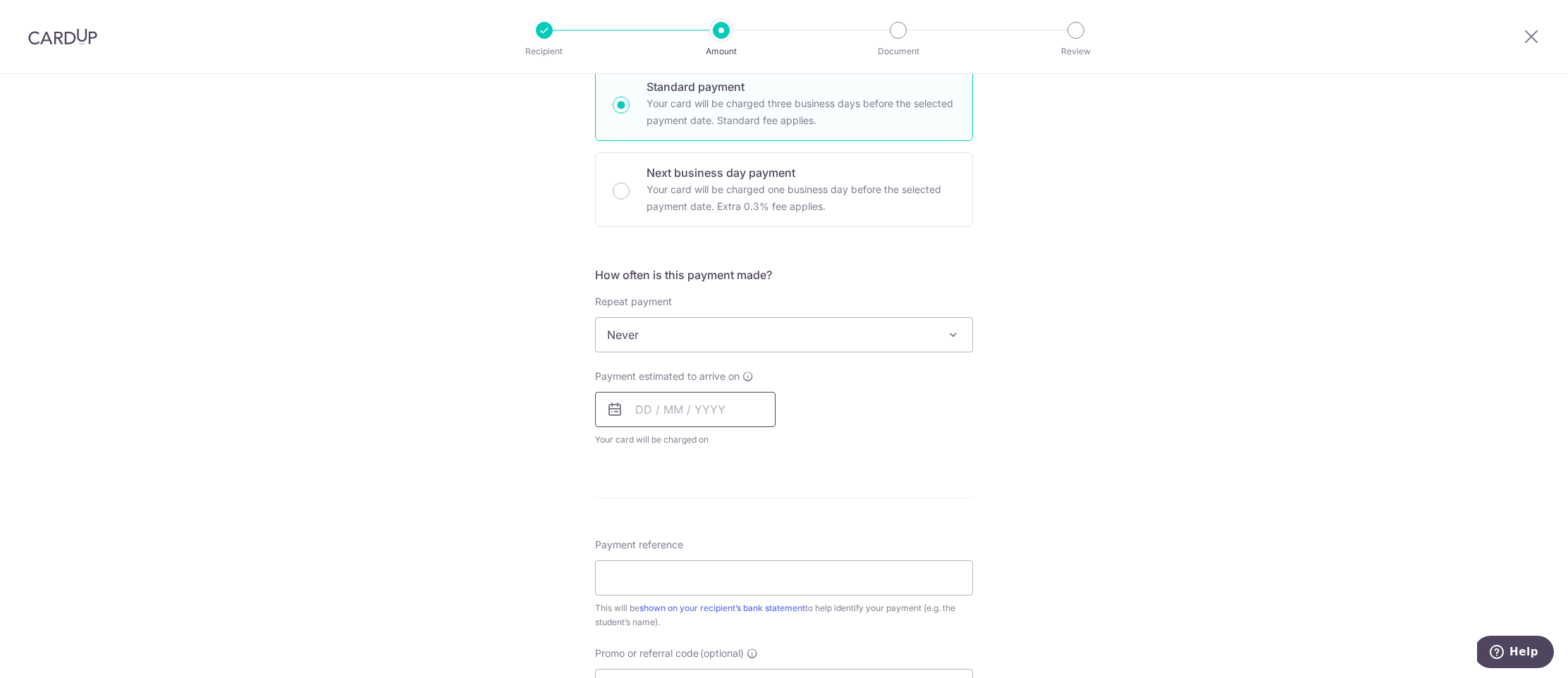
click at [655, 420] on input "text" at bounding box center [685, 409] width 180 height 35
click at [625, 465] on div "Prev Next Sep Oct Nov [DATE] 2026 2027 2028 2029 2030 2031 2032 2033 2034 2035 …" at bounding box center [707, 558] width 226 height 256
click at [736, 537] on link "11" at bounding box center [736, 537] width 23 height 23
type input "[DATE]"
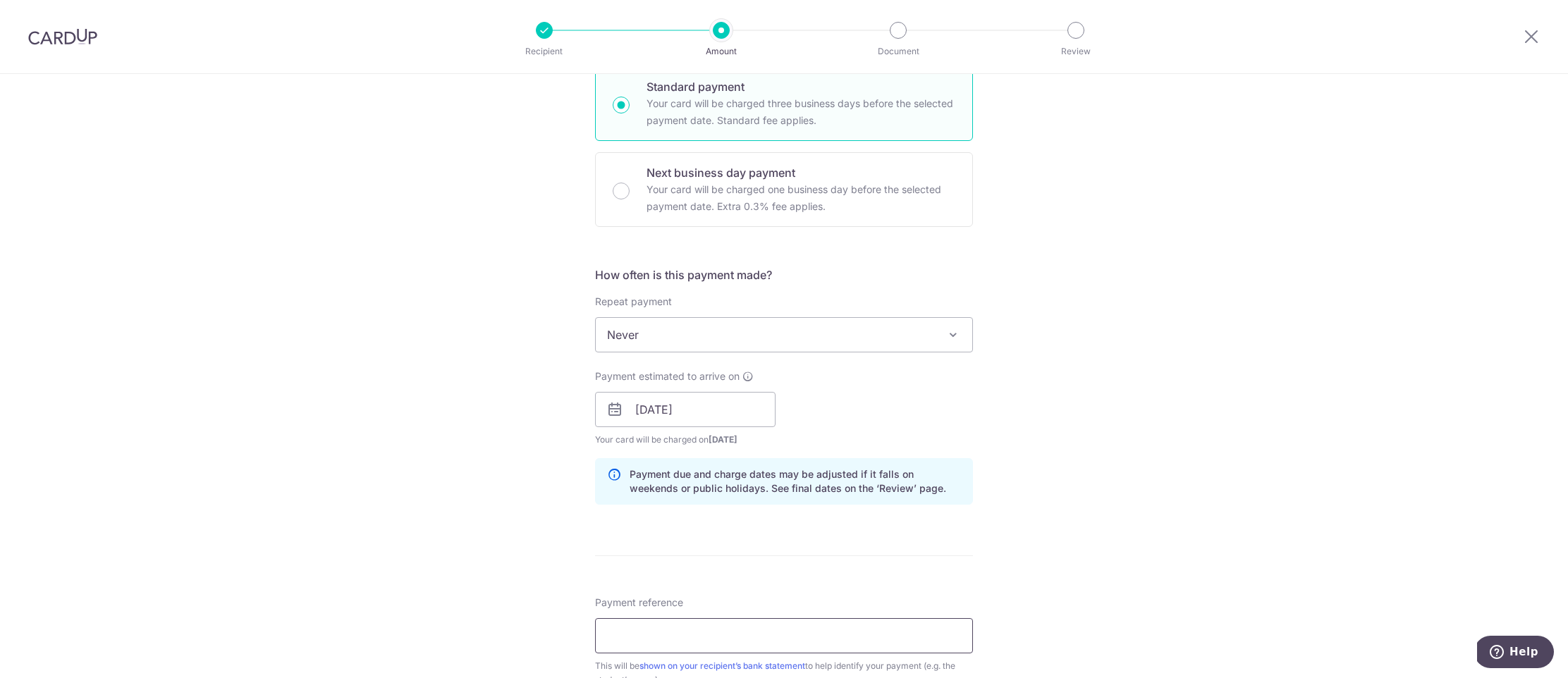
click at [710, 639] on input "Payment reference" at bounding box center [784, 635] width 378 height 35
type input "[PERSON_NAME] Xin [PERSON_NAME]-0275"
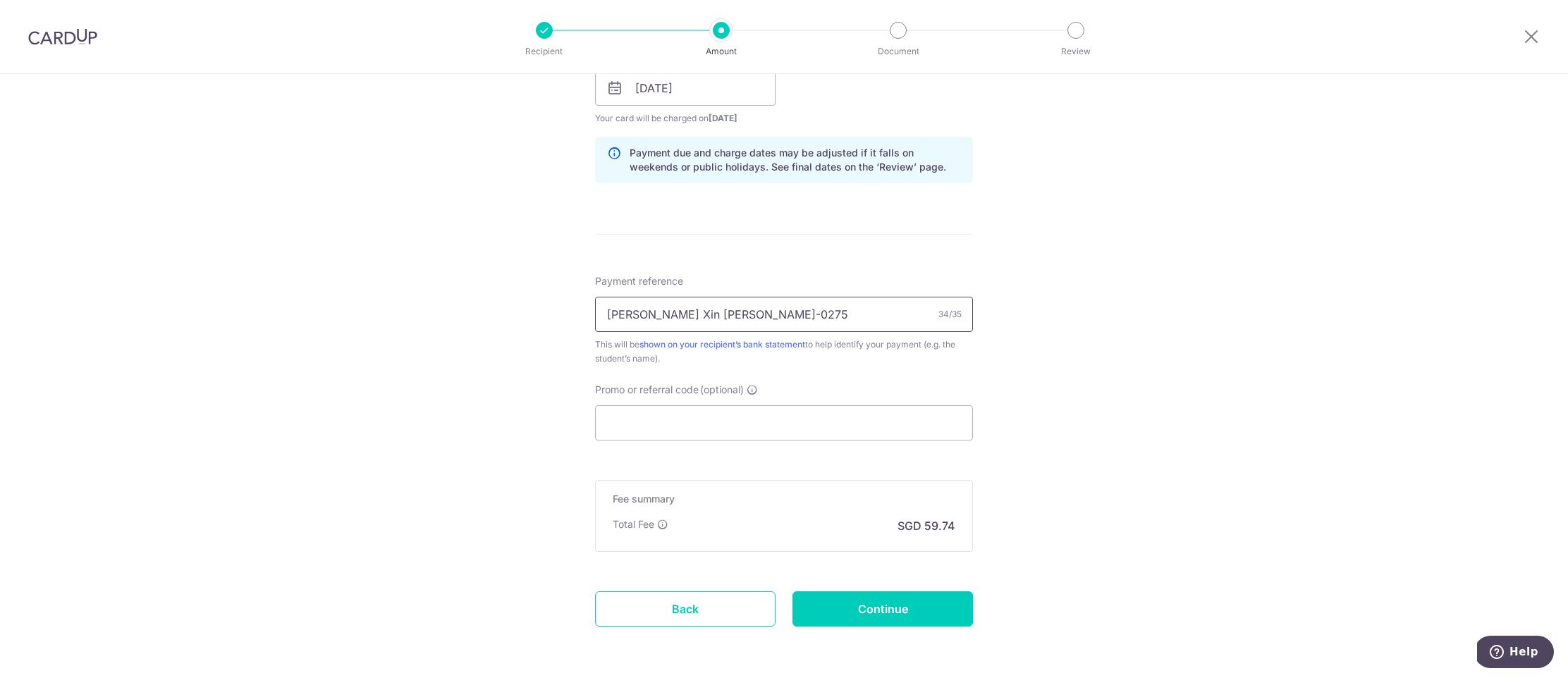
scroll to position [721, 0]
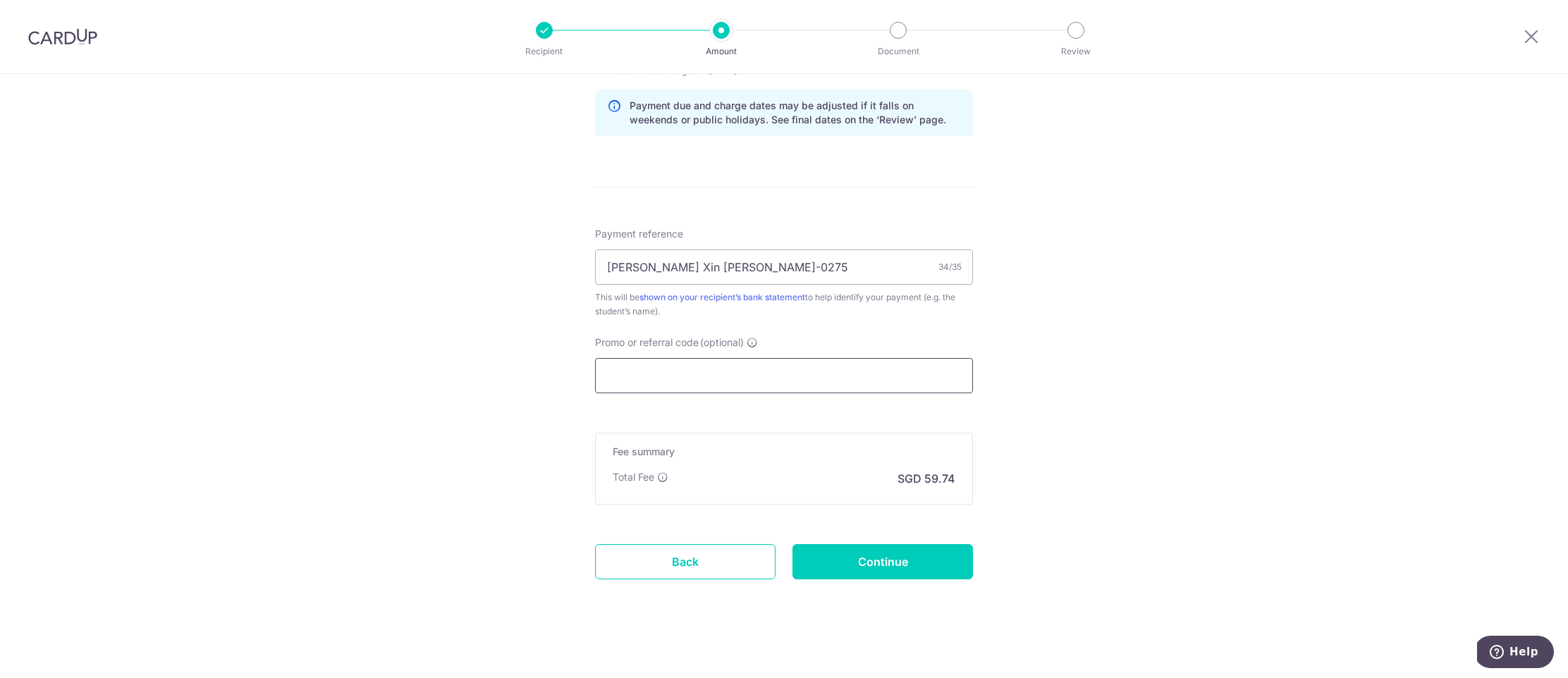
click at [688, 378] on input "Promo or referral code (optional)" at bounding box center [784, 375] width 378 height 35
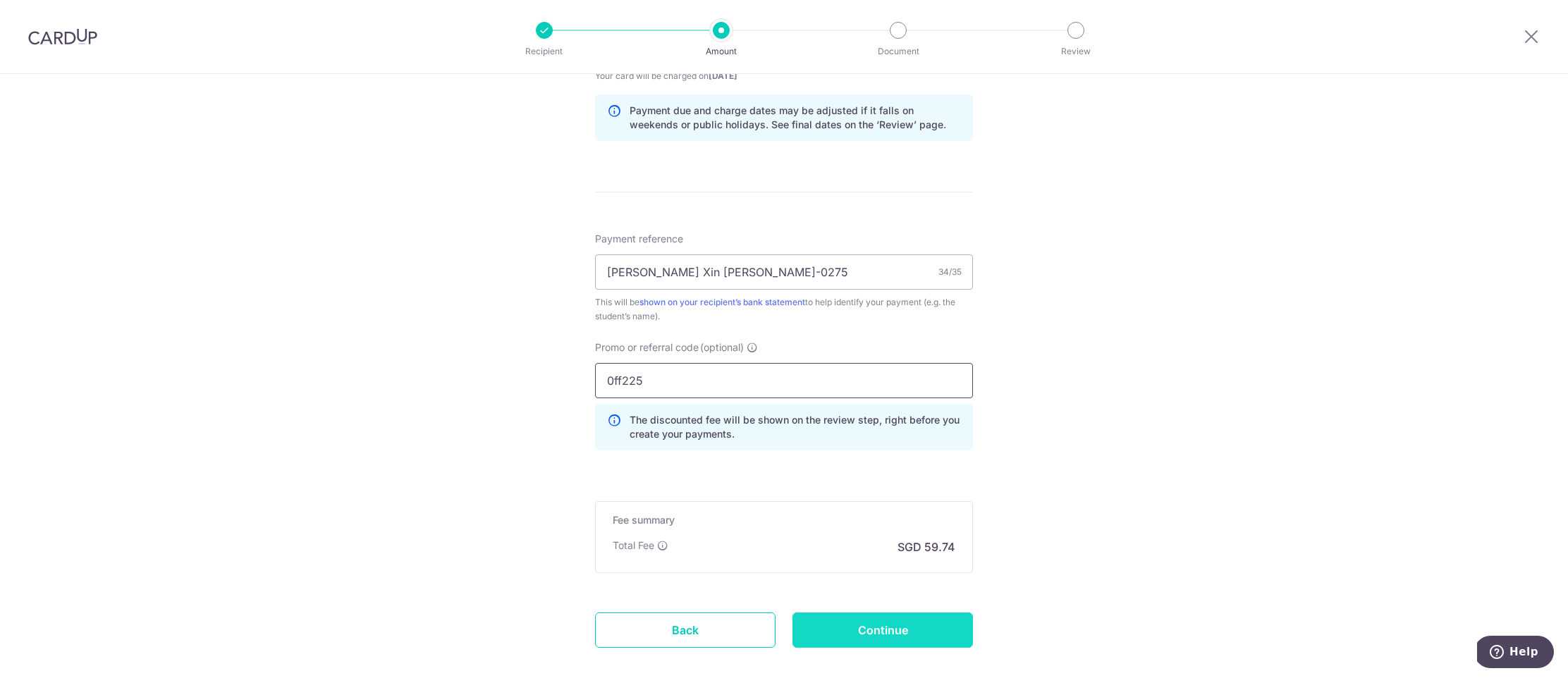
scroll to position [715, 0]
type input "0ff225"
click at [913, 622] on input "Continue" at bounding box center [882, 631] width 180 height 35
type input "Create Schedule"
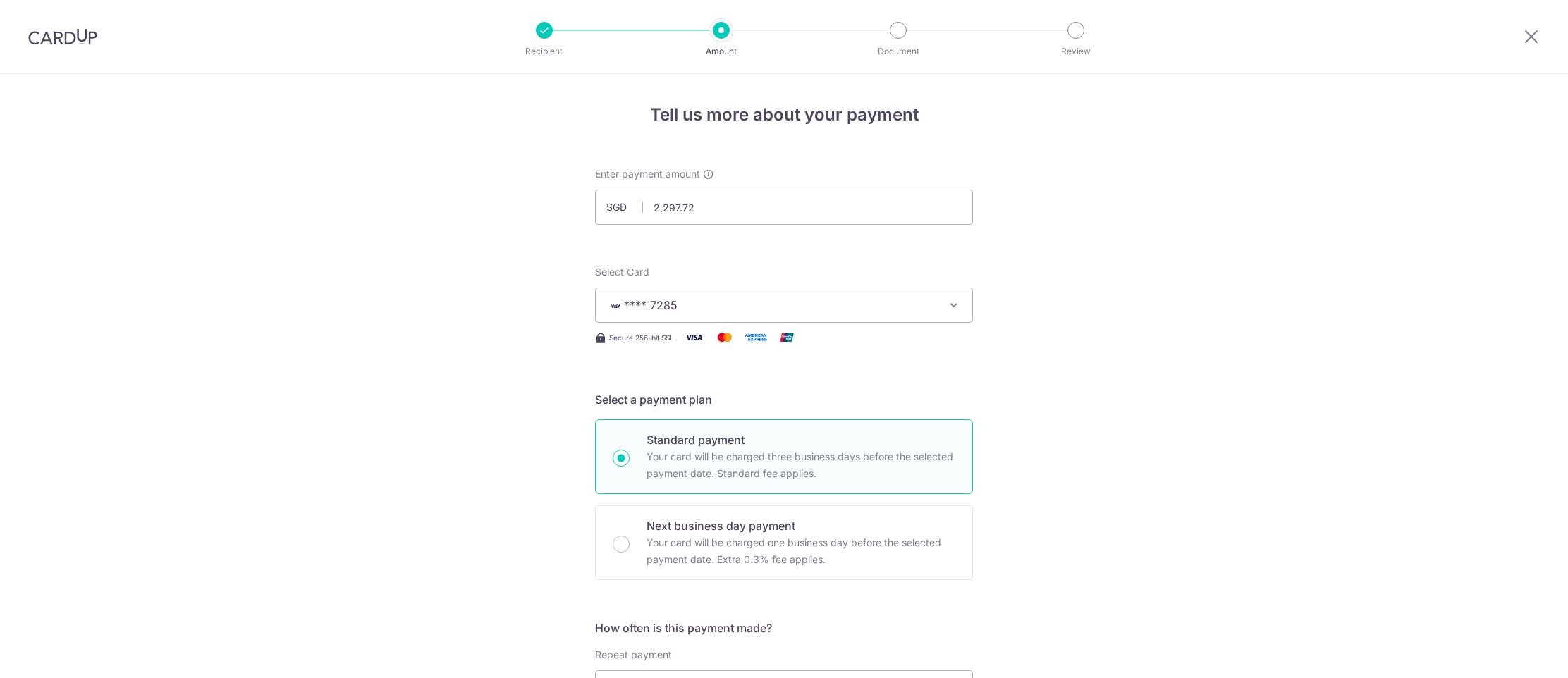
scroll to position [812, 0]
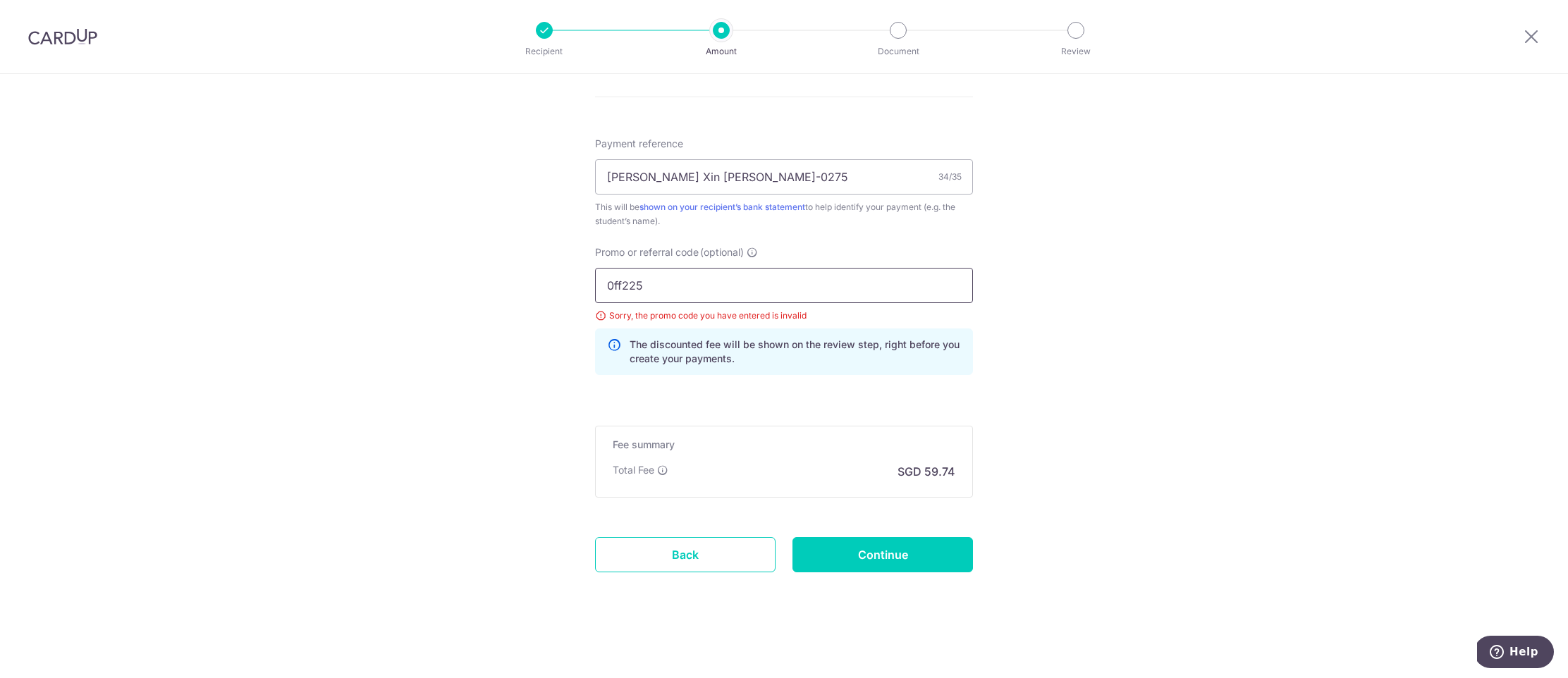
drag, startPoint x: 620, startPoint y: 286, endPoint x: 682, endPoint y: 291, distance: 62.2
click at [621, 286] on input "0ff225" at bounding box center [784, 285] width 378 height 35
type input "off225"
click at [891, 556] on input "Continue" at bounding box center [882, 554] width 180 height 35
type input "Update Schedule"
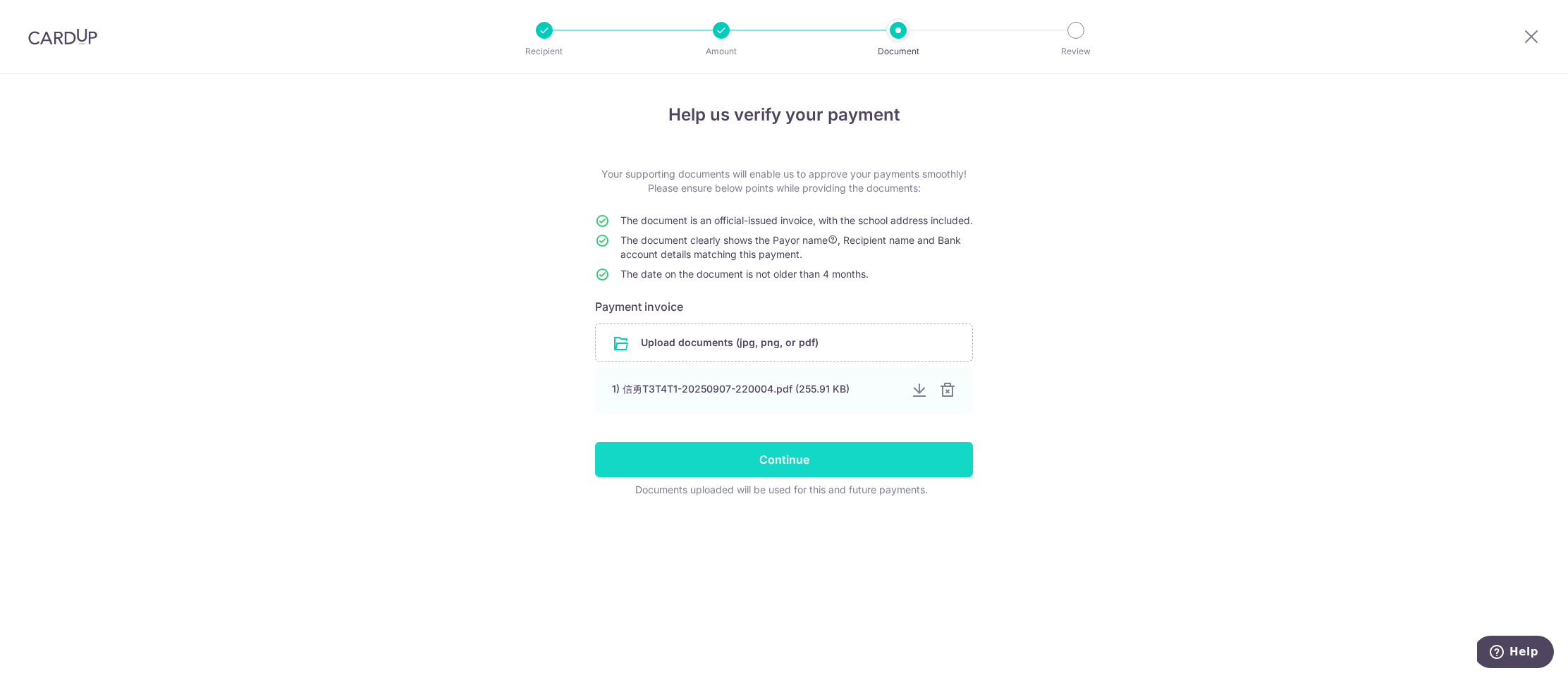
click at [795, 477] on input "Continue" at bounding box center [784, 459] width 378 height 35
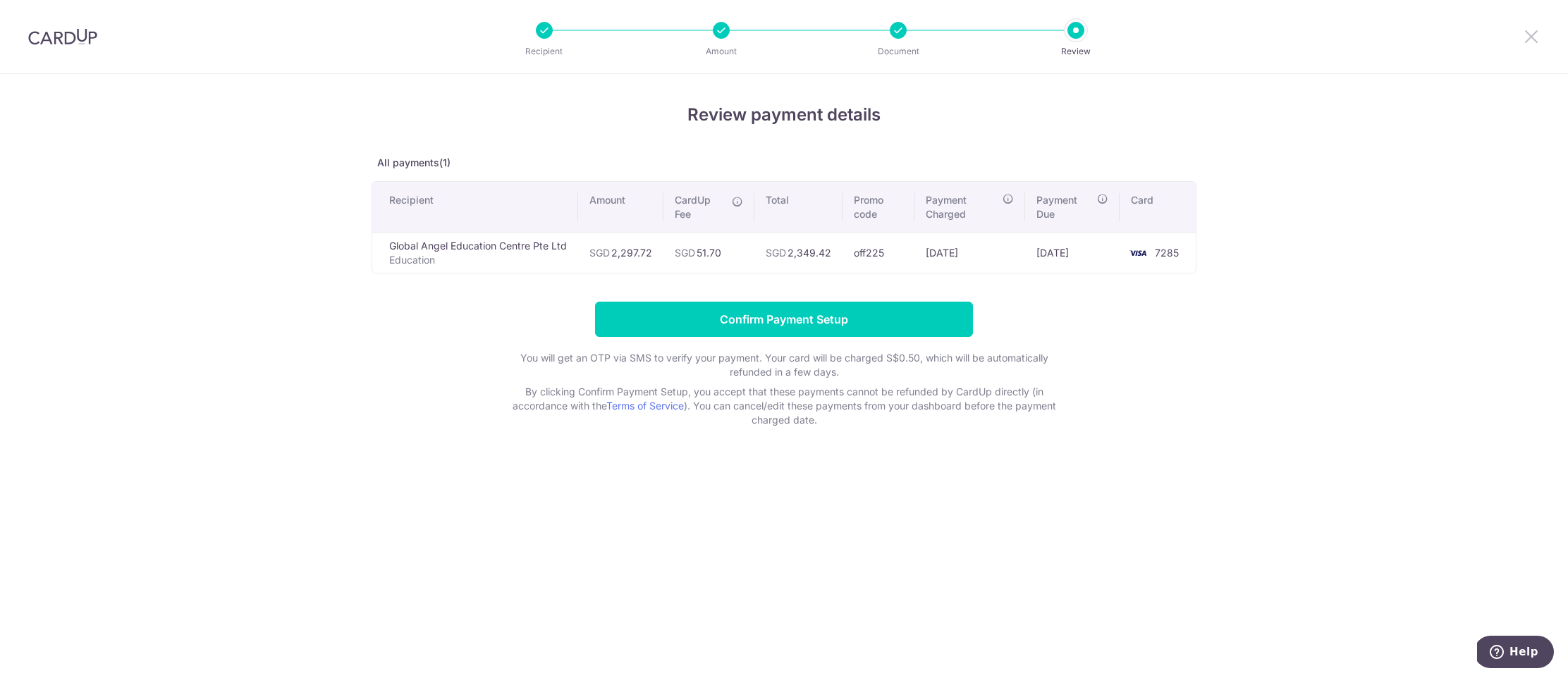
click at [1529, 39] on icon at bounding box center [1531, 35] width 17 height 17
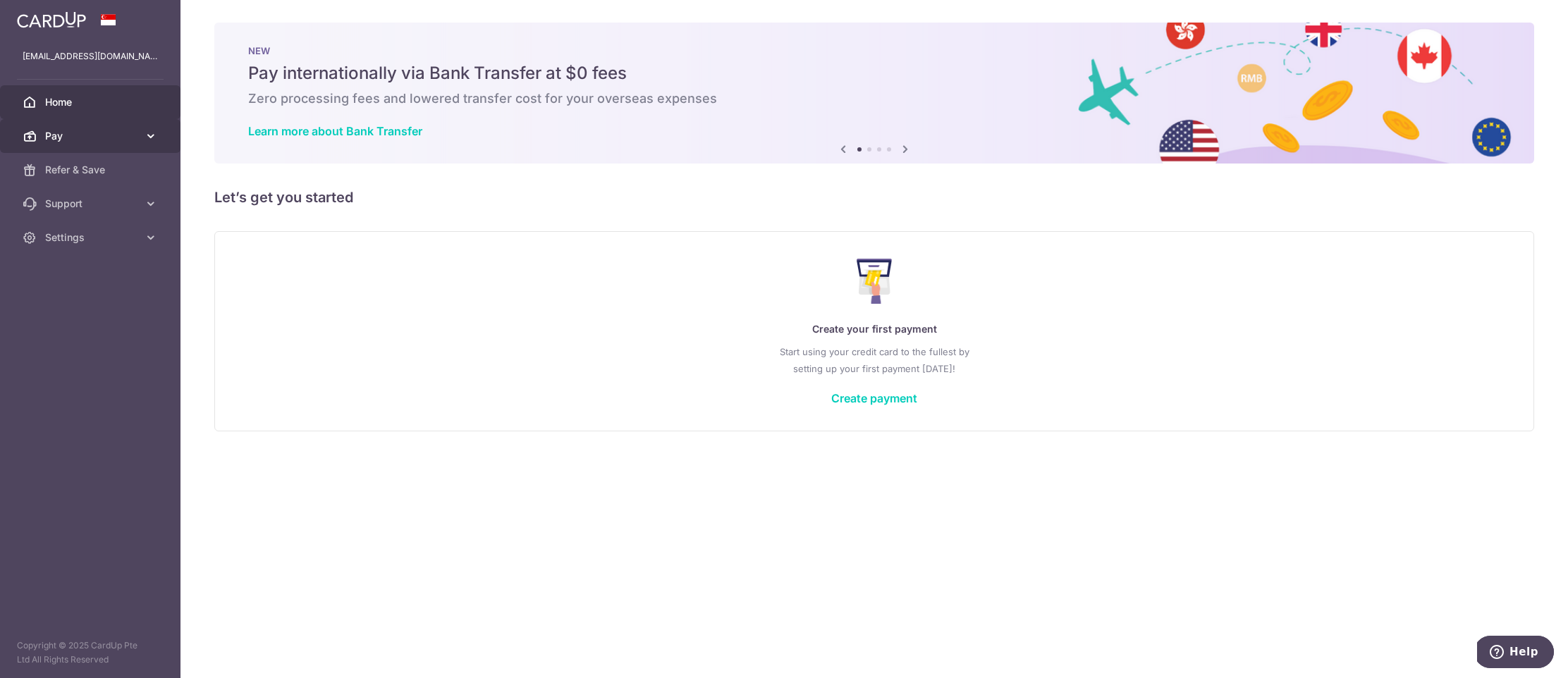
click at [107, 142] on span "Pay" at bounding box center [91, 136] width 93 height 14
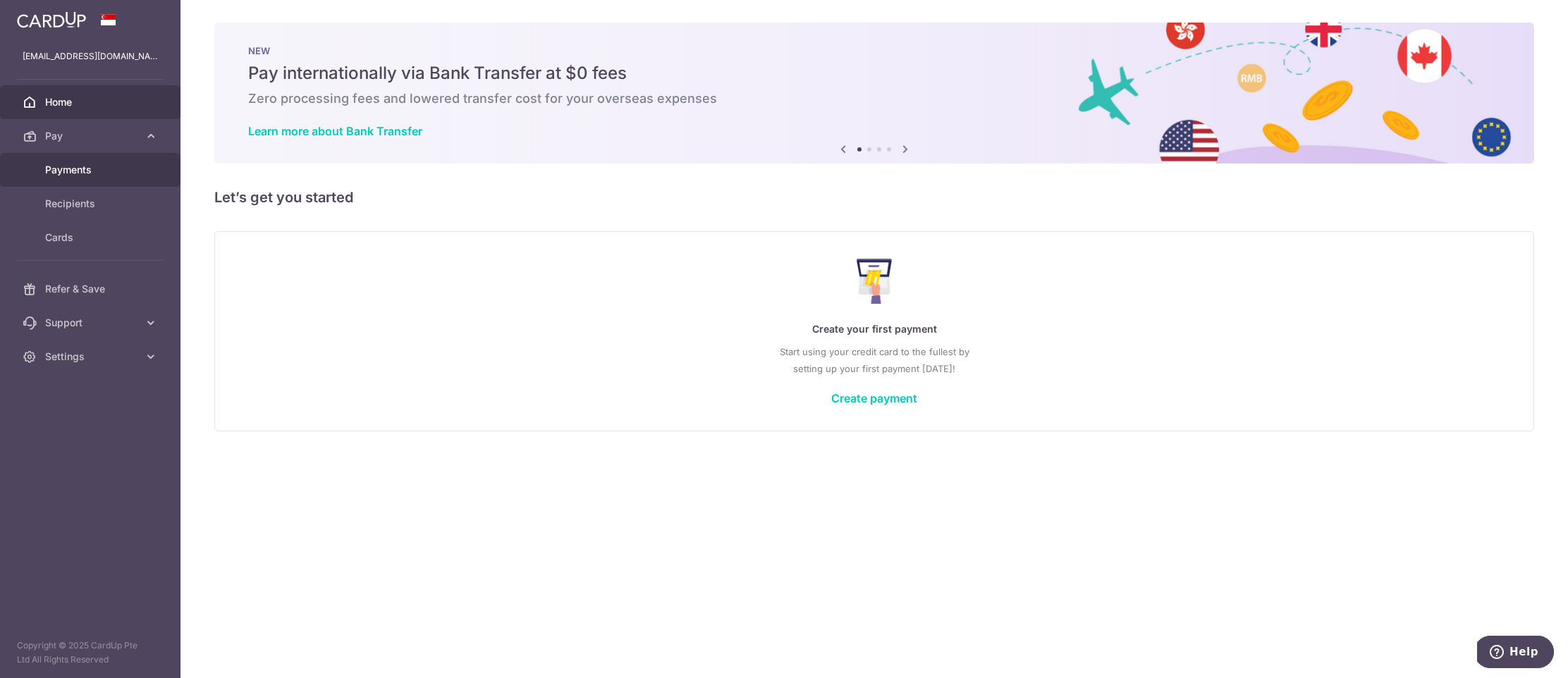
click at [78, 177] on span "Payments" at bounding box center [91, 170] width 93 height 14
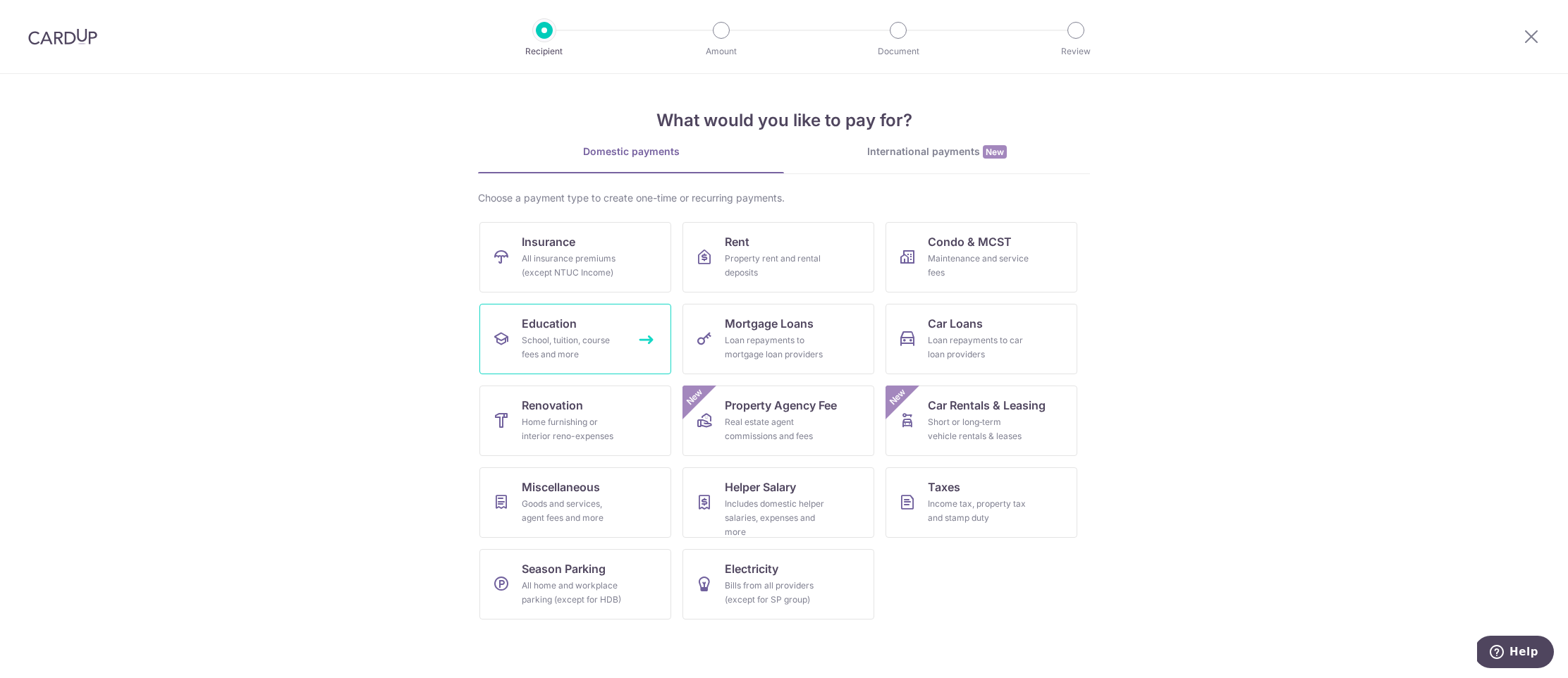
click at [543, 356] on div "School, tuition, course fees and more" at bounding box center [572, 347] width 101 height 28
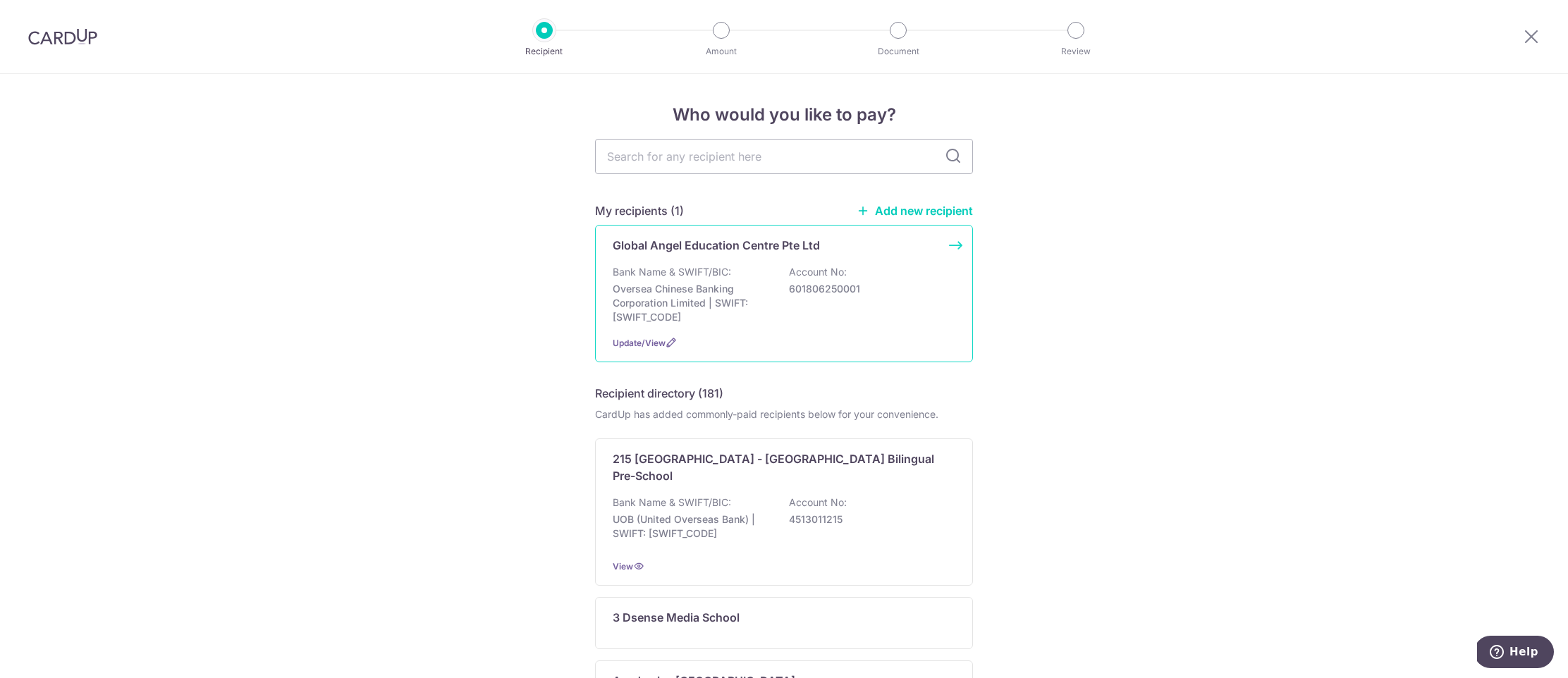
click at [669, 303] on p "Oversea Chinese Banking Corporation Limited | SWIFT: [SWIFT_CODE]" at bounding box center [691, 302] width 158 height 43
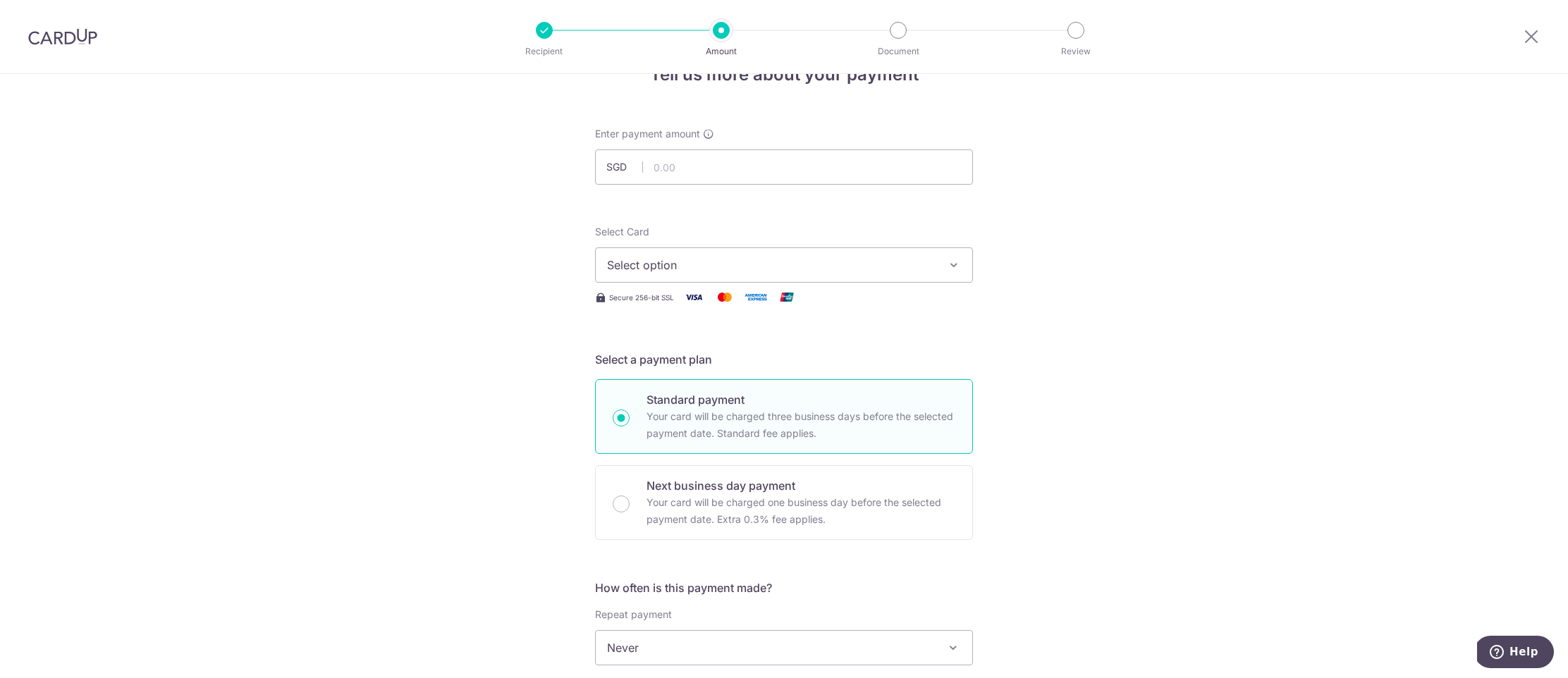
scroll to position [13, 0]
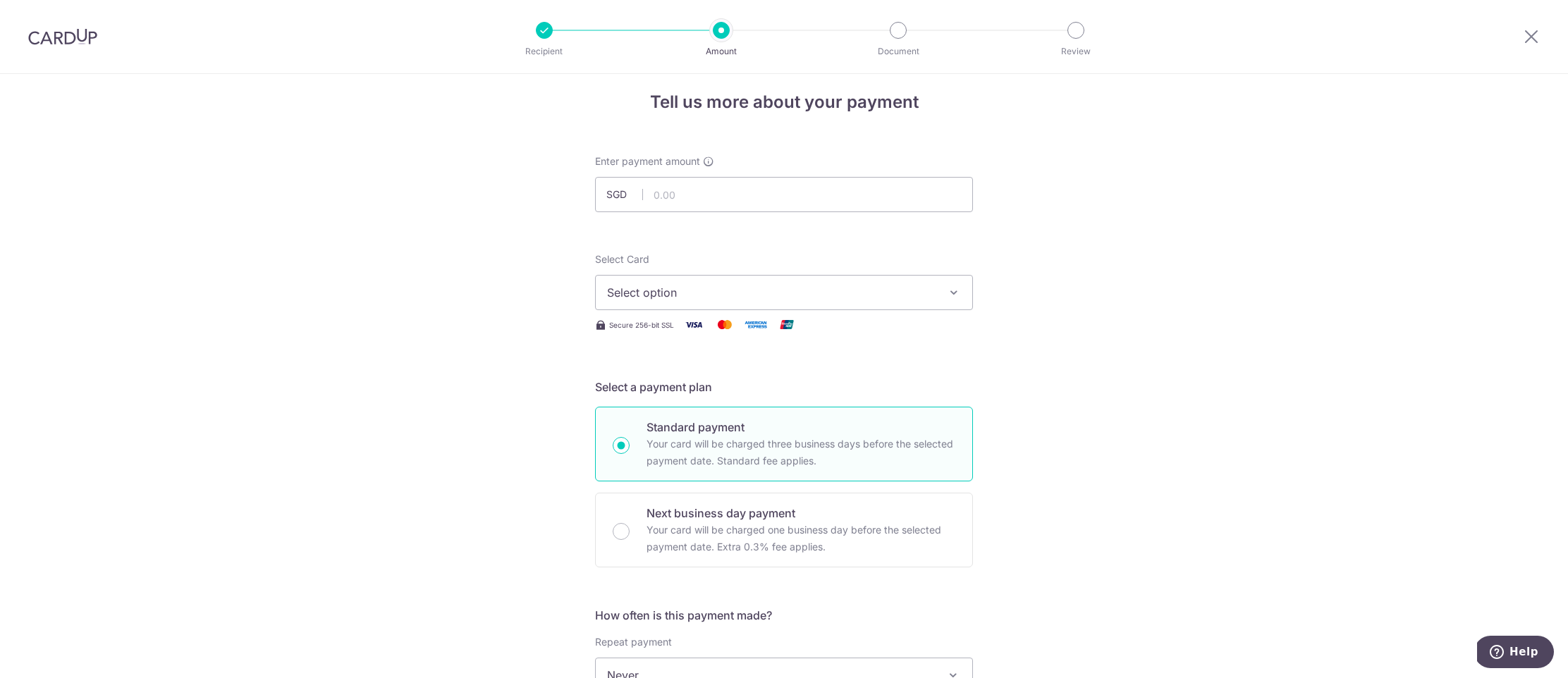
click at [663, 293] on span "Select option" at bounding box center [771, 292] width 329 height 17
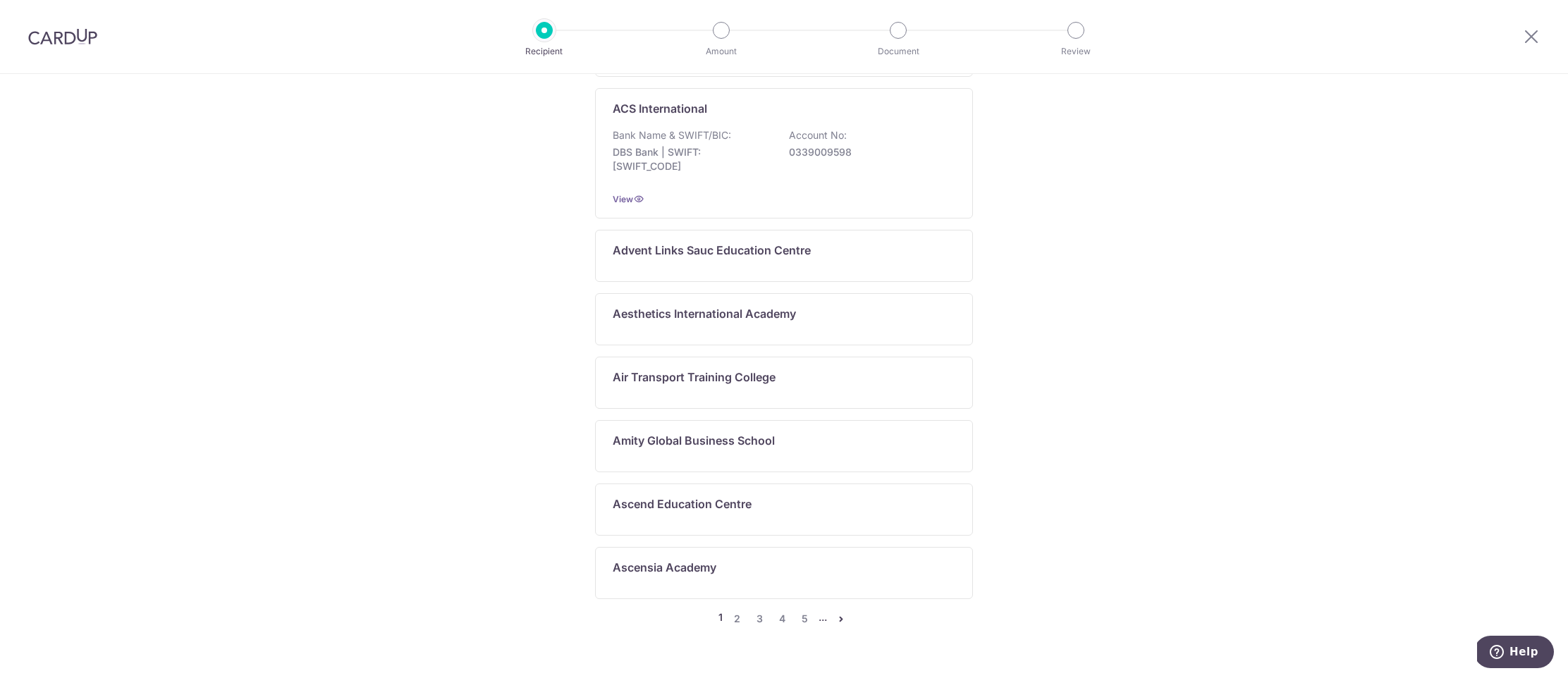
scroll to position [651, 0]
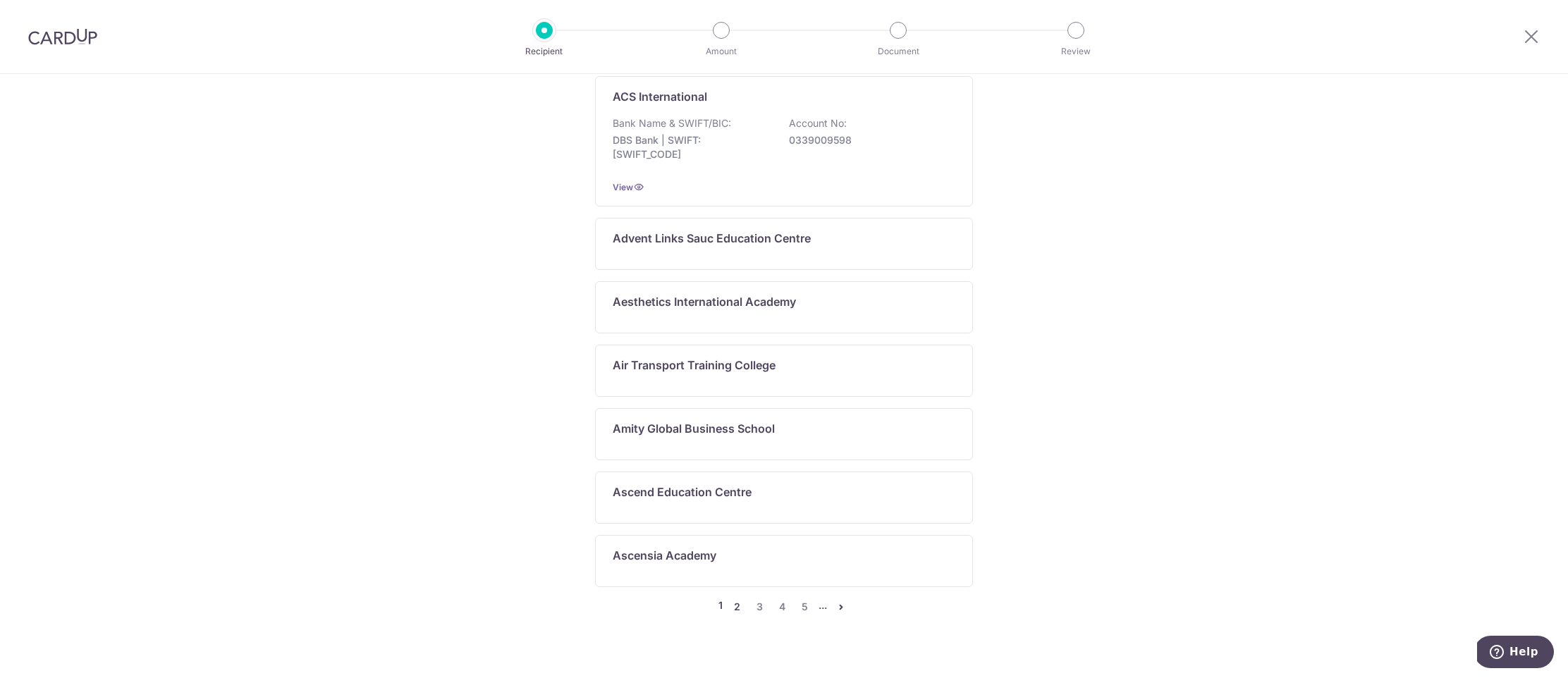
click at [736, 598] on link "2" at bounding box center [736, 606] width 17 height 17
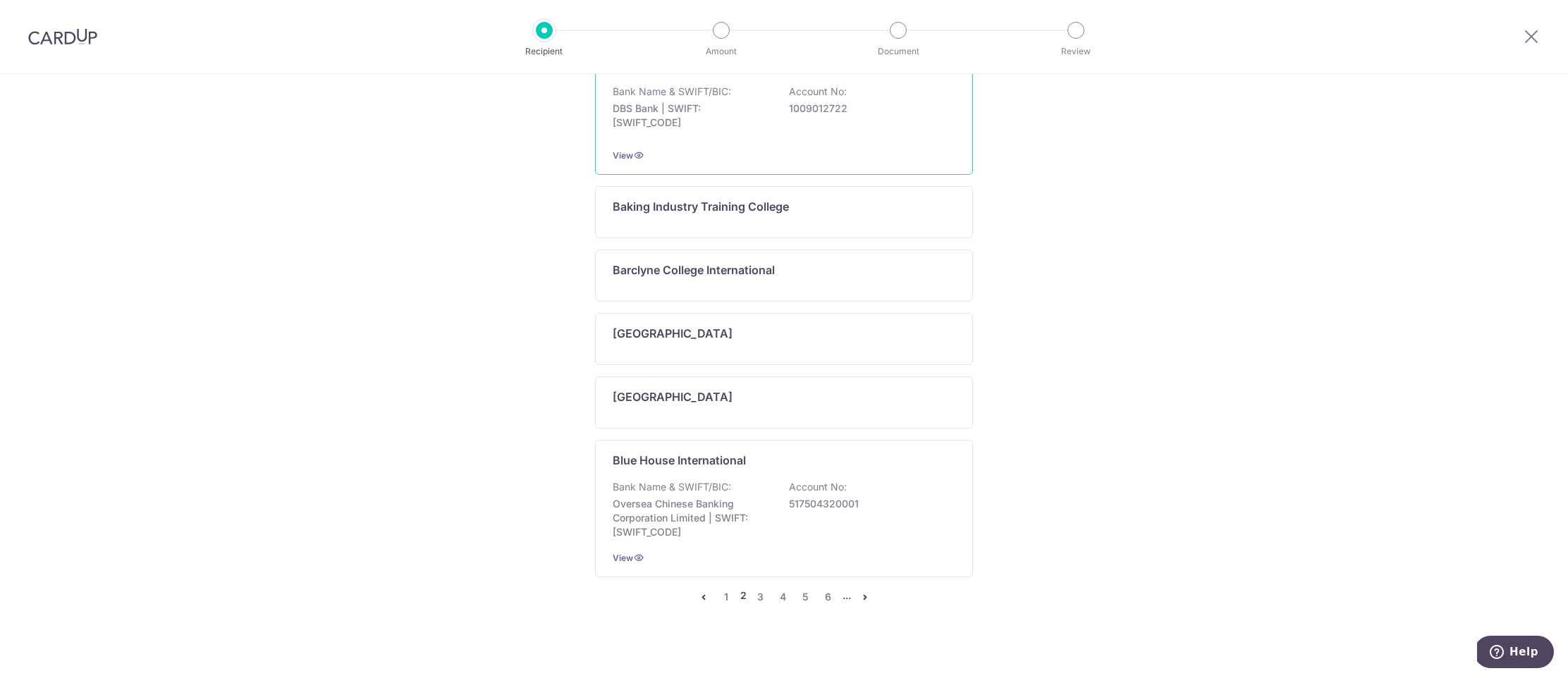
scroll to position [736, 0]
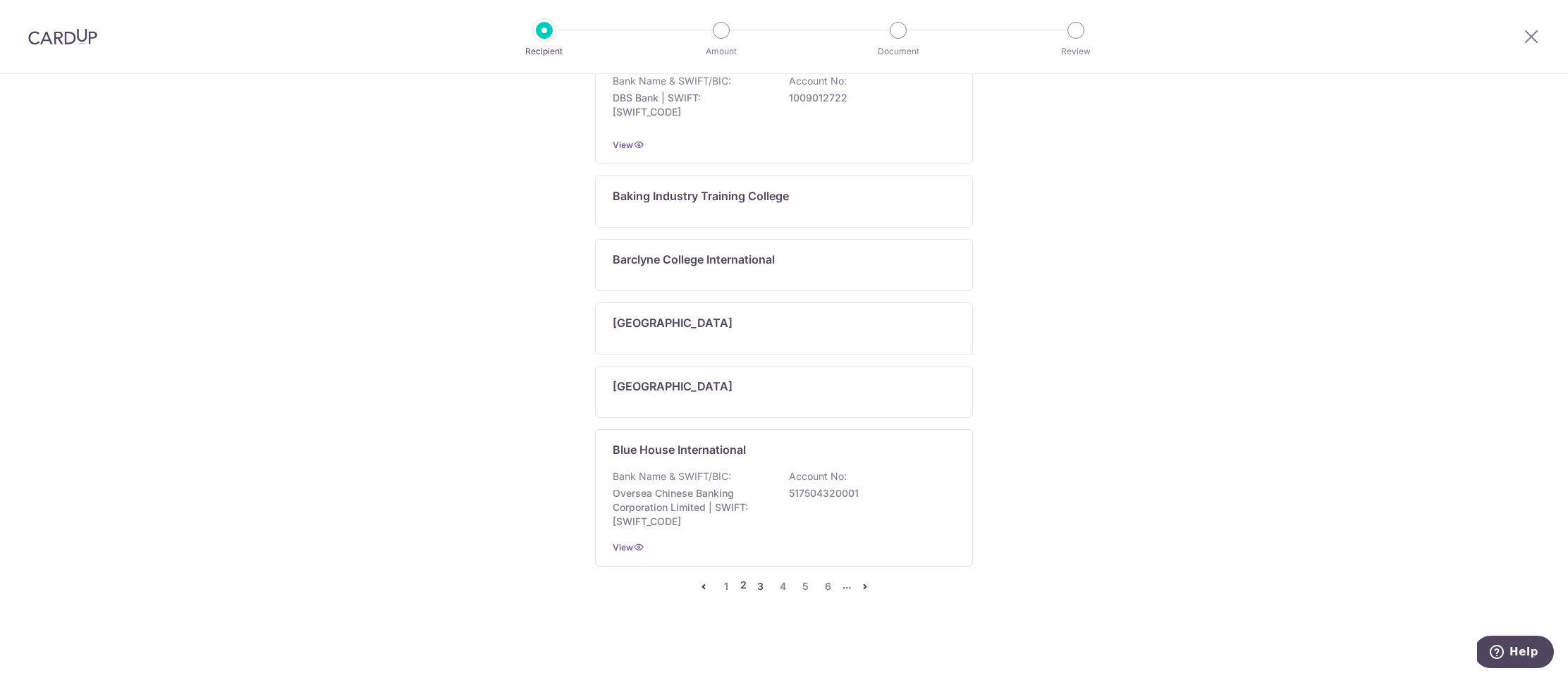
click at [759, 589] on link "3" at bounding box center [760, 586] width 17 height 17
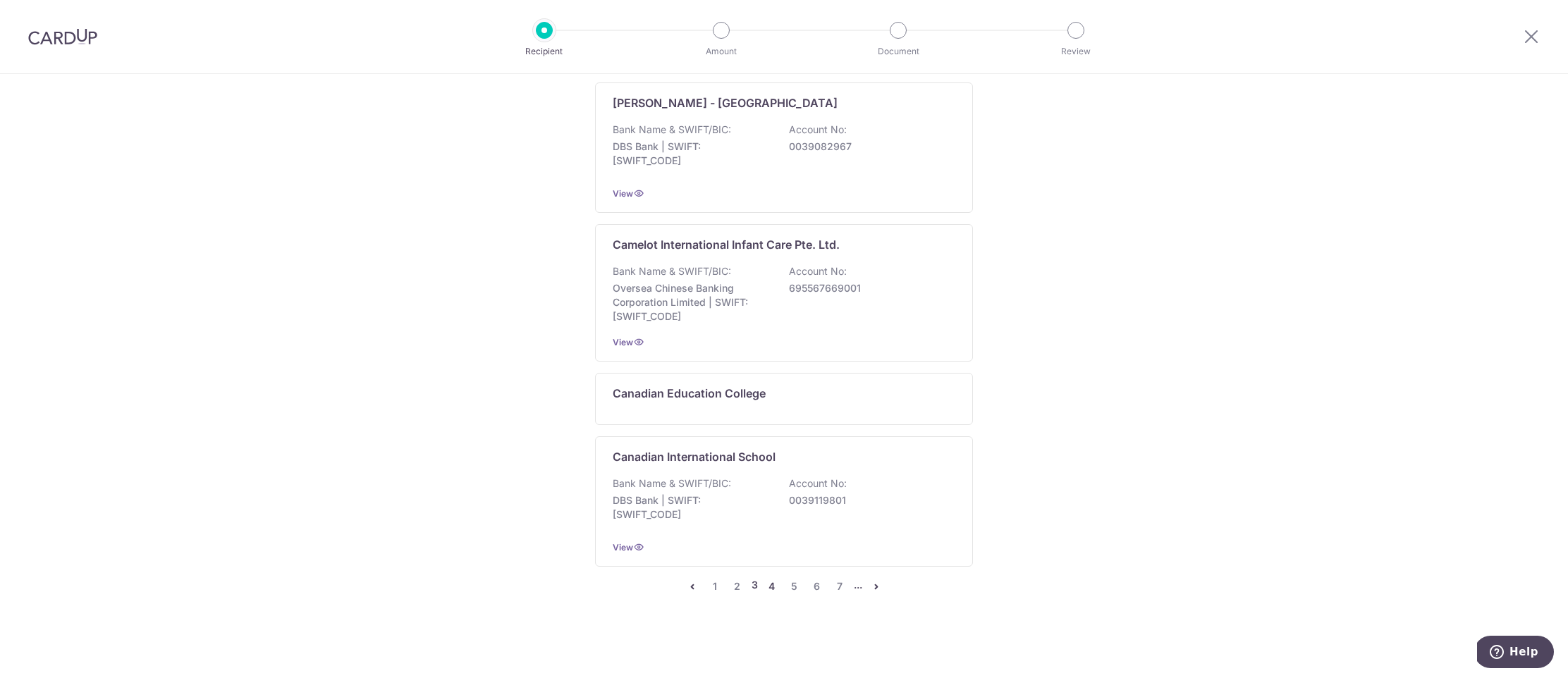
click at [771, 588] on link "4" at bounding box center [772, 586] width 17 height 17
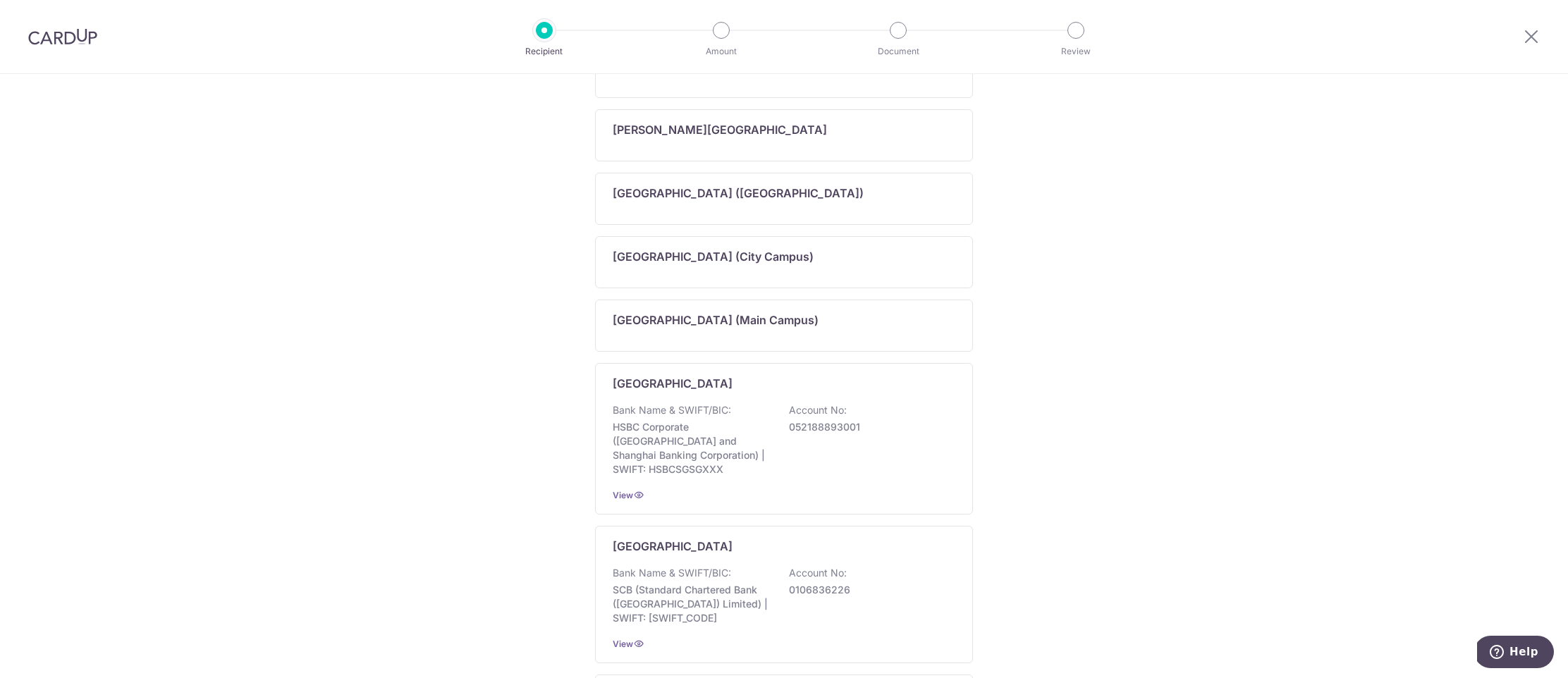
scroll to position [743, 0]
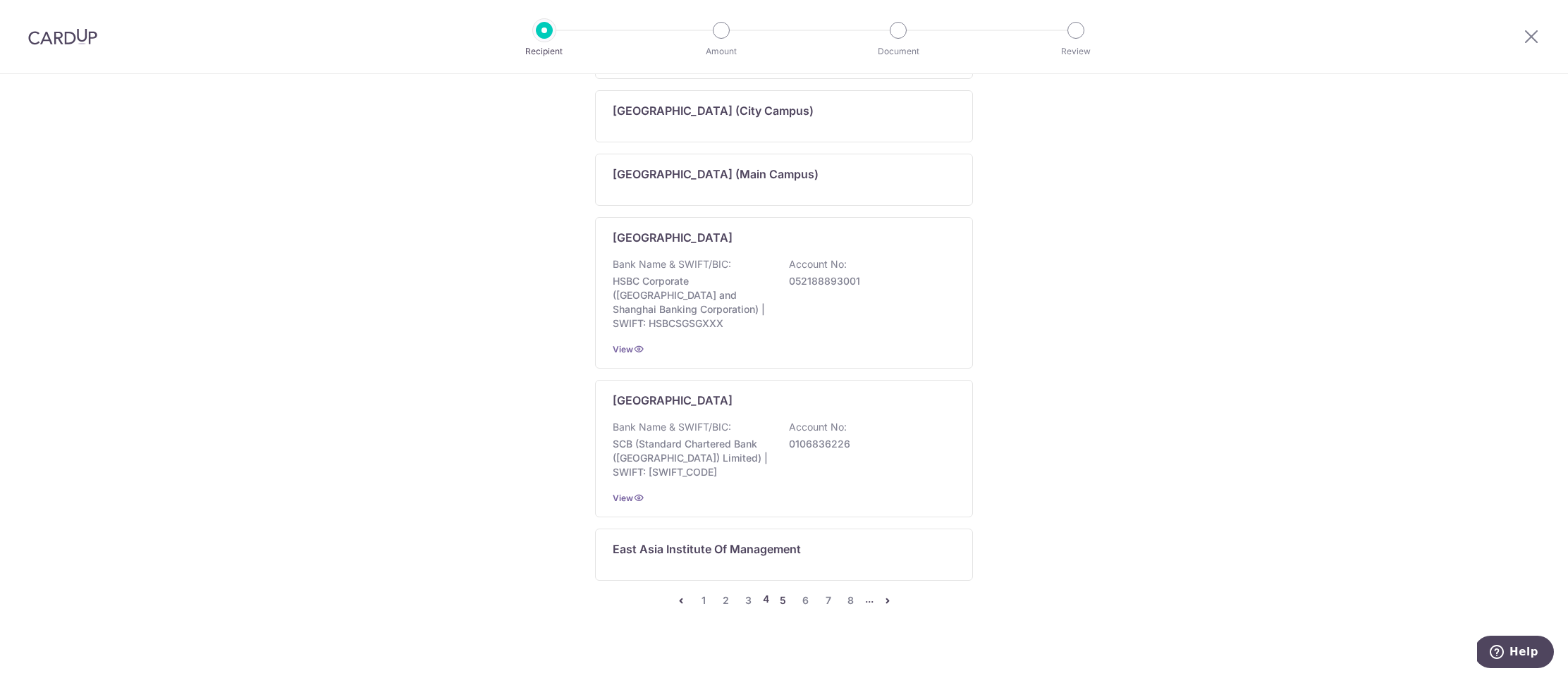
click at [784, 592] on link "5" at bounding box center [783, 600] width 17 height 17
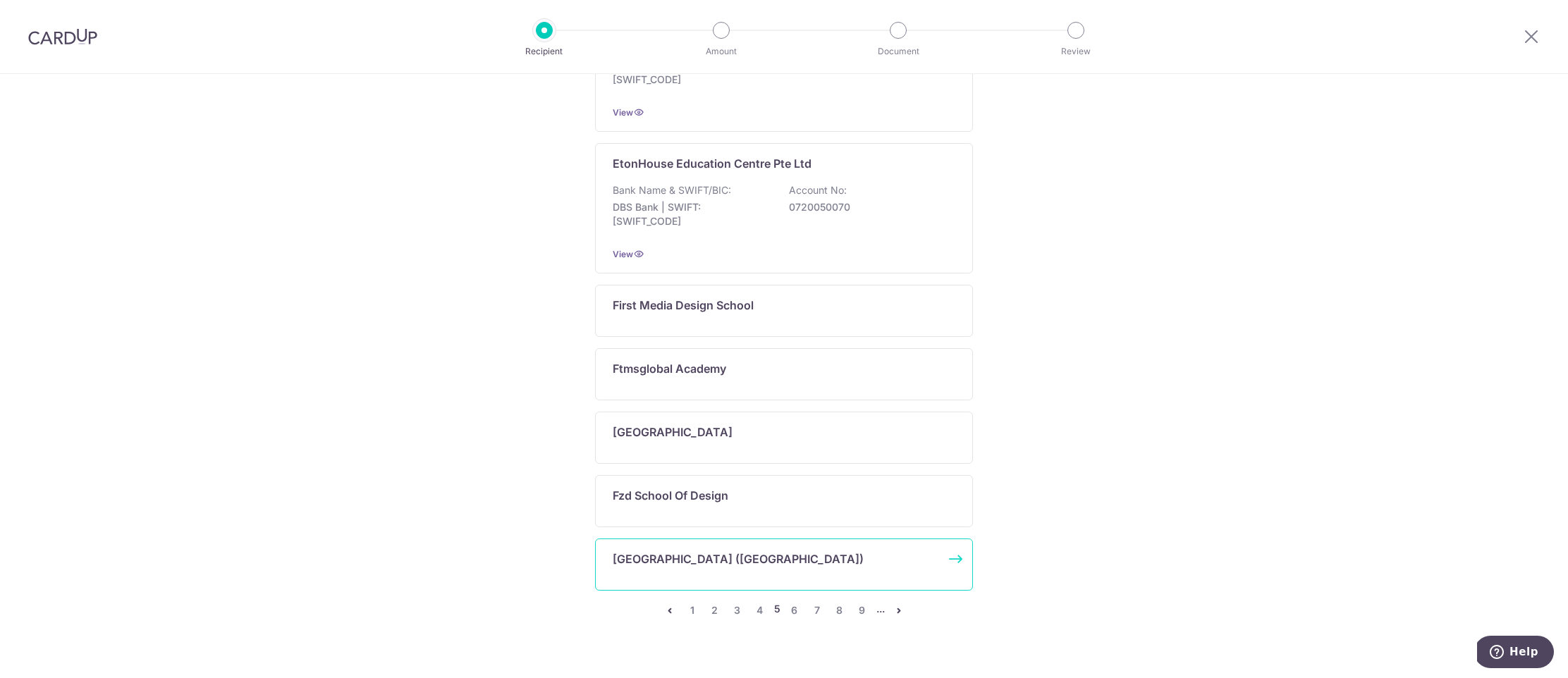
scroll to position [651, 0]
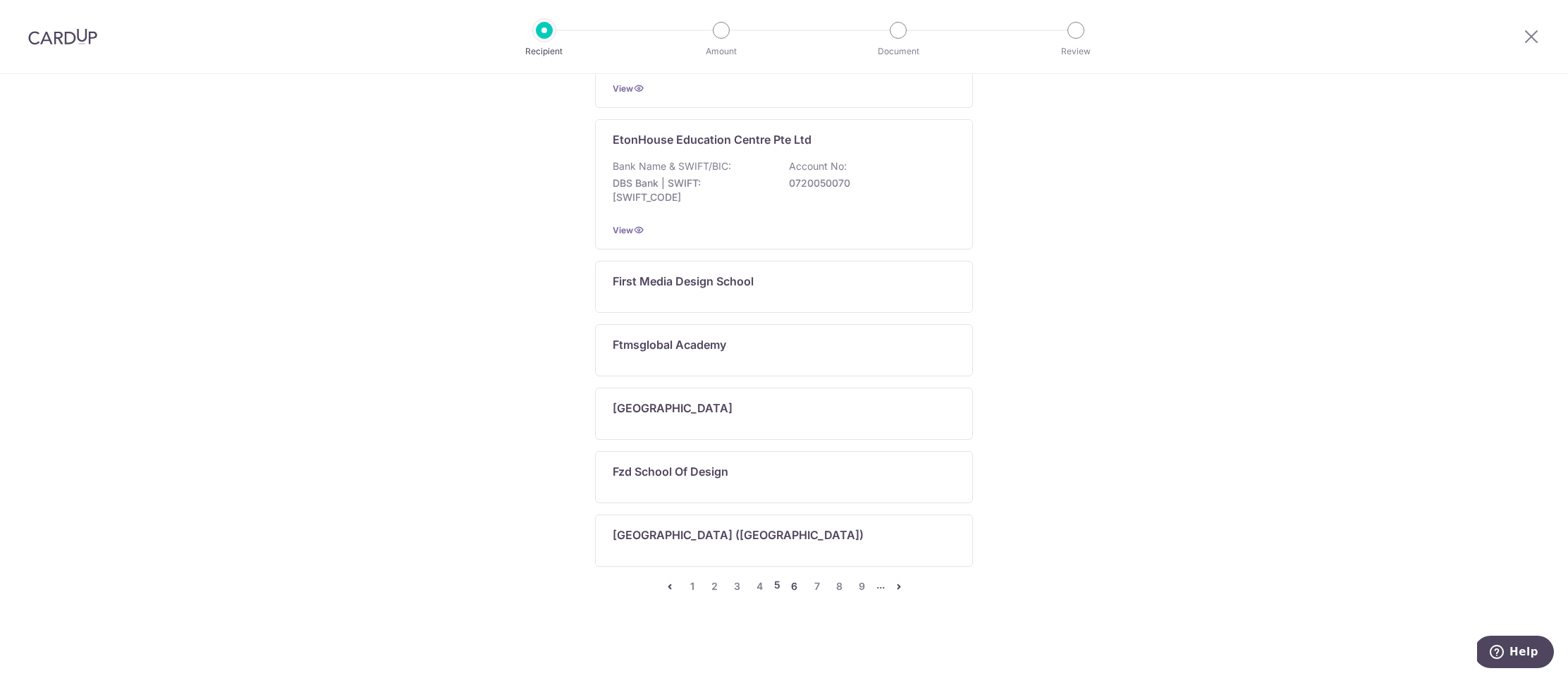
click at [794, 588] on link "6" at bounding box center [794, 586] width 17 height 17
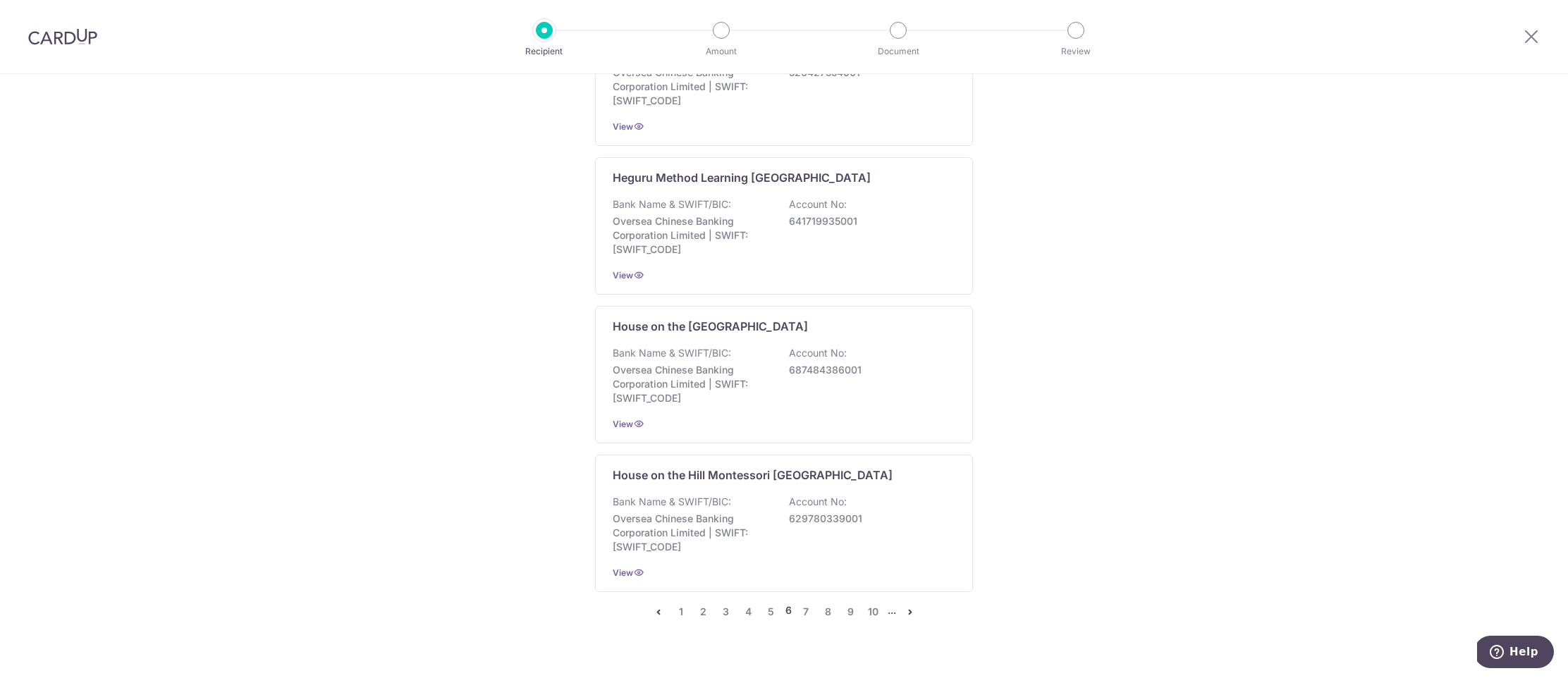
scroll to position [909, 0]
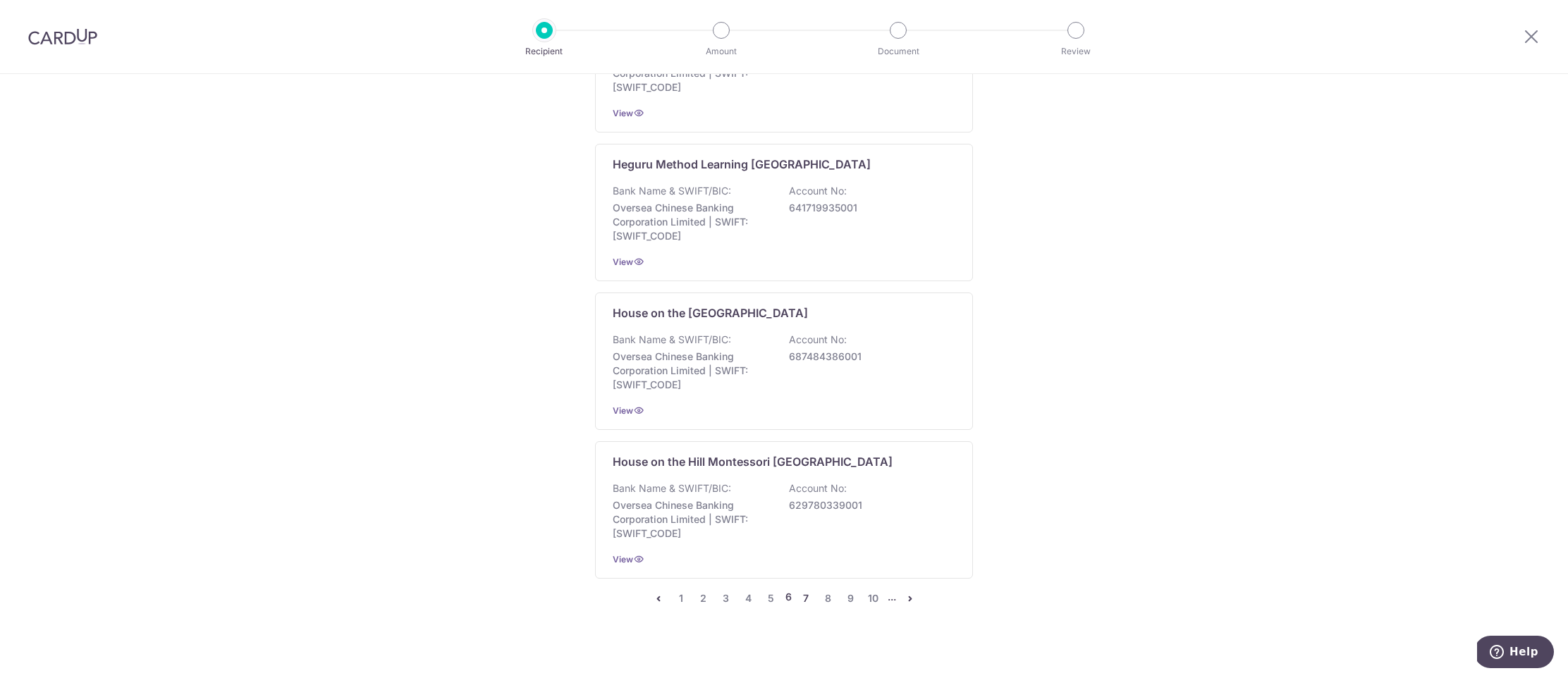
click at [805, 598] on link "7" at bounding box center [805, 597] width 17 height 17
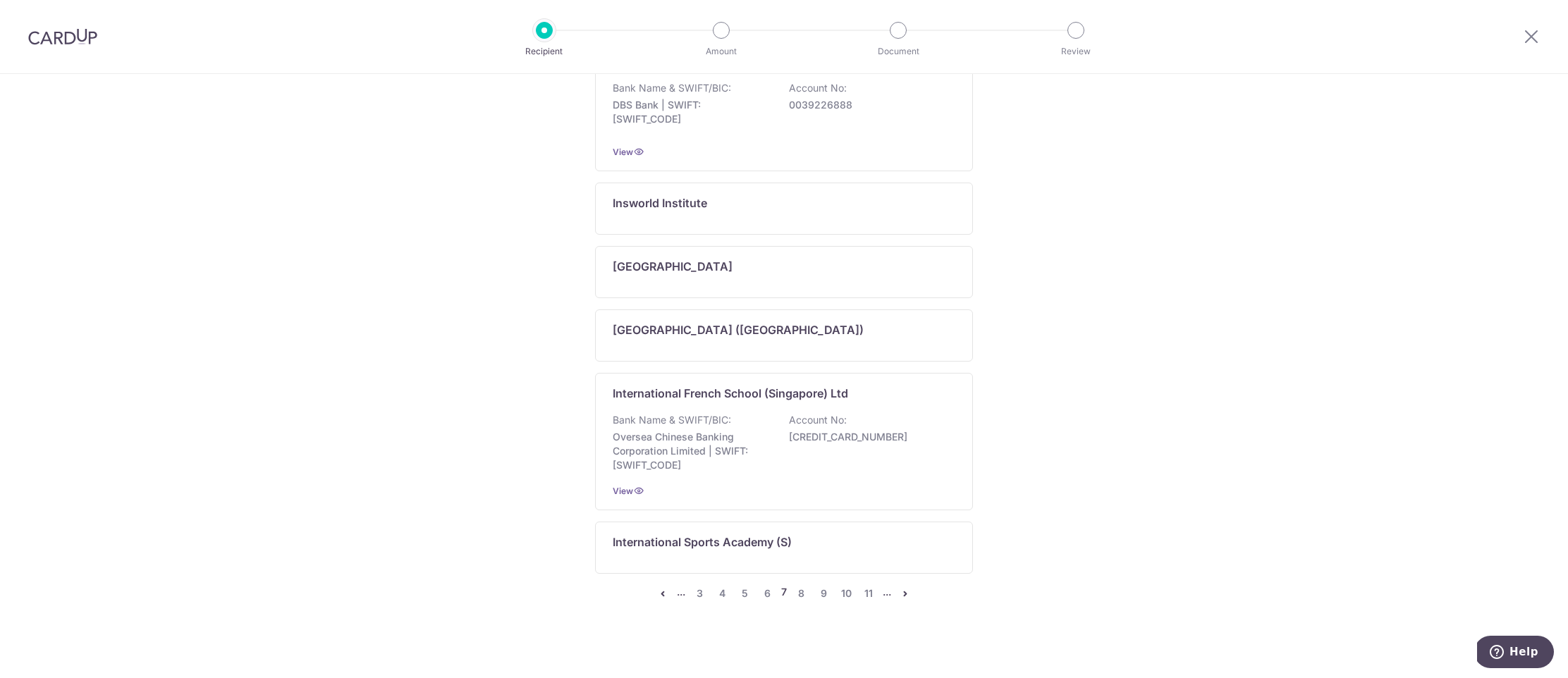
scroll to position [736, 0]
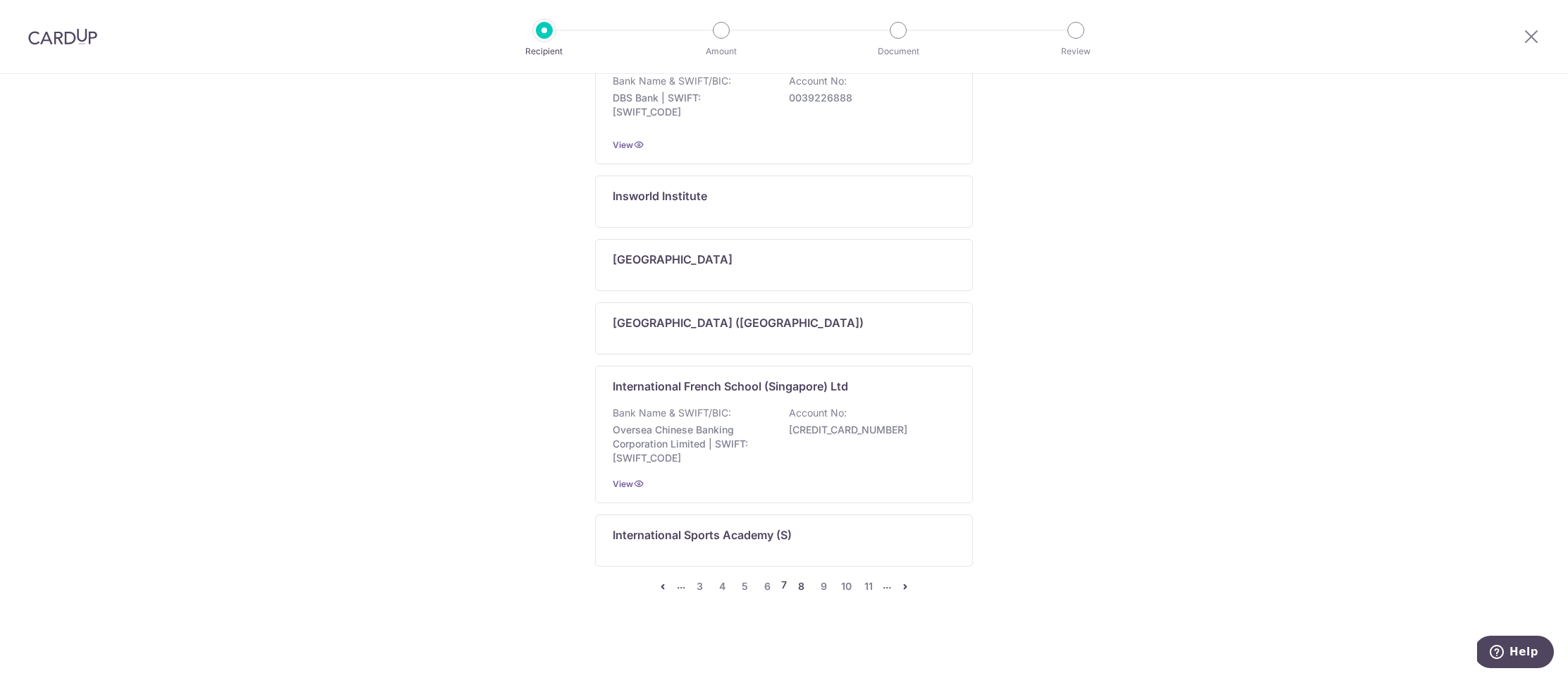
click at [801, 585] on link "8" at bounding box center [801, 586] width 17 height 17
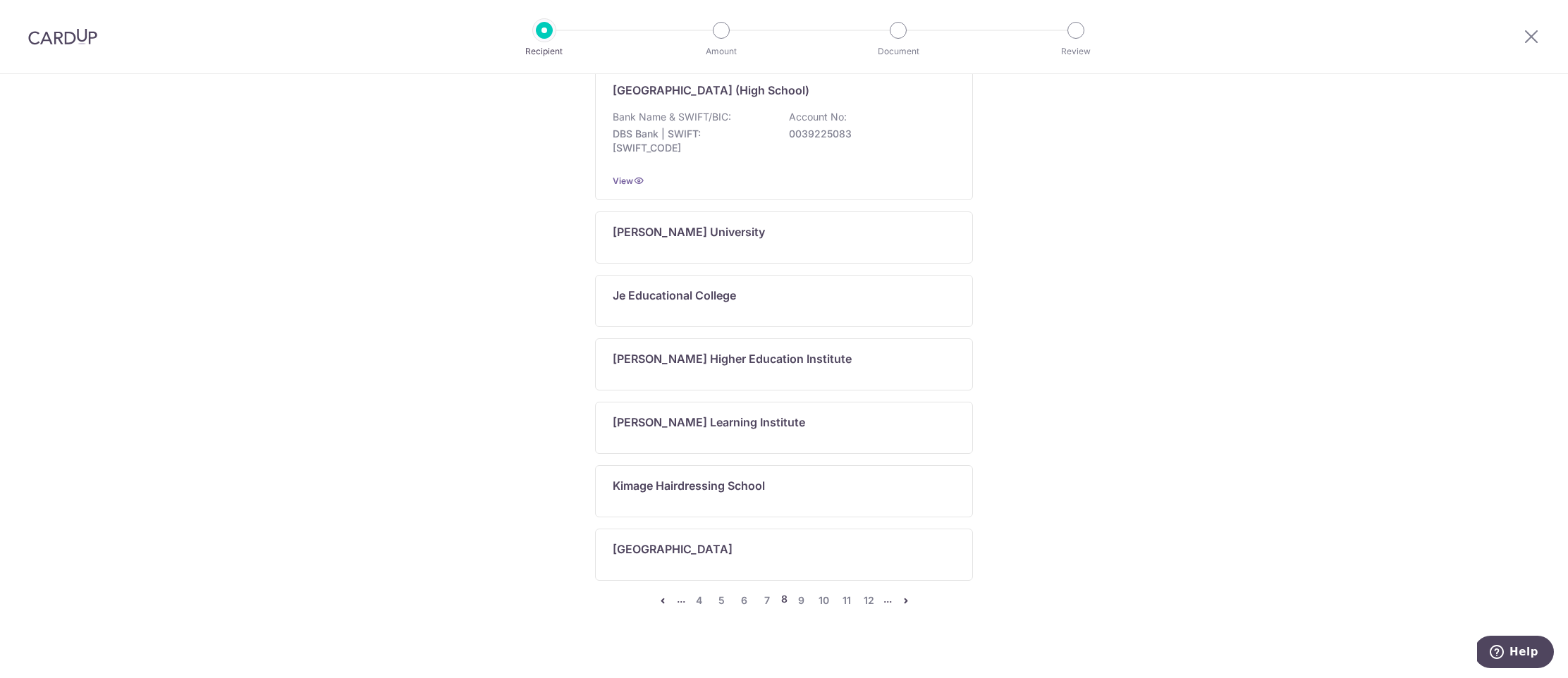
scroll to position [821, 0]
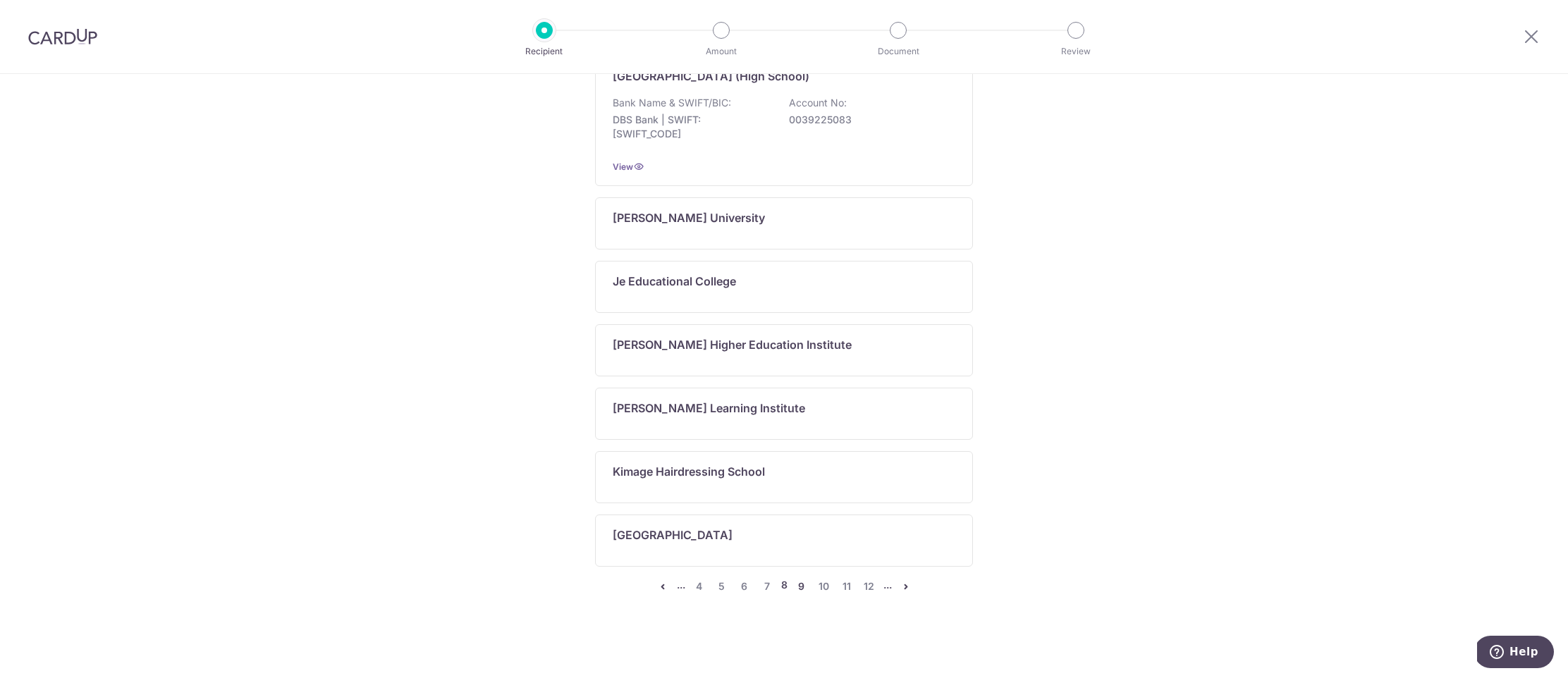
click at [798, 586] on link "9" at bounding box center [802, 586] width 17 height 17
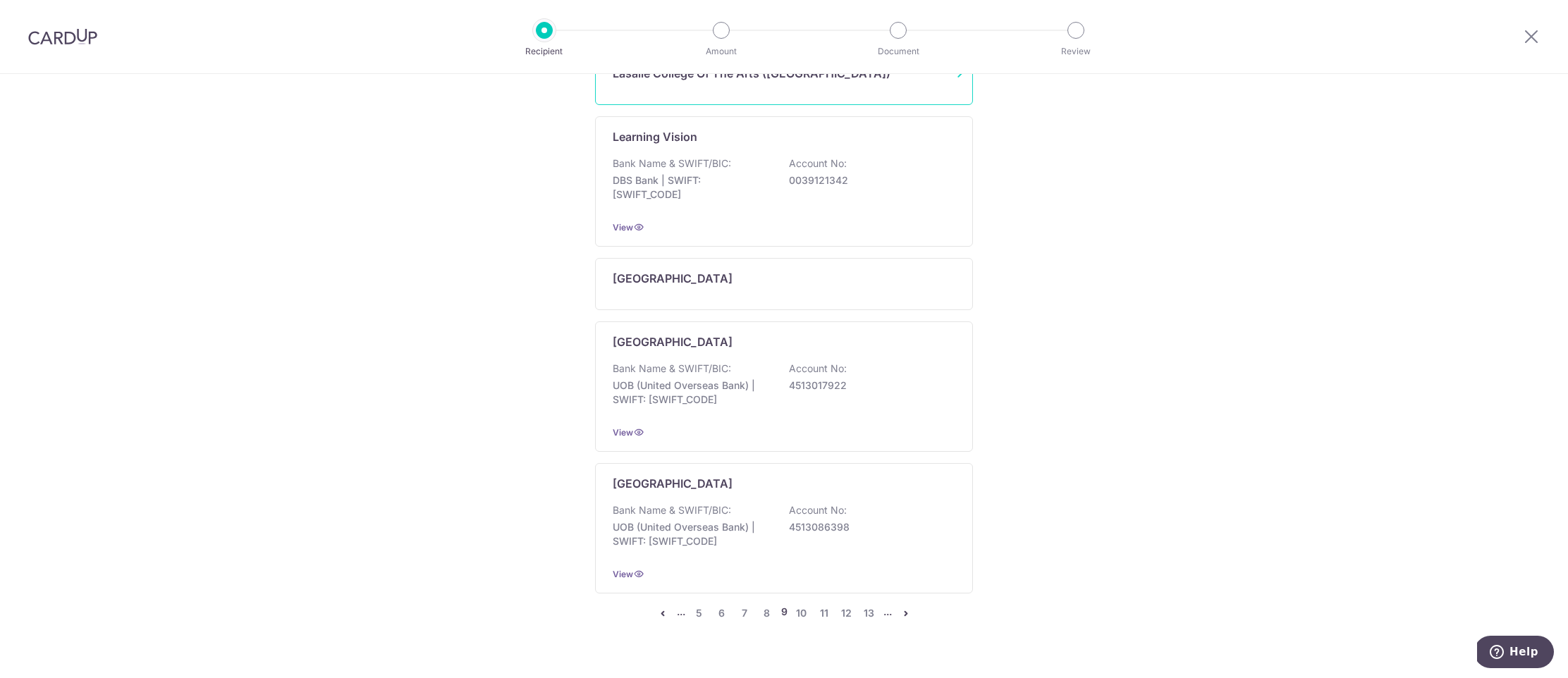
scroll to position [729, 0]
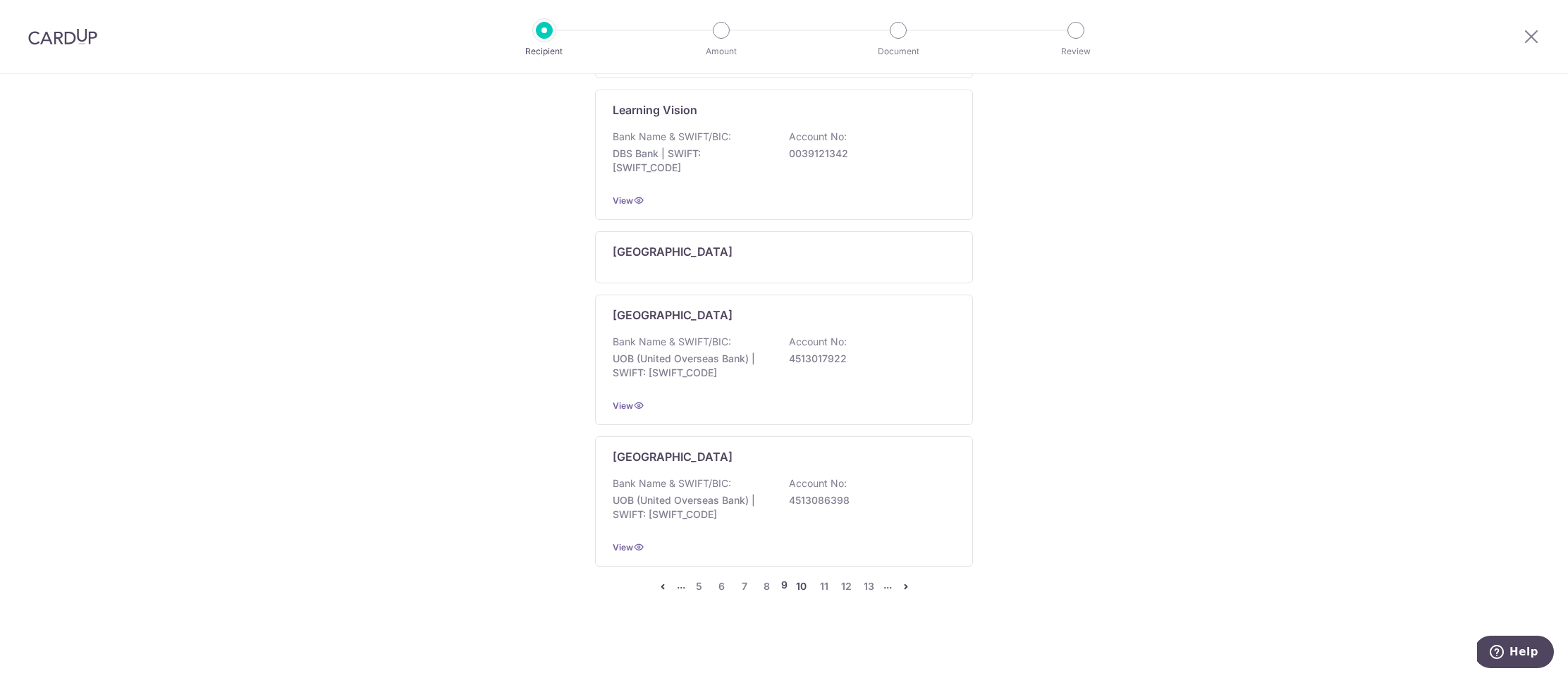
click at [799, 587] on link "10" at bounding box center [802, 586] width 17 height 17
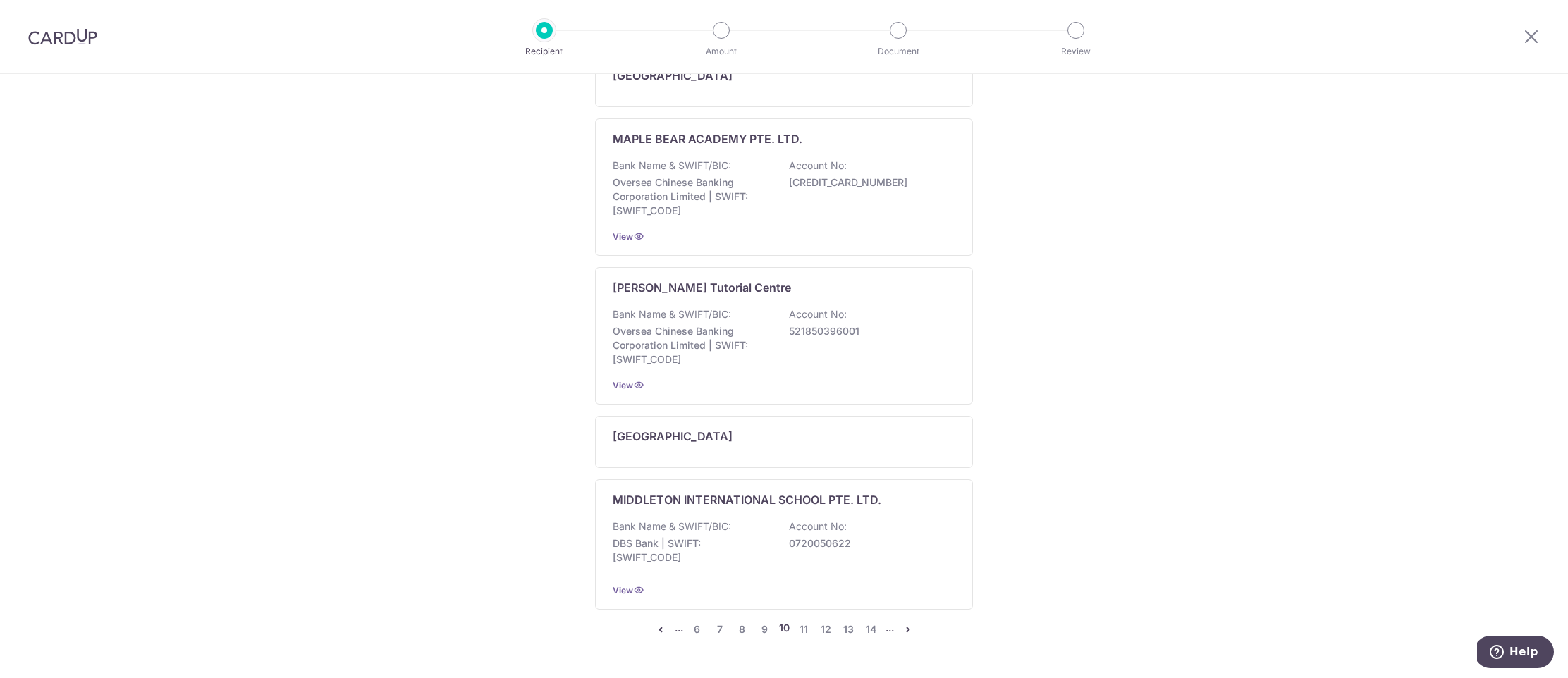
scroll to position [992, 0]
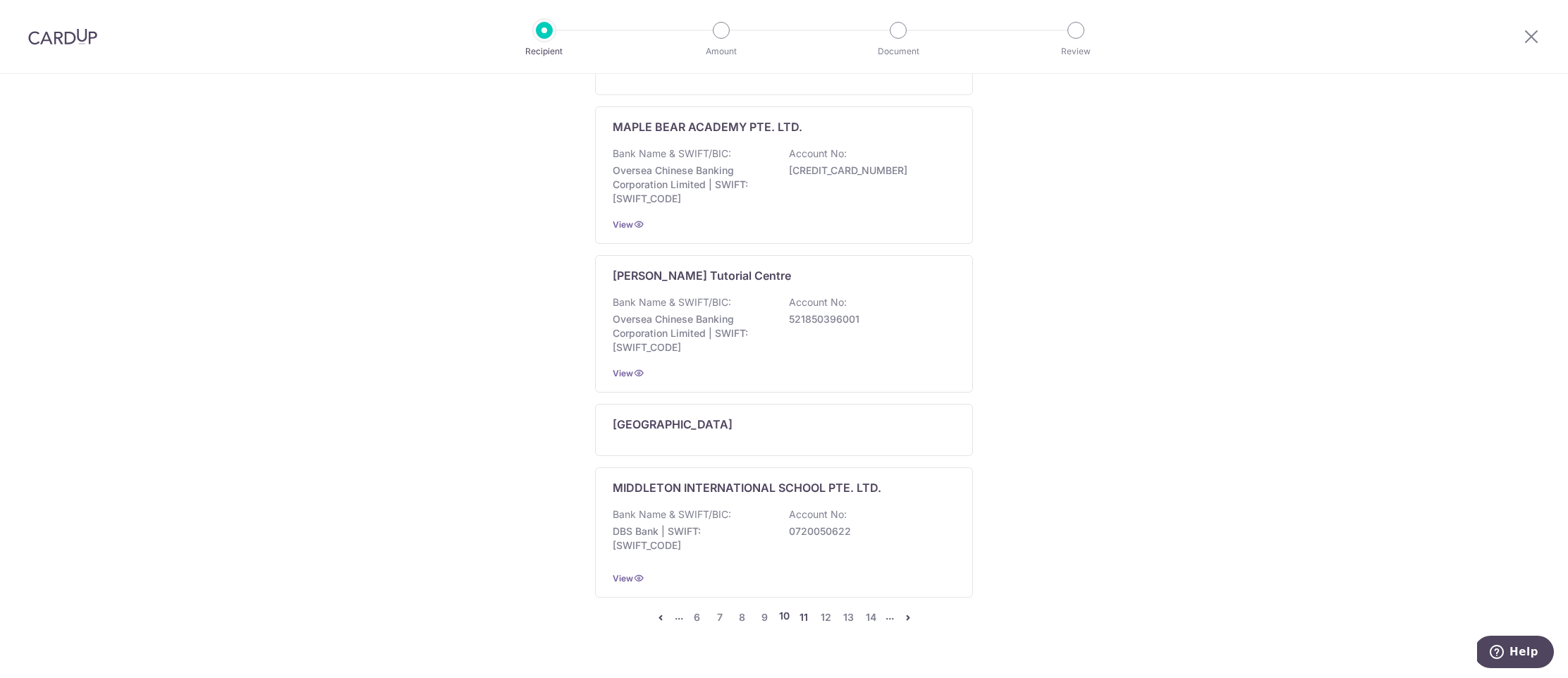
click at [803, 608] on link "11" at bounding box center [803, 616] width 17 height 17
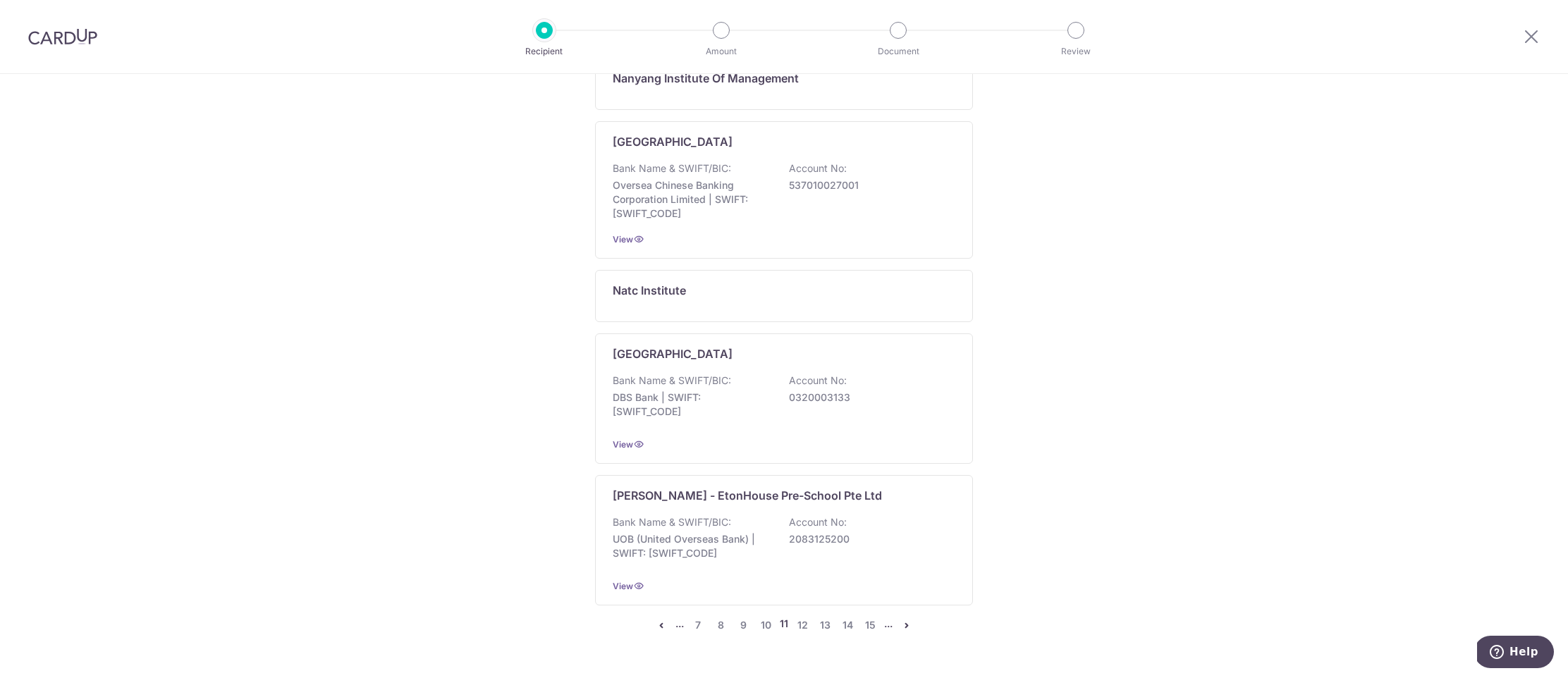
scroll to position [978, 0]
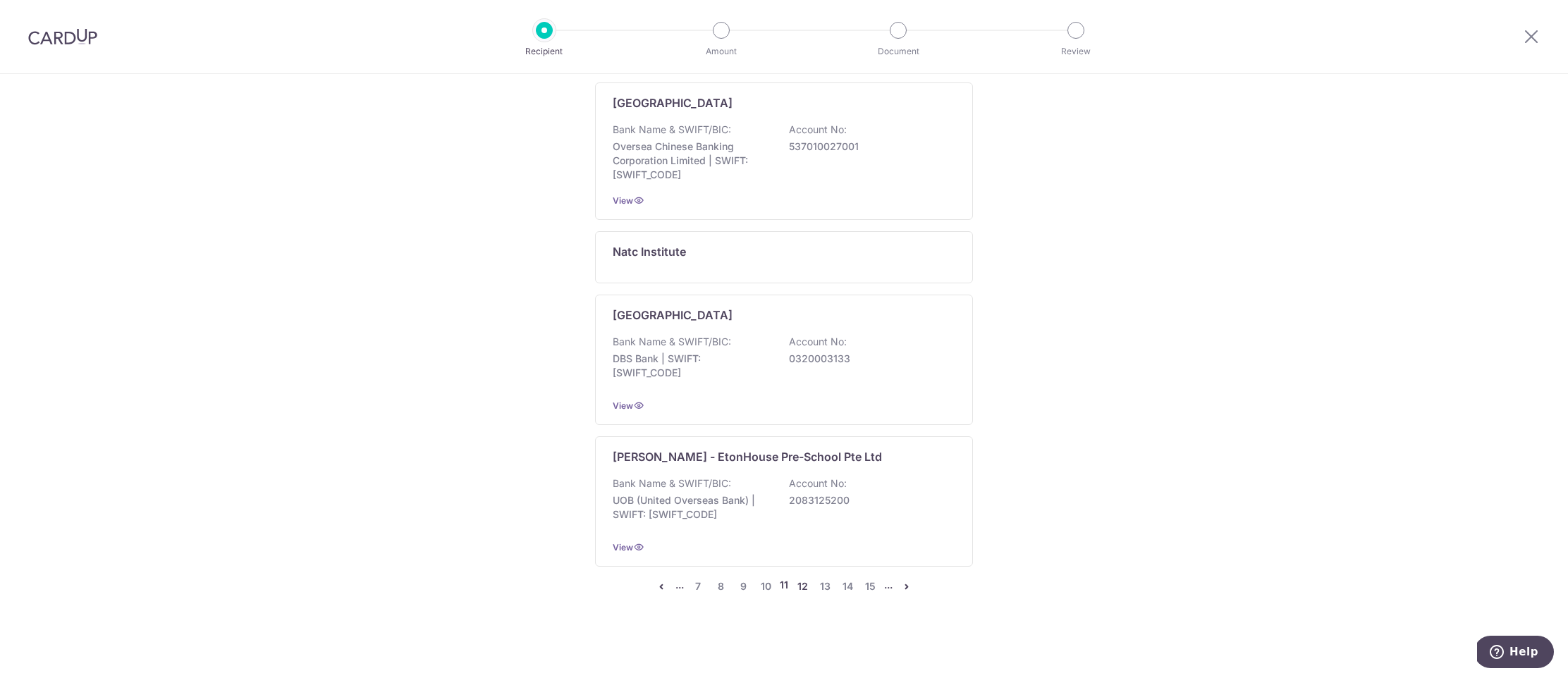
click at [802, 586] on link "12" at bounding box center [802, 586] width 17 height 17
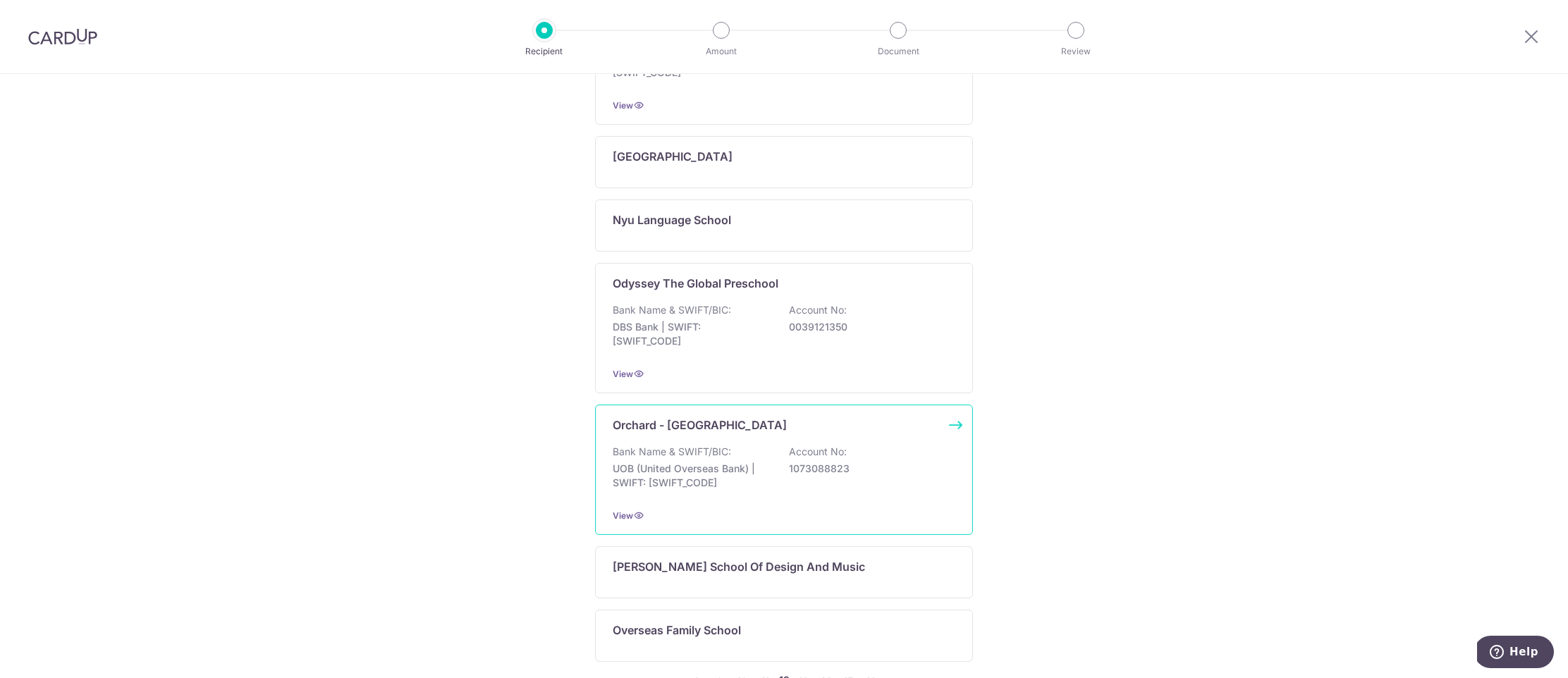
scroll to position [893, 0]
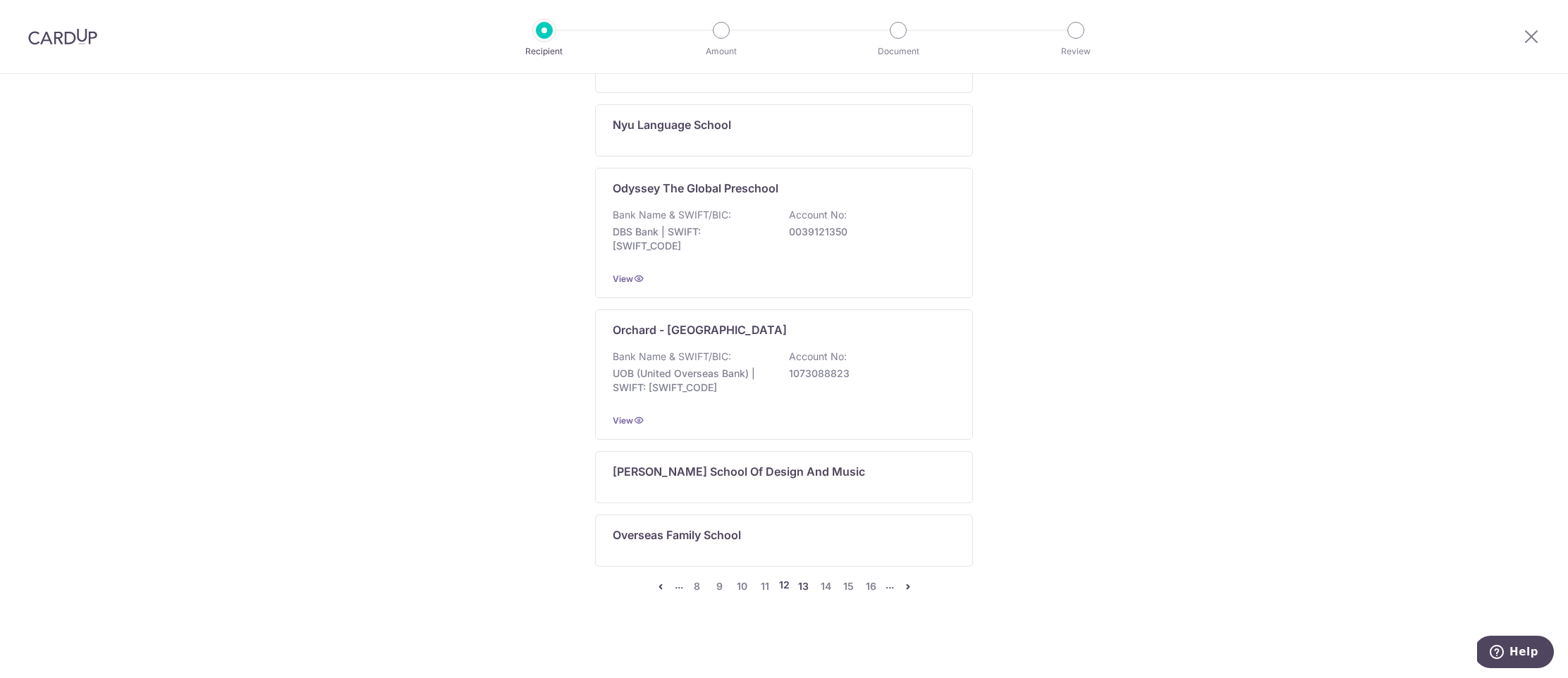
click at [800, 587] on link "13" at bounding box center [803, 586] width 17 height 17
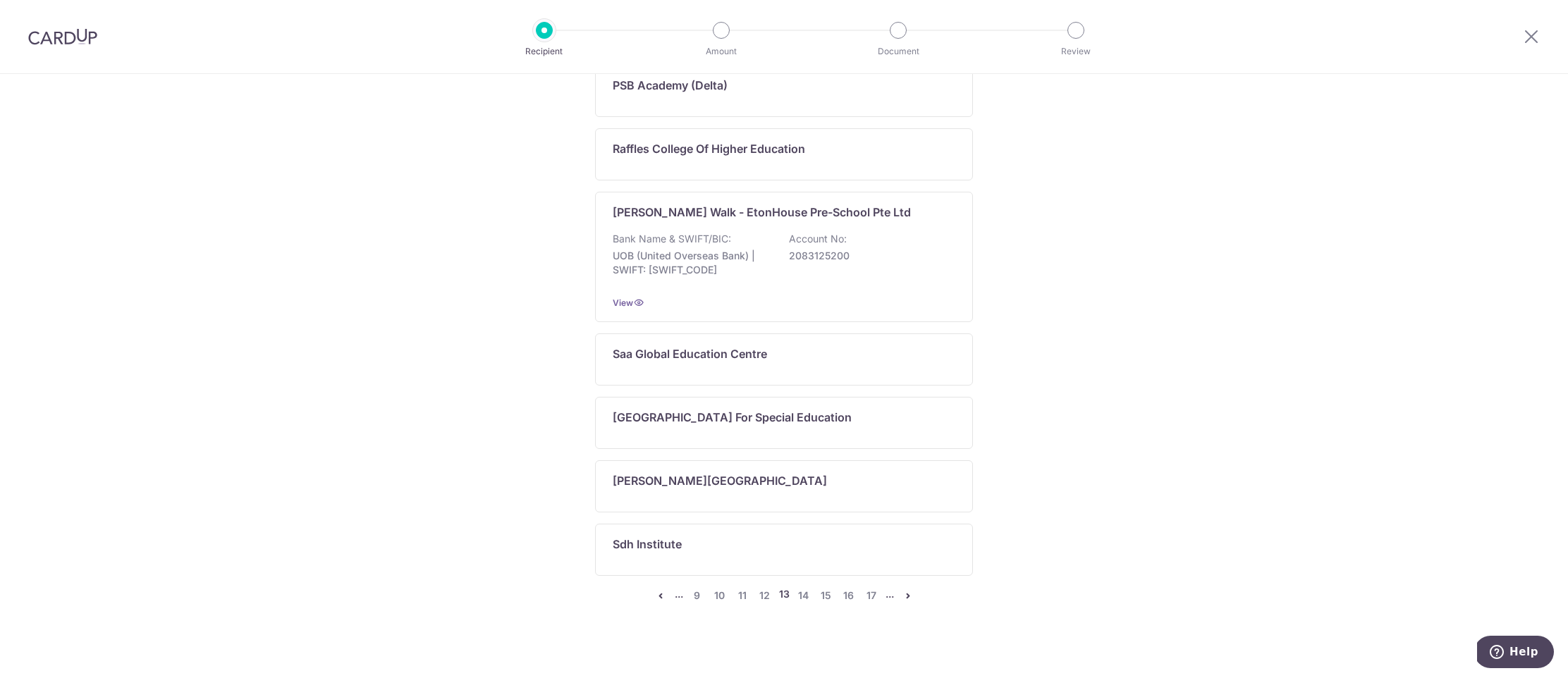
scroll to position [643, 0]
click at [804, 592] on link "14" at bounding box center [803, 594] width 17 height 17
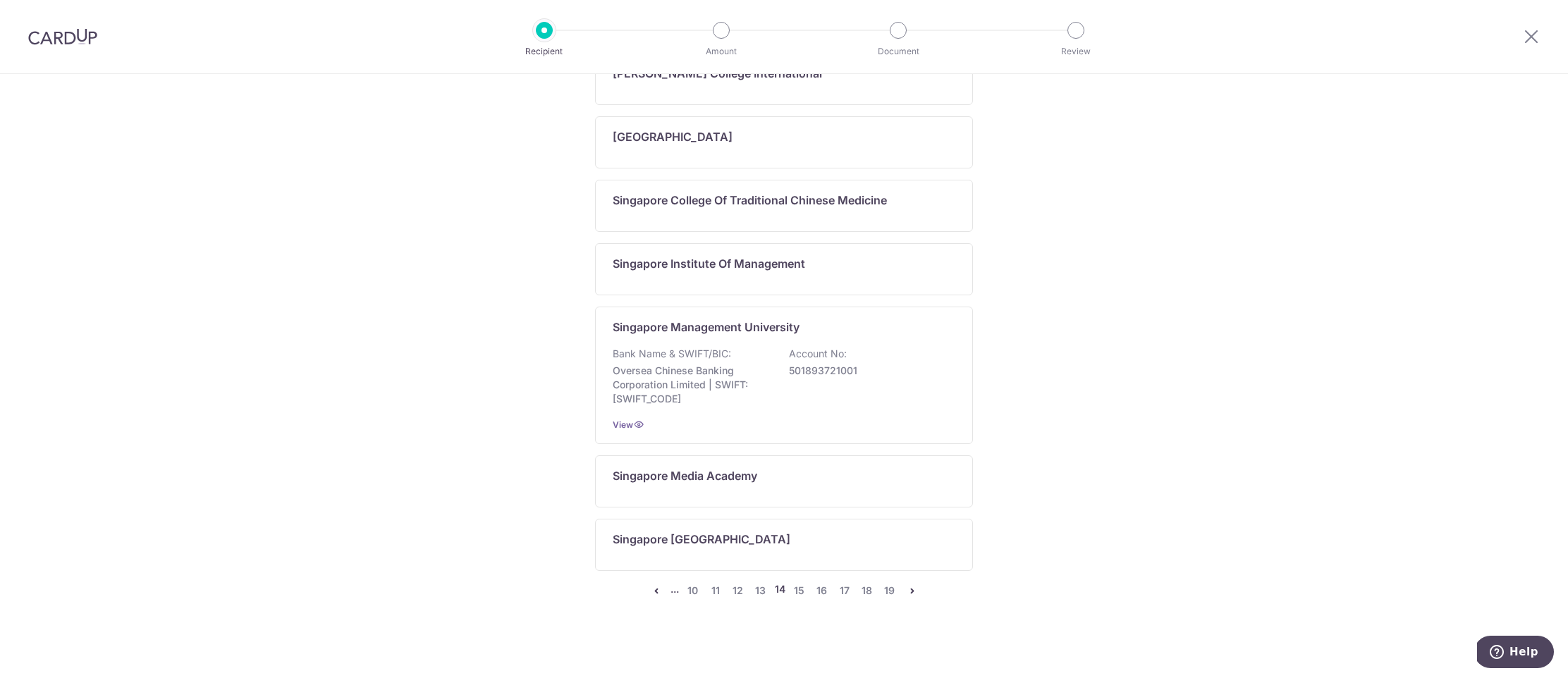
scroll to position [750, 0]
click at [800, 588] on link "15" at bounding box center [799, 588] width 17 height 17
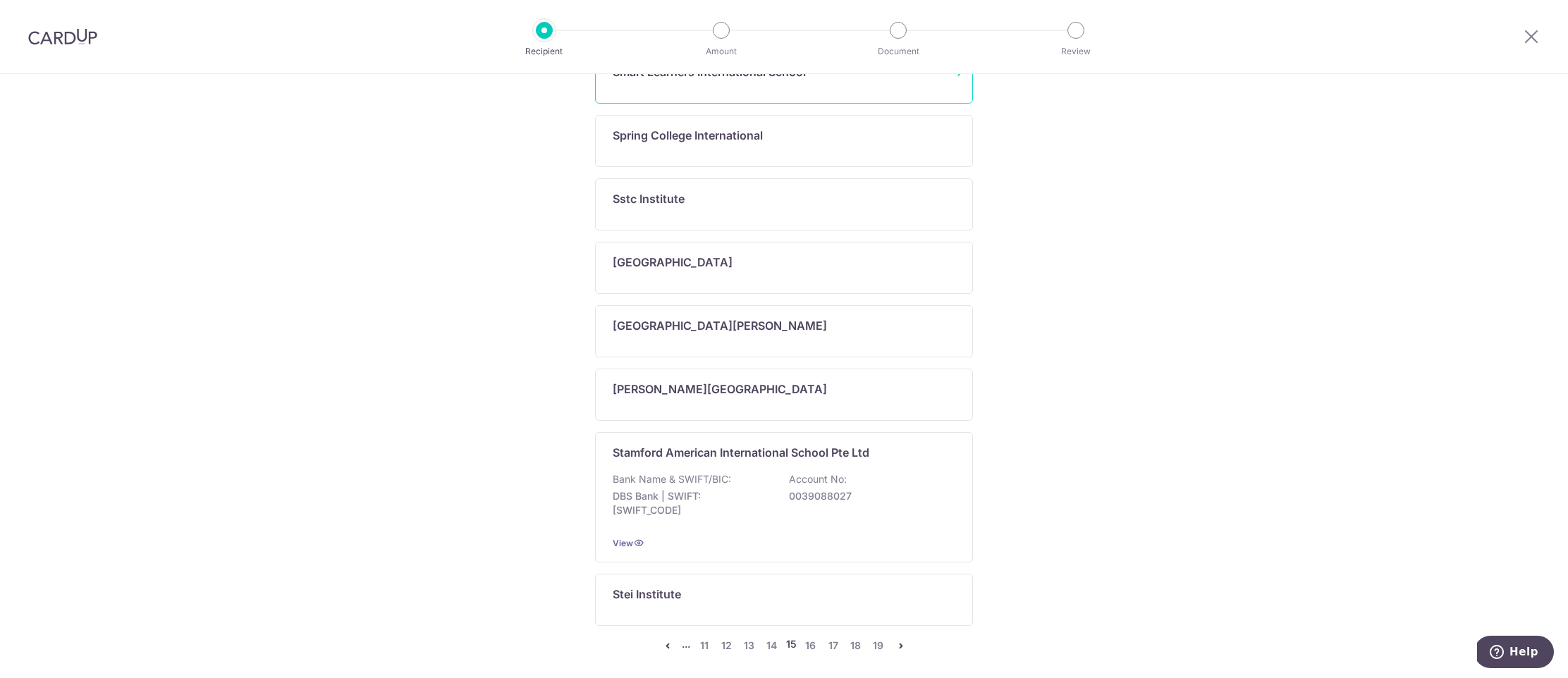
scroll to position [743, 0]
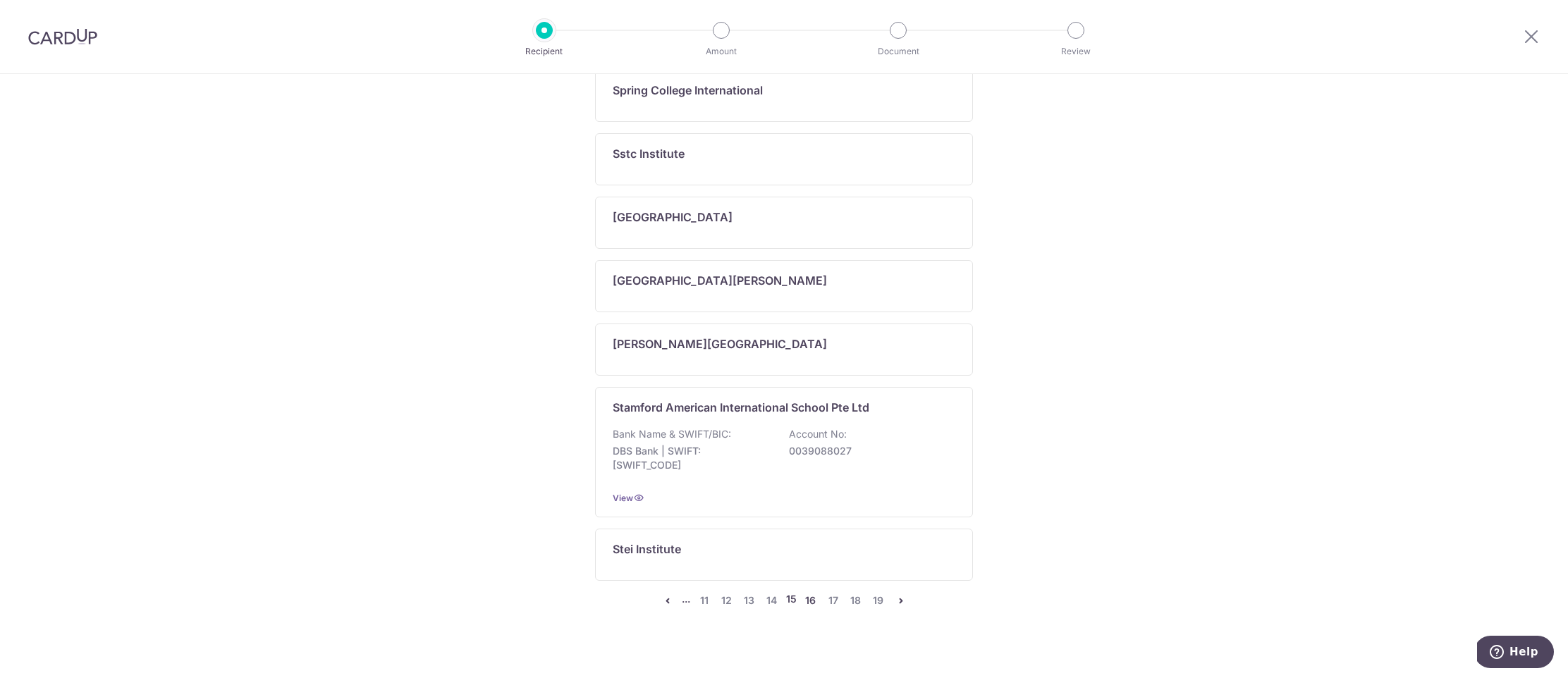
click at [813, 592] on link "16" at bounding box center [811, 600] width 17 height 17
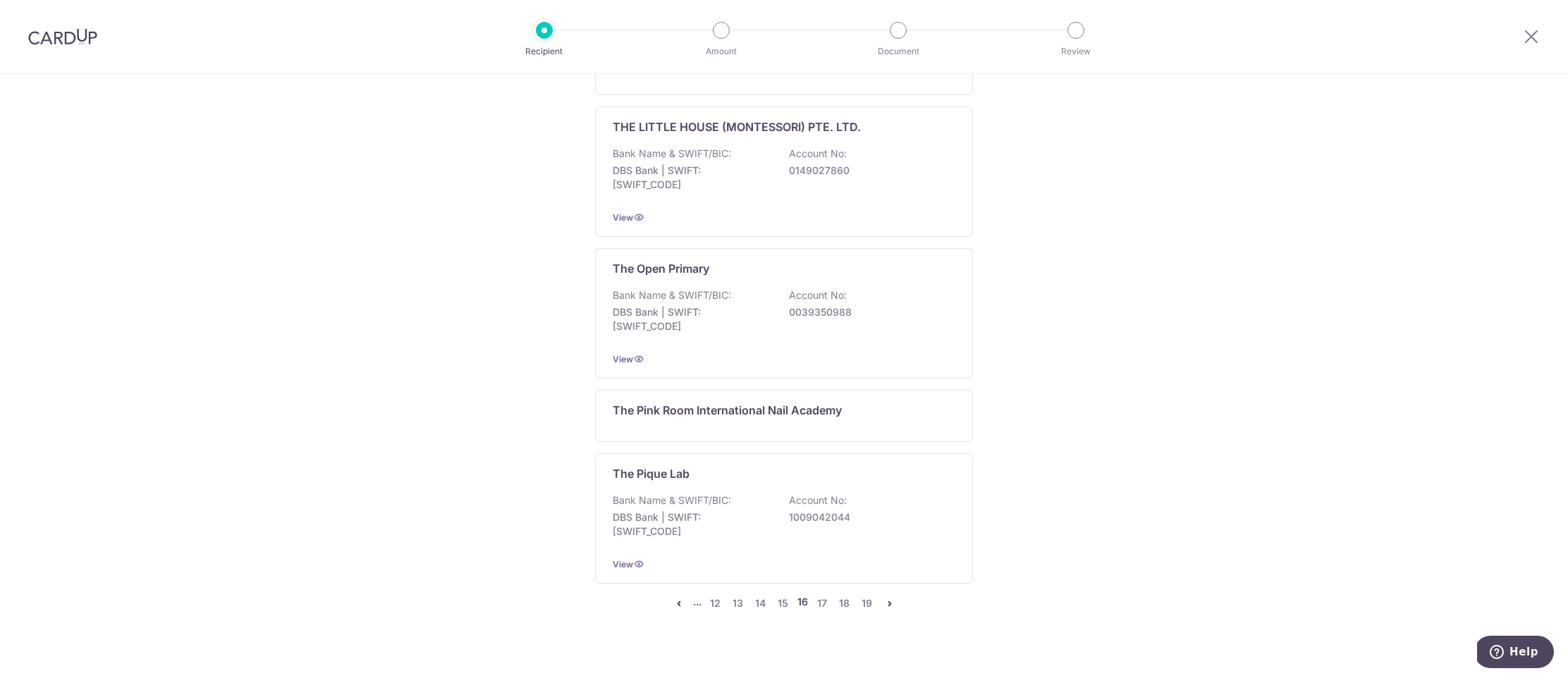
scroll to position [985, 0]
click at [822, 592] on link "17" at bounding box center [822, 600] width 17 height 17
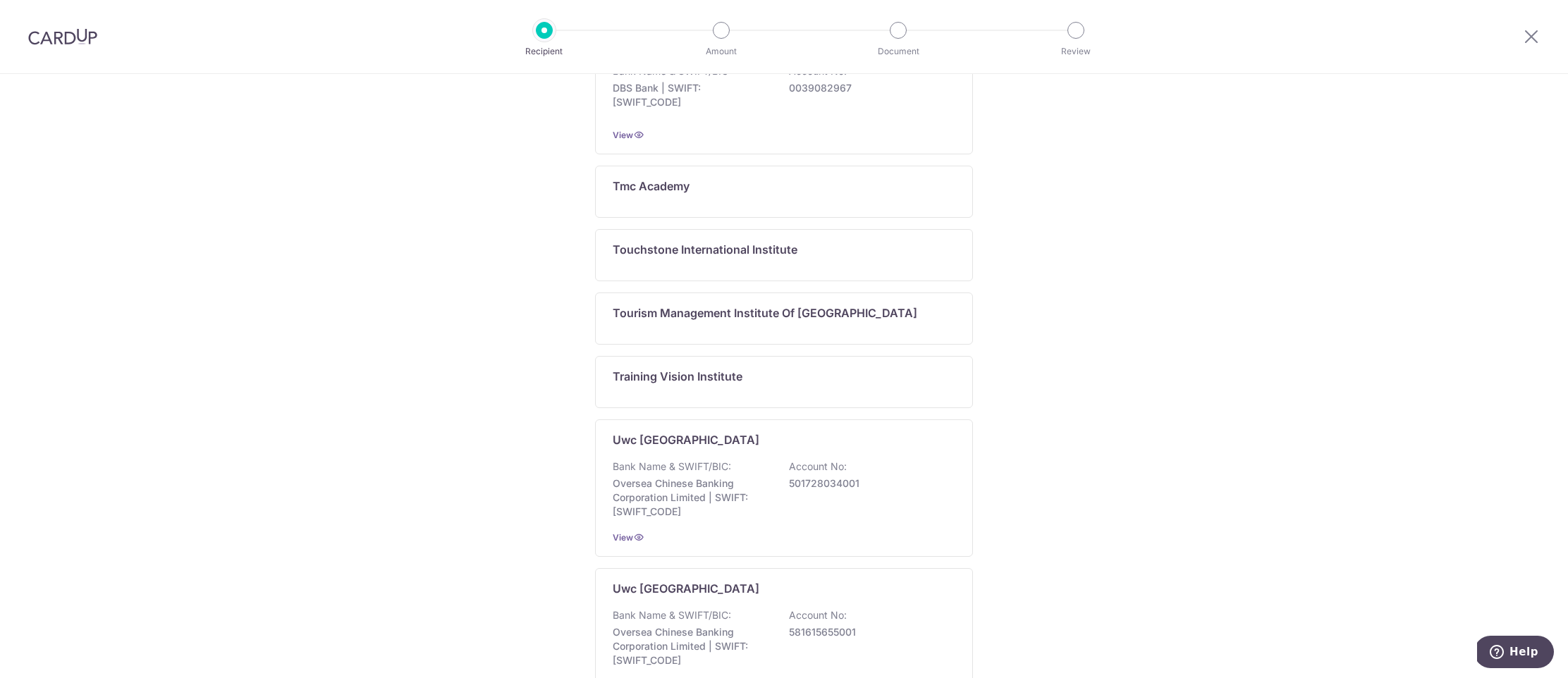
scroll to position [900, 0]
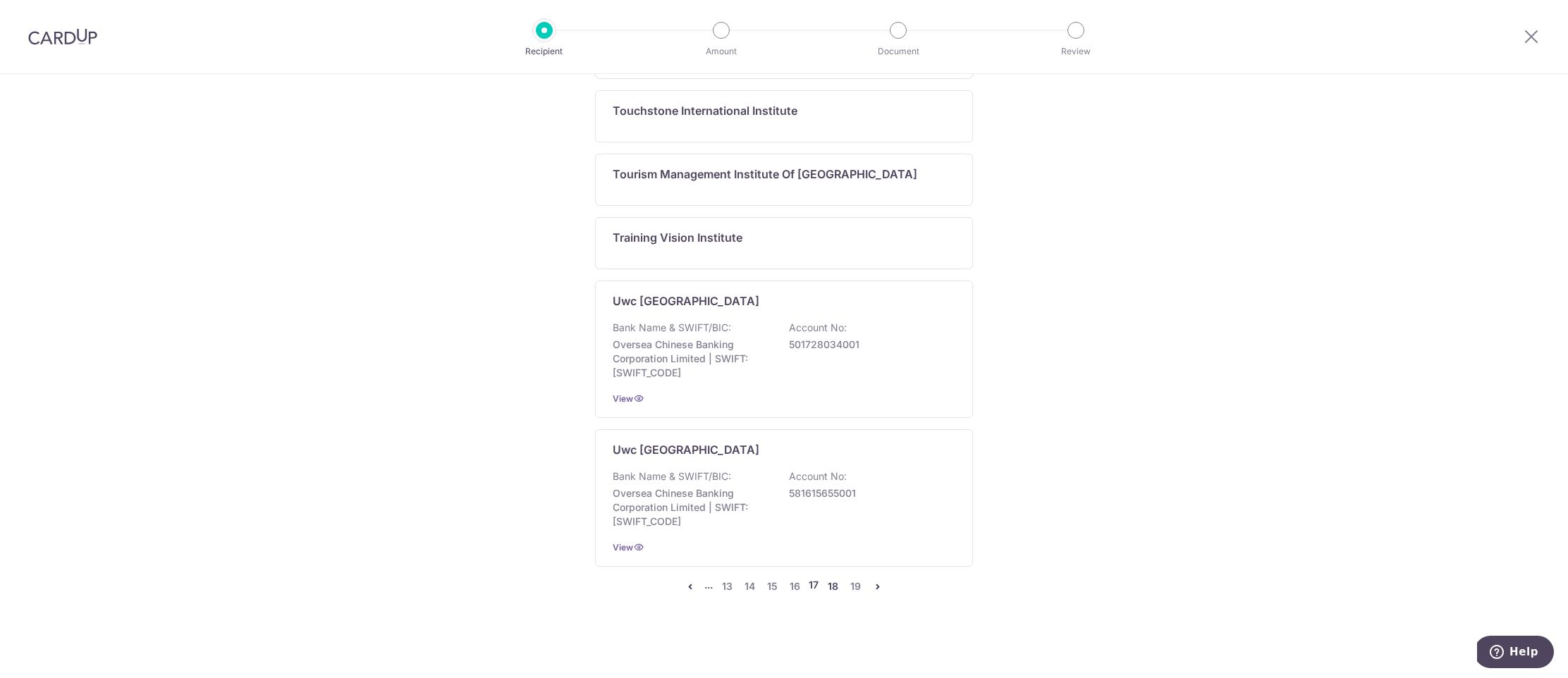
click at [837, 587] on link "18" at bounding box center [832, 586] width 17 height 17
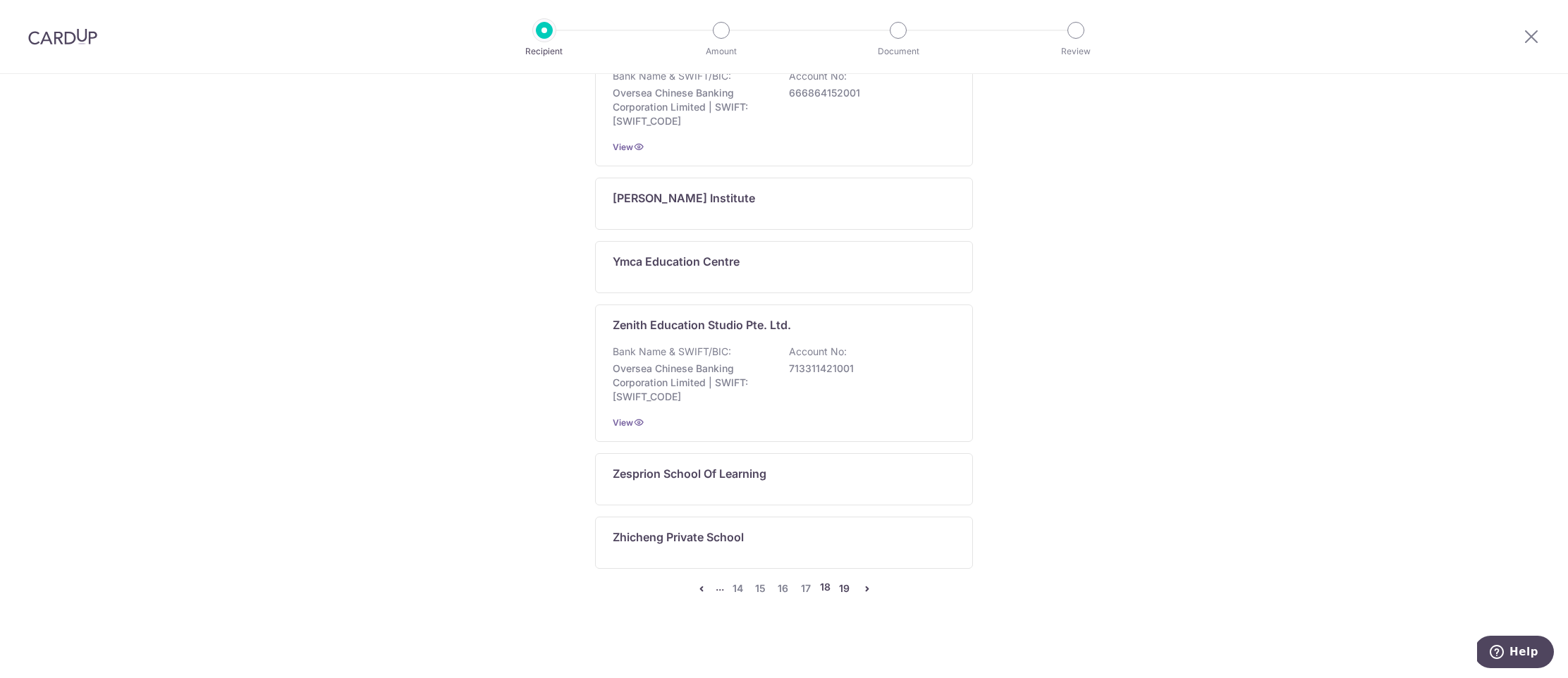
scroll to position [828, 0]
click at [844, 587] on link "19" at bounding box center [844, 586] width 17 height 17
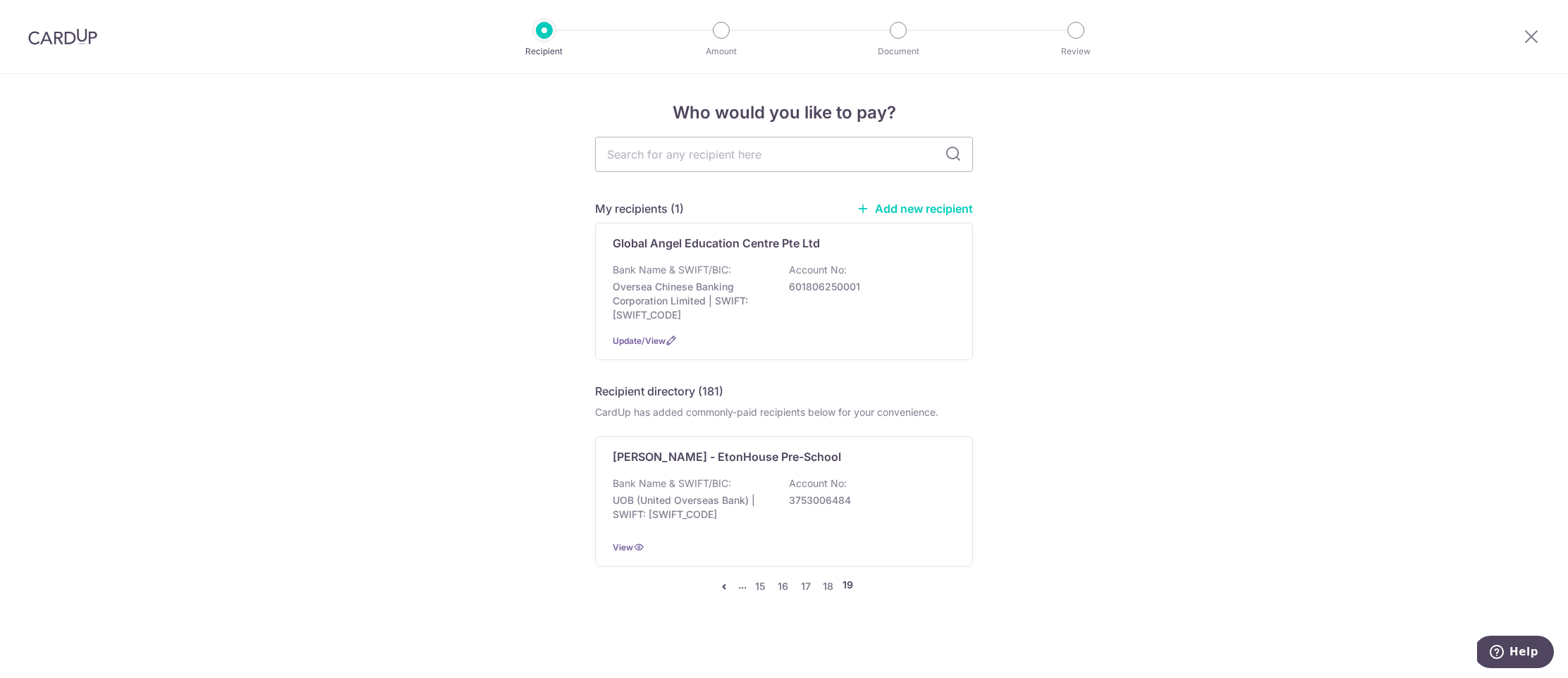
scroll to position [2, 0]
click at [726, 587] on icon "pager" at bounding box center [724, 586] width 11 height 11
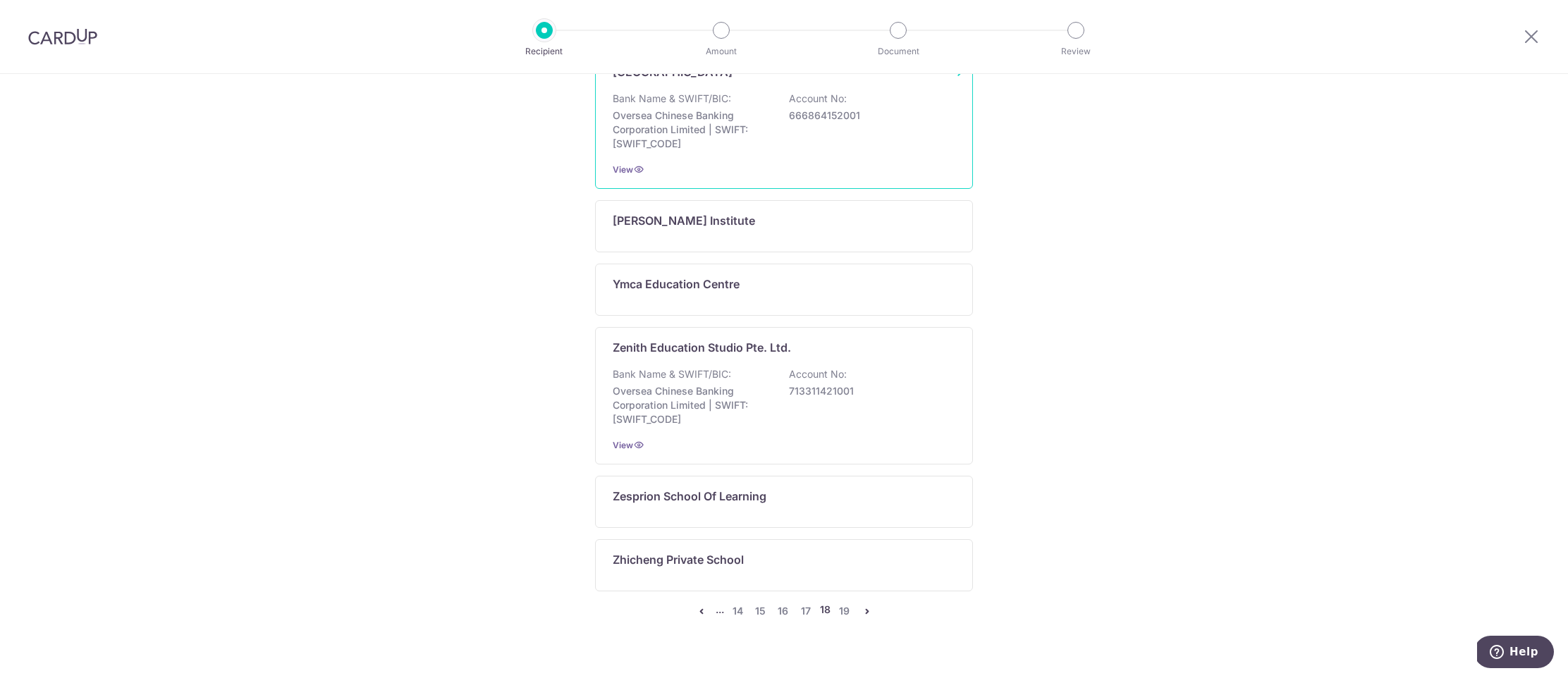
scroll to position [828, 0]
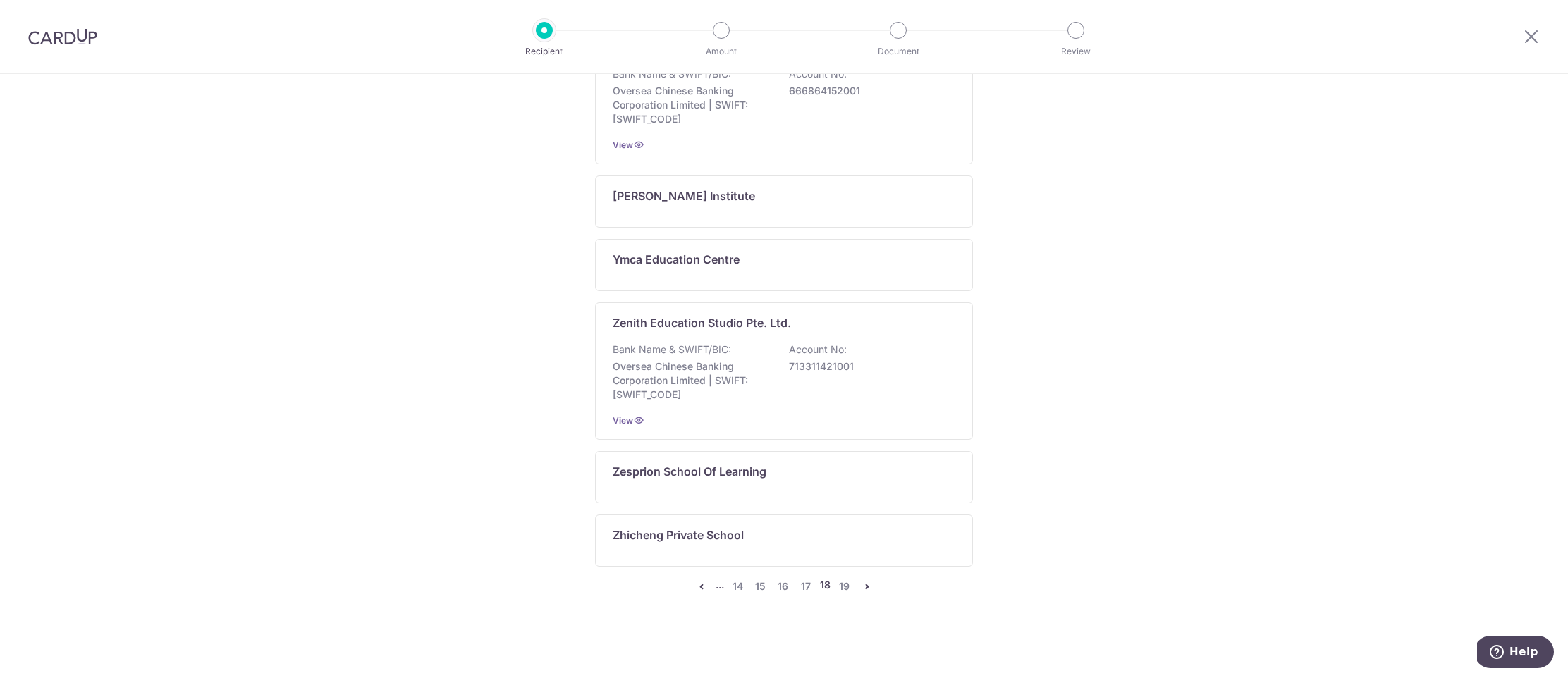
click at [702, 586] on icon "pager" at bounding box center [701, 586] width 11 height 11
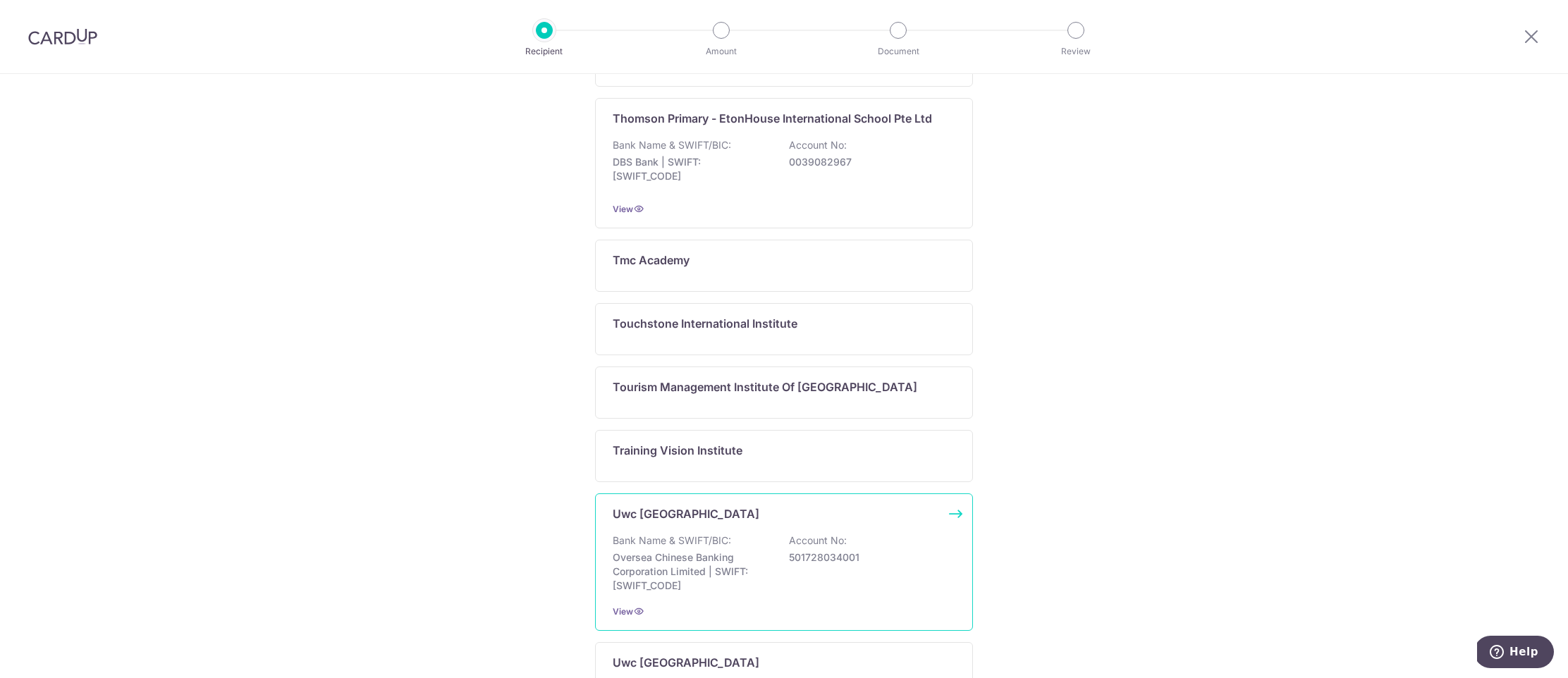
scroll to position [900, 0]
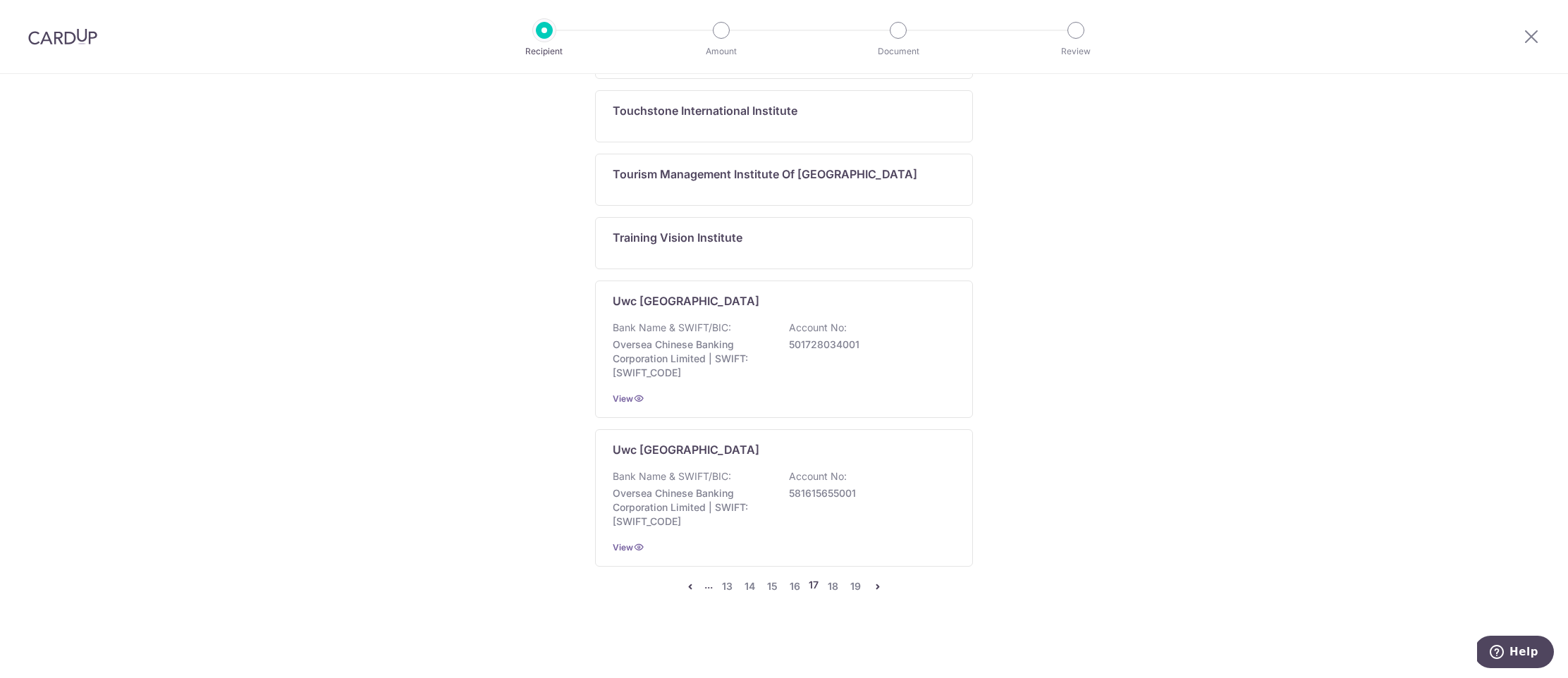
click at [688, 586] on icon "pager" at bounding box center [690, 586] width 11 height 11
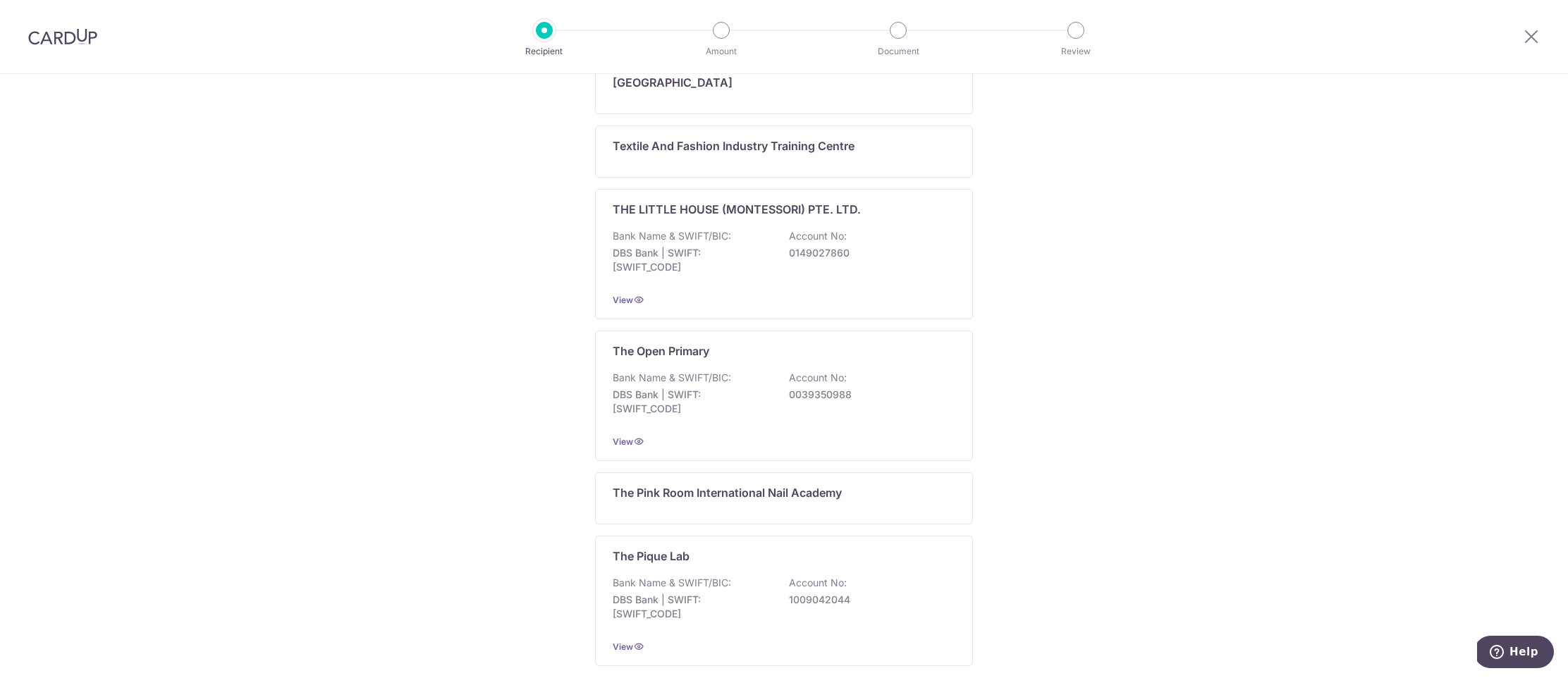
scroll to position [0, 0]
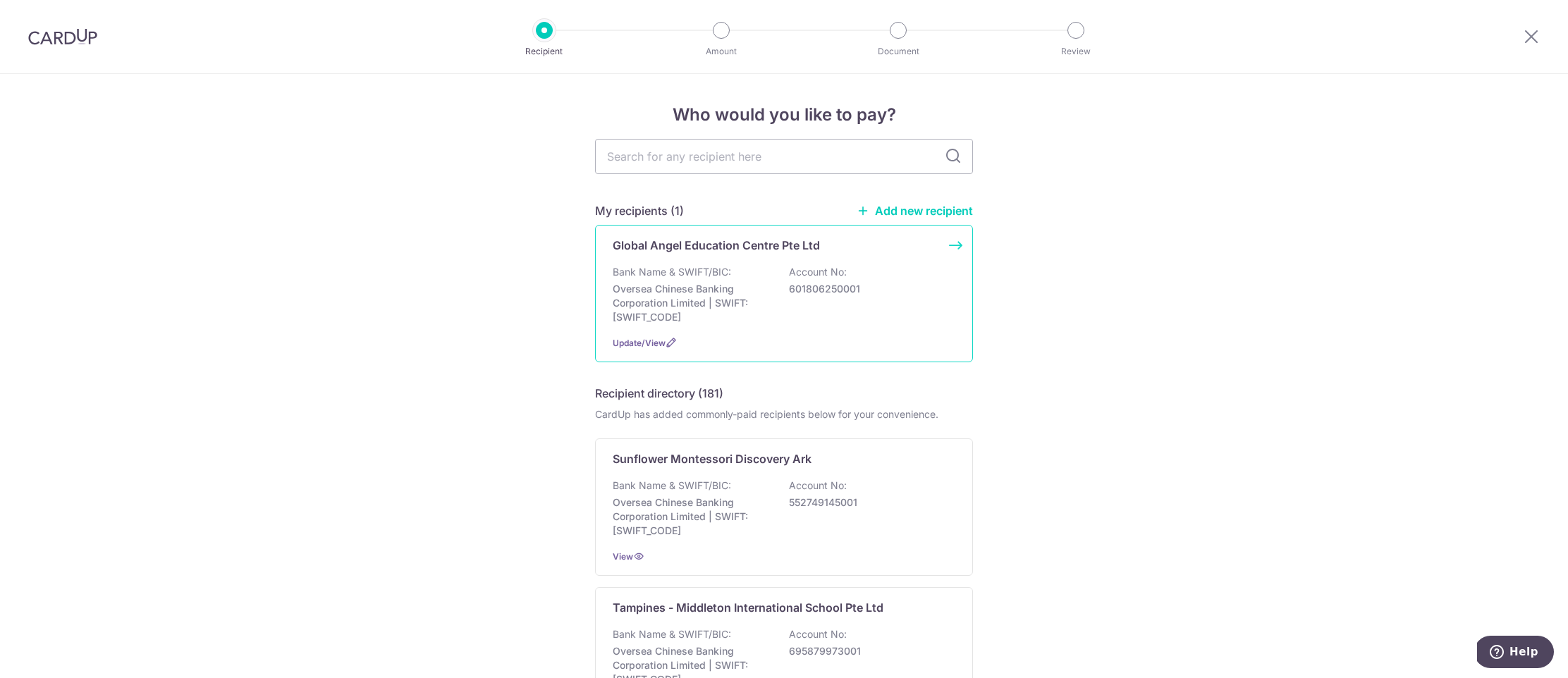
click at [957, 244] on div "Global Angel Education Centre Pte Ltd Bank Name & SWIFT/BIC: Oversea Chinese Ba…" at bounding box center [784, 293] width 378 height 138
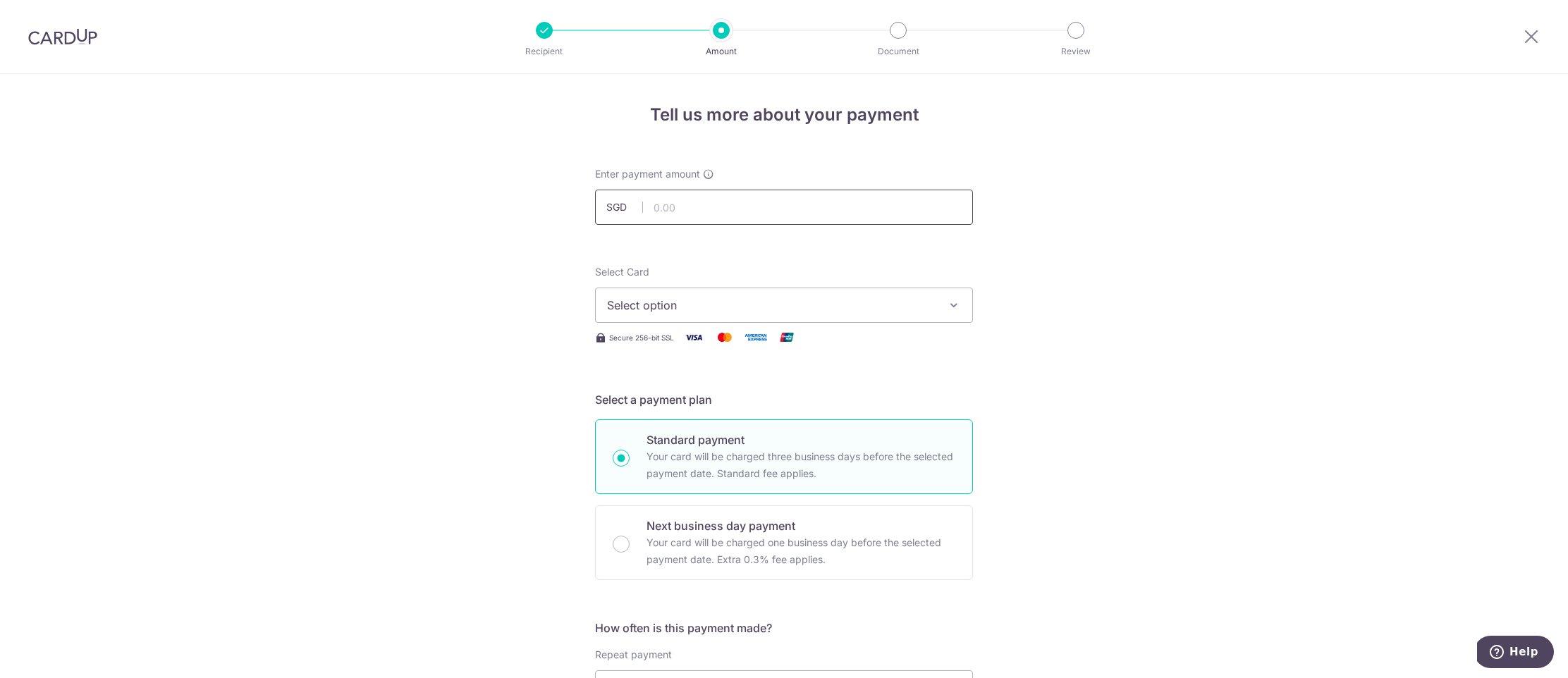
click at [724, 201] on input "text" at bounding box center [784, 206] width 378 height 35
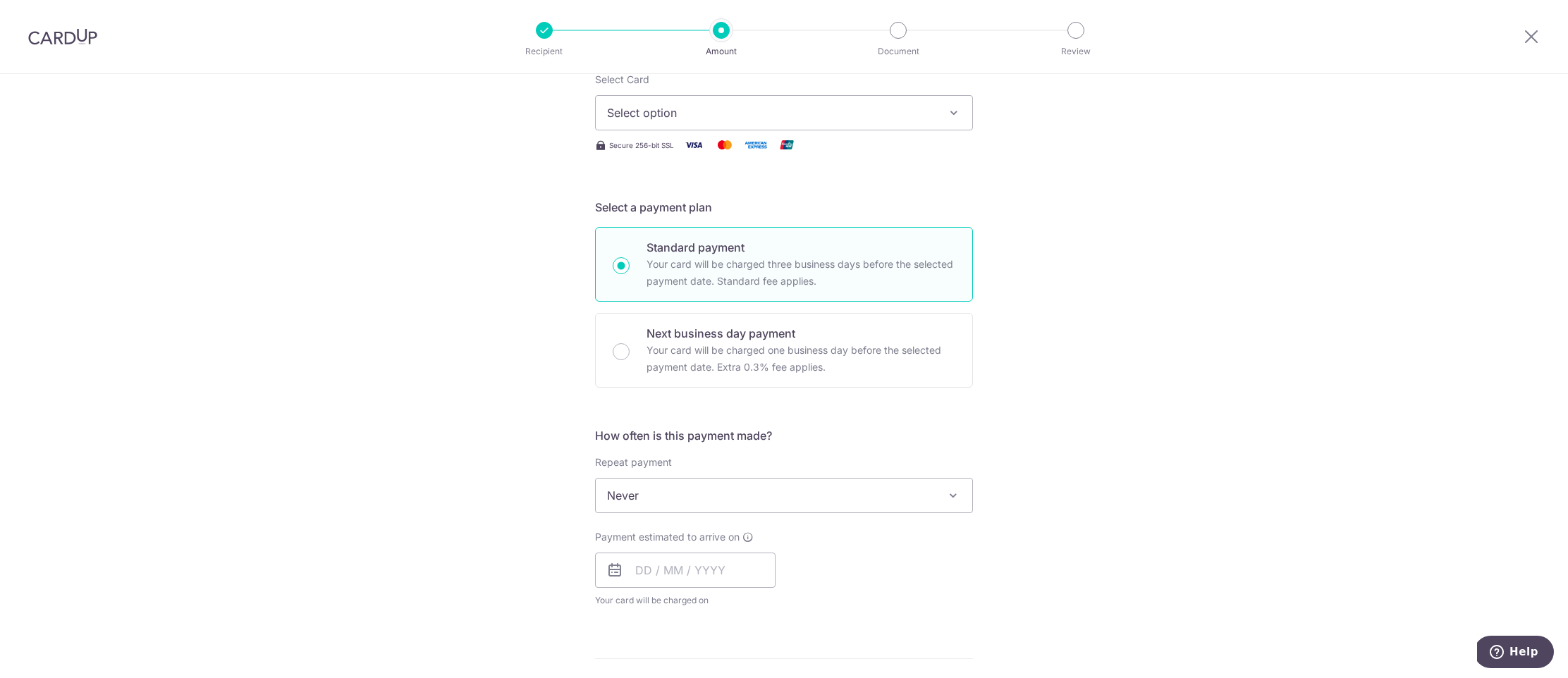
scroll to position [127, 0]
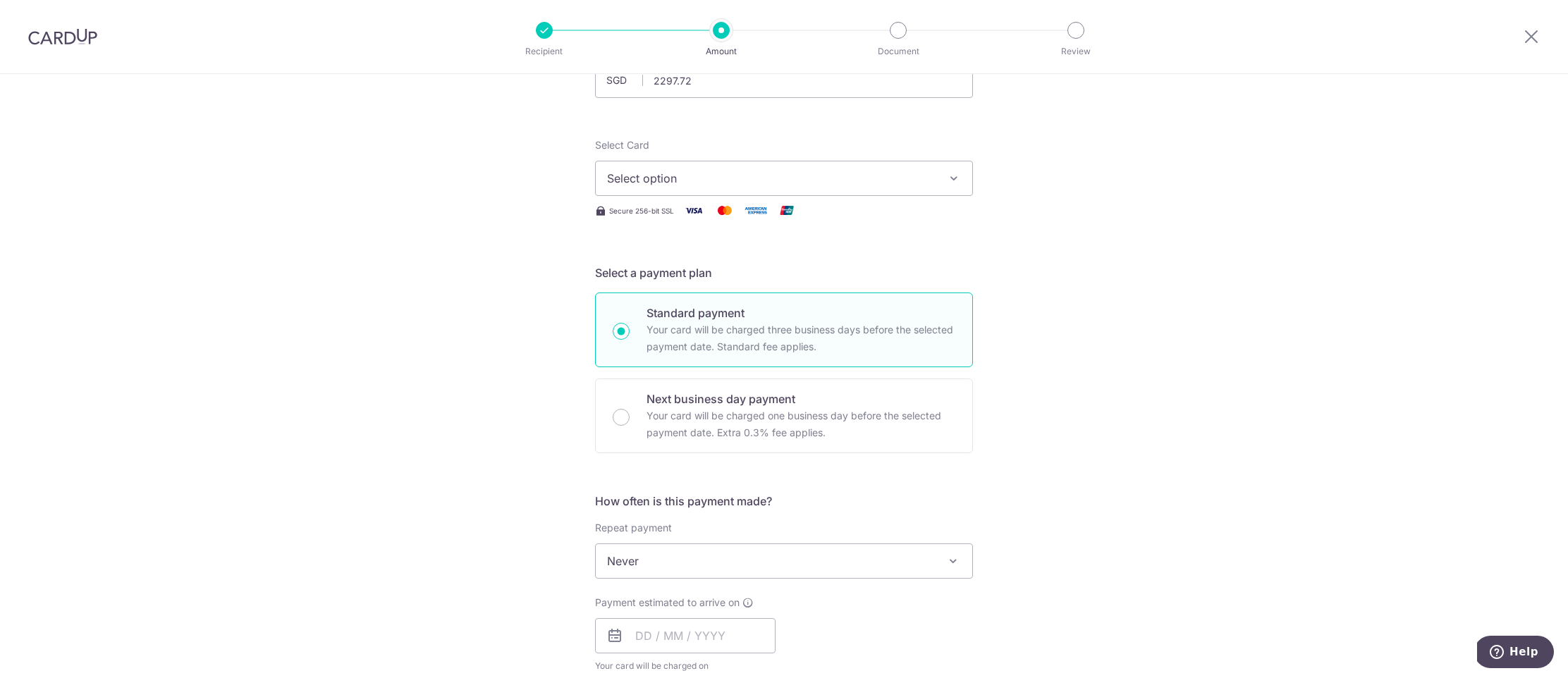
type input "2,297.72"
click at [840, 173] on span "Select option" at bounding box center [771, 178] width 329 height 17
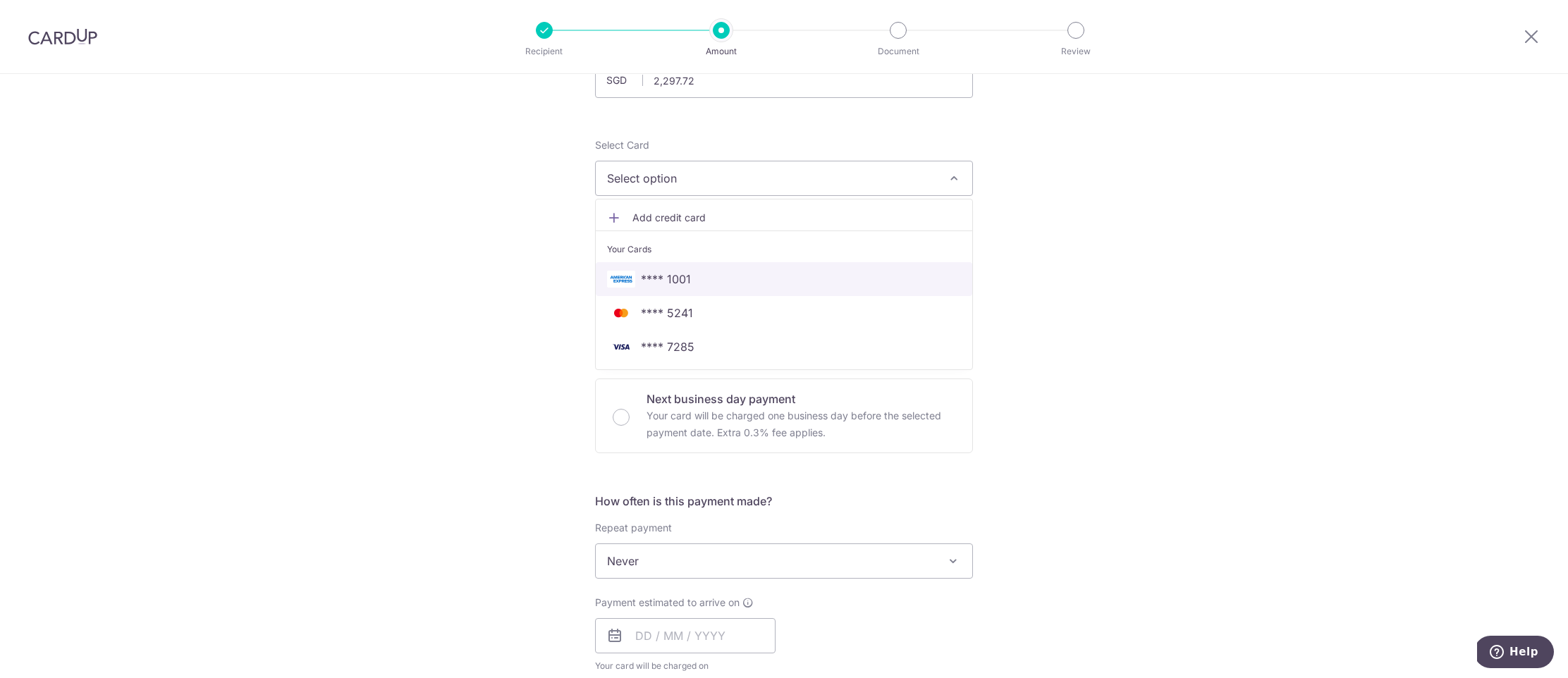
click at [794, 273] on span "**** 1001" at bounding box center [784, 279] width 354 height 17
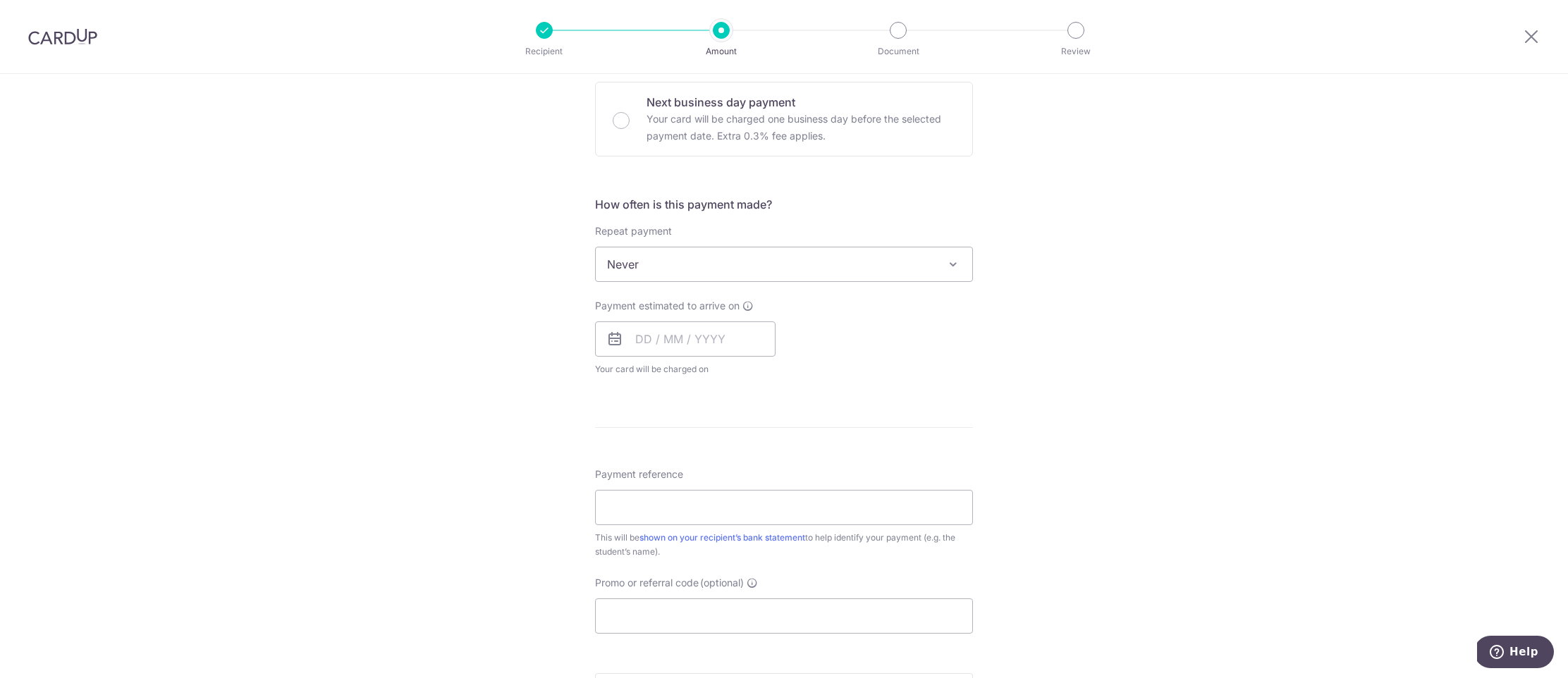
scroll to position [427, 0]
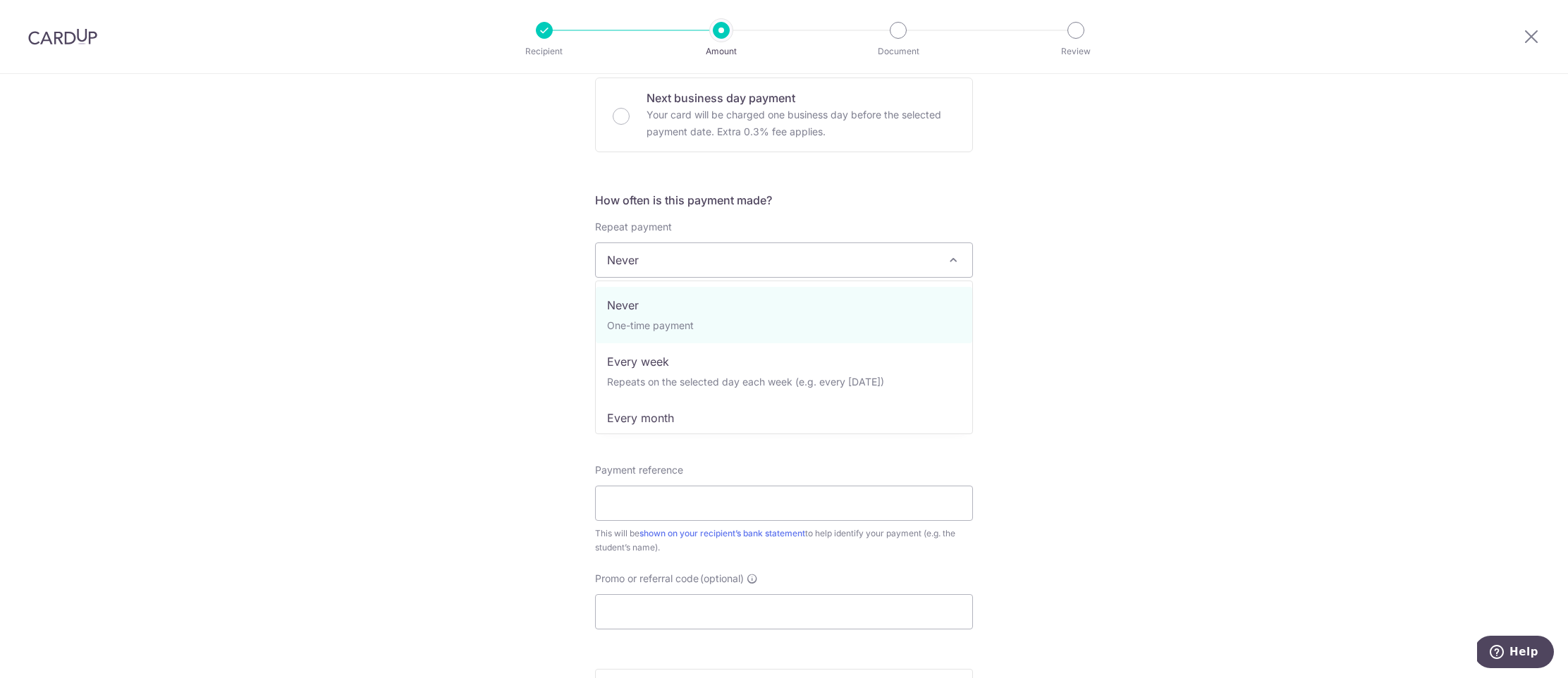
click at [828, 272] on span "Never" at bounding box center [784, 259] width 377 height 33
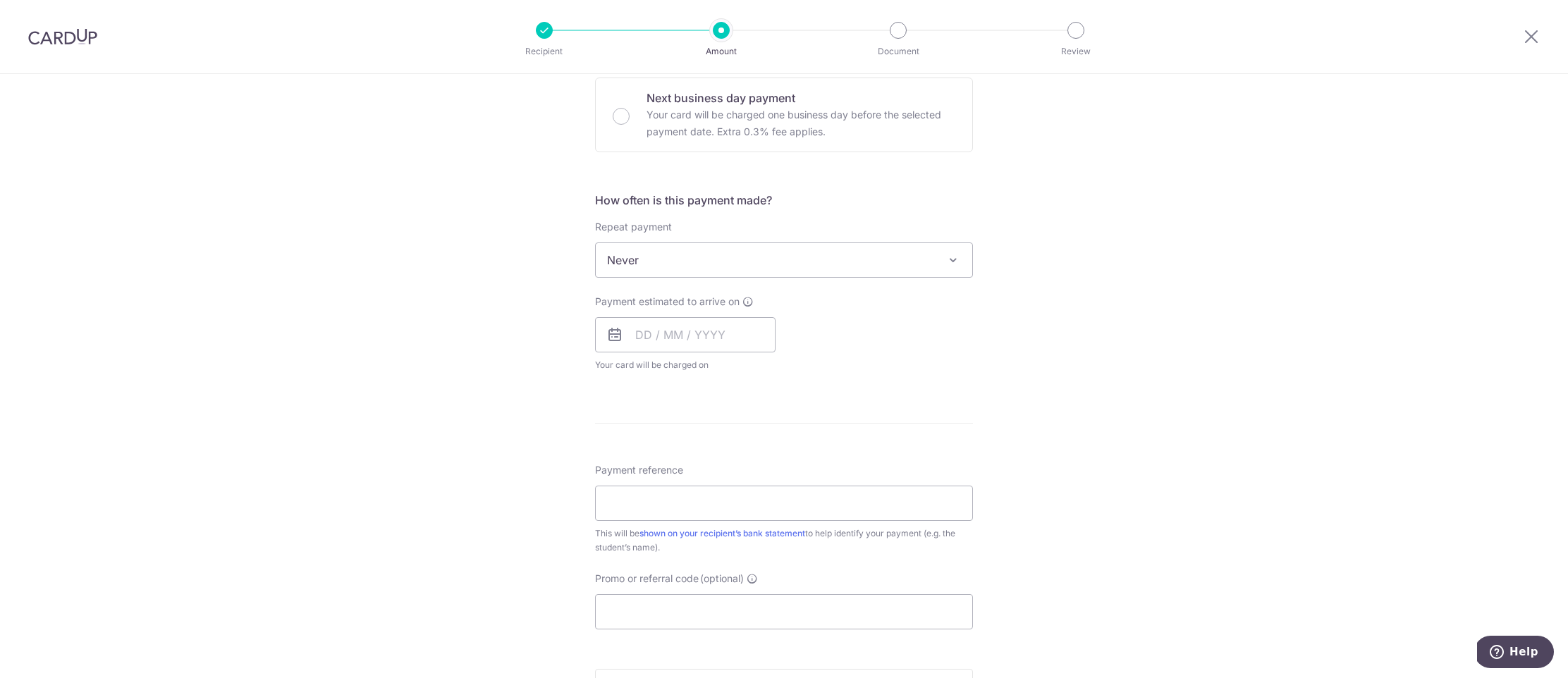
click at [1005, 285] on div "Tell us more about your payment Enter payment amount SGD 2,297.72 2297.72 Selec…" at bounding box center [784, 283] width 1568 height 1275
click at [740, 336] on input "text" at bounding box center [685, 334] width 180 height 35
click at [556, 463] on div "Tell us more about your payment Enter payment amount SGD 2,297.72 2297.72 Selec…" at bounding box center [784, 283] width 1568 height 1275
click at [678, 335] on input "text" at bounding box center [685, 334] width 180 height 35
drag, startPoint x: 735, startPoint y: 461, endPoint x: 832, endPoint y: 500, distance: 104.5
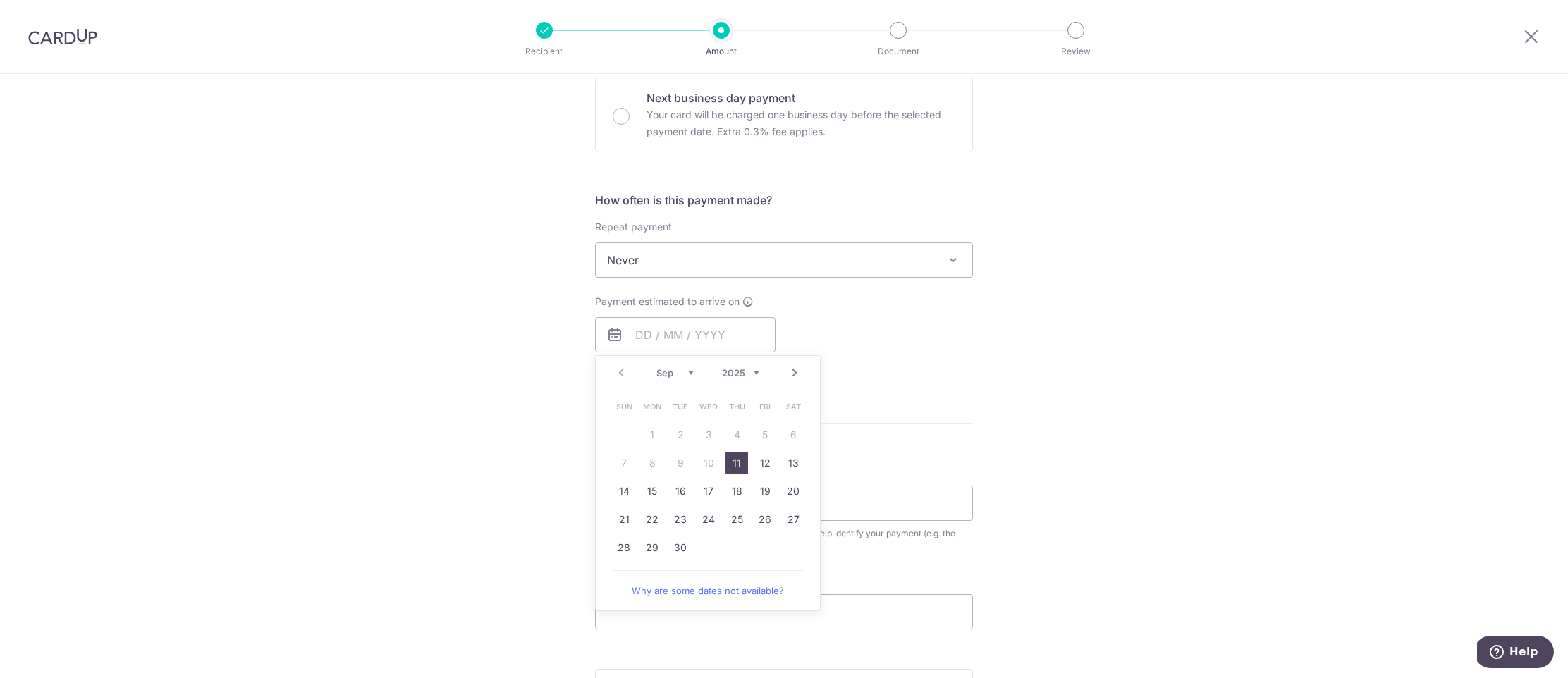
click at [735, 461] on link "11" at bounding box center [736, 463] width 23 height 23
type input "[DATE]"
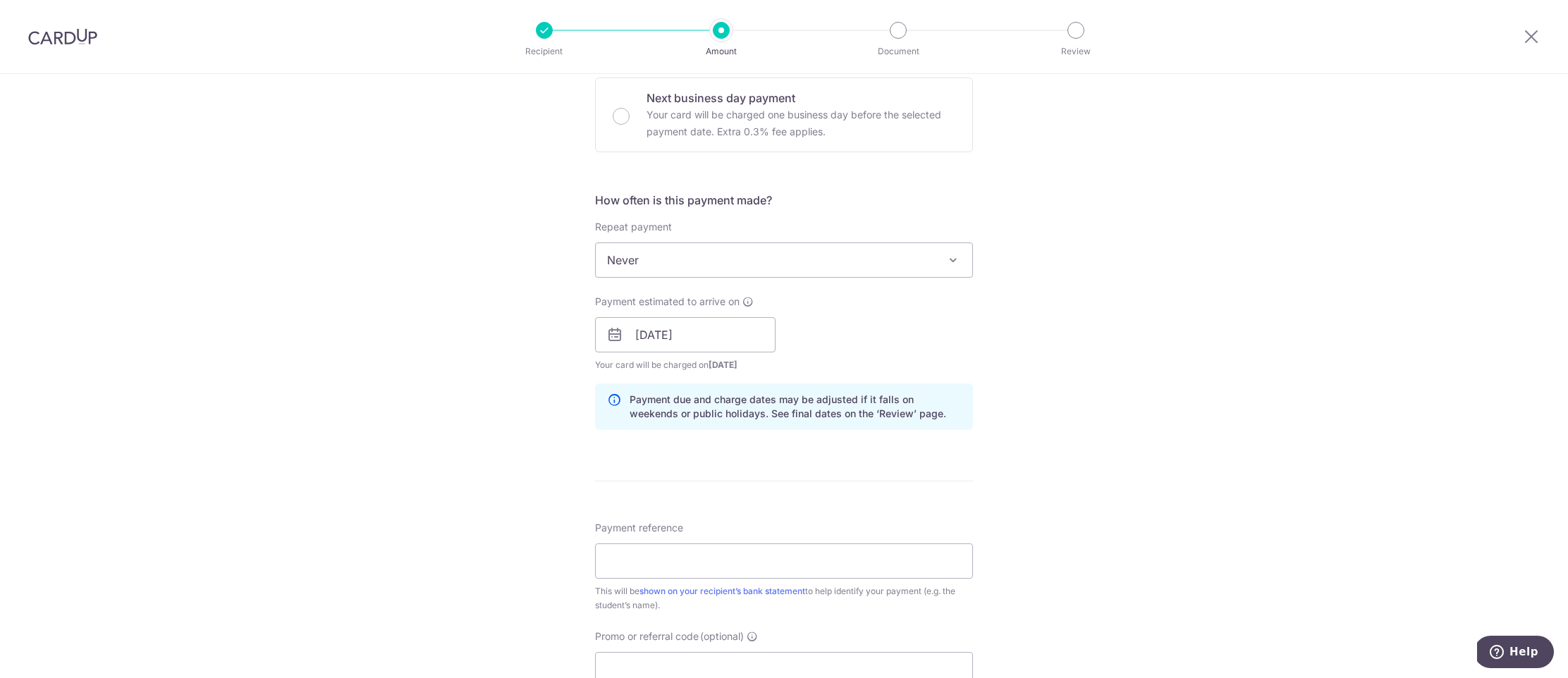
click at [898, 476] on form "Enter payment amount SGD 2,297.72 2297.72 Select Card **** 1001 Add credit card…" at bounding box center [784, 326] width 378 height 1173
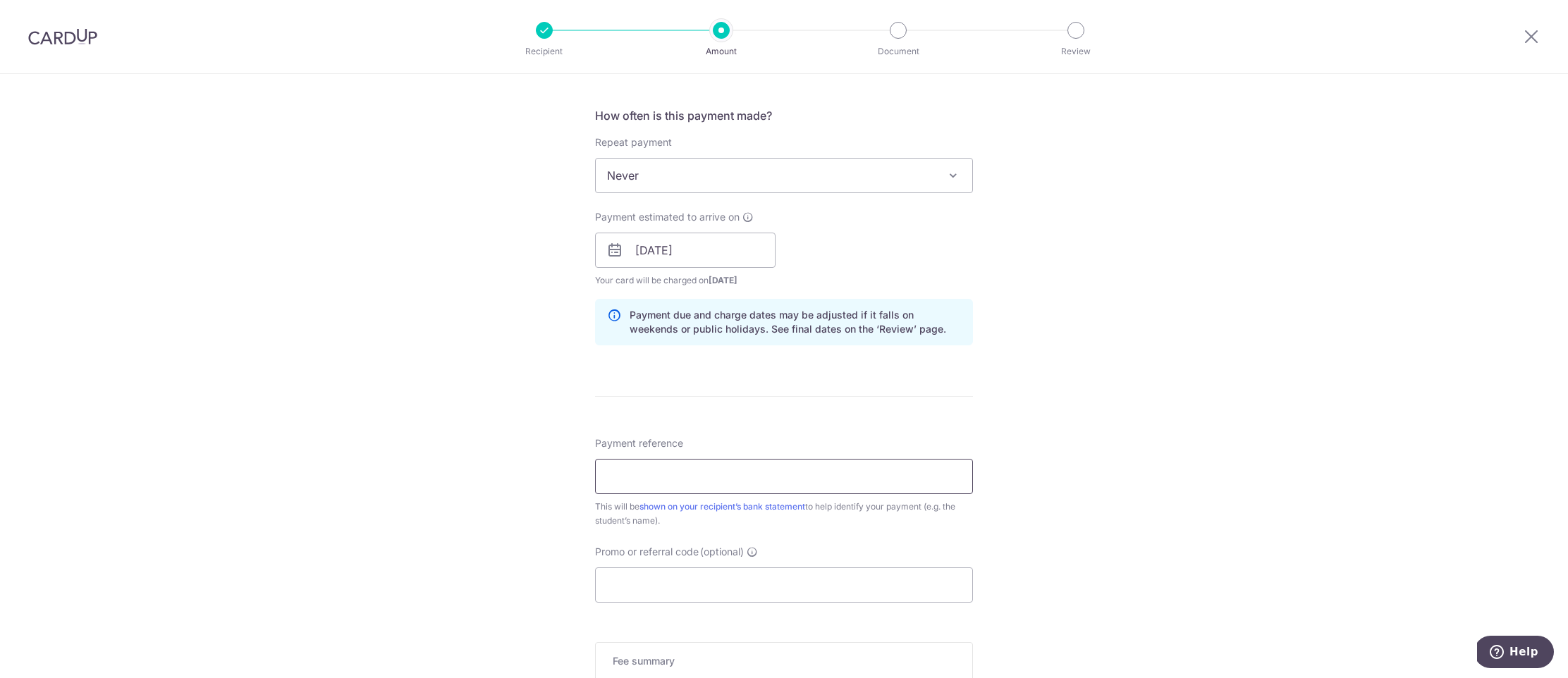
scroll to position [520, 0]
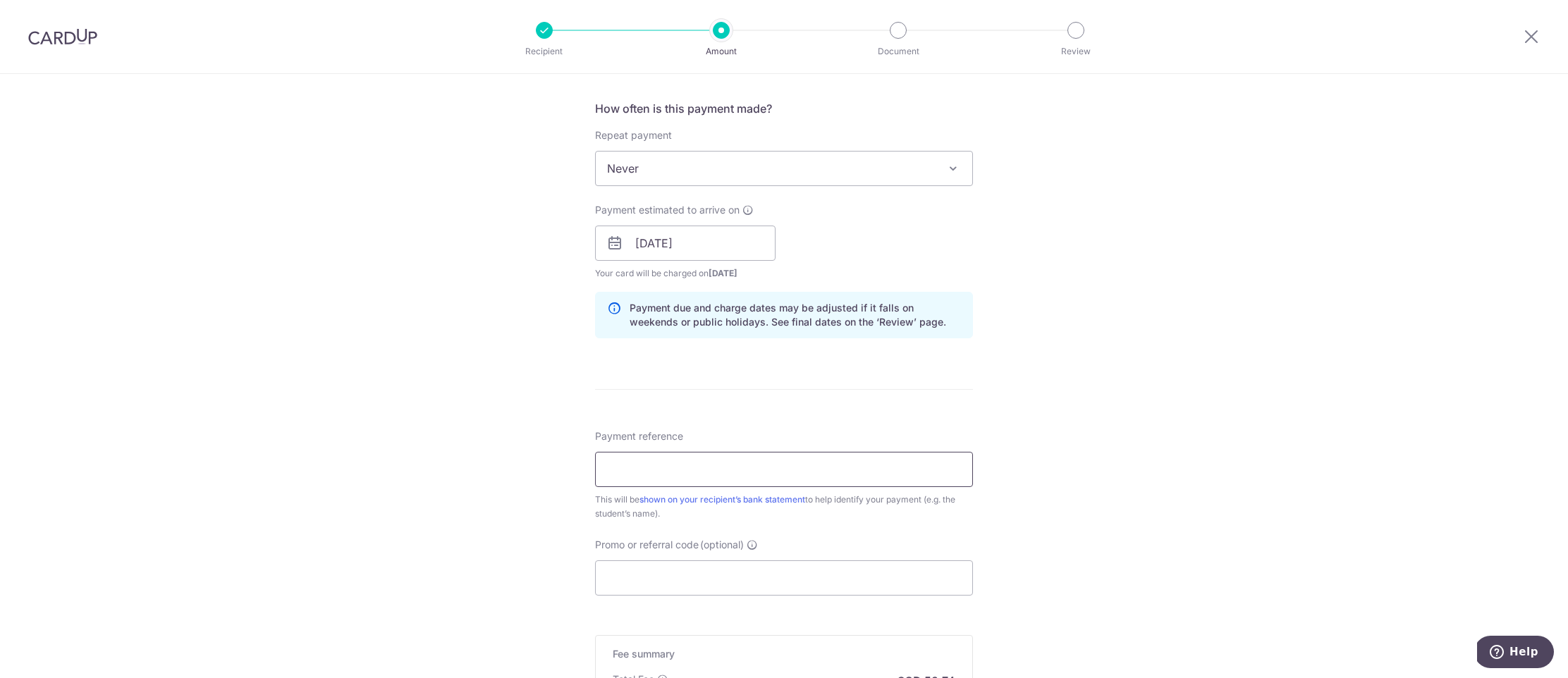
click at [691, 464] on input "Payment reference" at bounding box center [784, 469] width 378 height 35
type input "Joshua Joseph Lim Xin Yong QU-0275"
click at [642, 572] on input "Promo or referral code (optional)" at bounding box center [784, 578] width 378 height 35
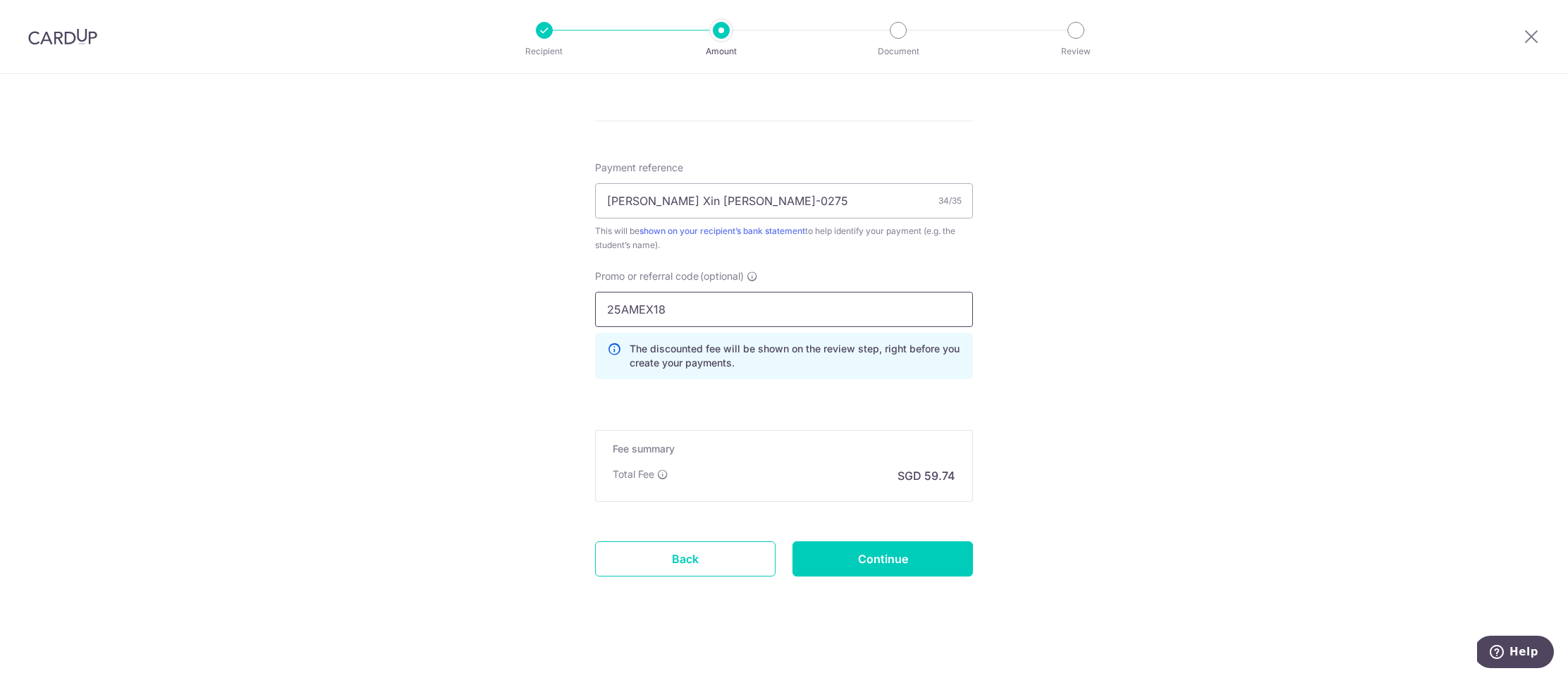
scroll to position [792, 0]
type input "25AMEX18"
click at [937, 560] on input "Continue" at bounding box center [882, 554] width 180 height 35
type input "Create Schedule"
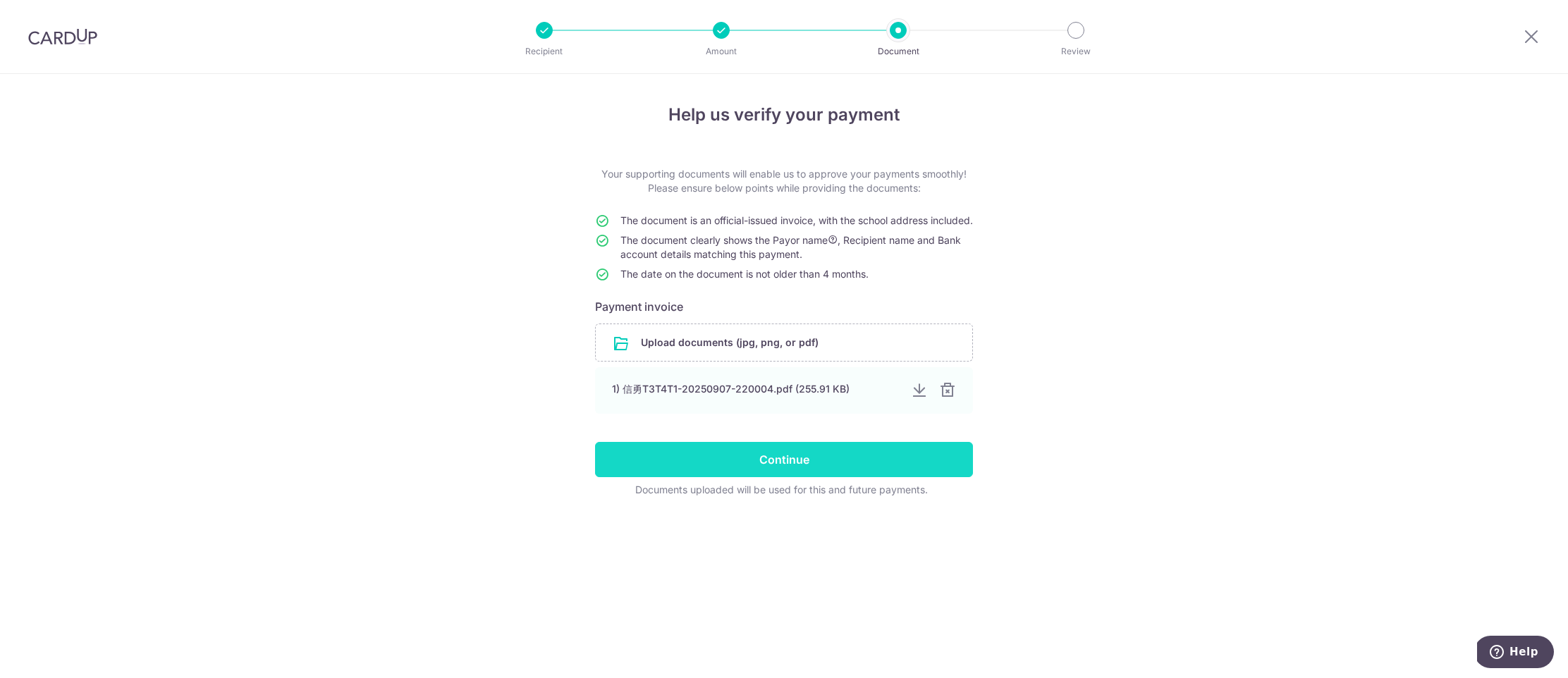
click at [853, 470] on input "Continue" at bounding box center [784, 459] width 378 height 35
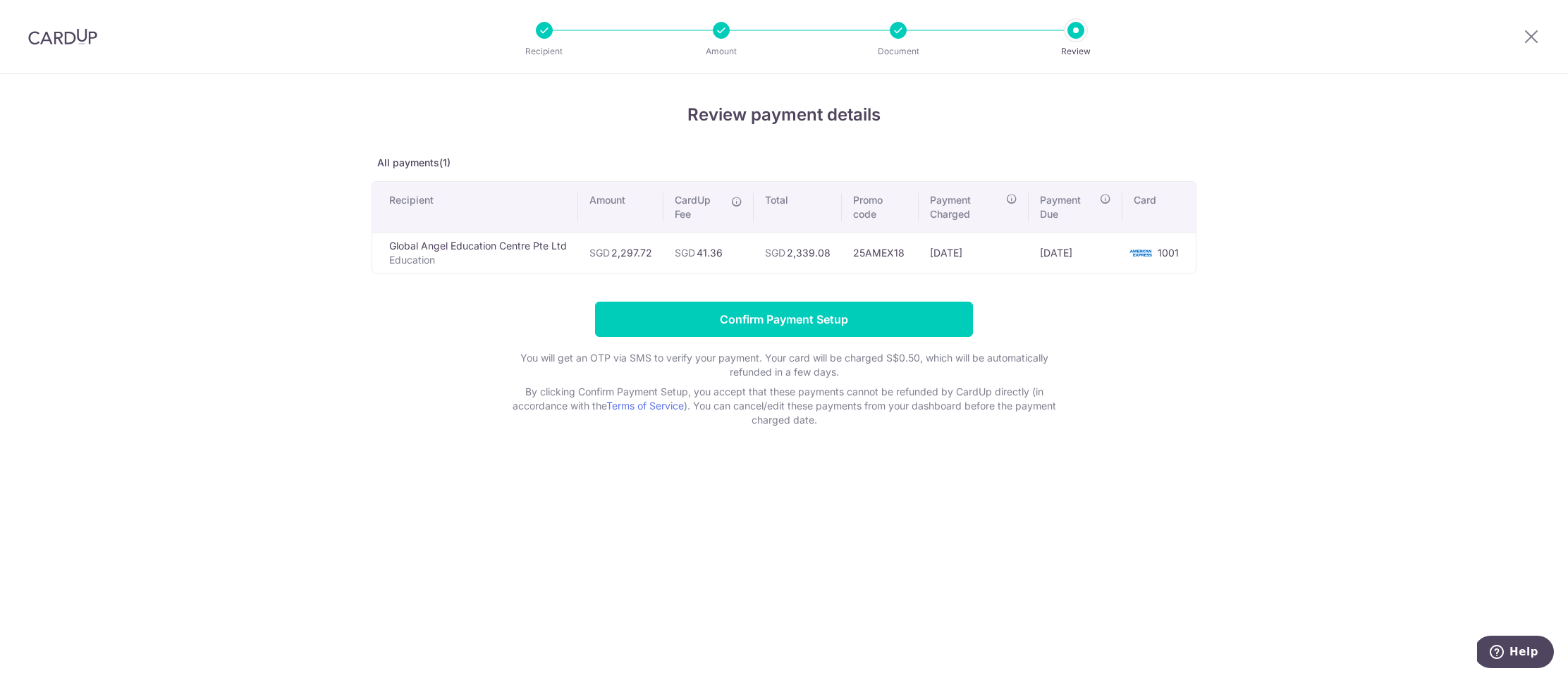
drag, startPoint x: 868, startPoint y: 186, endPoint x: 920, endPoint y: 30, distance: 164.4
click at [913, 86] on div "Review payment details All payments(1) Recipient Amount CardUp Fee Total Promo …" at bounding box center [784, 376] width 1568 height 604
click at [536, 97] on div "Review payment details All payments(1) Recipient Amount CardUp Fee Total Promo …" at bounding box center [784, 376] width 1568 height 604
click at [633, 253] on td "SGD 2,297.72" at bounding box center [620, 253] width 85 height 40
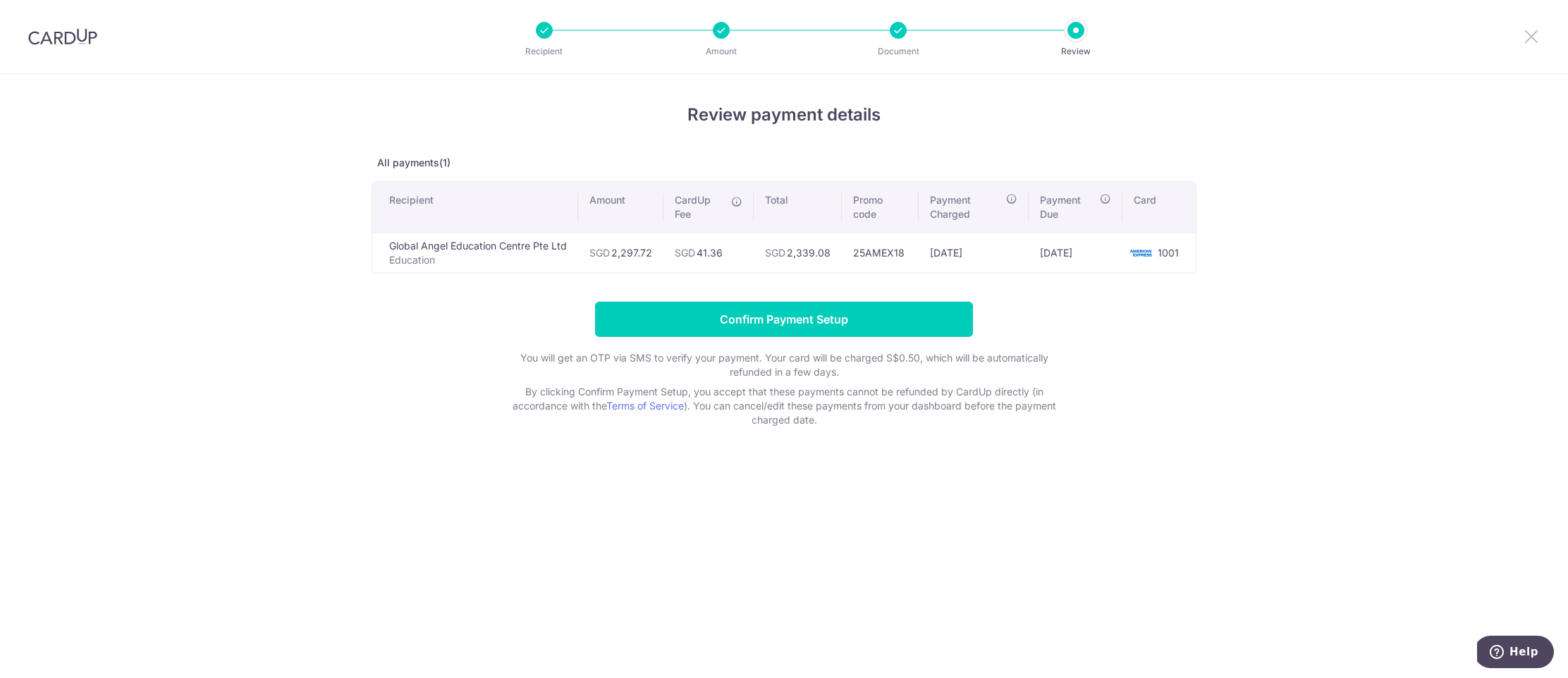
click at [1531, 41] on icon at bounding box center [1531, 35] width 17 height 17
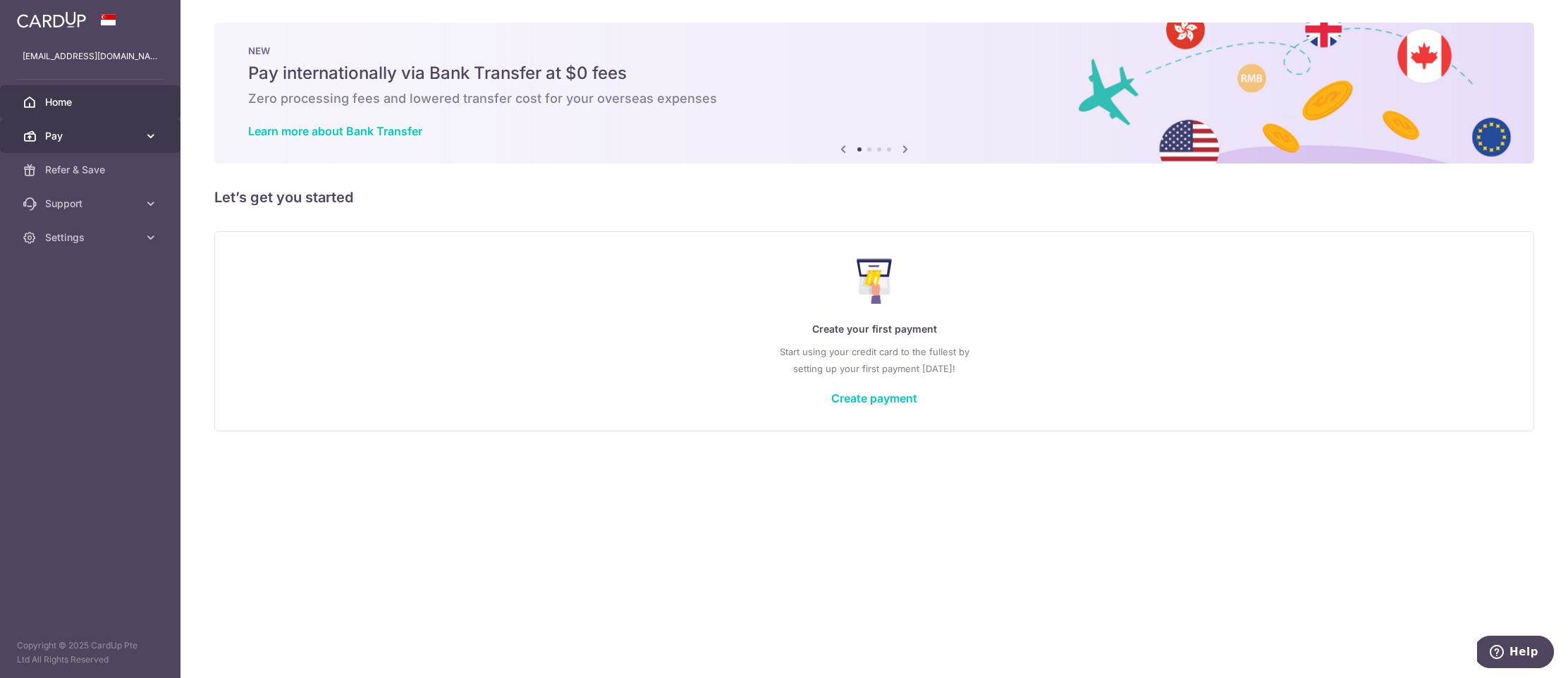
click at [101, 139] on span "Pay" at bounding box center [91, 136] width 93 height 14
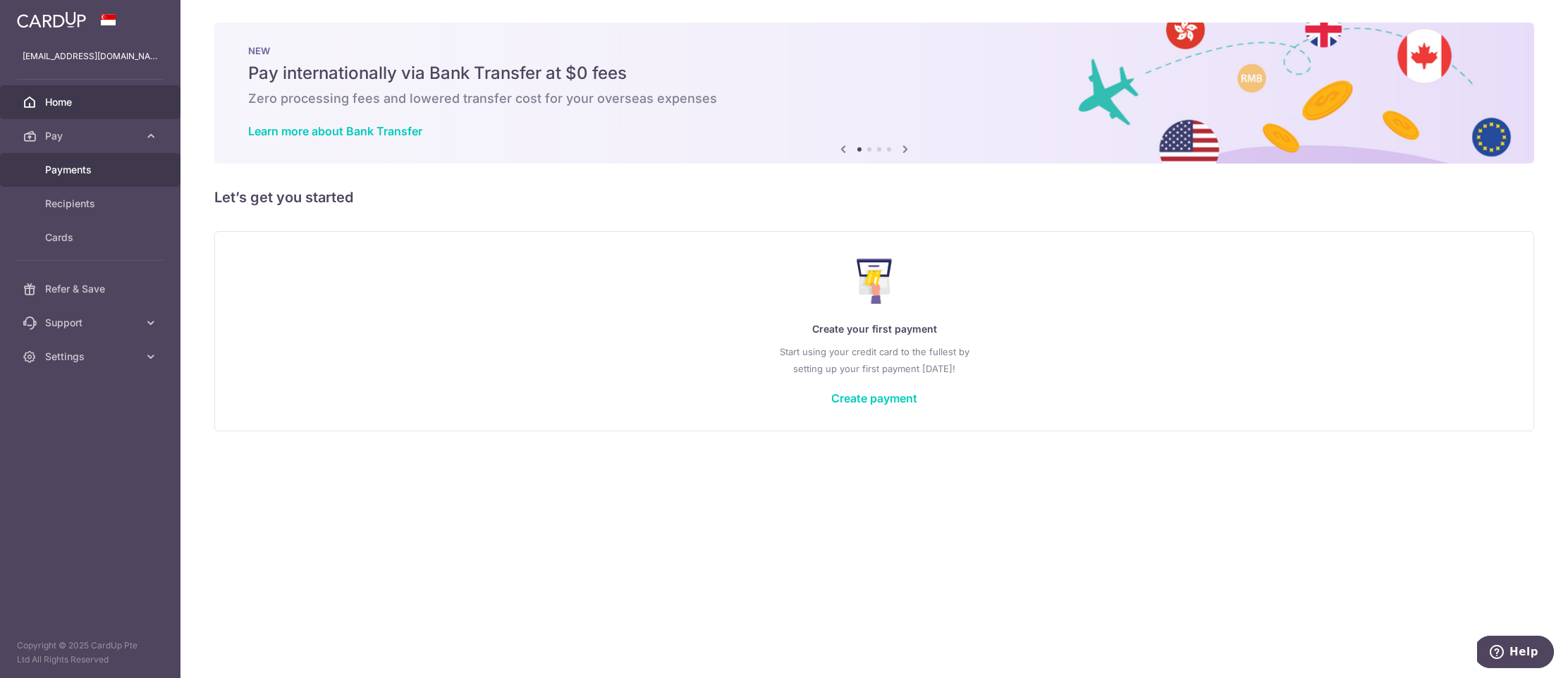
click at [98, 177] on span "Payments" at bounding box center [91, 170] width 93 height 14
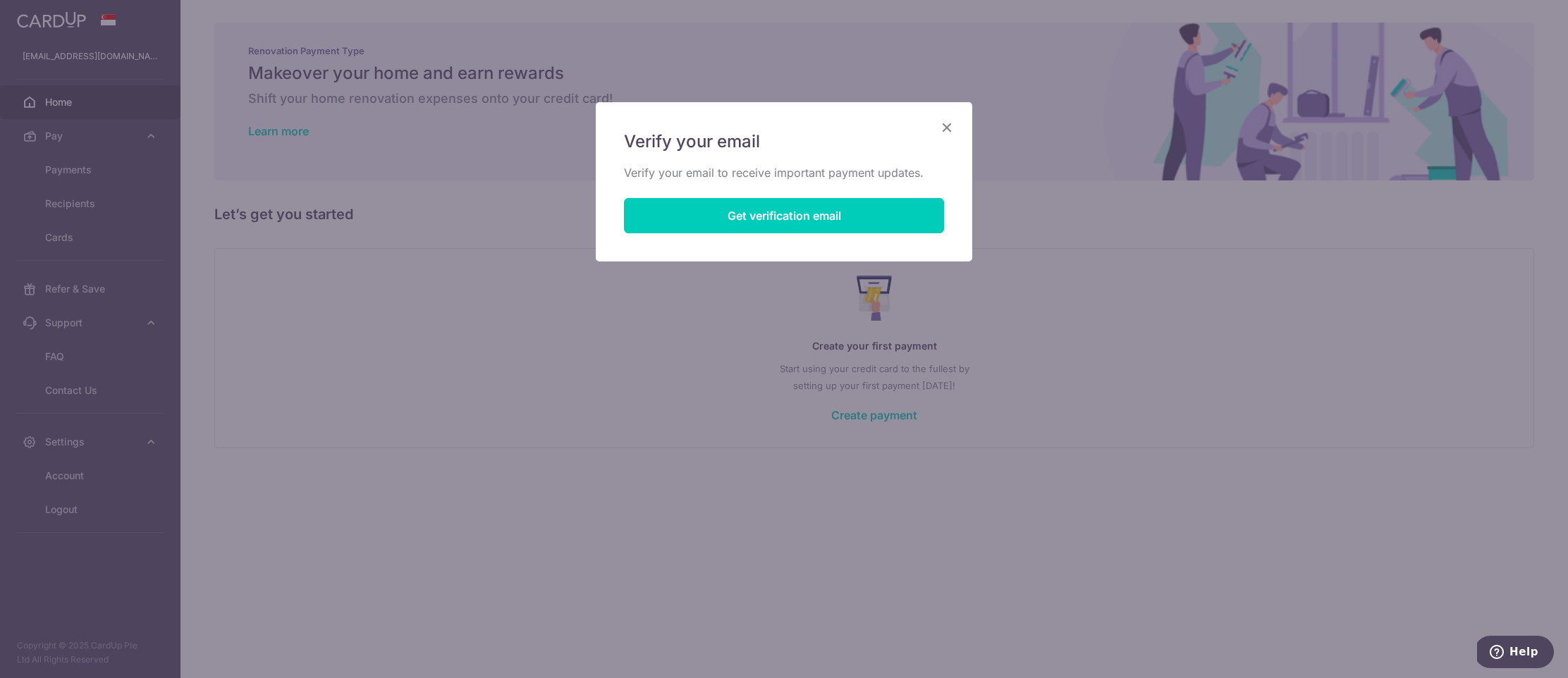
click at [949, 126] on icon "Close" at bounding box center [947, 127] width 17 height 17
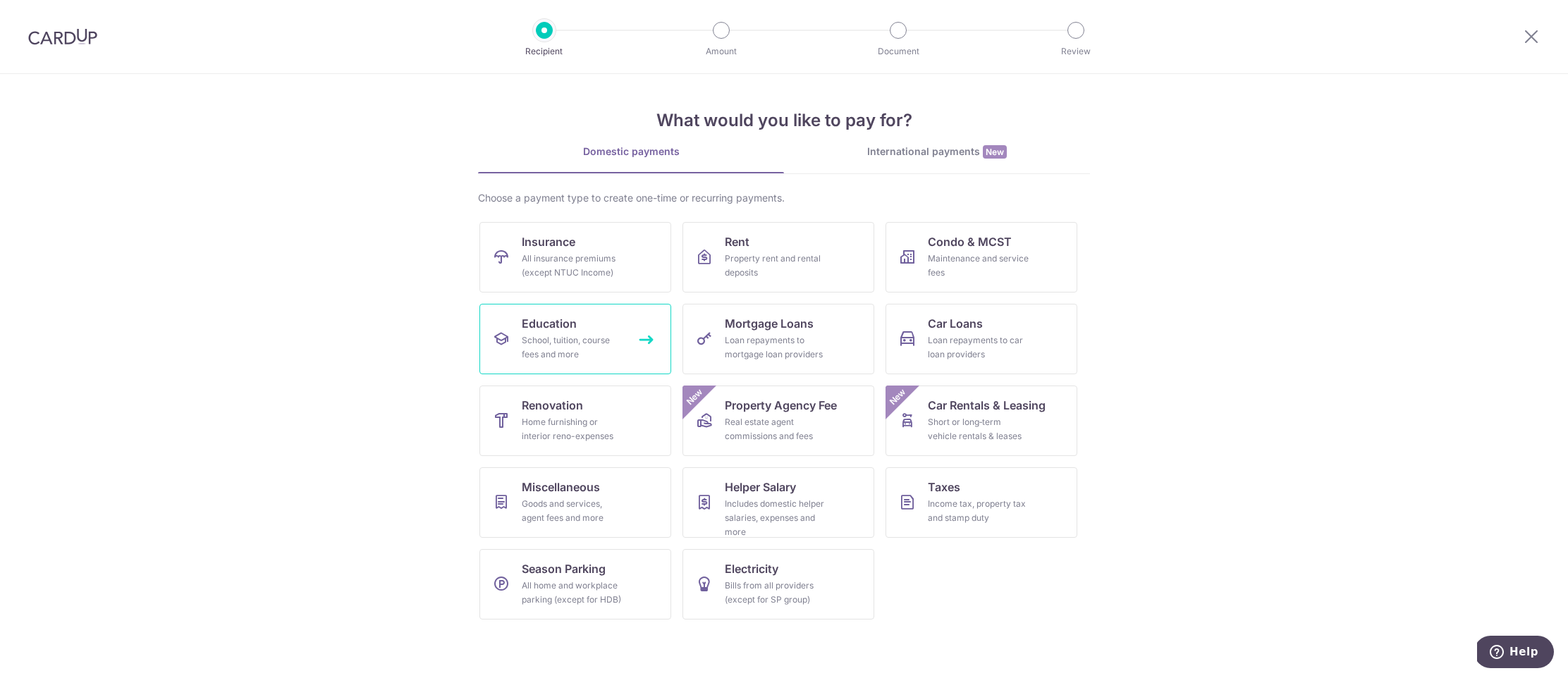
click at [620, 322] on link "Education School, tuition, course fees and more" at bounding box center [575, 339] width 192 height 71
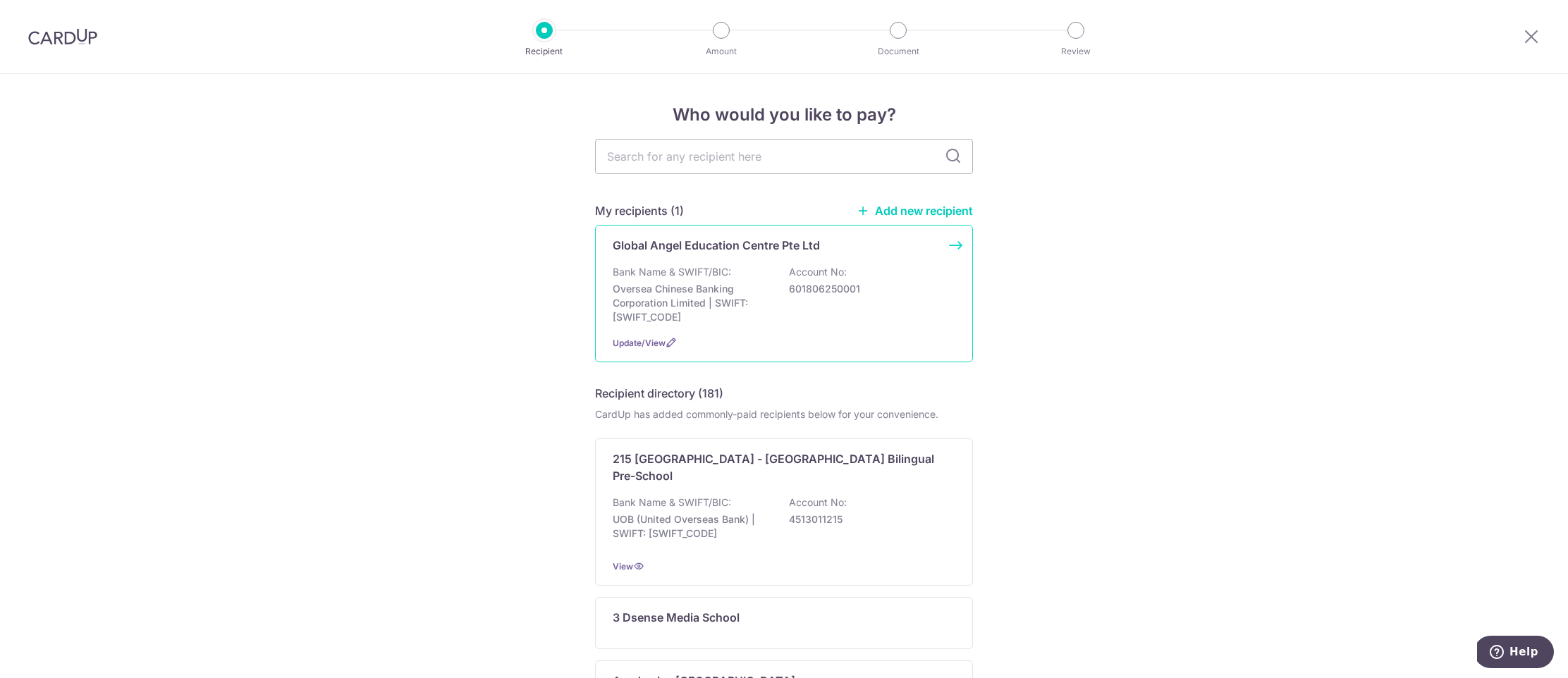
click at [832, 328] on div "Global Angel Education Centre Pte Ltd Bank Name & SWIFT/BIC: Oversea Chinese Ba…" at bounding box center [784, 293] width 378 height 138
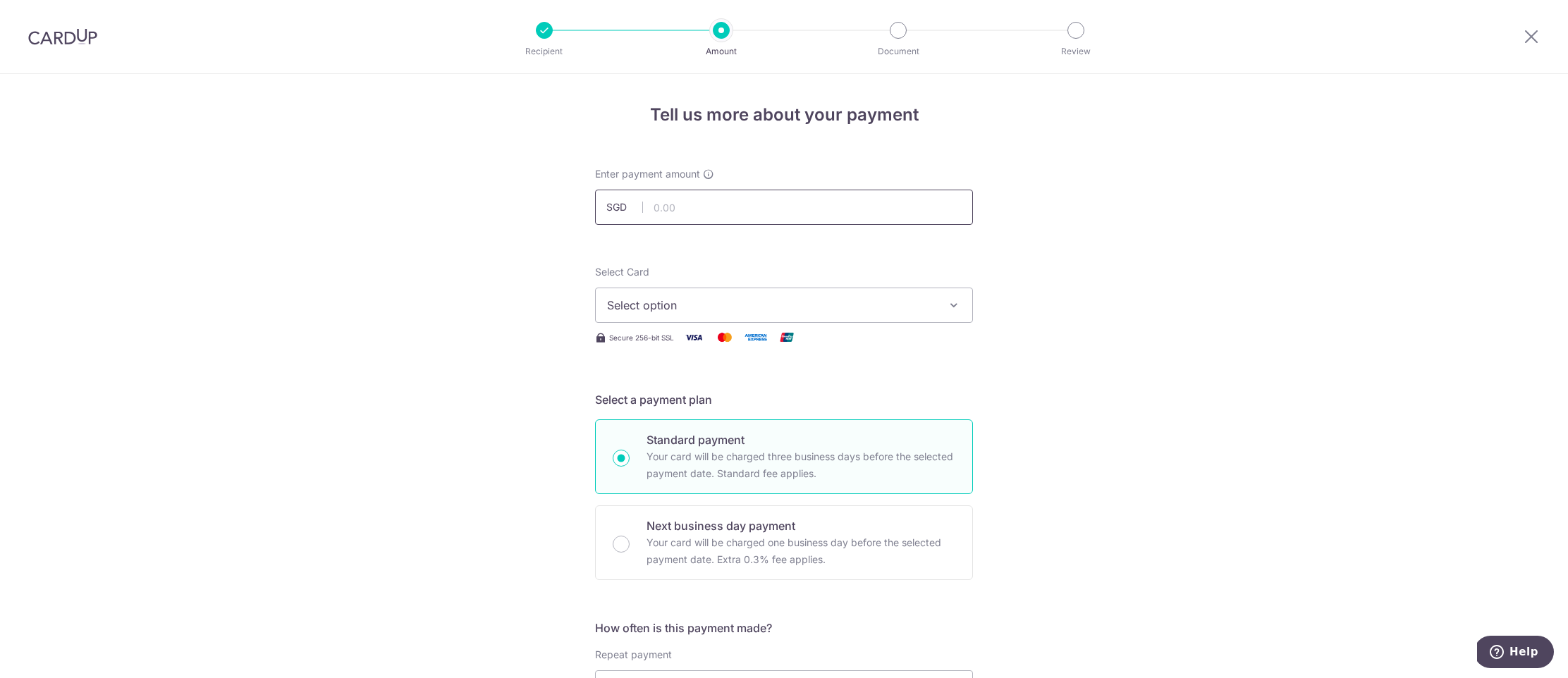
click at [692, 205] on input "text" at bounding box center [784, 206] width 378 height 35
type input "2,297.72"
click at [713, 297] on span "Select option" at bounding box center [771, 305] width 329 height 17
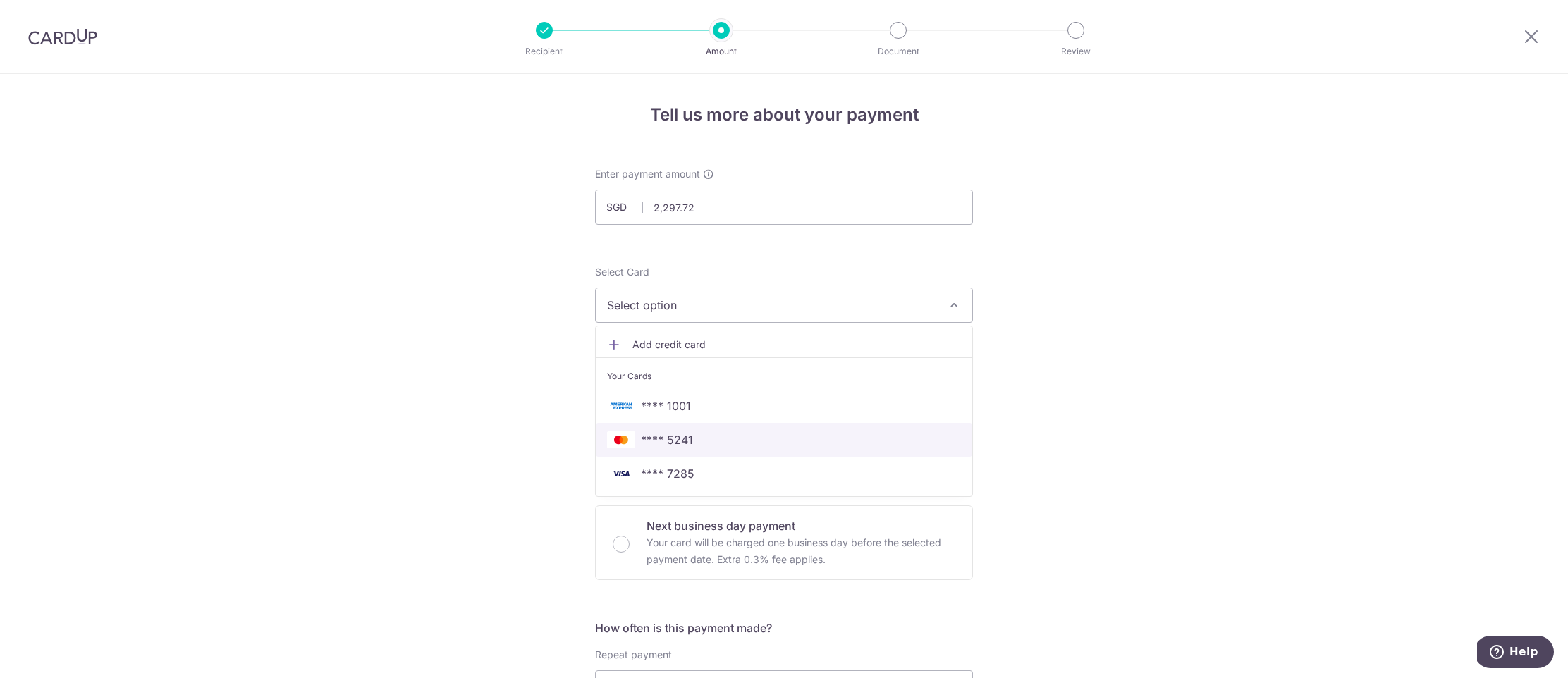
click at [702, 443] on span "**** 5241" at bounding box center [784, 439] width 354 height 17
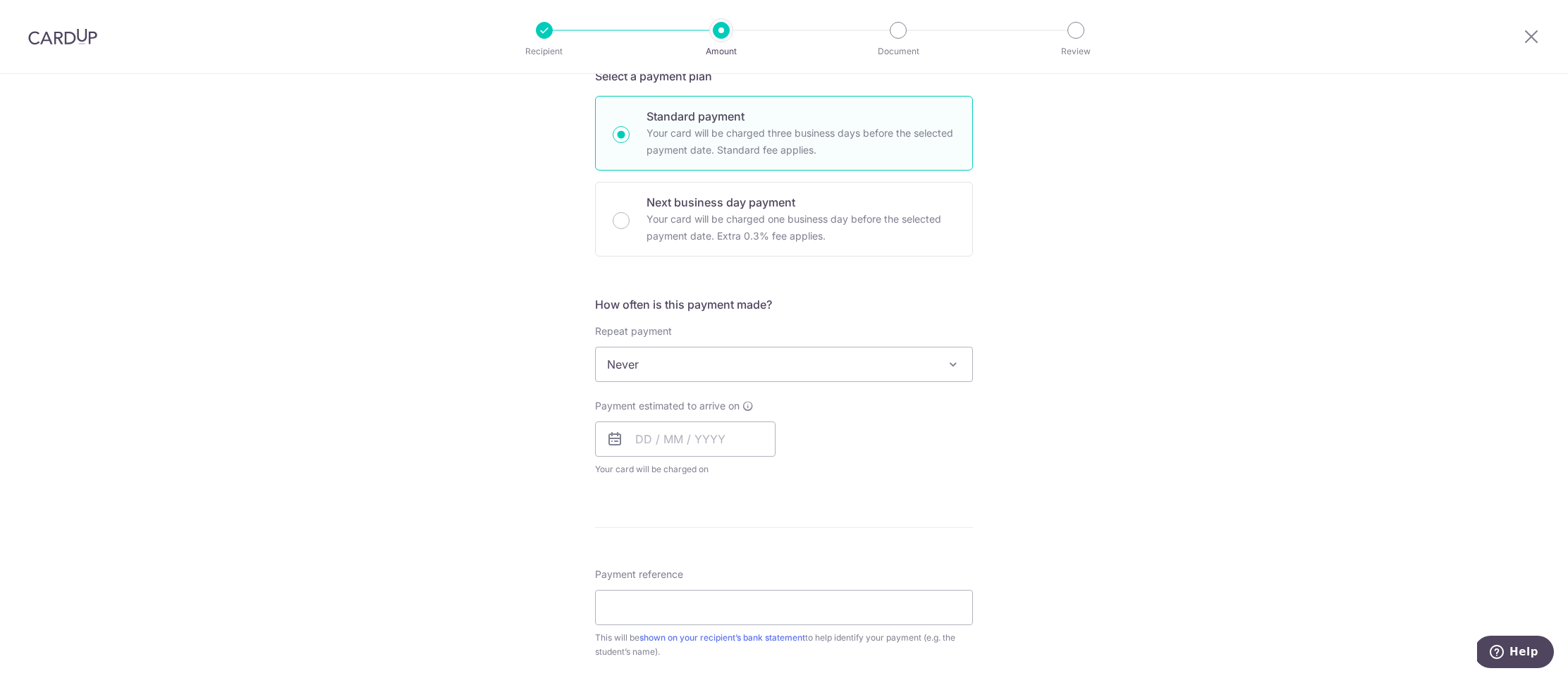
scroll to position [329, 0]
click at [717, 434] on input "text" at bounding box center [685, 434] width 180 height 35
click at [551, 539] on div "Tell us more about your payment Enter payment amount SGD 2,297.72 2297.72 Selec…" at bounding box center [784, 383] width 1568 height 1275
click at [633, 434] on input "text" at bounding box center [685, 434] width 180 height 35
click at [738, 565] on link "11" at bounding box center [736, 562] width 23 height 23
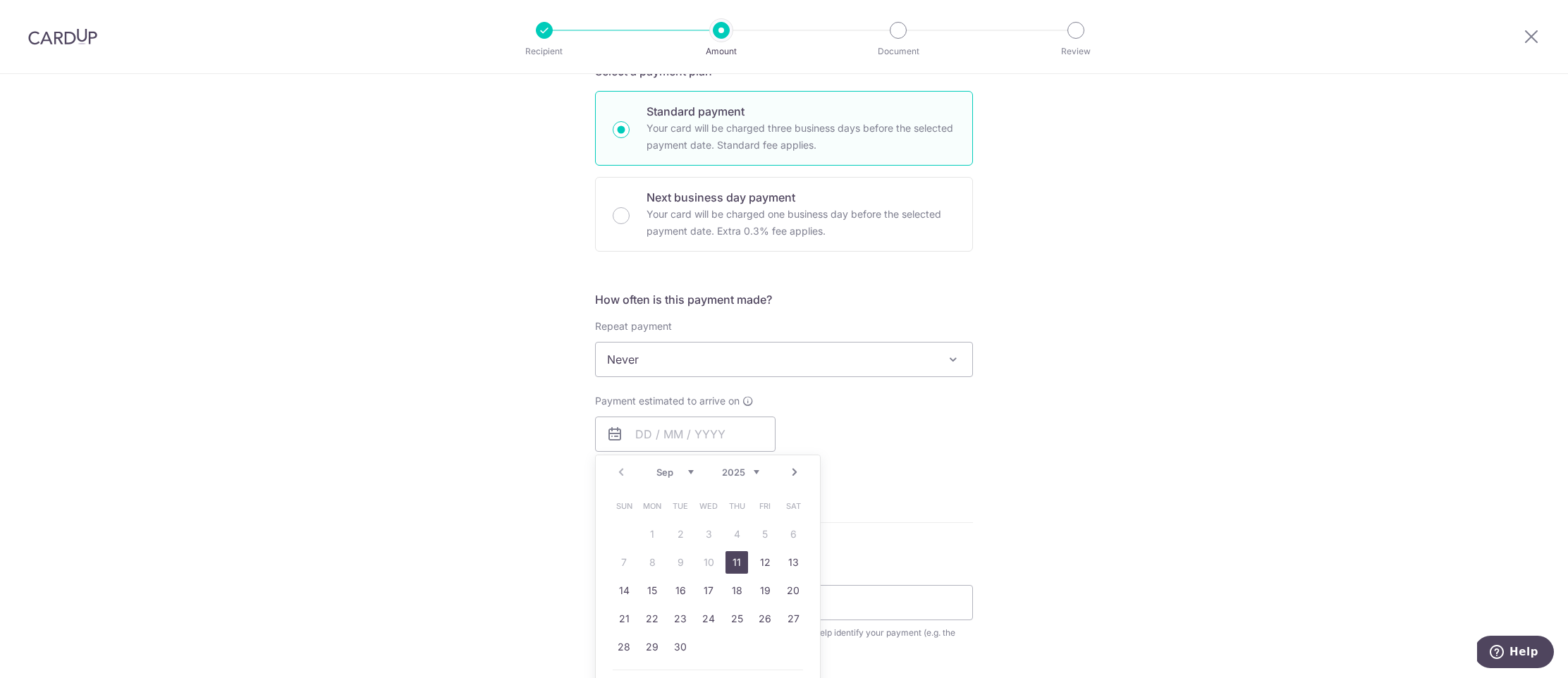
type input "[DATE]"
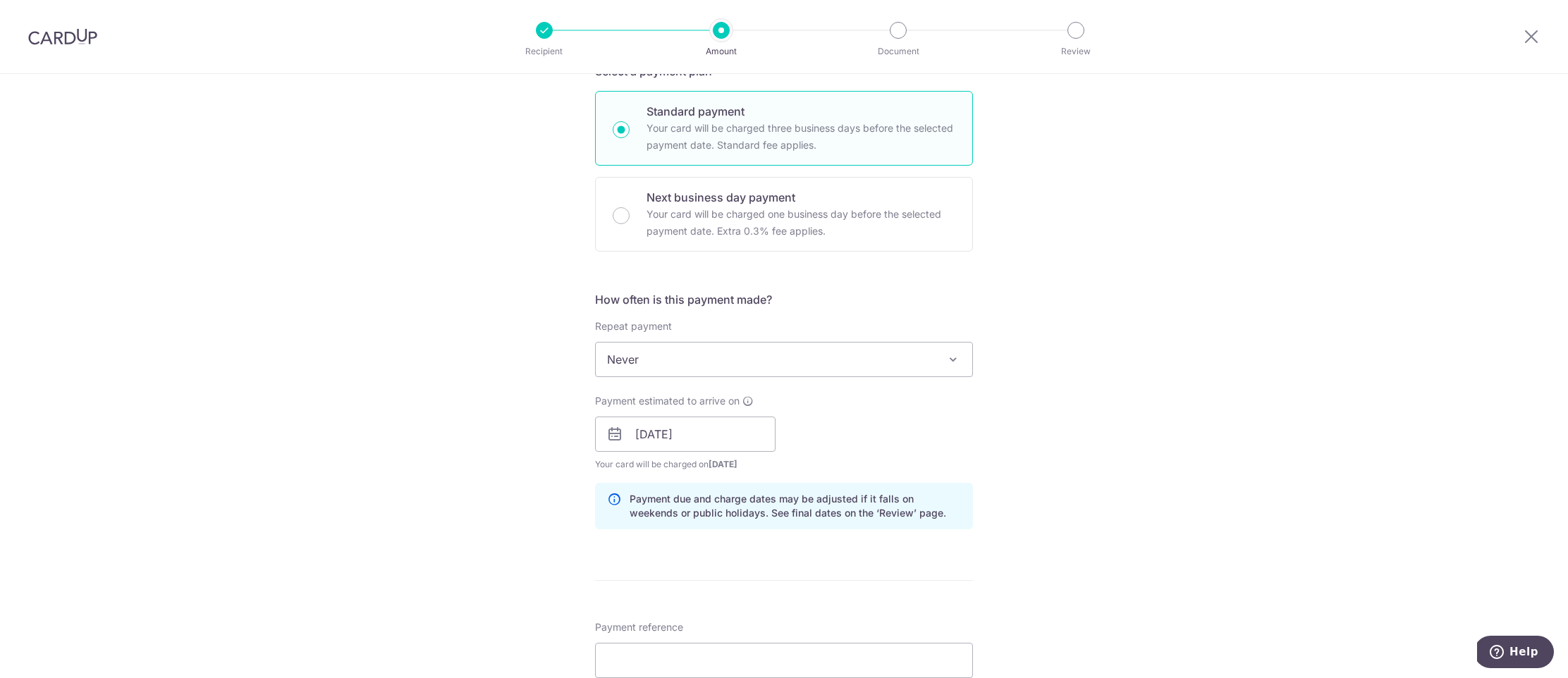
click at [524, 541] on div "Tell us more about your payment Enter payment amount SGD 2,297.72 2297.72 Selec…" at bounding box center [784, 412] width 1568 height 1332
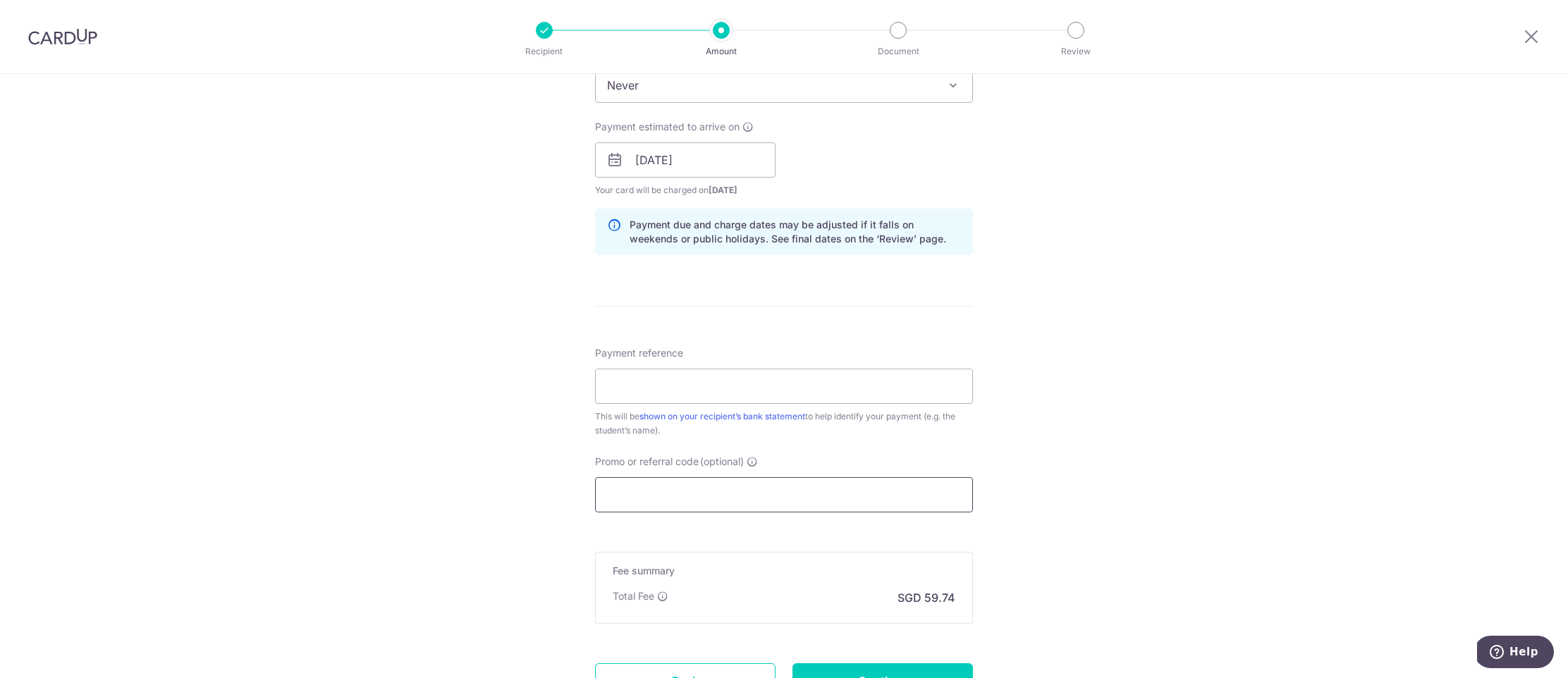
scroll to position [615, 0]
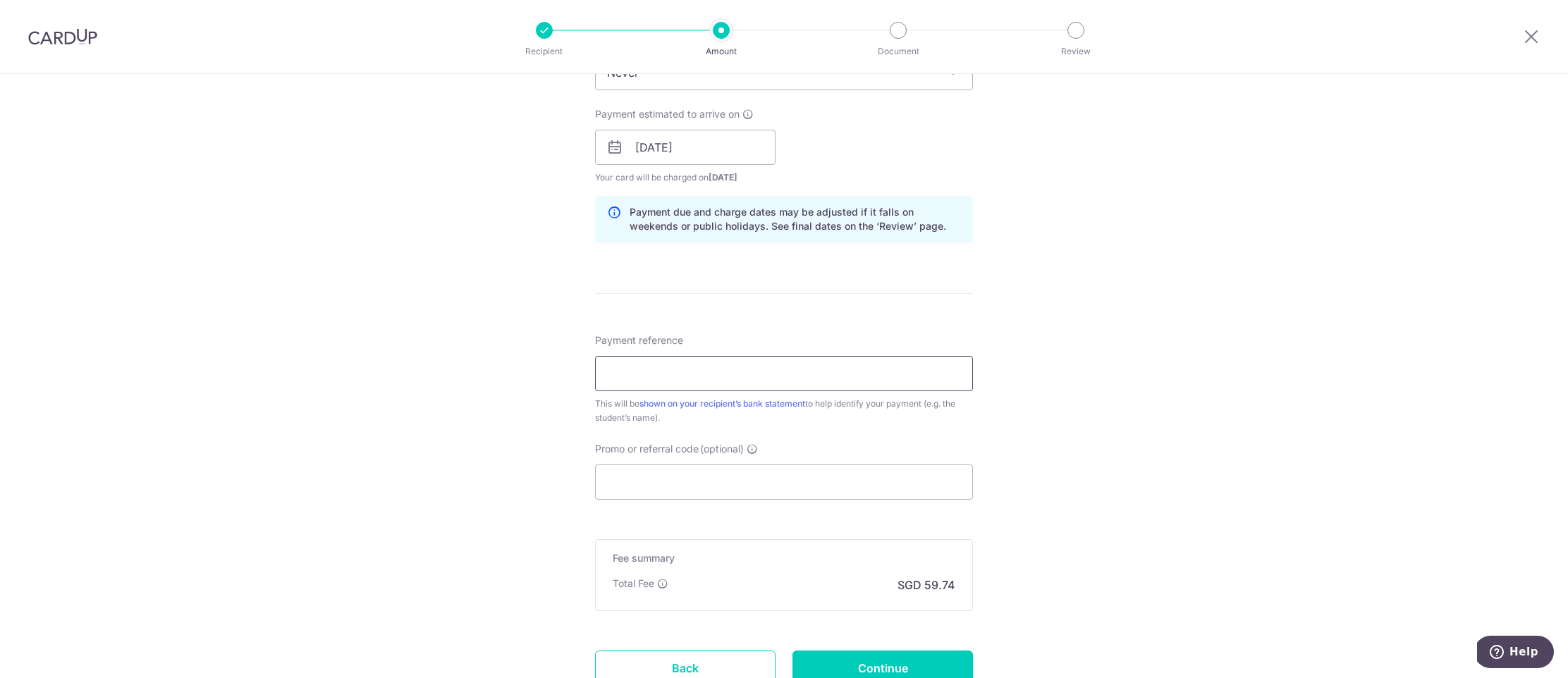
click at [629, 377] on input "Payment reference" at bounding box center [784, 373] width 378 height 35
type input "[PERSON_NAME] Xin [PERSON_NAME]-0275"
click at [679, 482] on input "Promo or referral code (optional)" at bounding box center [784, 482] width 378 height 35
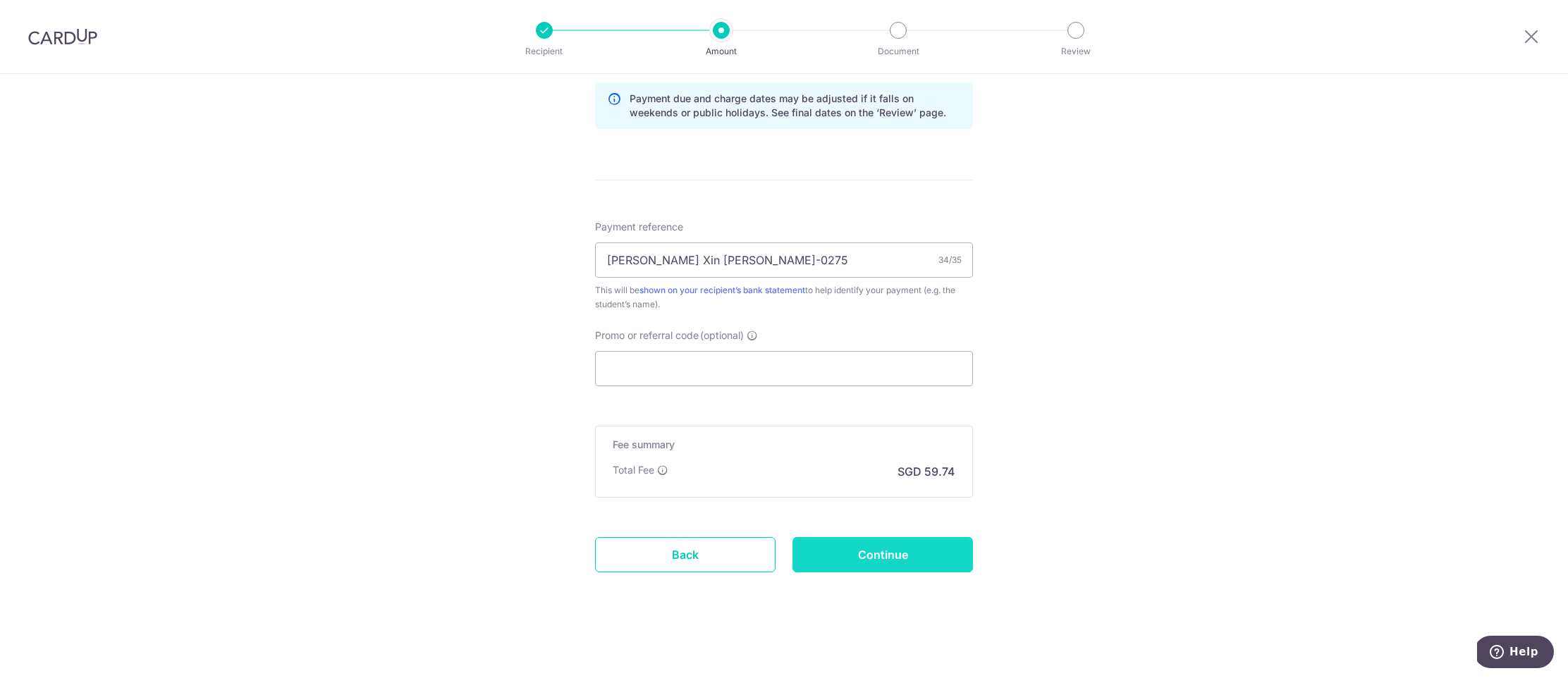
click at [919, 564] on input "Continue" at bounding box center [882, 554] width 180 height 35
type input "Create Schedule"
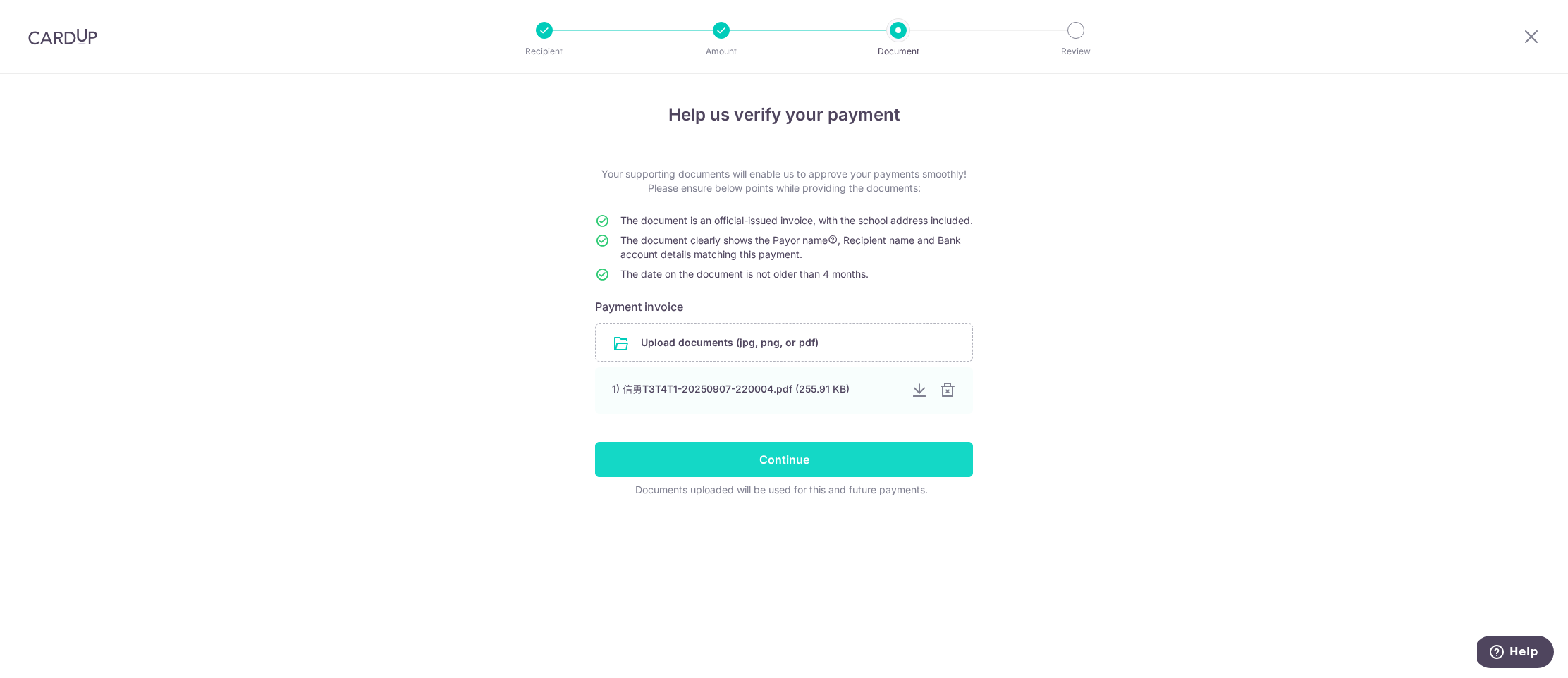
click at [720, 477] on input "Continue" at bounding box center [784, 459] width 378 height 35
